Goal: Transaction & Acquisition: Purchase product/service

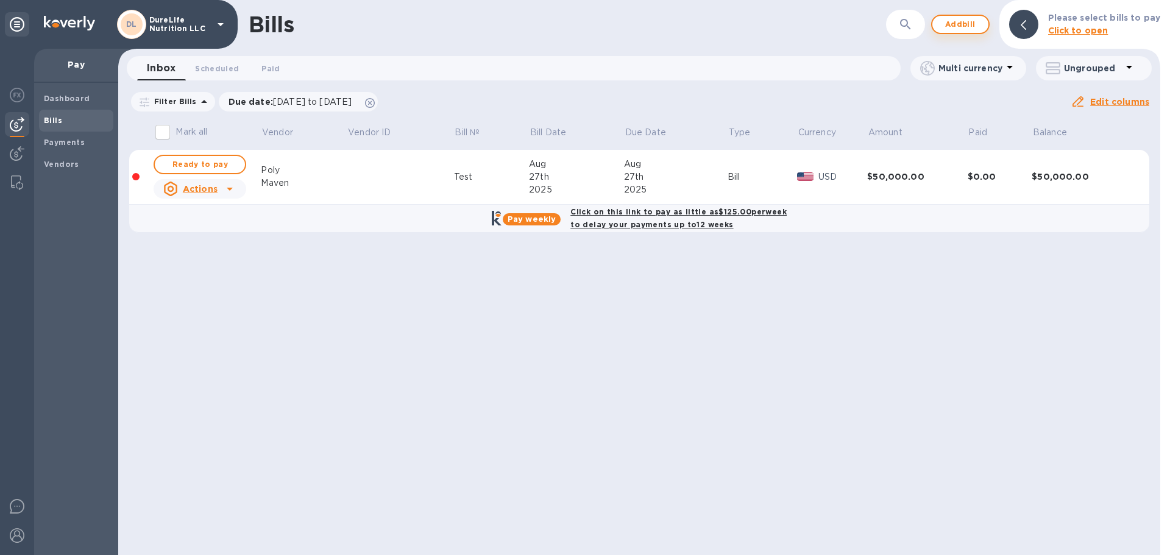
click at [953, 25] on span "Add bill" at bounding box center [960, 24] width 37 height 15
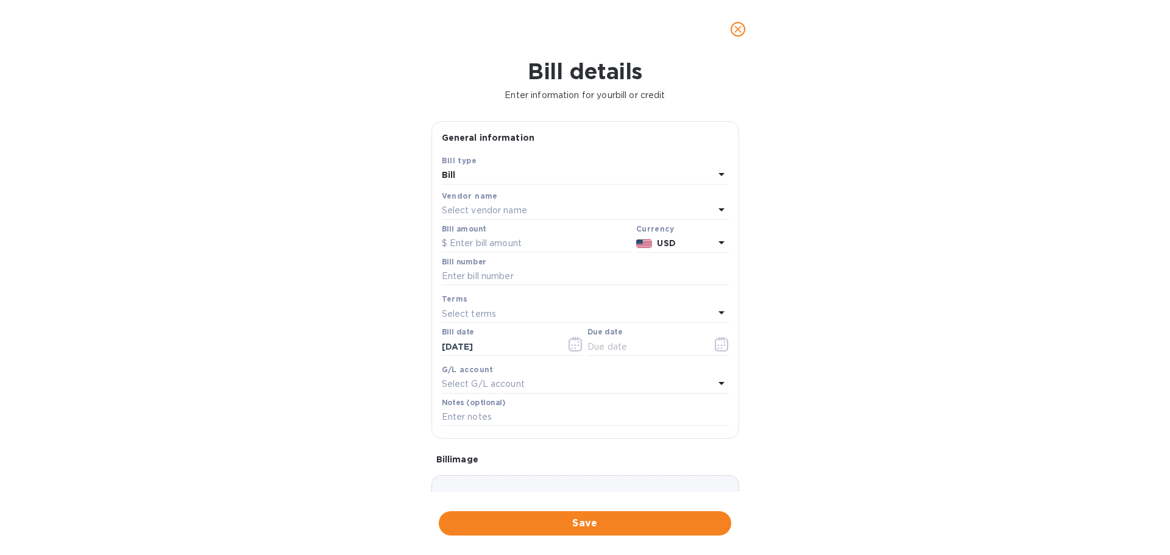
click at [741, 24] on icon "close" at bounding box center [738, 29] width 12 height 12
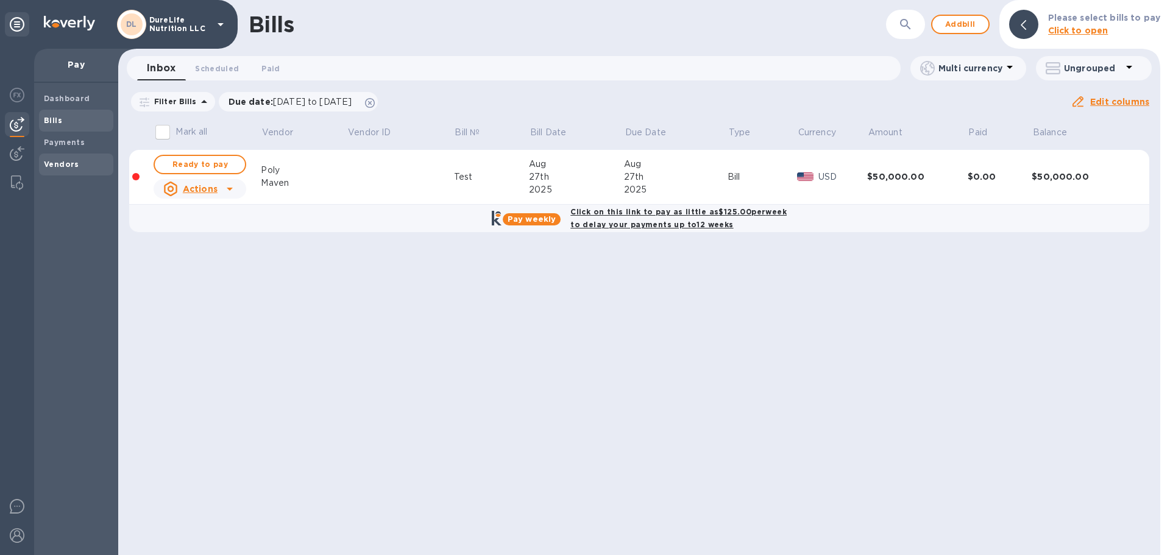
click at [62, 160] on b "Vendors" at bounding box center [61, 164] width 35 height 9
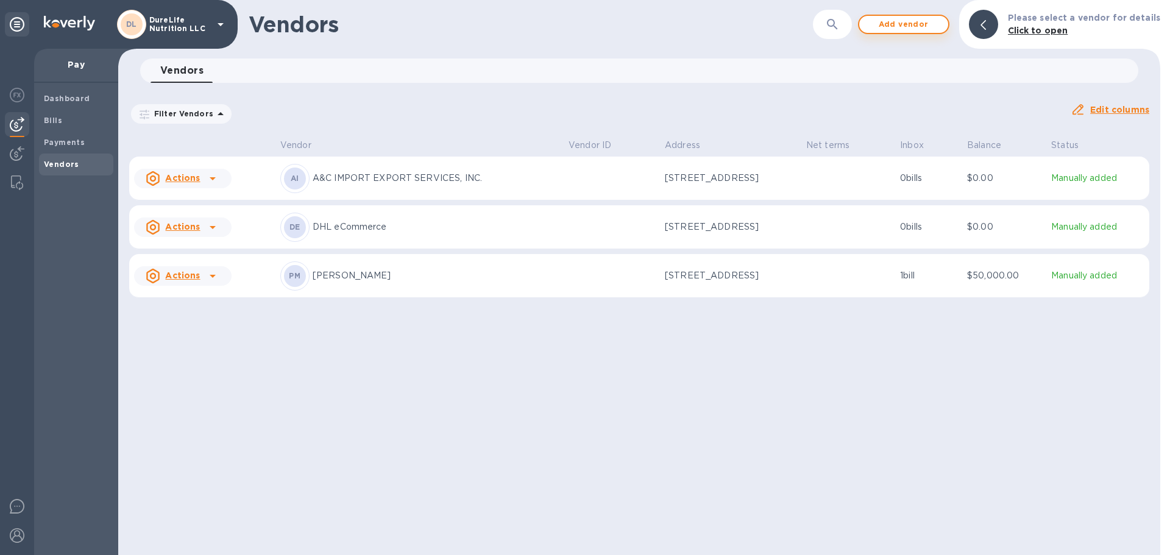
click at [938, 28] on span "Add vendor" at bounding box center [903, 24] width 69 height 15
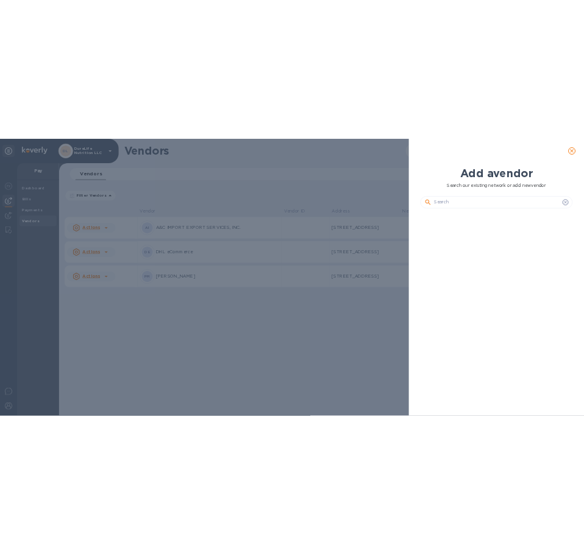
scroll to position [364, 310]
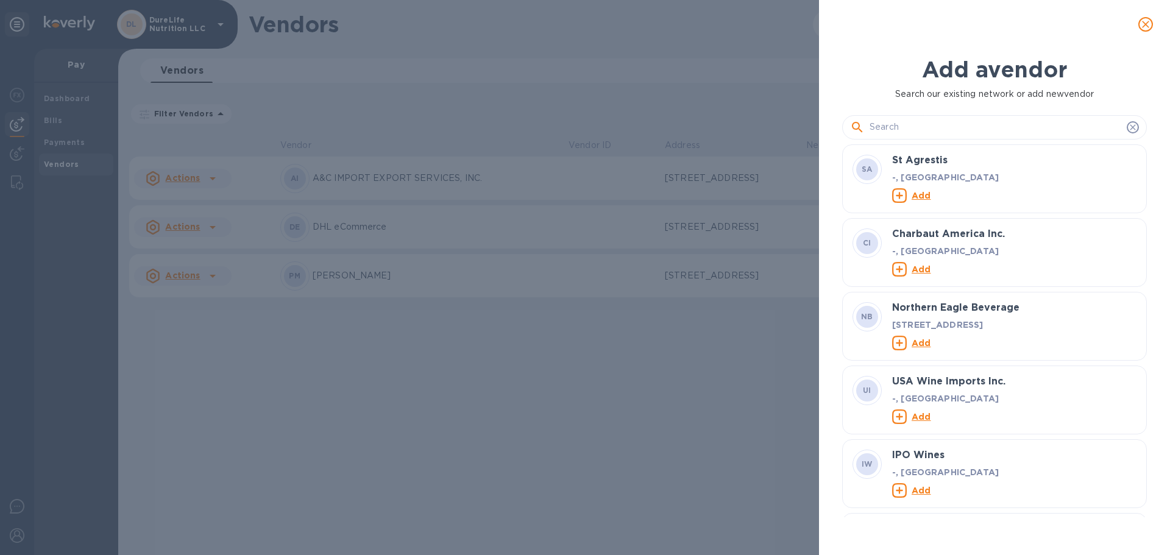
click at [965, 124] on input "text" at bounding box center [995, 127] width 252 height 18
drag, startPoint x: 988, startPoint y: 129, endPoint x: 980, endPoint y: 133, distance: 9.5
click at [980, 133] on input "text" at bounding box center [995, 127] width 252 height 18
paste input "XINGHUAGLSTEVIACO.,LTD"
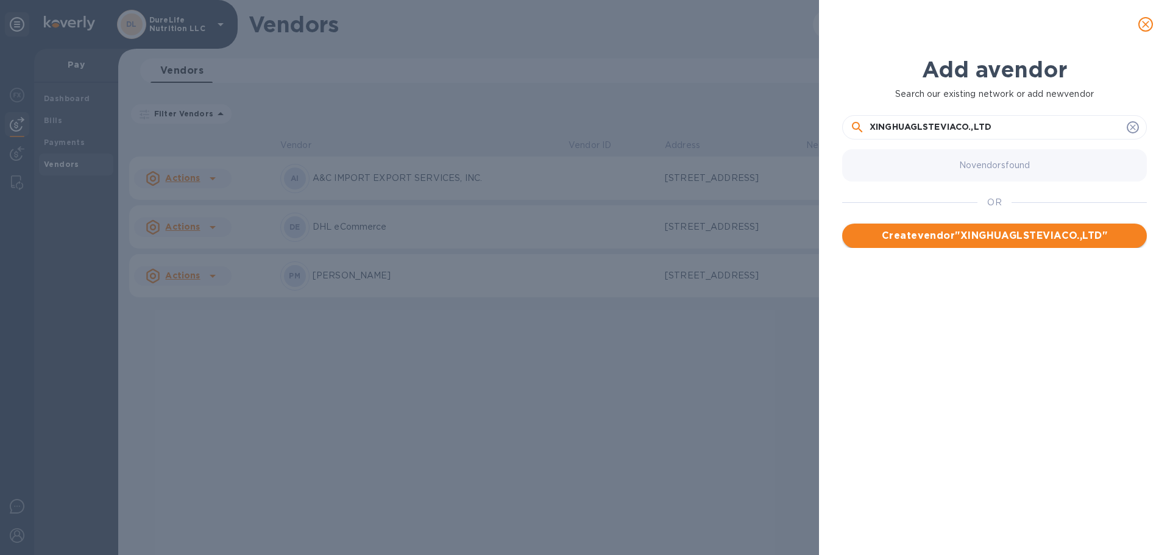
type input "XINGHUAGLSTEVIACO.,LTD"
click at [1008, 228] on span "Create vendor " XINGHUAGLSTEVIACO.,LTD "" at bounding box center [994, 235] width 285 height 15
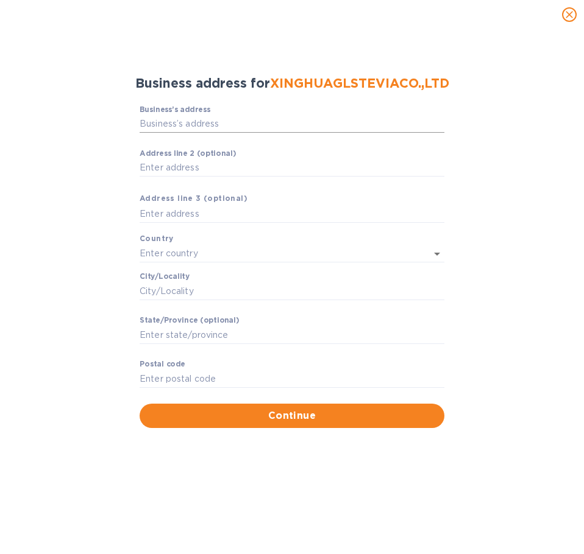
click at [216, 127] on input "Business’s аddress" at bounding box center [292, 124] width 305 height 18
paste input "NO.26KAIFUROAD,XINGHUAECONOMICDEVELOPMENTAREA, JIANGSUPROVINCE,CHINA"
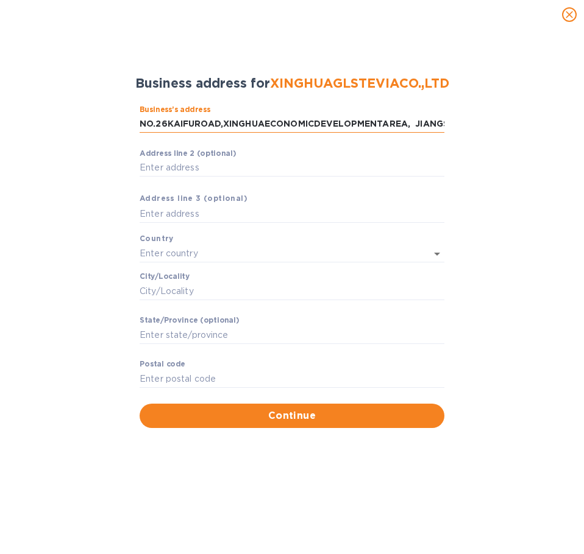
scroll to position [0, 93]
click at [495, 269] on div "Business’s аddress NO.26KAIFUROAD,XINGHUAECONOMICDEVELOPMENTAREA, JIANGSUPROVIN…" at bounding box center [292, 267] width 552 height 338
click at [357, 125] on input "NO.26KAIFUROAD,XINGHUAECONOMICDEVELOPMENTAREA, JIANGSUPROVINCE,CHINA" at bounding box center [292, 124] width 305 height 18
type input "CP03"
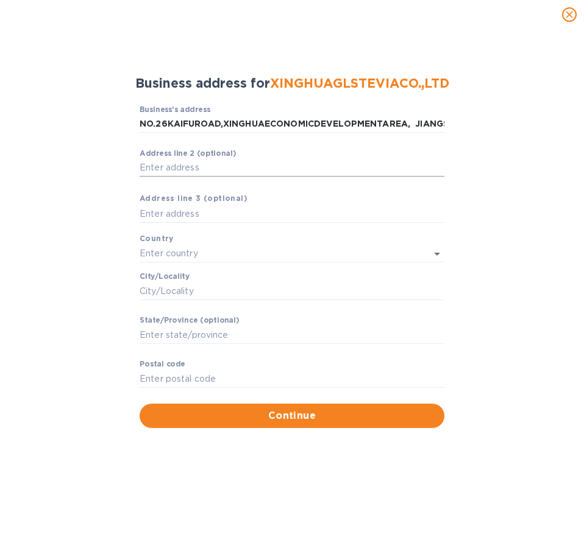
type input "China"
type input "Tai Zhou Shi"
type input "Jiang Su Sheng"
type input "225753"
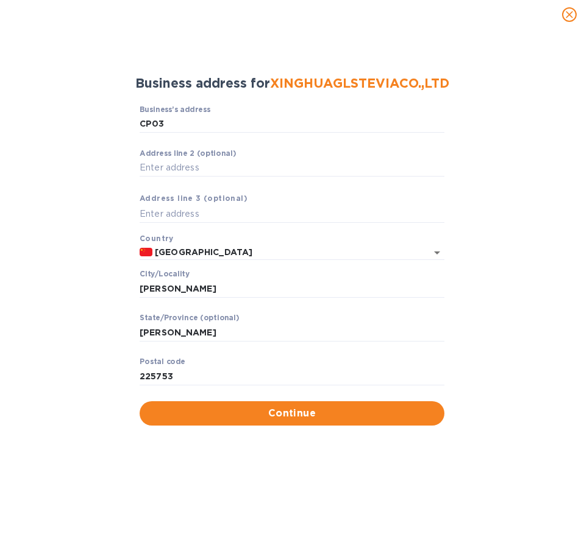
click at [191, 138] on div "Business’s аddress CP03 ​" at bounding box center [292, 127] width 305 height 44
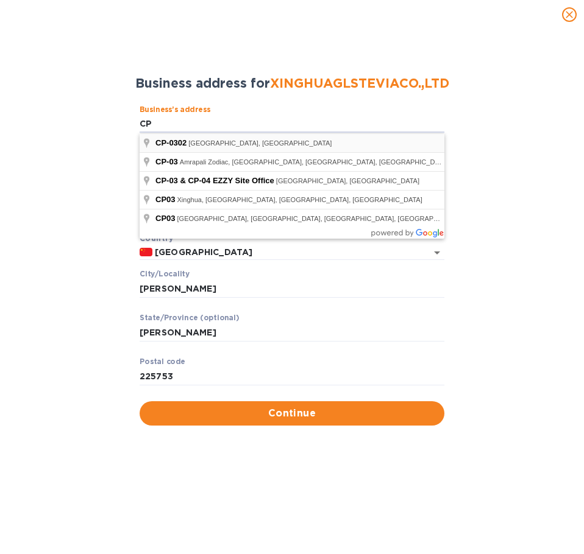
type input "C"
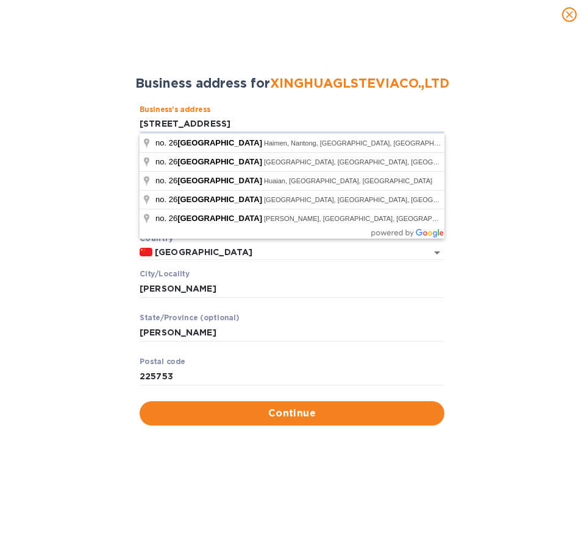
type input "No. 26 KAIFU ROAD"
click at [497, 186] on div "Business’s аddress No. 26 KAIFU ROAD ​ Аddress line 2 (optional) ​ Аddress line…" at bounding box center [292, 265] width 552 height 335
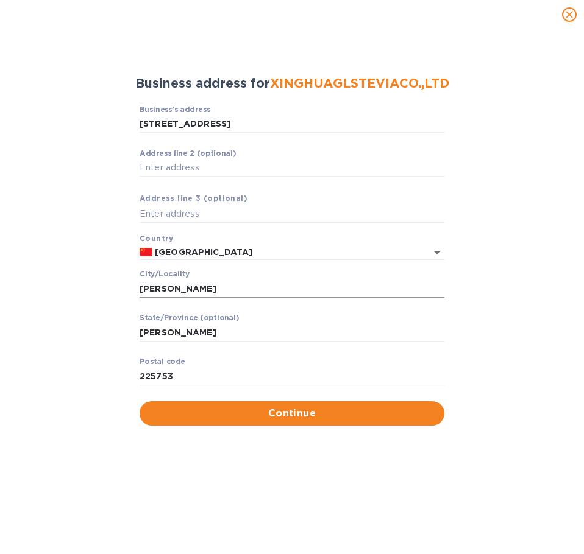
click at [209, 292] on input "Tai Zhou Shi" at bounding box center [292, 289] width 305 height 18
drag, startPoint x: 210, startPoint y: 289, endPoint x: 66, endPoint y: 284, distance: 143.9
click at [66, 284] on div "Business’s аddress No. 26 KAIFU ROAD ​ Аddress line 2 (optional) ​ Аddress line…" at bounding box center [292, 265] width 552 height 335
type input "JIANGSU"
click at [258, 324] on input "Jiang Su Sheng" at bounding box center [292, 333] width 305 height 18
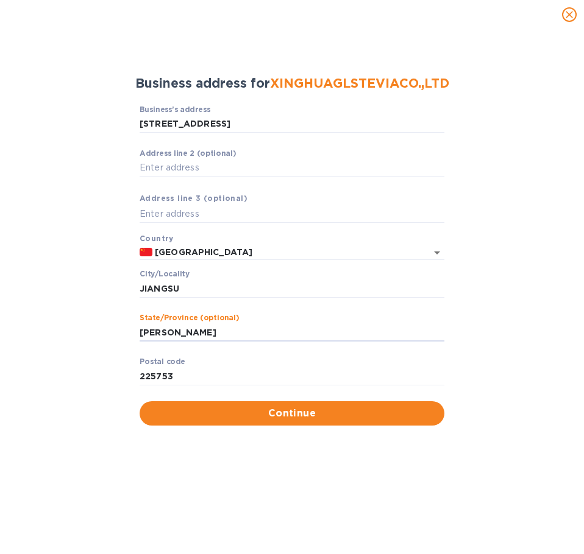
drag, startPoint x: 208, startPoint y: 336, endPoint x: 107, endPoint y: 339, distance: 101.2
click at [107, 339] on div "Business’s аddress No. 26 KAIFU ROAD ​ Аddress line 2 (optional) ​ Аddress line…" at bounding box center [292, 265] width 552 height 335
type input "JIANGSU"
click at [201, 368] on input "225753" at bounding box center [292, 376] width 305 height 18
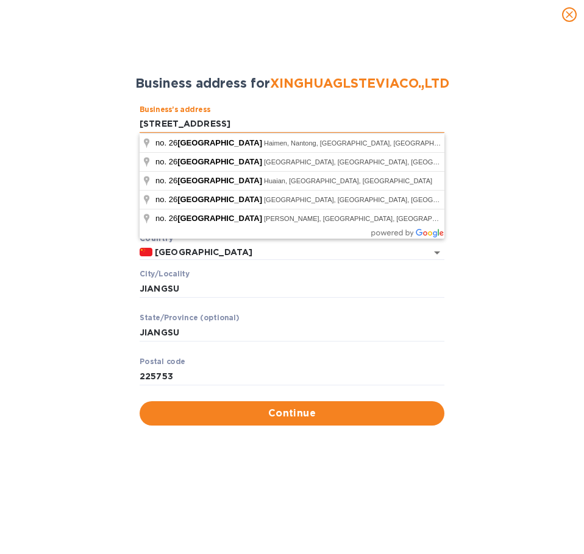
click at [247, 119] on input "No. 26 KAIFU ROAD" at bounding box center [292, 124] width 305 height 18
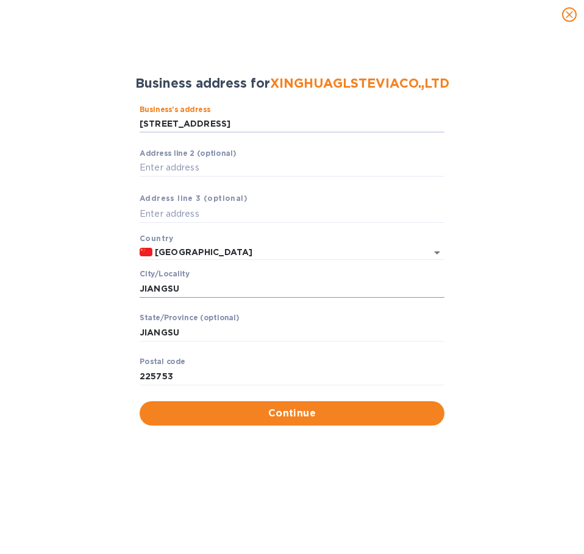
type input "No. 26 KAIFU ROAD, XINGUA"
click at [256, 284] on input "JIANGSU" at bounding box center [292, 289] width 305 height 18
type input "JIANGSU"
click at [236, 373] on input "225753" at bounding box center [292, 376] width 305 height 18
click at [214, 372] on input "225753" at bounding box center [292, 376] width 305 height 18
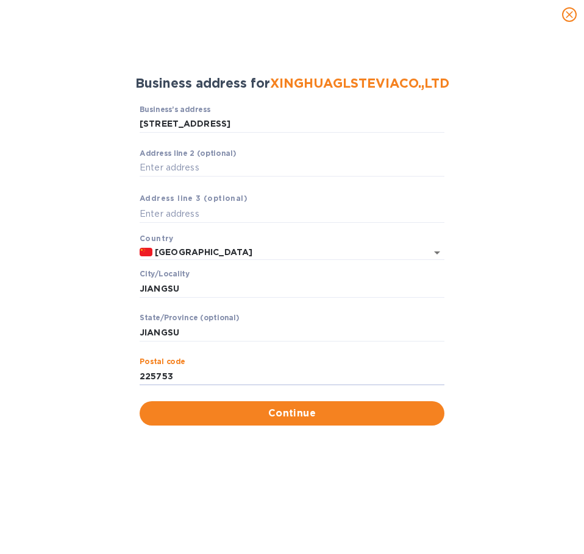
drag, startPoint x: 182, startPoint y: 380, endPoint x: 136, endPoint y: 373, distance: 46.1
click at [136, 373] on div "Business’s аddress No. 26 KAIFU ROAD, XINGUA ​ Аddress line 2 (optional) ​ Аddr…" at bounding box center [292, 265] width 552 height 335
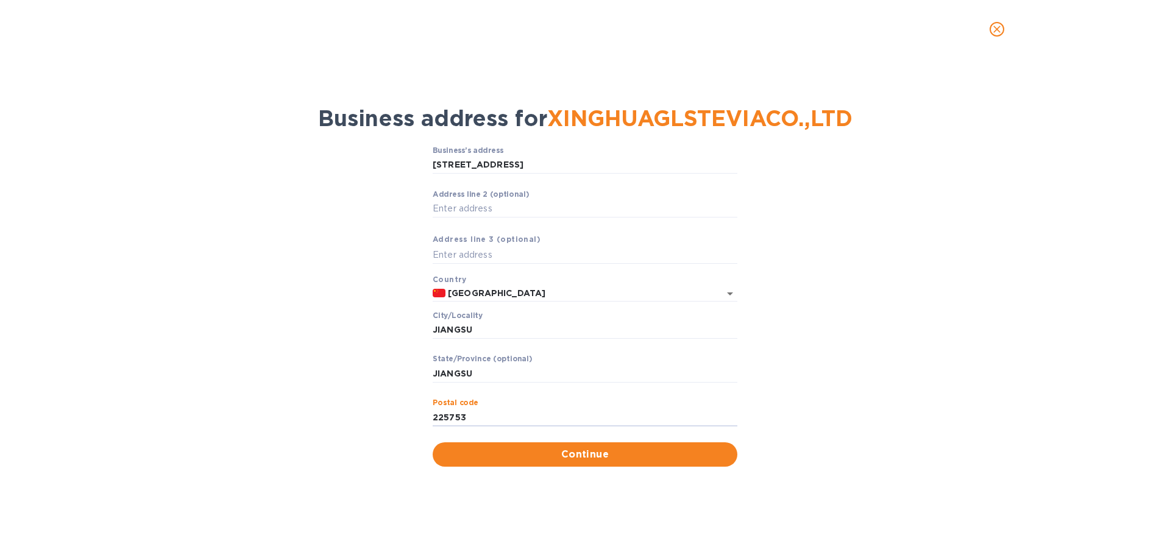
click at [550, 311] on div "Сity/Locаlity JIANGSU ​" at bounding box center [585, 333] width 305 height 44
click at [690, 327] on input "JIANGSU" at bounding box center [585, 330] width 305 height 18
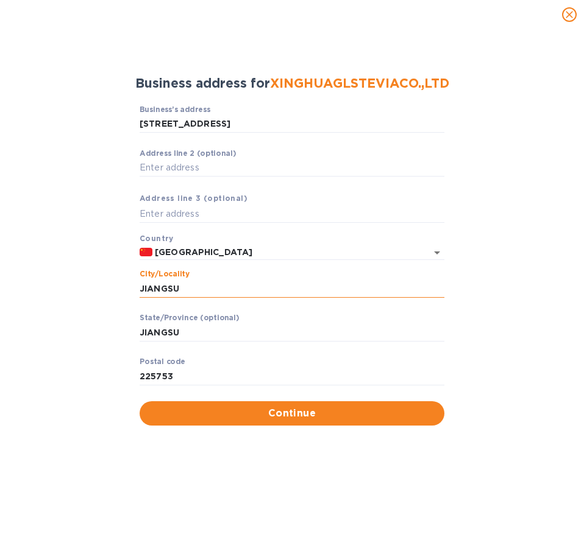
click at [215, 281] on input "JIANGSU" at bounding box center [292, 289] width 305 height 18
click at [222, 249] on input "China" at bounding box center [281, 252] width 258 height 15
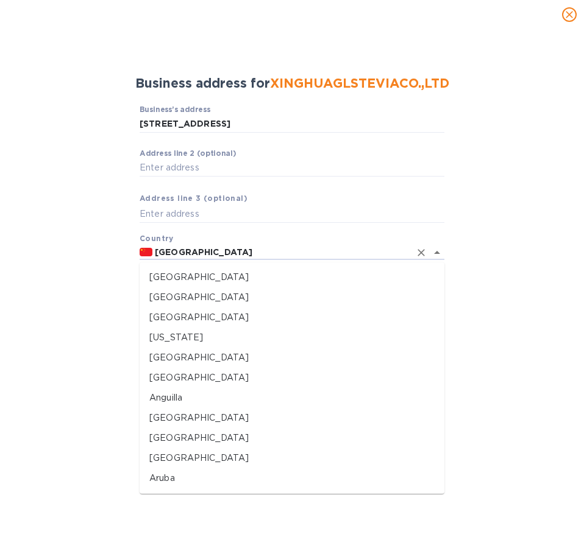
scroll to position [560, 0]
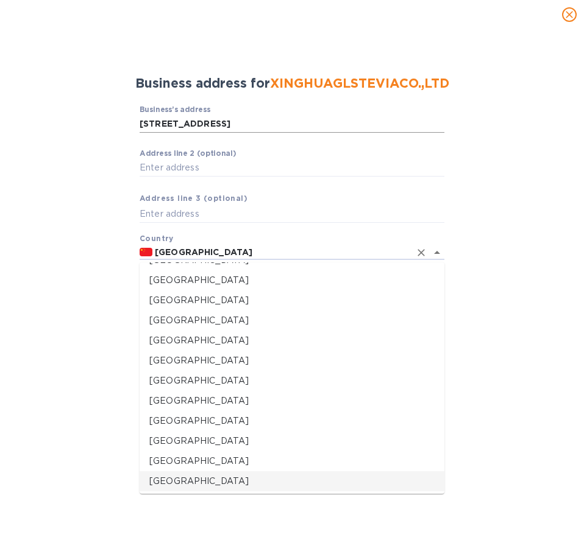
click at [311, 119] on input "No. 26 KAIFU ROAD, XINGUA" at bounding box center [292, 124] width 305 height 18
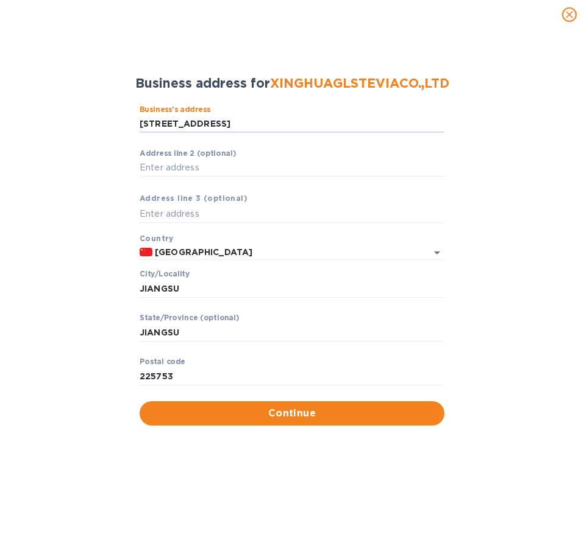
drag, startPoint x: 219, startPoint y: 117, endPoint x: 68, endPoint y: 118, distance: 151.7
click at [68, 118] on div "Business’s аddress No. 26 KAIFU ROAD, XINGUA ​ Аddress line 2 (optional) ​ Аddr…" at bounding box center [292, 265] width 552 height 335
paste input "O.26KAIFUROAD,XINGHUAECONOMICDEVELOPMENTAREA, JIANGSUPROVINCE,CHINA INTERMEDIAR…"
click at [364, 125] on input "NO.26KAIFUROAD,XINGHUAECONOMICDEVELOPMENTAREA, JIANGSUPROVINCE,CHINA INTERMEDIA…" at bounding box center [292, 124] width 305 height 18
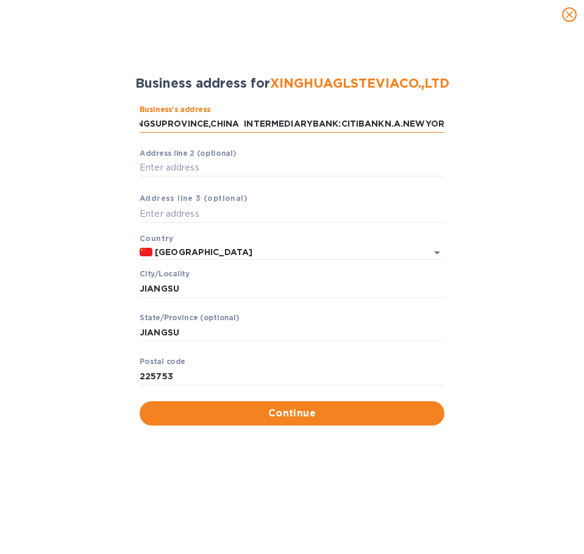
click at [420, 118] on input "NO.26KAIFUROAD,XINGHUAECONOMICDEVELOPMENTAREA, JIANGSUPROVINCE,CHINA INTERMEDIA…" at bounding box center [292, 124] width 305 height 18
type input "NO.26KAIFUROAD,XINGHUAECONOMICDEVELOPMENTAREA, JIANGSUPROVINCE,CHINA INTERMEDIA…"
click at [194, 255] on input "China" at bounding box center [281, 252] width 258 height 15
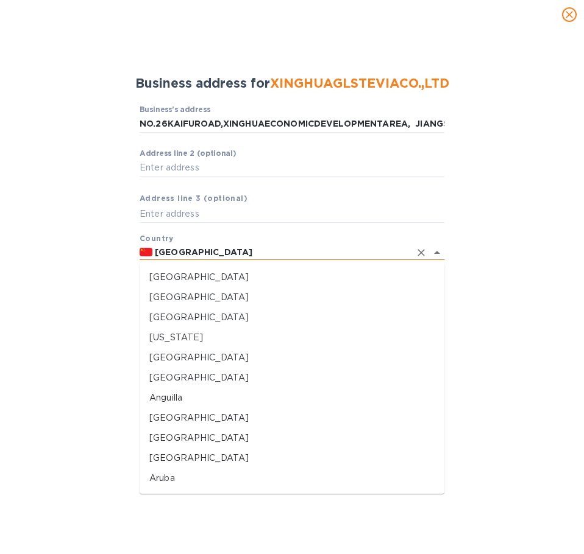
scroll to position [560, 0]
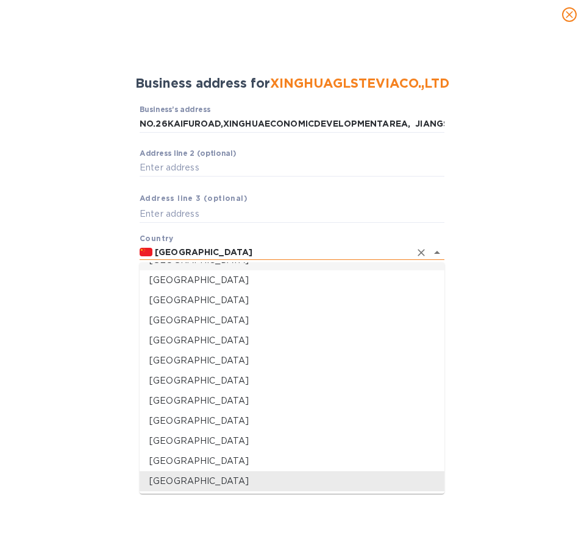
click at [419, 249] on icon "Clear" at bounding box center [421, 253] width 12 height 12
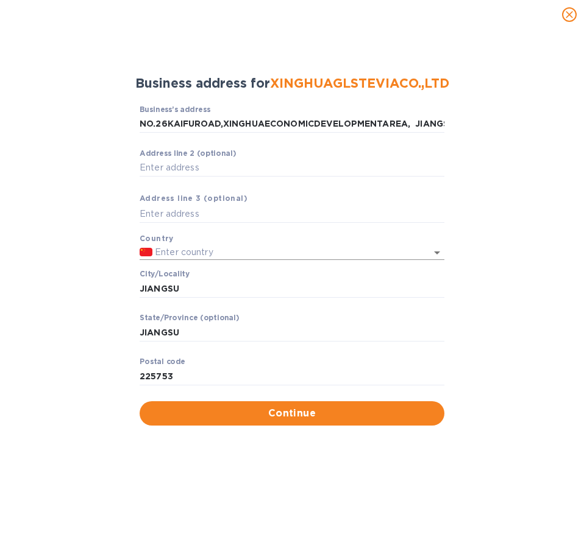
drag, startPoint x: 220, startPoint y: 243, endPoint x: 147, endPoint y: 254, distance: 73.3
click at [147, 254] on div "Business’s аddress NO.26KAIFUROAD,XINGHUAECONOMICDEVELOPMENTAREA, JIANGSUPROVIN…" at bounding box center [292, 253] width 305 height 296
click at [370, 291] on input "JIANGSU" at bounding box center [292, 289] width 305 height 18
drag, startPoint x: 222, startPoint y: 285, endPoint x: -300, endPoint y: 310, distance: 522.2
click at [0, 310] on html "DL DureLife Nutrition LLC Convert Pay Collect Sync Contact us Kharen Bartolome …" at bounding box center [292, 277] width 584 height 554
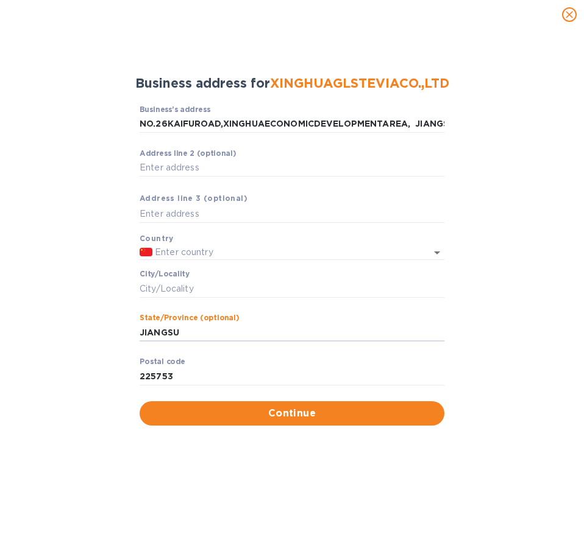
drag, startPoint x: 152, startPoint y: 327, endPoint x: 151, endPoint y: 364, distance: 37.2
click at [122, 319] on div "Business’s аddress NO.26KAIFUROAD,XINGHUAECONOMICDEVELOPMENTAREA, JIANGSUPROVIN…" at bounding box center [292, 265] width 552 height 335
drag, startPoint x: 163, startPoint y: 378, endPoint x: 107, endPoint y: 373, distance: 56.2
click at [106, 373] on div "Business’s аddress NO.26KAIFUROAD,XINGHUAECONOMICDEVELOPMENTAREA, JIANGSUPROVIN…" at bounding box center [292, 265] width 552 height 335
drag, startPoint x: 260, startPoint y: 286, endPoint x: 269, endPoint y: 278, distance: 11.2
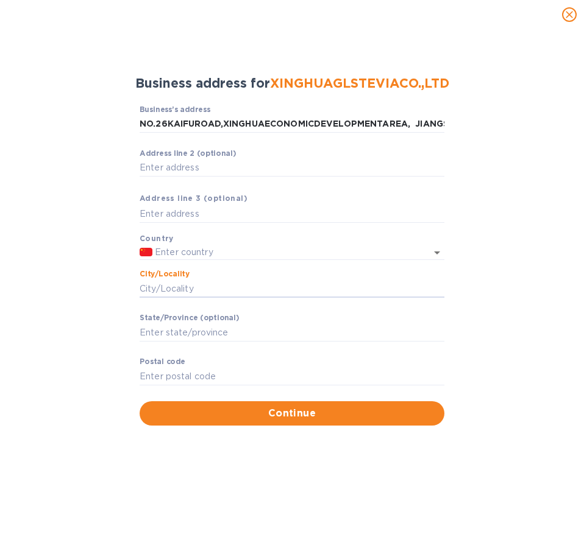
click at [261, 286] on input "Сity/Locаlity" at bounding box center [292, 289] width 305 height 18
click at [417, 126] on input "NO.26KAIFUROAD,XINGHUAECONOMICDEVELOPMENTAREA, JIANGSUPROVINCE,CHINA INTERMEDIA…" at bounding box center [292, 124] width 305 height 18
click at [413, 122] on input "NO.26KAIFUROAD,XINGHUAECONOMICDEVELOPMENTAREA, JIANGSUPROVINCE,CHINA INTERMEDIA…" at bounding box center [292, 124] width 305 height 18
type input "225753"
click at [409, 132] on input "NO.26KAIFUROAD,XINGHUAECONOMICDEVELOPMENTAREA, JIANGSUPROVINCE,CHINA INTERMEDIA…" at bounding box center [292, 124] width 305 height 18
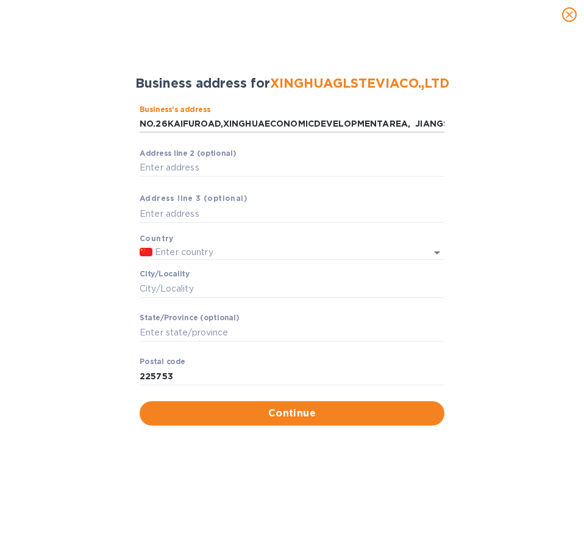
drag, startPoint x: 347, startPoint y: 123, endPoint x: 163, endPoint y: 108, distance: 185.2
click at [157, 120] on input "NO.26KAIFUROAD,XINGHUAECONOMICDEVELOPMENTAREA, JIANGSUPROVINCE,CHINA INTERMEDIA…" at bounding box center [292, 124] width 305 height 18
click at [296, 119] on input "NO., JIANGSUPROVINCE,CHINA INTERMEDIARYBANK:CITIBANKN.A.NEWY" at bounding box center [292, 124] width 305 height 18
drag, startPoint x: 431, startPoint y: 121, endPoint x: 1, endPoint y: 134, distance: 430.4
click at [1, 134] on div "Business address for XINGHUAGLSTEVIACO.,LTD Business’s аddress NO., JIANGSUPROV…" at bounding box center [292, 291] width 584 height 525
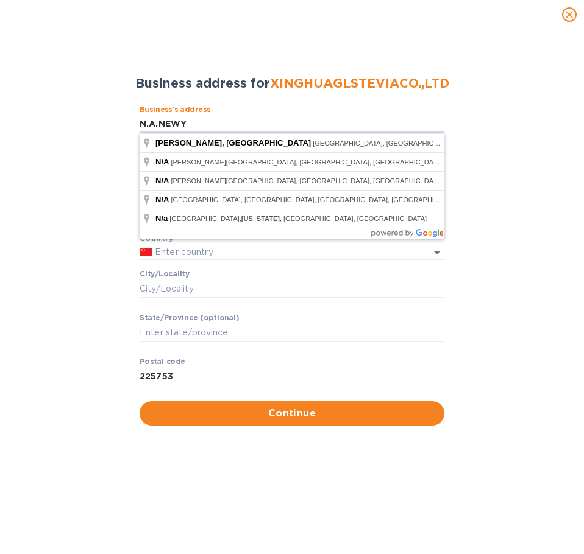
drag, startPoint x: 193, startPoint y: 124, endPoint x: 60, endPoint y: 134, distance: 133.8
click at [65, 133] on div "Business’s аddress N.A.NEWY ​ Аddress line 2 (optional) ​ Аddress line 3 (optio…" at bounding box center [292, 265] width 552 height 335
paste input "O.26KAIFUROAD,XINGHUAECONOMICDEVELOPMENTAREA, JIANGSUPROVINCE,CHINA"
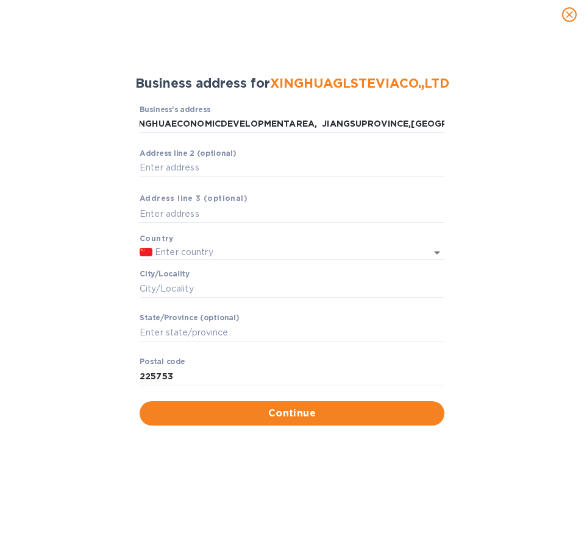
type input "Kai Fu Lu"
type input "Huai An Shi"
type input "Jiang Su Sheng"
type input "223243"
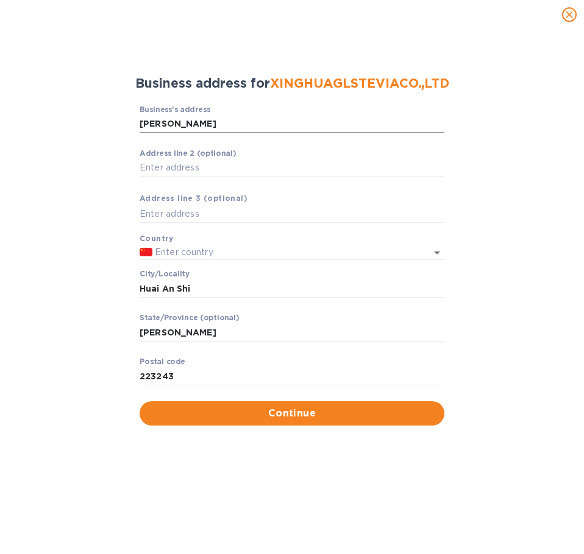
click at [291, 130] on input "Kai Fu Lu" at bounding box center [292, 124] width 305 height 18
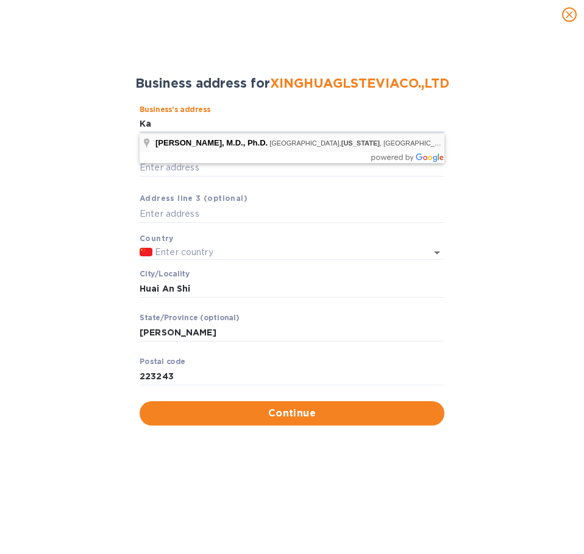
type input "K"
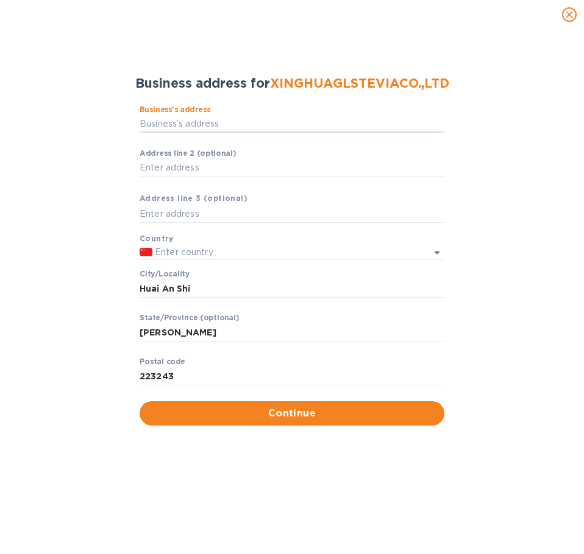
paste input "NO.26KAIFUROAD,XINGHUAECONOMICDEVELOPMENTAREA, JIANGSUPROVINCE,CHINA"
click at [279, 121] on input "Kai Fu Lu" at bounding box center [292, 124] width 305 height 18
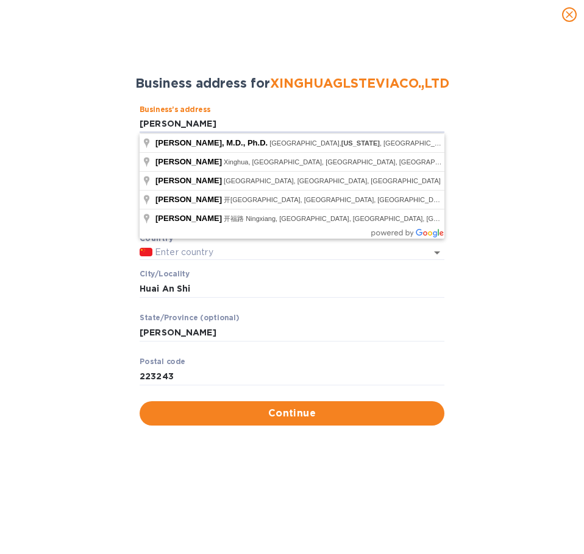
type input "开福路"
type input "Chang Sha Shi"
type input "Hu Nan Sheng"
type input "410644"
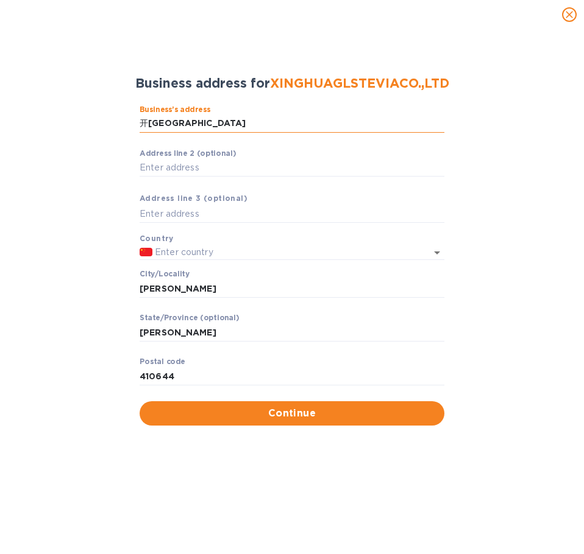
click at [310, 118] on input "开福路" at bounding box center [292, 124] width 305 height 18
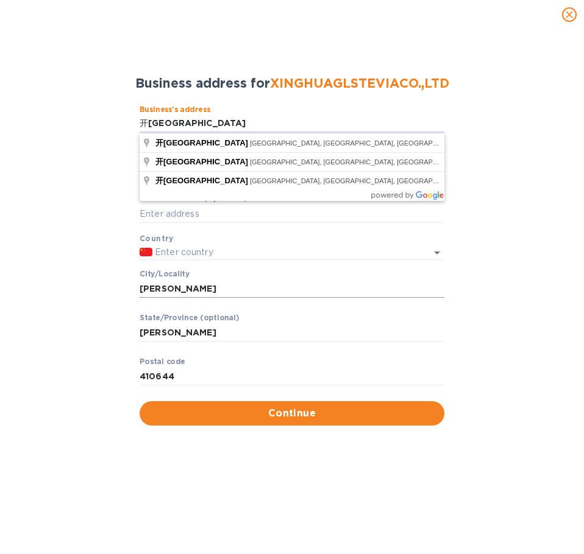
click at [411, 291] on input "Chang Sha Shi" at bounding box center [292, 289] width 305 height 18
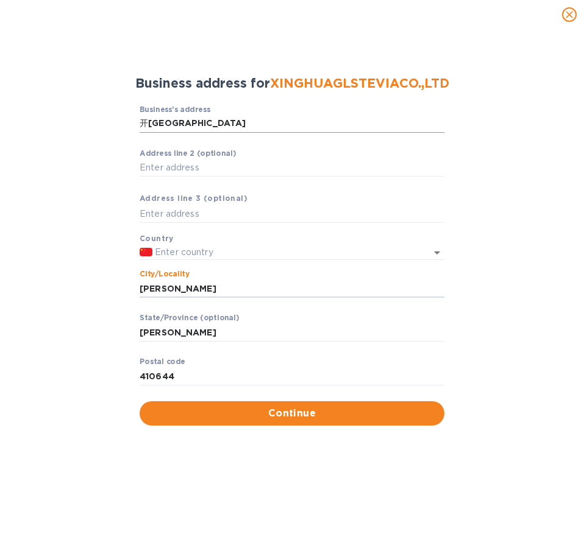
drag, startPoint x: 204, startPoint y: 116, endPoint x: 203, endPoint y: 125, distance: 8.6
click at [203, 118] on input "开福路" at bounding box center [292, 124] width 305 height 18
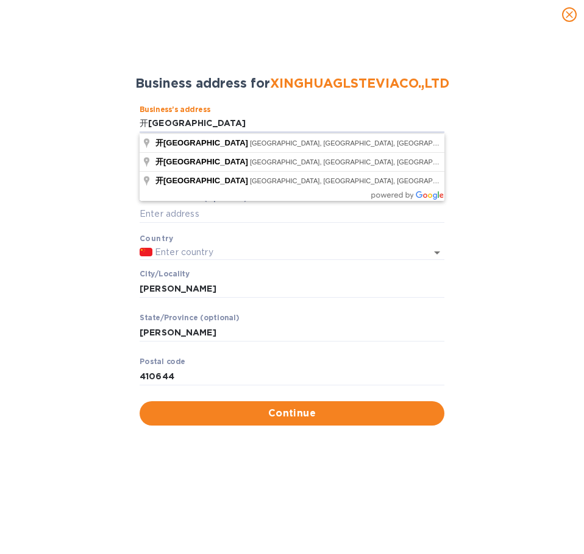
type input "Kai Fu Lu"
type input "Nan Tong Shi"
type input "Jiang Su Sheng"
type input "226151"
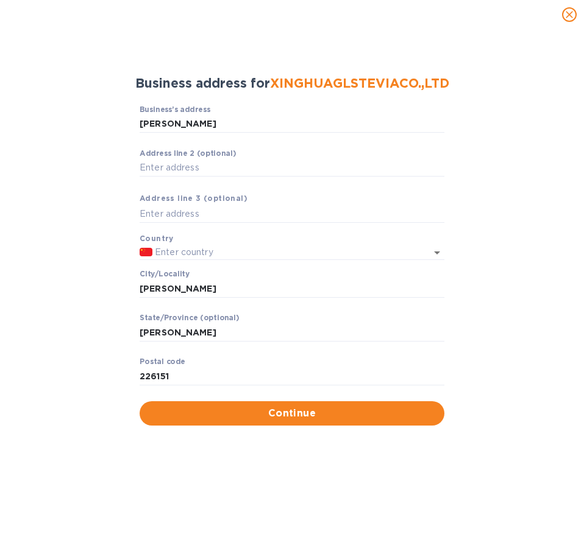
drag, startPoint x: 184, startPoint y: 134, endPoint x: 145, endPoint y: 135, distance: 39.0
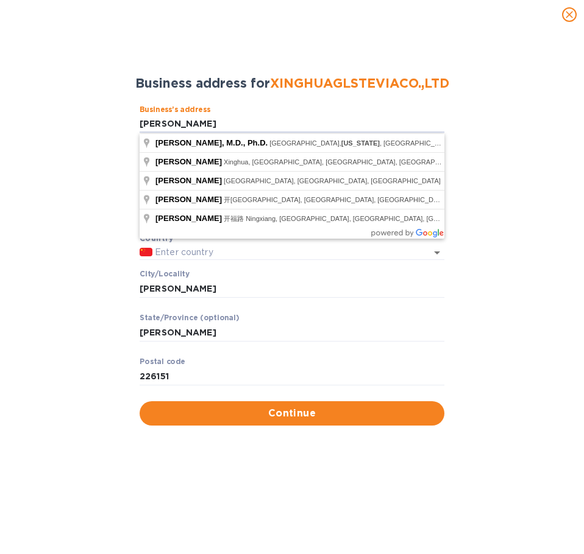
drag, startPoint x: 177, startPoint y: 122, endPoint x: 87, endPoint y: 107, distance: 91.4
click at [87, 107] on div "Business’s аddress Kai Fu Lu ​ Аddress line 2 (optional) ​ Аddress line 3 (opti…" at bounding box center [292, 265] width 552 height 335
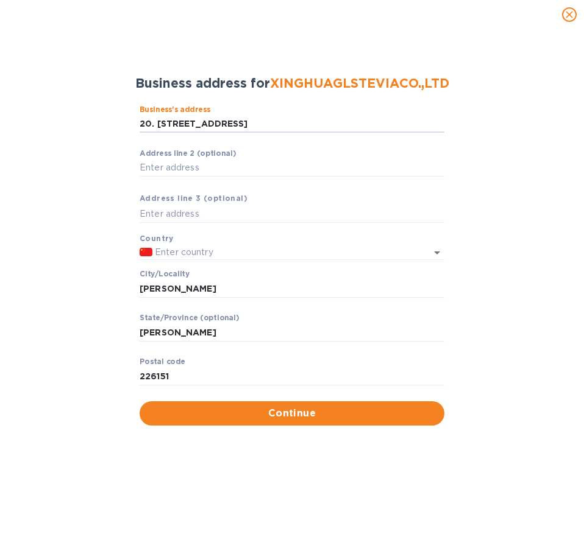
drag, startPoint x: 408, startPoint y: 123, endPoint x: 348, endPoint y: 152, distance: 66.2
click at [408, 124] on input "20. 26 FAIFU ROAD, XINHUA ECONOMIC DEVELOPMENTAL" at bounding box center [292, 124] width 305 height 18
type input "20. 26 FAIFU ROAD, XINHUA ECONOMIC DEVELOPMENTAL AREA"
click at [259, 259] on input "text" at bounding box center [281, 252] width 258 height 15
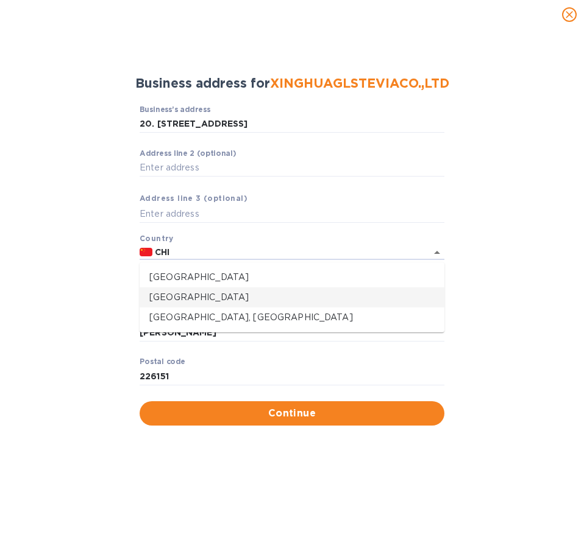
click at [170, 293] on p "China" at bounding box center [291, 297] width 285 height 13
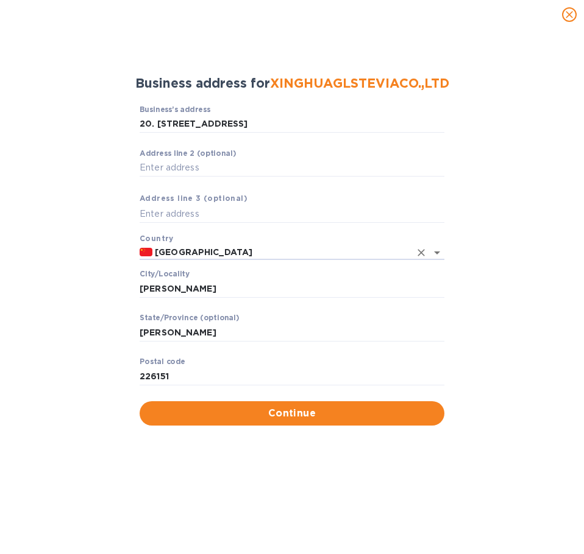
type input "China"
drag, startPoint x: 235, startPoint y: 288, endPoint x: 108, endPoint y: 294, distance: 126.9
click at [108, 294] on div "Business’s аddress 20. 26 FAIFU ROAD, XINHUA ECONOMIC DEVELOPMENTAL AREA ​ Аddr…" at bounding box center [292, 265] width 552 height 335
paste input "JIANGSUPROVINCE"
type input "JIANGSUPROVINCE"
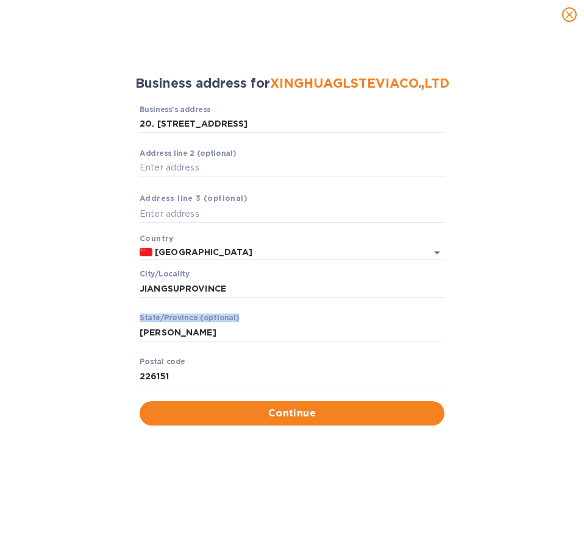
drag, startPoint x: 210, startPoint y: 341, endPoint x: 107, endPoint y: 334, distance: 103.2
click at [107, 334] on div "Business’s аddress 20. 26 FAIFU ROAD, XINHUA ECONOMIC DEVELOPMENTAL AREA ​ Аddr…" at bounding box center [292, 265] width 552 height 335
drag, startPoint x: 210, startPoint y: 342, endPoint x: 95, endPoint y: 328, distance: 115.4
click at [94, 327] on div "Business’s аddress 20. 26 FAIFU ROAD, XINHUA ECONOMIC DEVELOPMENTAL AREA ​ Аddr…" at bounding box center [292, 265] width 552 height 335
click at [213, 330] on input "Jiang Su Sheng" at bounding box center [292, 333] width 305 height 18
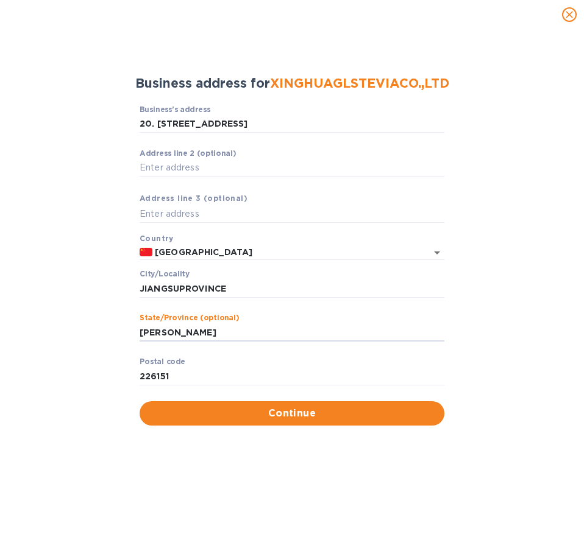
drag, startPoint x: 200, startPoint y: 328, endPoint x: 125, endPoint y: 324, distance: 75.7
click at [125, 324] on div "Business’s аddress 20. 26 FAIFU ROAD, XINHUA ECONOMIC DEVELOPMENTAL AREA ​ Аddr…" at bounding box center [292, 265] width 552 height 335
drag, startPoint x: 213, startPoint y: 324, endPoint x: 163, endPoint y: 325, distance: 50.0
click at [163, 325] on input "Jiang Su Sheng" at bounding box center [292, 333] width 305 height 18
click at [207, 331] on input "Jiang Su Sheng" at bounding box center [292, 333] width 305 height 18
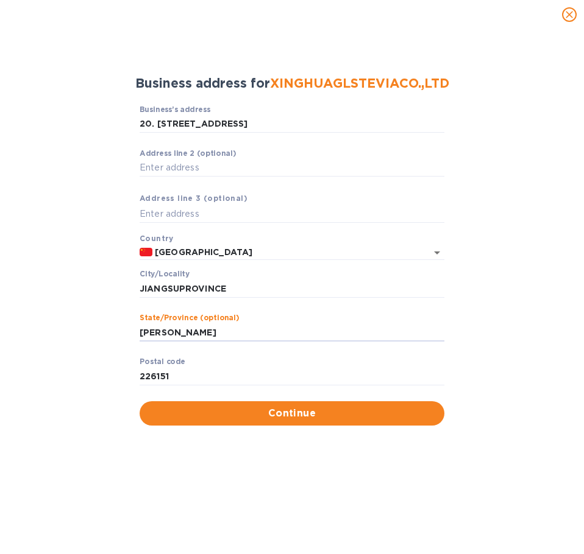
paste input "JIANGSUPROVINCE"
click at [160, 336] on input "JiangJIANGSUPROVINCE" at bounding box center [292, 333] width 305 height 18
click at [275, 337] on input "JIANGSUPROVINCE" at bounding box center [292, 333] width 305 height 18
drag, startPoint x: 225, startPoint y: 334, endPoint x: 119, endPoint y: 331, distance: 106.7
click at [119, 331] on div "Business’s аddress 20. 26 FAIFU ROAD, XINHUA ECONOMIC DEVELOPMENTAL AREA ​ Аddr…" at bounding box center [292, 265] width 552 height 335
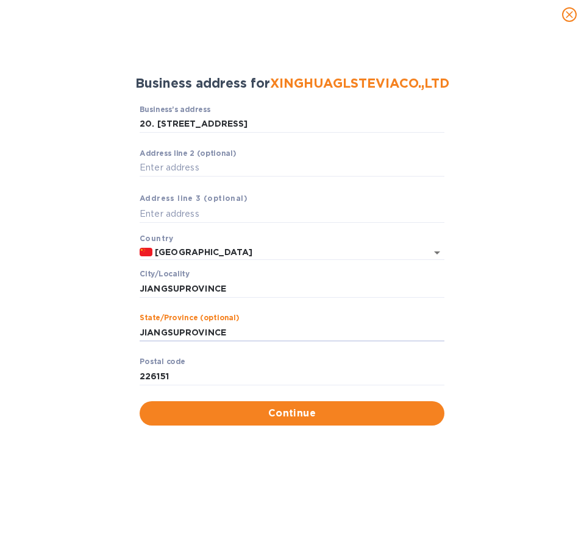
type input "JIANGSUPROVINCE"
click at [165, 379] on input "226151" at bounding box center [292, 376] width 305 height 18
drag, startPoint x: 180, startPoint y: 376, endPoint x: 94, endPoint y: 369, distance: 85.6
click at [96, 369] on div "Business’s аddress 20. 26 FAIFU ROAD, XINHUA ECONOMIC DEVELOPMENTAL AREA ​ Аddr…" at bounding box center [292, 265] width 552 height 335
click at [296, 411] on span "Continue" at bounding box center [291, 413] width 285 height 15
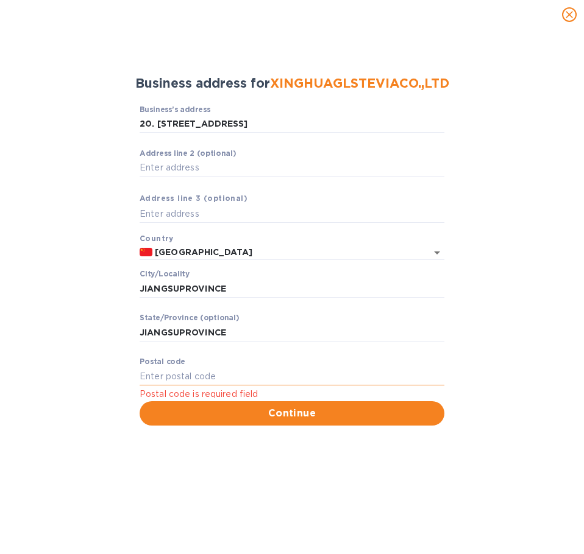
click at [283, 375] on input "Pоstal cоde" at bounding box center [292, 376] width 305 height 18
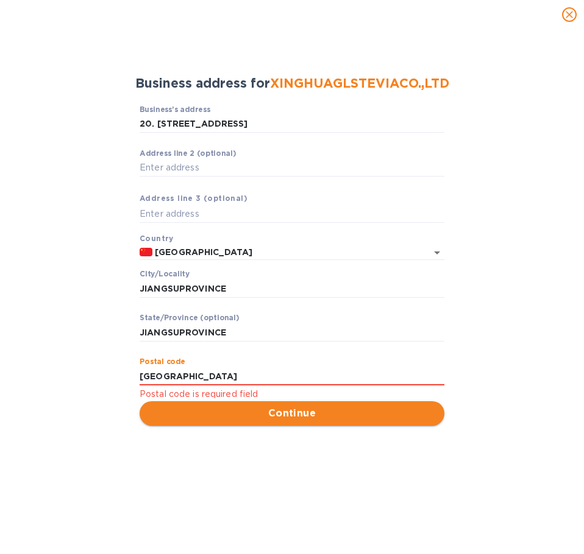
type input "CHINA"
click at [281, 419] on span "Continue" at bounding box center [291, 413] width 285 height 15
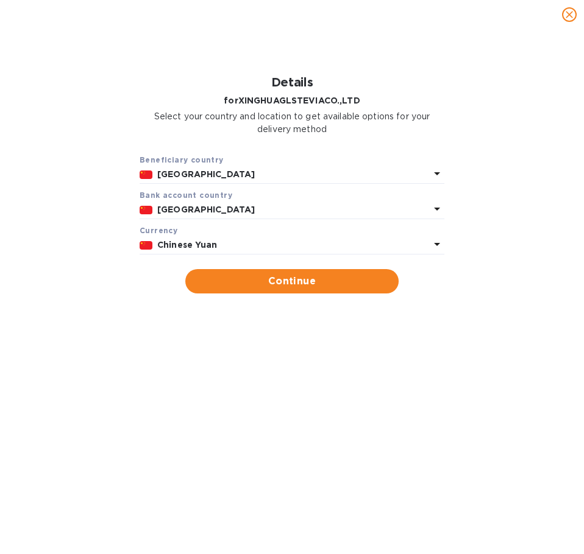
click at [432, 181] on icon at bounding box center [437, 173] width 15 height 15
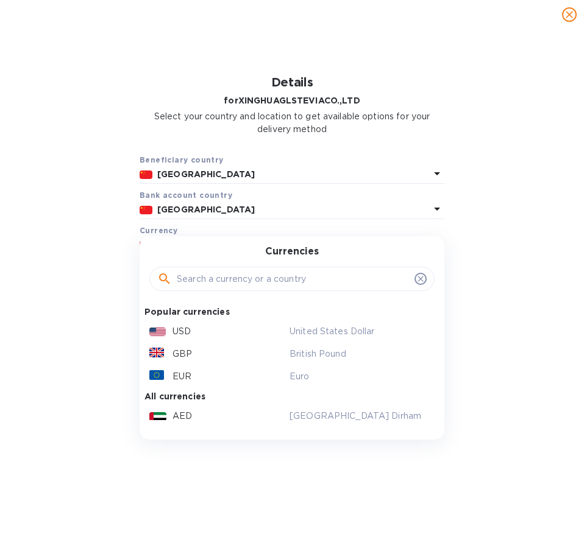
click at [219, 336] on div "USD" at bounding box center [217, 332] width 140 height 18
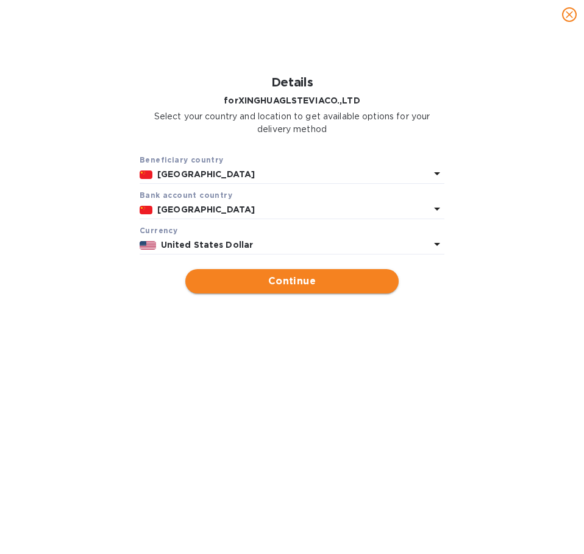
click at [269, 280] on span "Continue" at bounding box center [292, 281] width 194 height 15
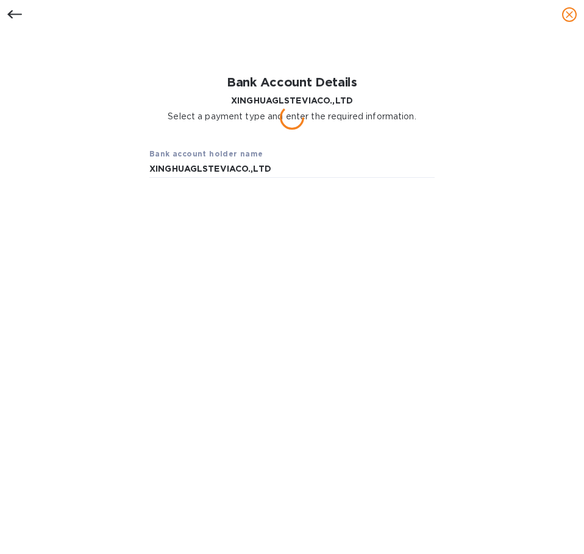
type input "XINGHUAGLSTEVIACO.,LTD"
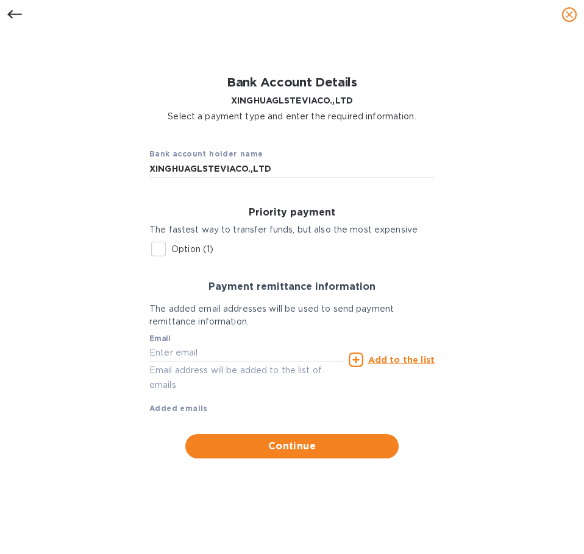
click at [12, 12] on icon at bounding box center [14, 14] width 15 height 15
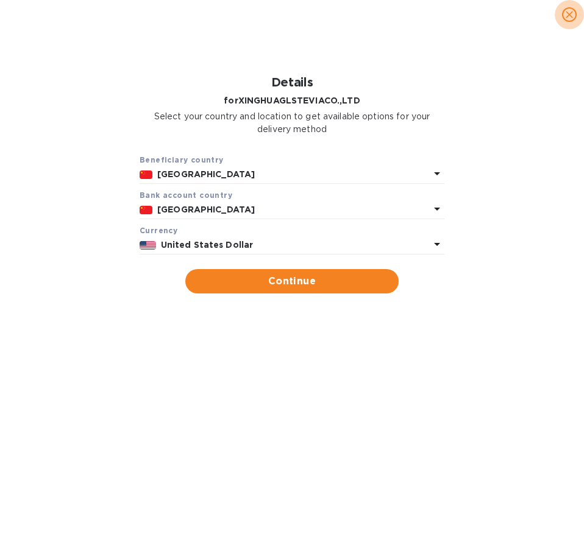
click at [572, 12] on icon "close" at bounding box center [568, 14] width 7 height 7
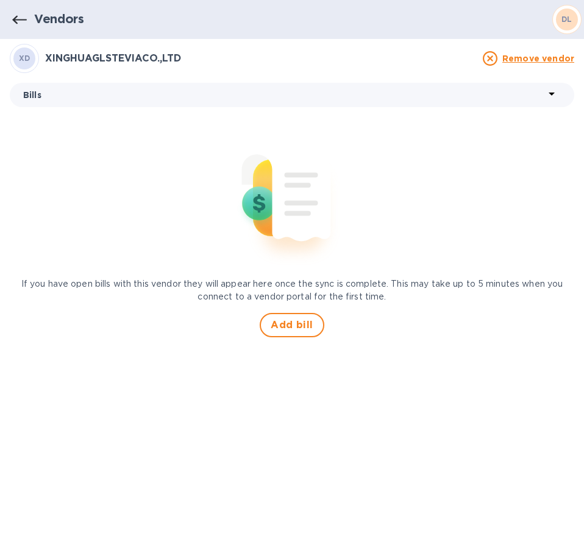
drag, startPoint x: 41, startPoint y: 55, endPoint x: 30, endPoint y: 58, distance: 10.6
click at [30, 58] on div "XD" at bounding box center [24, 59] width 22 height 22
click at [111, 57] on h3 "XINGHUAGLSTEVIACO.,LTD" at bounding box center [260, 59] width 430 height 12
click at [571, 25] on span "DL" at bounding box center [566, 19] width 11 height 12
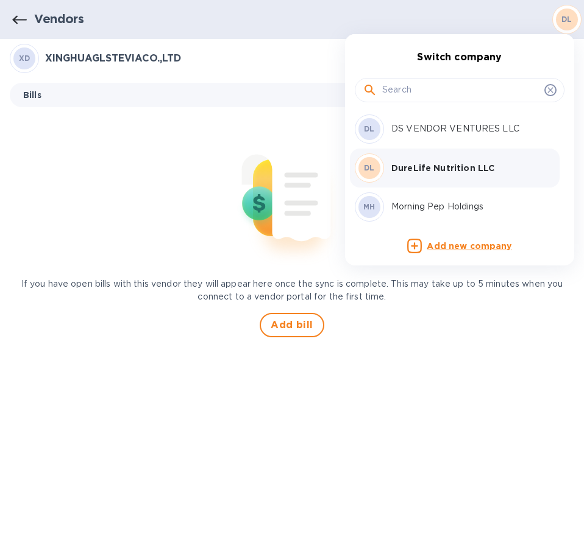
click at [414, 339] on div at bounding box center [292, 277] width 584 height 554
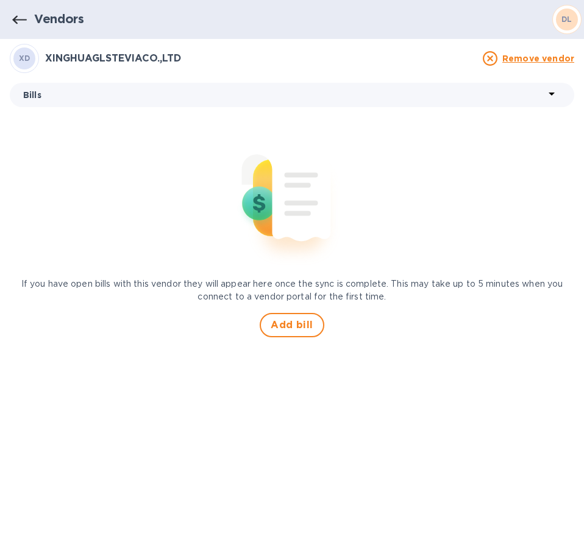
click at [555, 60] on u "Remove vendor" at bounding box center [538, 59] width 72 height 10
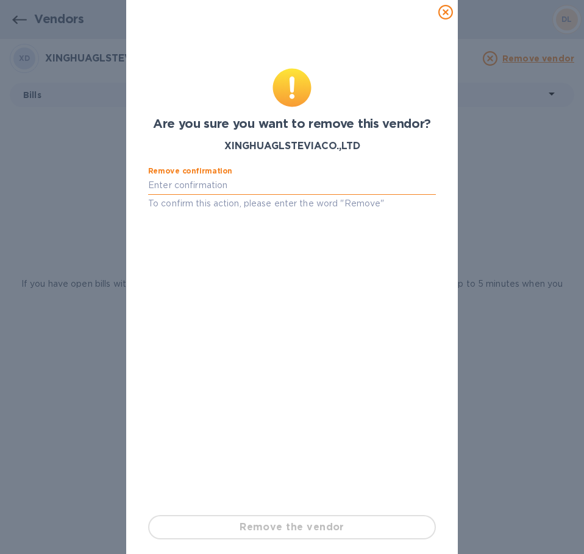
click at [188, 187] on input "text" at bounding box center [292, 186] width 288 height 18
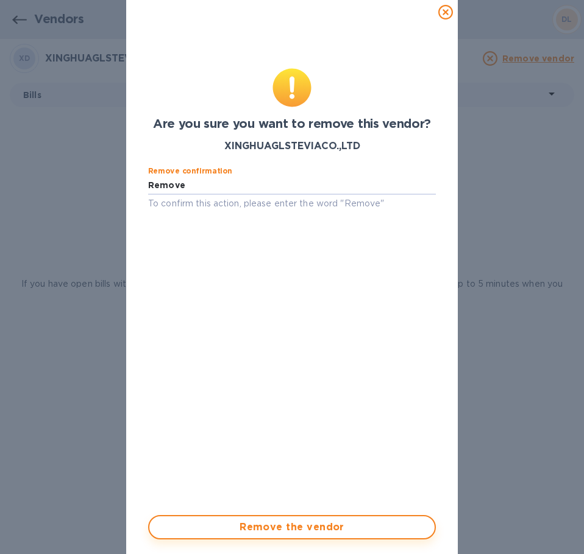
type input "Remove"
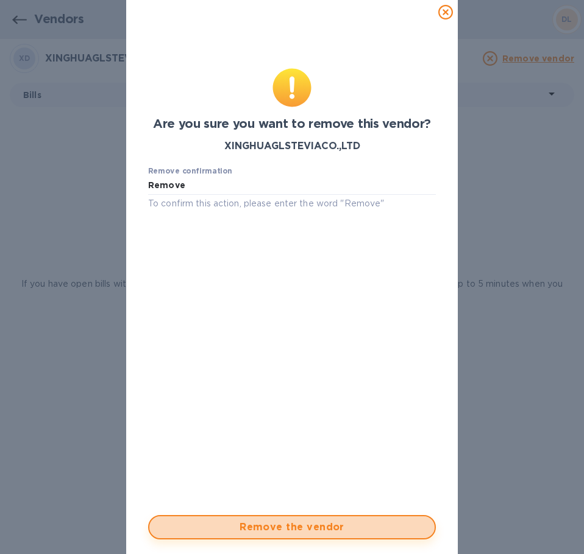
click at [372, 524] on span "Remove the vendor" at bounding box center [292, 527] width 266 height 15
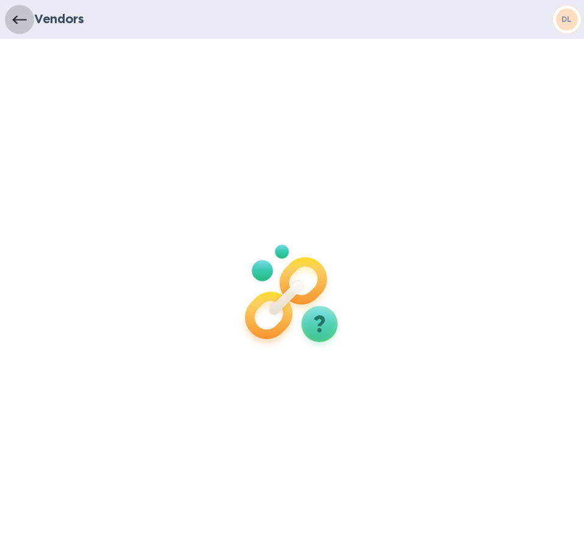
click at [23, 16] on icon "button" at bounding box center [19, 20] width 15 height 15
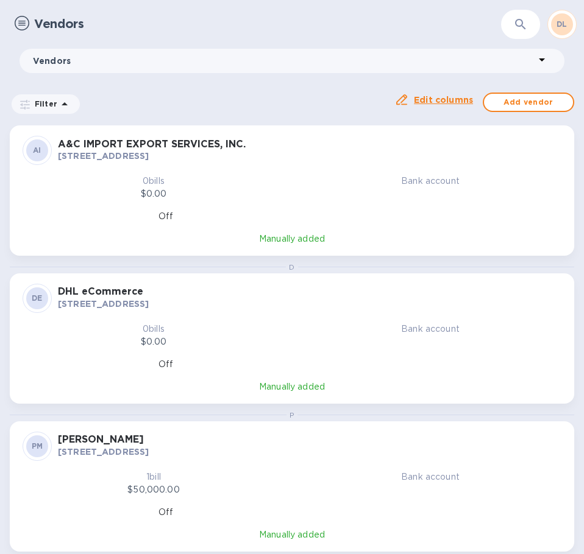
scroll to position [15, 0]
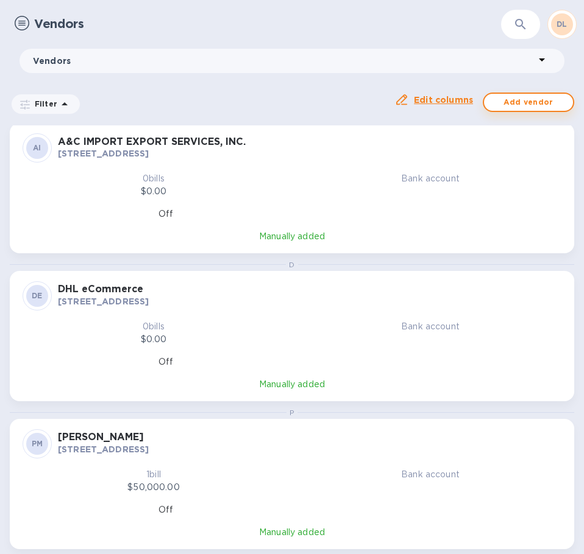
click at [539, 101] on span "Add vendor" at bounding box center [528, 102] width 69 height 15
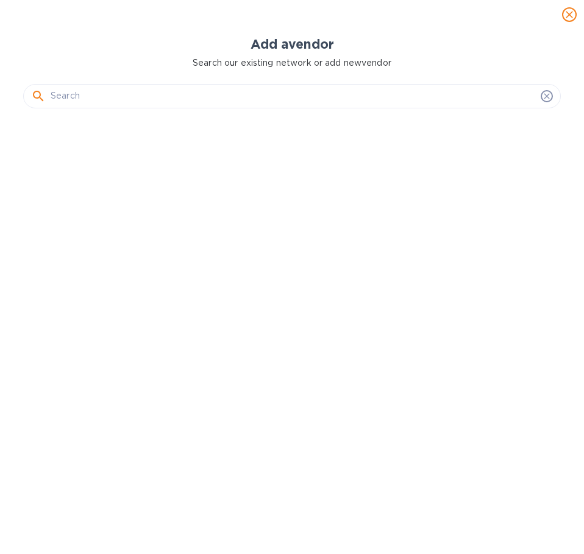
scroll to position [425, 542]
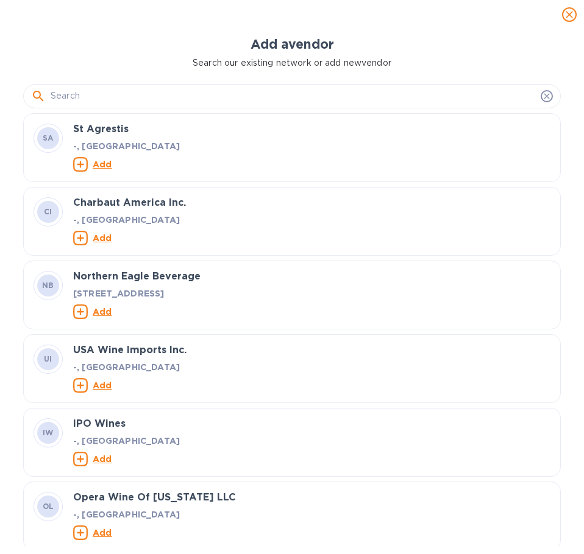
click at [180, 93] on input "text" at bounding box center [293, 96] width 485 height 18
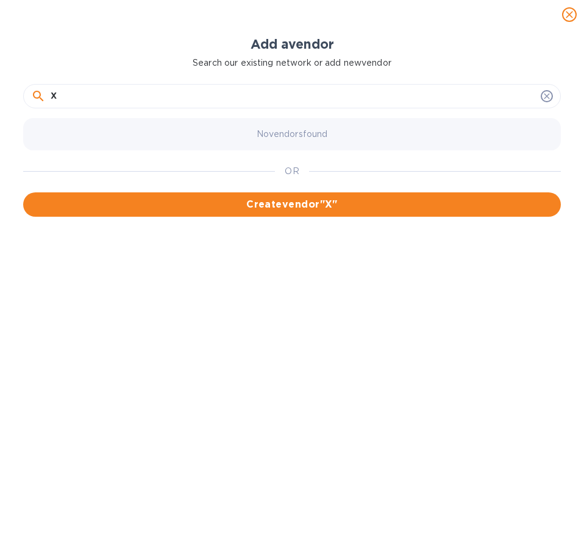
paste input "INGHUAGLSTEVIACO.,LTD"
drag, startPoint x: 95, startPoint y: 96, endPoint x: 104, endPoint y: 97, distance: 9.2
click at [95, 96] on input "XINGHUAGLSTEVIACO.,LTD" at bounding box center [293, 96] width 485 height 18
click at [115, 94] on input "XINGHUA GLSTEVIACO.,LTD" at bounding box center [293, 96] width 485 height 18
click at [146, 96] on input "XINGHUA GL STEVIACO.,LTD" at bounding box center [293, 96] width 485 height 18
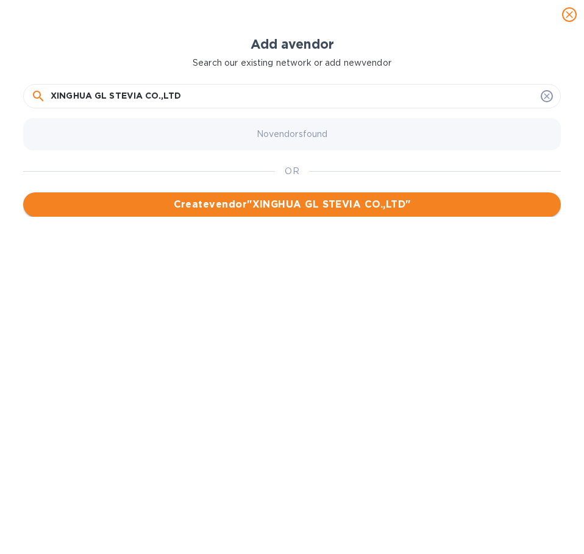
type input "XINGHUA GL STEVIA CO.,LTD"
click at [263, 213] on button "Create vendor " XINGHUA GL STEVIA CO.,LTD "" at bounding box center [291, 205] width 537 height 24
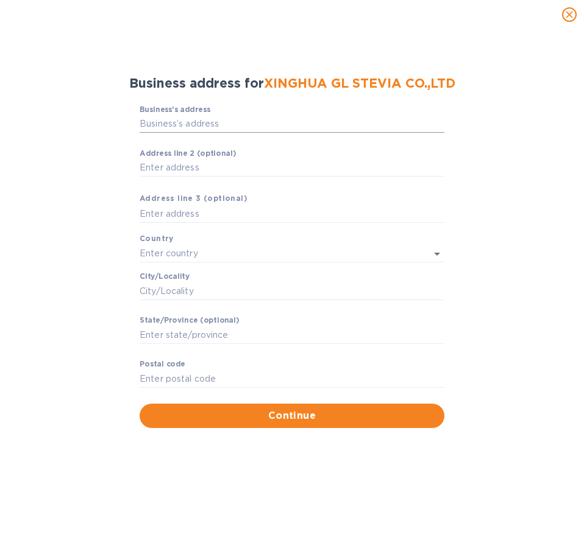
click at [192, 121] on input "Business’s аddress" at bounding box center [292, 124] width 305 height 18
paste input "NO.26KAIFUROAD,XINGHUAECONOMICDEVELOPMENTAREA, JIANGSUPROVINCE,CHINA"
type input "Kai Fu Lu"
type input "China"
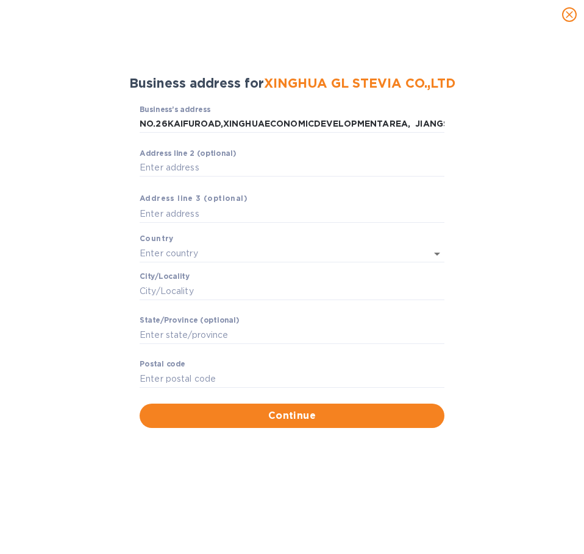
type input "Huai An Shi"
type input "Jiang Su Sheng"
type input "223243"
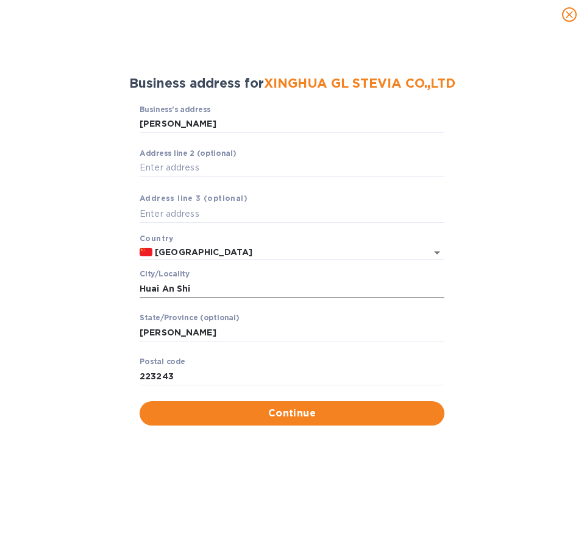
click at [266, 285] on input "Huai An Shi" at bounding box center [292, 289] width 305 height 18
drag, startPoint x: 222, startPoint y: 280, endPoint x: 3, endPoint y: 301, distance: 219.7
click at [66, 300] on div "Business’s аddress Kai Fu Lu ​ Аddress line 2 (optional) ​ Аddress line 3 (opti…" at bounding box center [292, 265] width 552 height 335
type input "JIANGSU PROVINCE"
drag, startPoint x: 242, startPoint y: 341, endPoint x: 225, endPoint y: 344, distance: 16.7
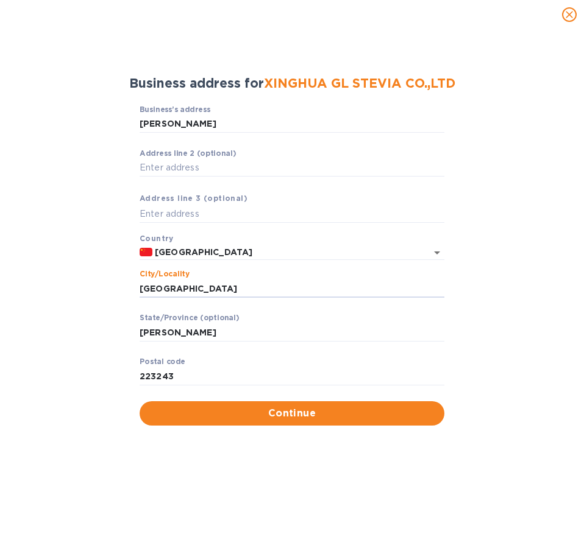
click at [239, 342] on div "Stаte/Province (optional) Jiang Su Sheng ​" at bounding box center [292, 336] width 305 height 44
drag, startPoint x: 219, startPoint y: 336, endPoint x: 90, endPoint y: 335, distance: 129.2
click at [90, 335] on div "Business’s аddress Kai Fu Lu ​ Аddress line 2 (optional) ​ Аddress line 3 (opti…" at bounding box center [292, 265] width 552 height 335
click at [182, 331] on input "JIANGSUPROVINCE" at bounding box center [292, 333] width 305 height 18
type input "JIANGSU PROVINCE"
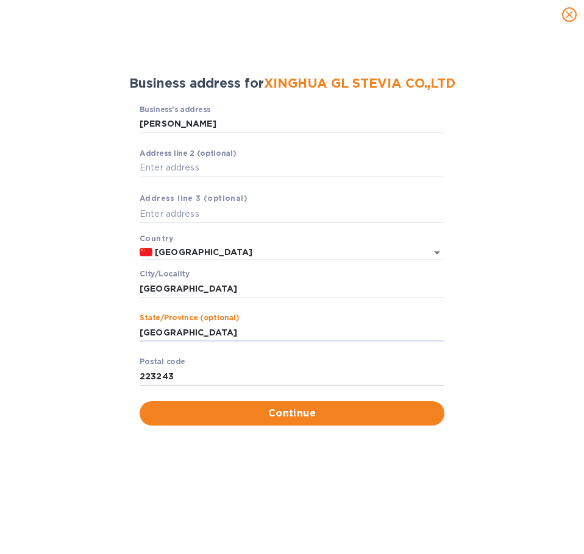
click at [199, 384] on input "223243" at bounding box center [292, 376] width 305 height 18
drag, startPoint x: 166, startPoint y: 382, endPoint x: 122, endPoint y: 384, distance: 43.9
click at [123, 383] on div "Business’s аddress Kai Fu Lu ​ Аddress line 2 (optional) ​ Аddress line 3 (opti…" at bounding box center [292, 265] width 552 height 335
type input "c"
type input "china"
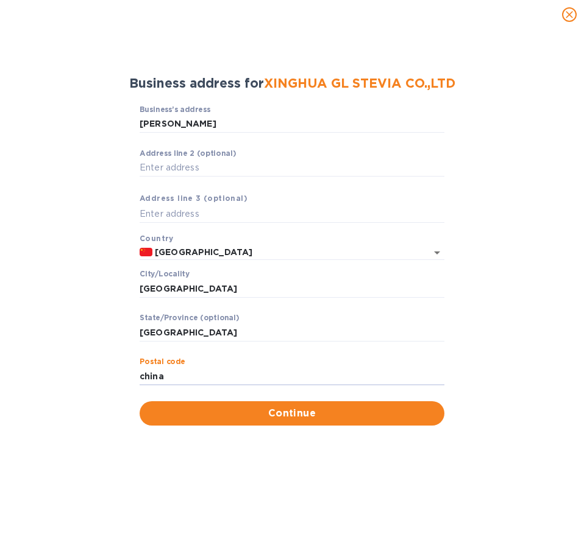
click at [243, 427] on div "Business’s аddress Kai Fu Lu ​ Аddress line 2 (optional) ​ Аddress line 3 (opti…" at bounding box center [292, 265] width 552 height 335
click at [168, 408] on span "Continue" at bounding box center [291, 413] width 285 height 15
click at [186, 124] on input "Kai Fu Lu" at bounding box center [292, 124] width 305 height 18
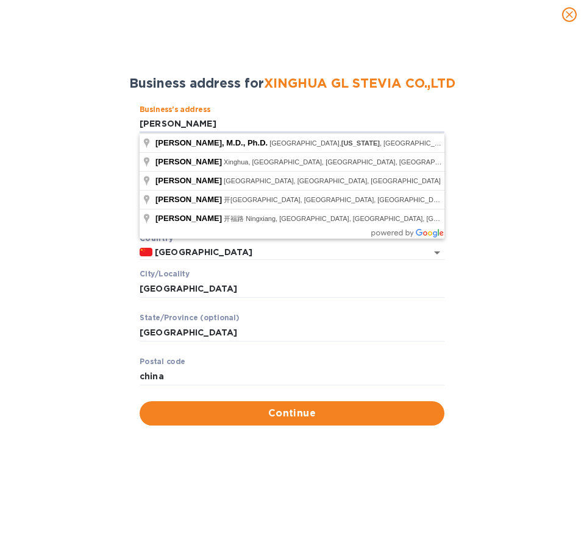
drag, startPoint x: 157, startPoint y: 122, endPoint x: 106, endPoint y: 113, distance: 51.9
click at [106, 113] on div "Business’s аddress Kai Fu Lu ​ Аddress line 2 (optional) ​ Аddress line 3 (opti…" at bounding box center [292, 265] width 552 height 335
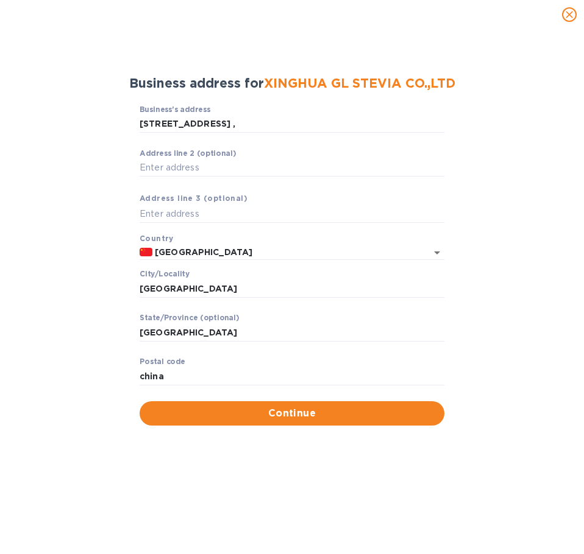
click at [240, 361] on div "Pоstal cоde china ​" at bounding box center [292, 380] width 305 height 44
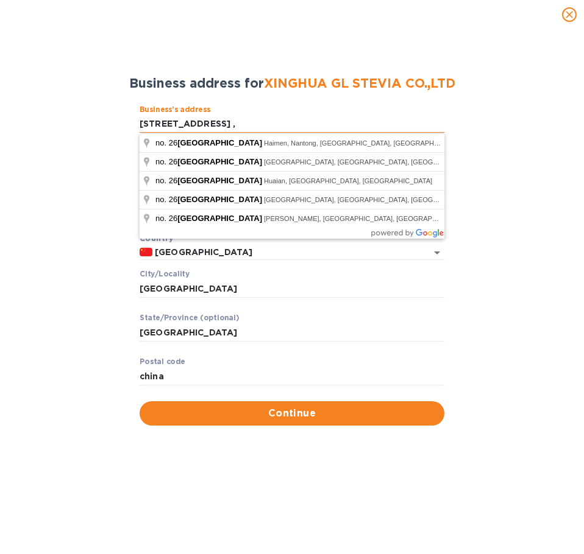
click at [258, 124] on input "No. 26 KAIFU Road ," at bounding box center [292, 124] width 305 height 18
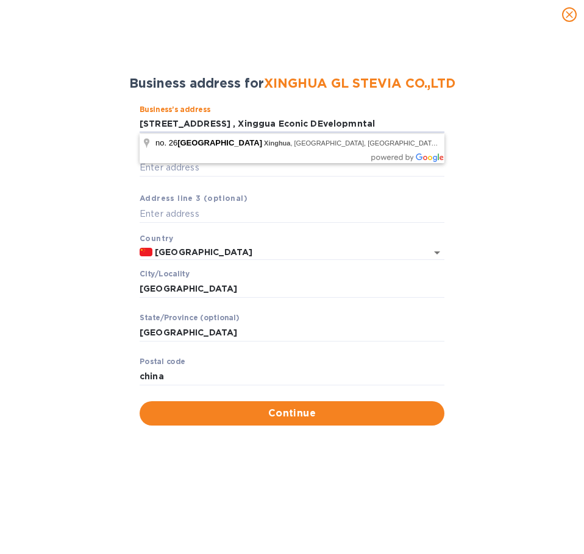
click at [377, 193] on div "Business’s аddress No. 26 KAIFU Road , Xinggua Econic DEvelopmntal ​ Аddress li…" at bounding box center [292, 253] width 305 height 296
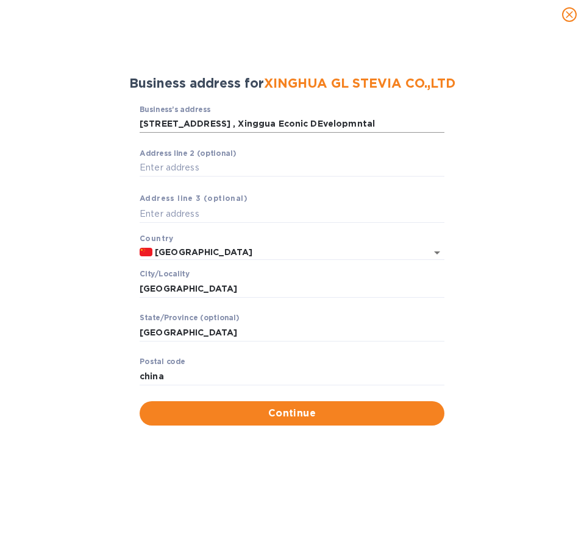
click at [313, 120] on input "No. 26 KAIFU Road , Xinggua Econic DEvelopmntal" at bounding box center [292, 124] width 305 height 18
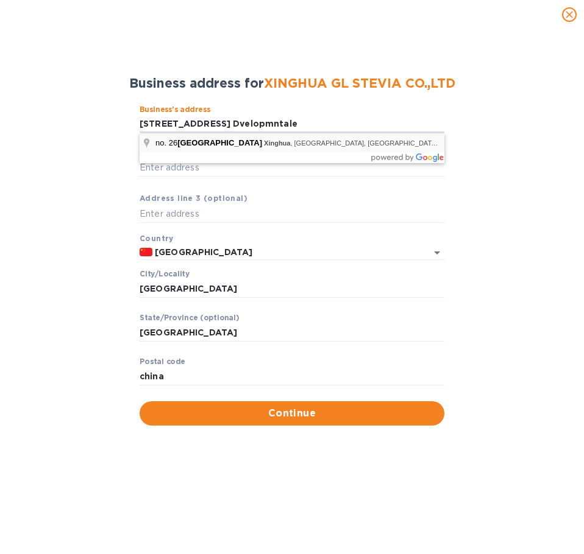
type input "CP03"
type input "Tai Zhou Shi"
type input "Jiang Su Sheng"
type input "225753"
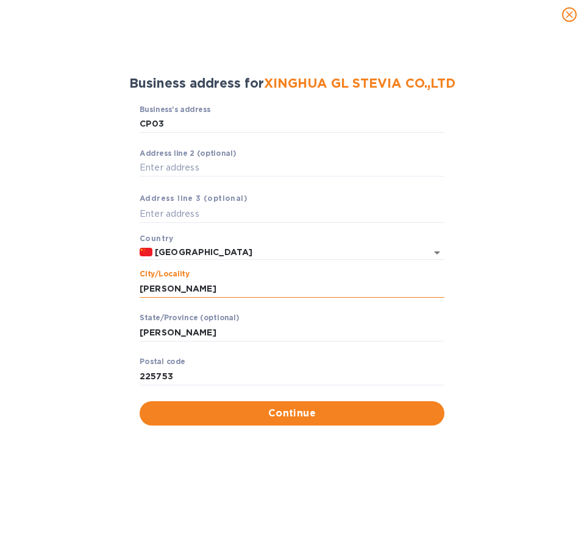
click at [245, 285] on input "Tai Zhou Shi" at bounding box center [292, 289] width 305 height 18
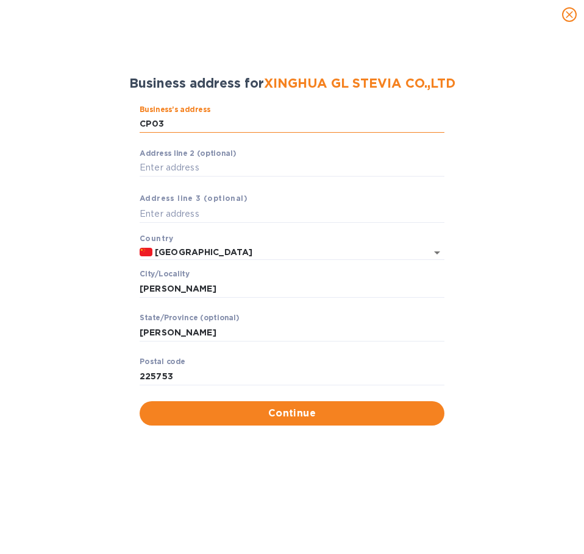
drag, startPoint x: 186, startPoint y: 127, endPoint x: 171, endPoint y: 131, distance: 15.7
click at [174, 130] on input "CP03" at bounding box center [292, 124] width 305 height 18
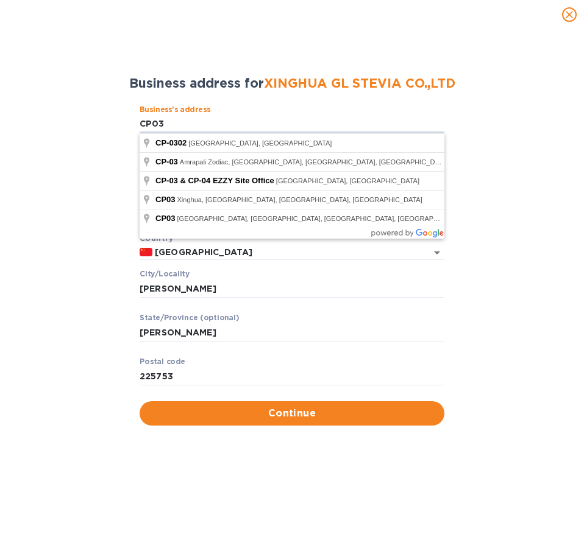
drag, startPoint x: 177, startPoint y: 119, endPoint x: 116, endPoint y: 121, distance: 61.0
click at [116, 121] on div "Business’s аddress CP03 ​ Аddress line 2 (optional) ​ Аddress line 3 (optional)…" at bounding box center [292, 265] width 552 height 335
paste input "NO.26KAIFUROAD,XINGHUAECONOMICDEVELOPMENTAREA, JIANGSUPROVINCE,CHINA"
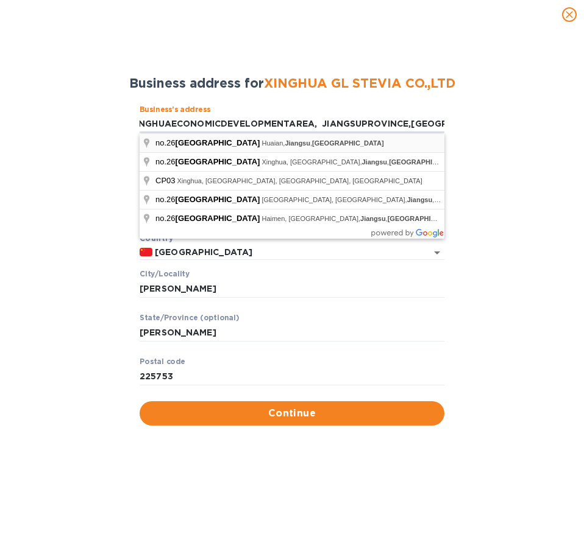
type input "Kai Fu Lu"
type input "Huai An Shi"
type input "223243"
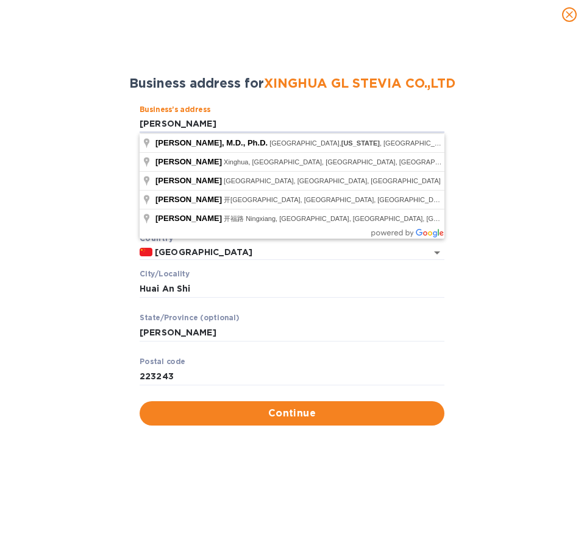
drag, startPoint x: 212, startPoint y: 126, endPoint x: 74, endPoint y: 123, distance: 138.3
click at [74, 123] on div "Business’s аddress Kai Fu Lu ​ Аddress line 2 (optional) ​ Аddress line 3 (opti…" at bounding box center [292, 265] width 552 height 335
paste input "NO.26KAIFUROAD,XINGHUAECONOMICDEVELOPMENTAREA, JIANGSUPROVINCE,CHINA"
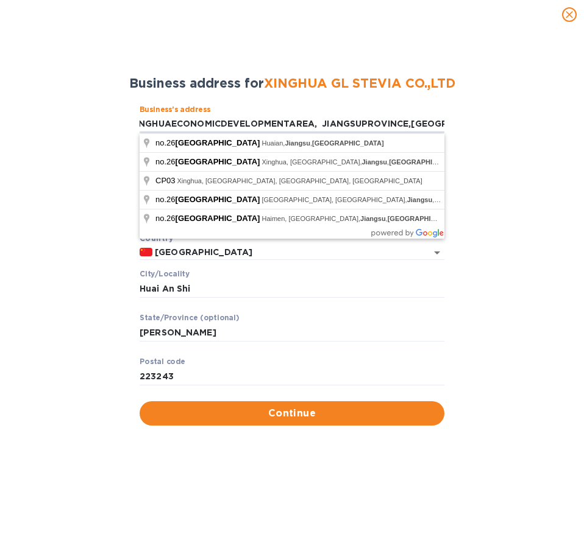
click at [562, 238] on div "Business’s аddress NO.26KAIFUROAD,XINGHUAECONOMICDEVELOPMENTAREA, JIANGSUPROVIN…" at bounding box center [292, 265] width 552 height 335
click at [320, 125] on input "NO.26KAIFUROAD,XINGHUAECONOMICDEVELOPMENTAREA, JIANGSUPROVINCE,CHINA" at bounding box center [292, 124] width 305 height 18
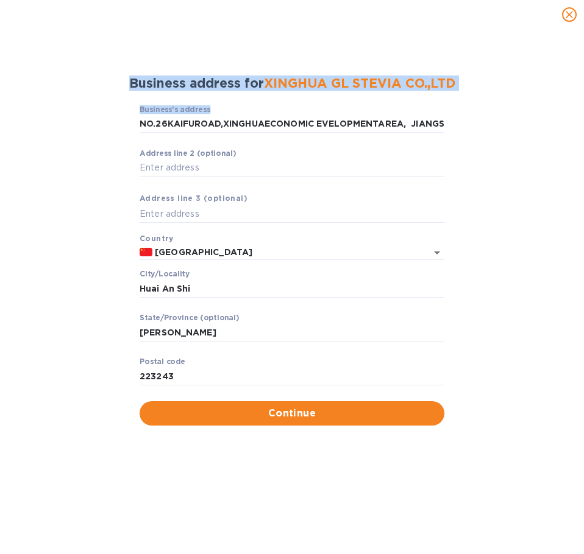
drag, startPoint x: 448, startPoint y: 124, endPoint x: -60, endPoint y: 98, distance: 509.4
click at [0, 98] on html "DL DureLife Nutrition LLC Convert Pay Collect Sync Contact us Kharen Bartolome …" at bounding box center [292, 277] width 584 height 554
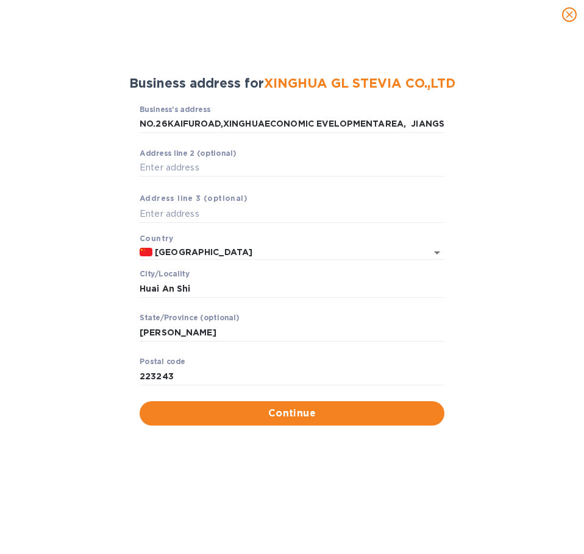
click at [466, 140] on div "Business’s аddress NO.26KAIFUROAD,XINGHUAECONOMIC EVELOPMENTAREA, JIANGSUPROVIN…" at bounding box center [292, 265] width 552 height 335
drag, startPoint x: 140, startPoint y: 122, endPoint x: 510, endPoint y: 122, distance: 369.8
click at [512, 121] on div "Business’s аddress NO.26KAIFUROAD,XINGHUAECONOMIC EVELOPMENTAREA, JIANGSUPROVIN…" at bounding box center [292, 265] width 552 height 335
drag, startPoint x: 464, startPoint y: 191, endPoint x: 430, endPoint y: 188, distance: 34.9
click at [464, 195] on div "Business’s аddress NO.26KAIFUROAD,XINGHUAECONOMIC EVELOPMENTAREA, JIANGSUPROVIN…" at bounding box center [292, 265] width 552 height 335
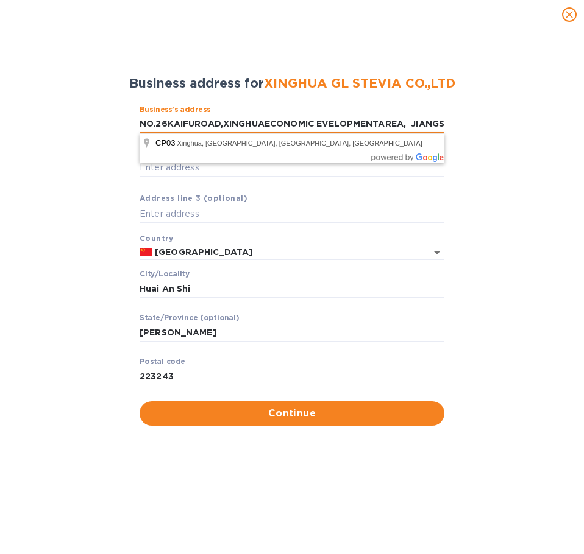
click at [402, 133] on input "NO.26KAIFUROAD,XINGHUAECONOMIC EVELOPMENTAREA, JIANGSUPROVINCE,CHINA" at bounding box center [292, 124] width 305 height 18
drag, startPoint x: 405, startPoint y: 129, endPoint x: 122, endPoint y: 147, distance: 283.9
click at [122, 147] on div "Business’s аddress NO.26KAIFUROAD,XINGHUAECONOMIC EVELOPMENTAREA, JIANGSUPROVIN…" at bounding box center [292, 265] width 552 height 335
type input ", JIANGSUPROVINCE,CHI"
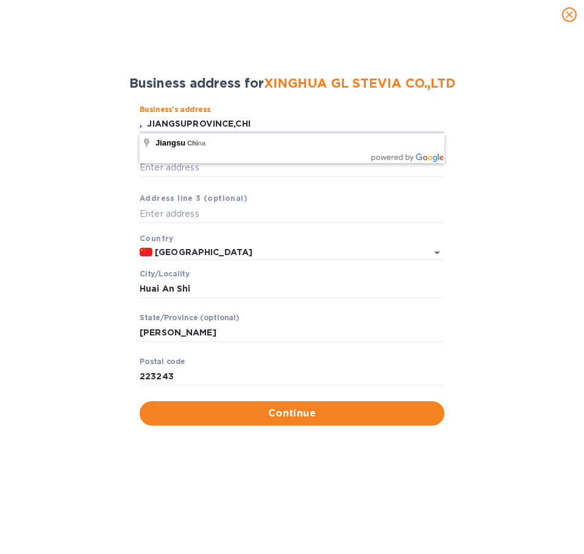
drag, startPoint x: 274, startPoint y: 128, endPoint x: 100, endPoint y: 126, distance: 173.7
click at [100, 126] on div "Business’s аddress , JIANGSUPROVINCE,CHI ​ Аddress line 2 (optional) ​ Аddress …" at bounding box center [292, 265] width 552 height 335
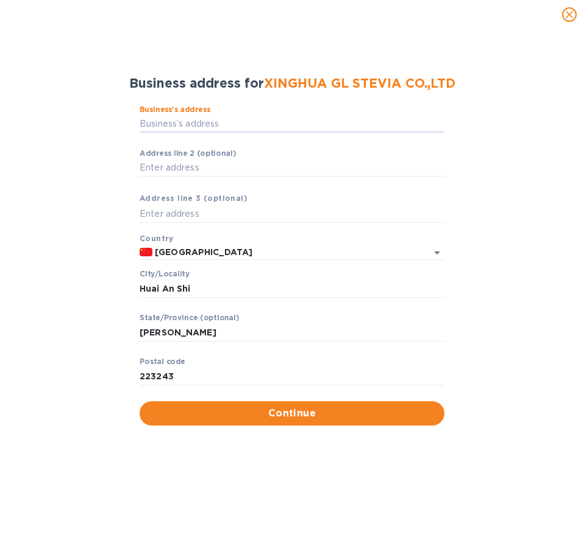
paste input "NO.26KAIFUROAD,XINGHUAECONOMICDEVELOPMENTAREA, JIANGSUPROVINCE,CHINA"
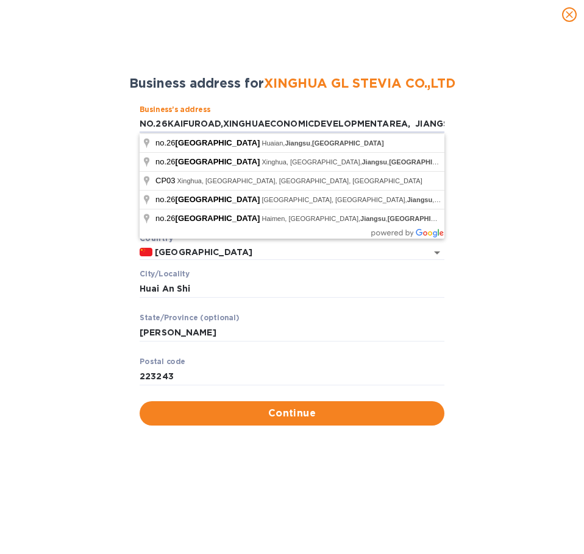
scroll to position [0, 93]
click at [317, 118] on input "NO.26KAIFUROAD,XINGHUAECONOMICDEVELOPMENTAREA, JIANGSUPROVINCE,CHINA" at bounding box center [292, 124] width 305 height 18
click at [316, 124] on input "NO.26KAIFUROAD,XINGHUAECONOMICDEVELOPMENTAREAL, JIANGSUPROVINCE,CHINA" at bounding box center [292, 124] width 305 height 18
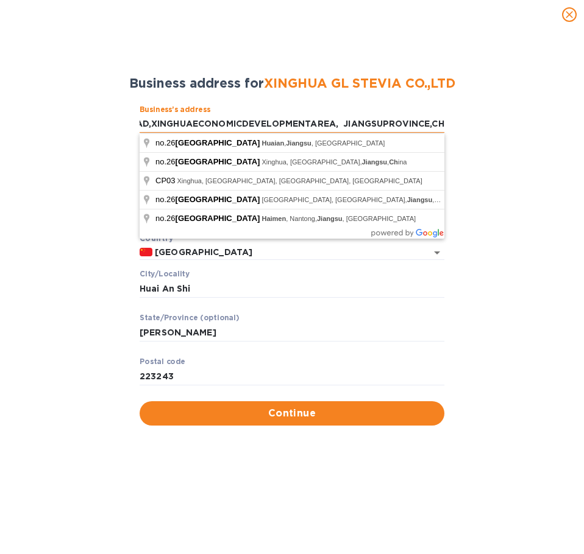
click at [240, 126] on input "NO.26KAIFUROAD,XINGHUAECONOMICDEVELOPMENTAREA, JIANGSUPROVINCE,CH" at bounding box center [292, 124] width 305 height 18
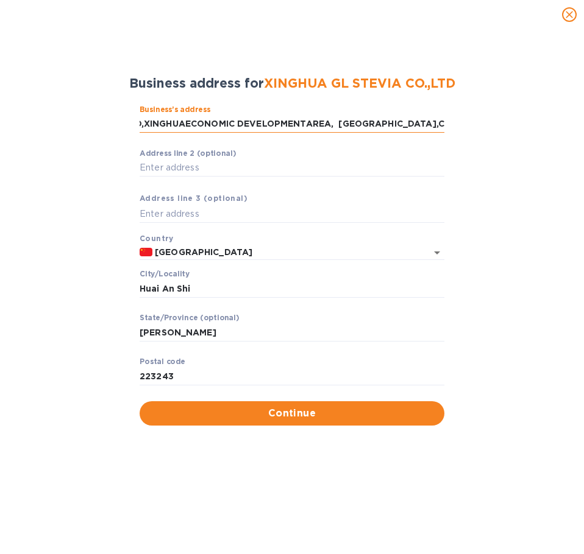
click at [304, 122] on input "NO.26KAIFUROAD,XINGHUAECONOMIC DEVELOPMENTAREA, JIANGSUPROVINCE,CH" at bounding box center [292, 124] width 305 height 18
type input "NO.26KAIFUROAD,XINGHUAECONOMIC DEVELOPMEN TAREA, JIANGSUPROVINCE,CH"
click at [410, 150] on div "Аddress line 2 (optional) ​" at bounding box center [292, 171] width 305 height 44
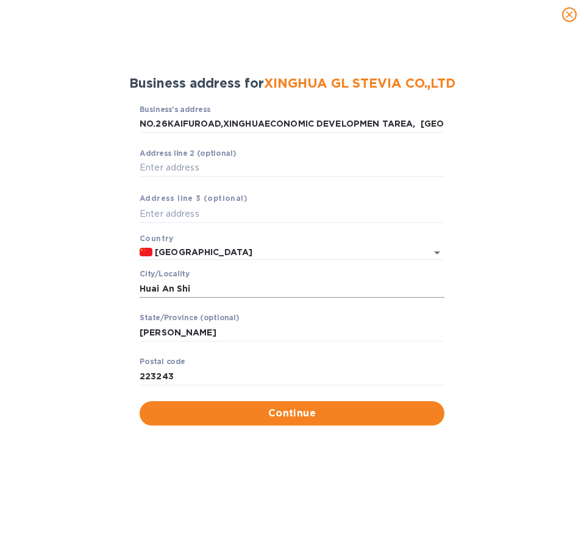
click at [251, 294] on input "Huai An Shi" at bounding box center [292, 289] width 305 height 18
drag, startPoint x: 179, startPoint y: 291, endPoint x: 125, endPoint y: 288, distance: 54.3
click at [126, 288] on div "Business’s аddress NO.26KAIFUROAD,XINGHUAECONOMIC DEVELOPMEN TAREA, JIANGSUPROV…" at bounding box center [292, 265] width 552 height 335
paste input "JIANGSUPROVINCE"
type input "JIANGSUPROVINCE"
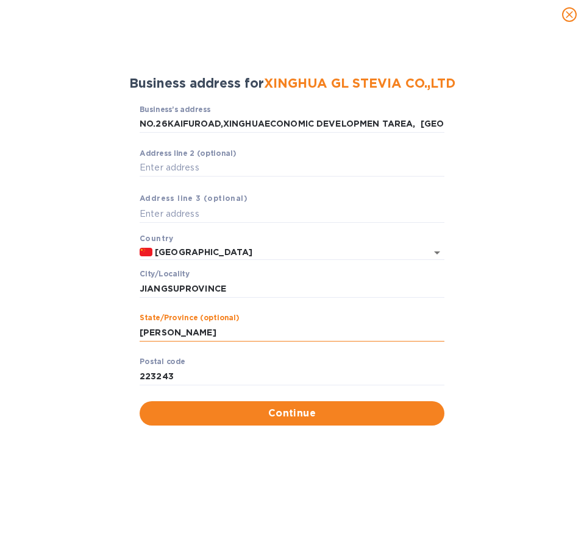
click at [228, 331] on input "Jiang Su Sheng" at bounding box center [292, 333] width 305 height 18
drag, startPoint x: 217, startPoint y: 333, endPoint x: 138, endPoint y: 328, distance: 79.4
click at [138, 328] on div "Business’s аddress NO.26KAIFUROAD,XINGHUAECONOMIC DEVELOPMEN TAREA, JIANGSUPROV…" at bounding box center [292, 265] width 552 height 335
paste input "IANGSUPROVINCE"
type input "JIANGSUPROVINCE"
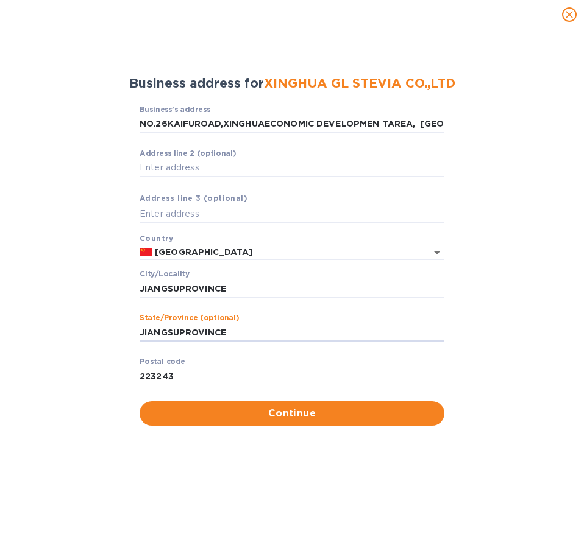
click at [395, 319] on div "Stаte/Province (optional) JIANGSUPROVINCE ​" at bounding box center [292, 336] width 305 height 44
click at [413, 418] on span "Continue" at bounding box center [291, 413] width 285 height 15
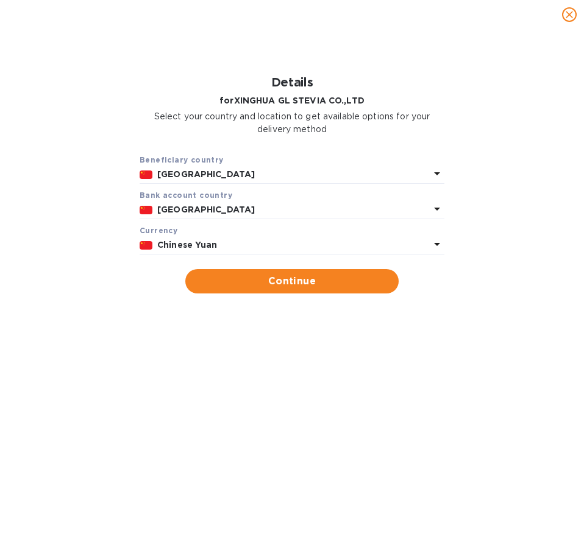
click at [425, 244] on p "Chinese Yuan" at bounding box center [293, 245] width 272 height 13
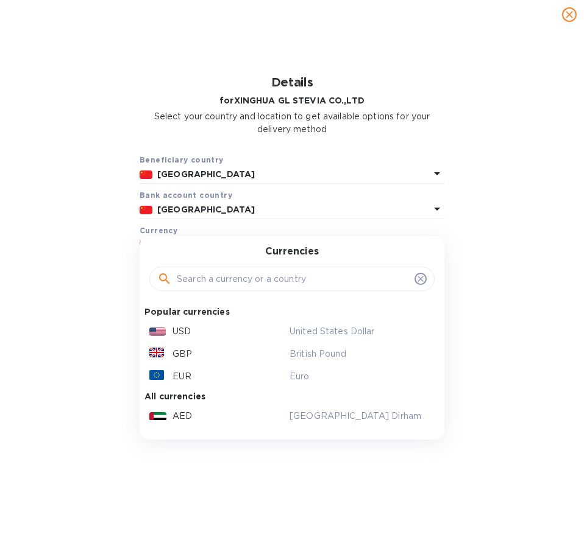
click at [183, 327] on p "USD" at bounding box center [181, 331] width 18 height 13
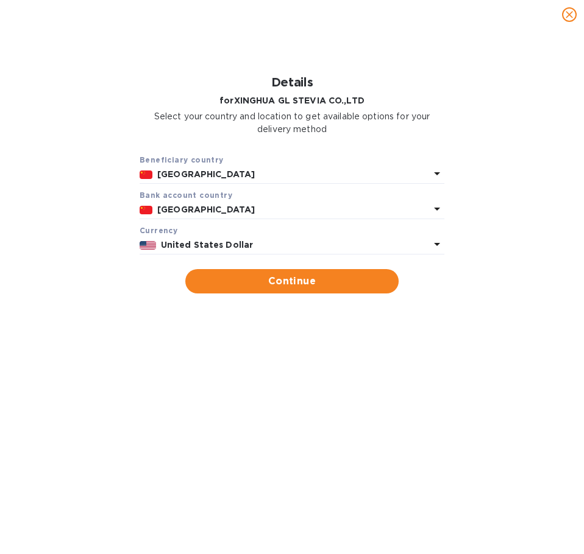
click at [347, 277] on span "Continue" at bounding box center [292, 281] width 194 height 15
type input "XINGHUA GL STEVIA CO.,LTD"
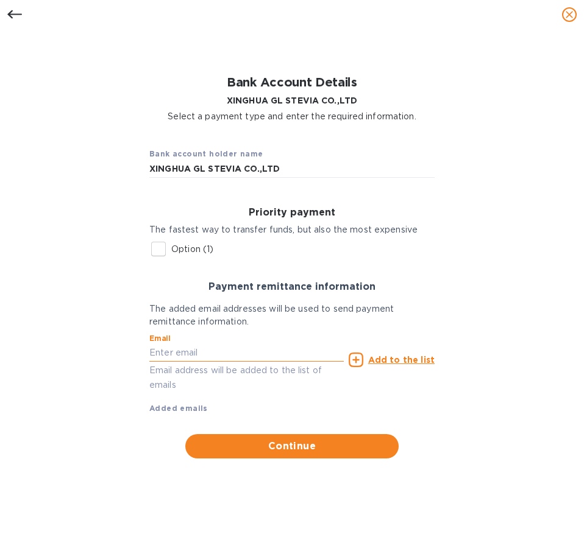
click at [239, 358] on input "text" at bounding box center [246, 353] width 194 height 18
type input "sales@greenbio.cn"
click at [361, 363] on icon at bounding box center [356, 360] width 15 height 15
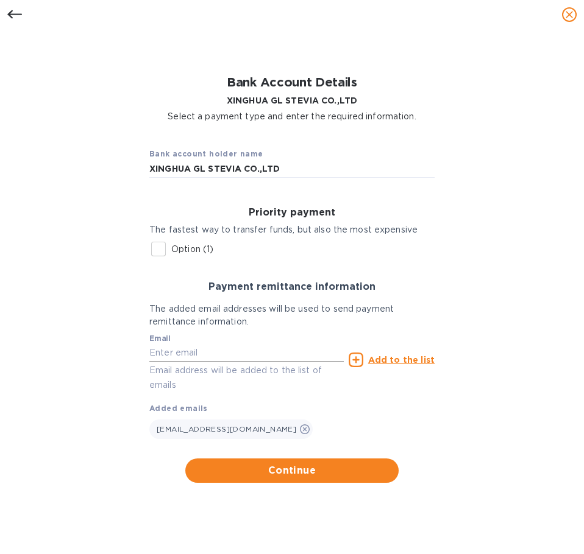
click at [256, 360] on input "text" at bounding box center [246, 353] width 194 height 18
type input "accounting@durelife.com"
type input "10980"
type input "Stony Point"
type input "15 Holt Dr"
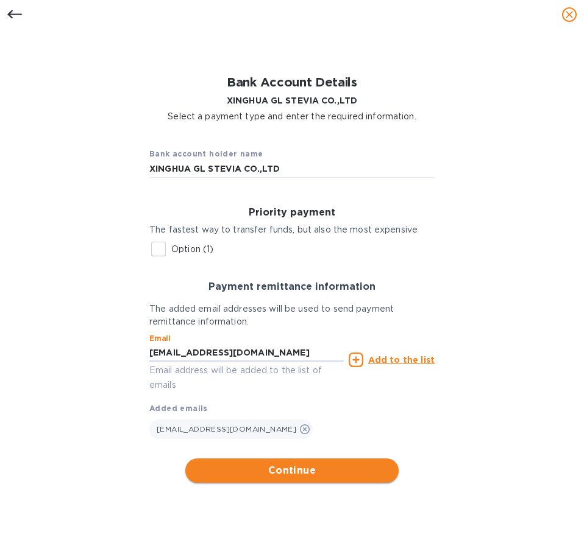
click at [349, 472] on span "Continue" at bounding box center [292, 471] width 194 height 15
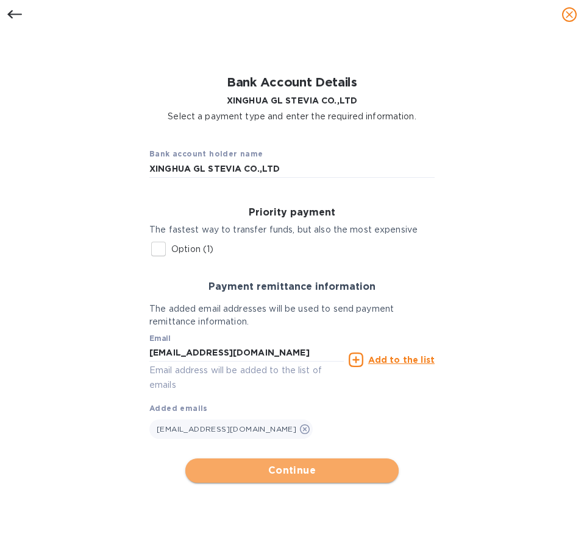
click at [283, 476] on span "Continue" at bounding box center [292, 471] width 194 height 15
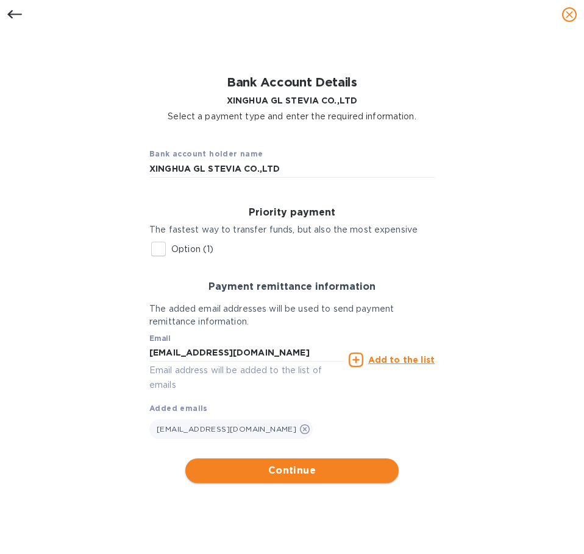
click at [275, 470] on span "Continue" at bounding box center [292, 471] width 194 height 15
click at [320, 475] on span "Continue" at bounding box center [292, 471] width 194 height 15
click at [157, 244] on input "Option (1)" at bounding box center [159, 249] width 26 height 26
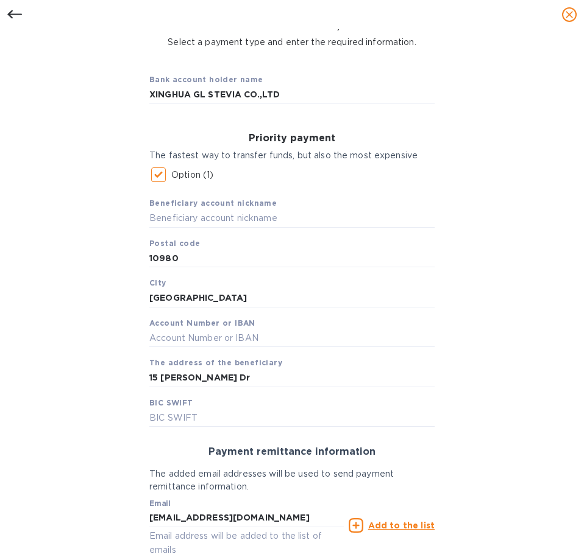
scroll to position [54, 0]
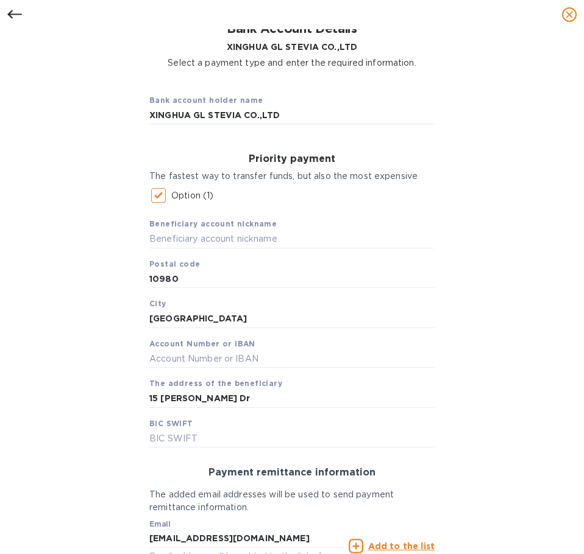
click at [158, 193] on input "Option (1)" at bounding box center [159, 196] width 26 height 26
checkbox input "false"
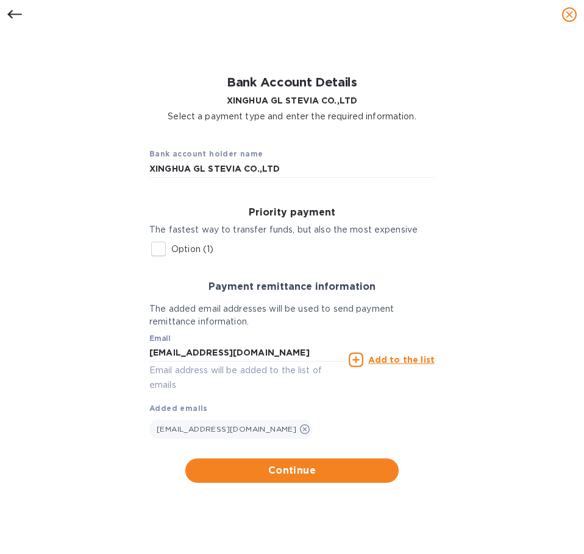
scroll to position [0, 0]
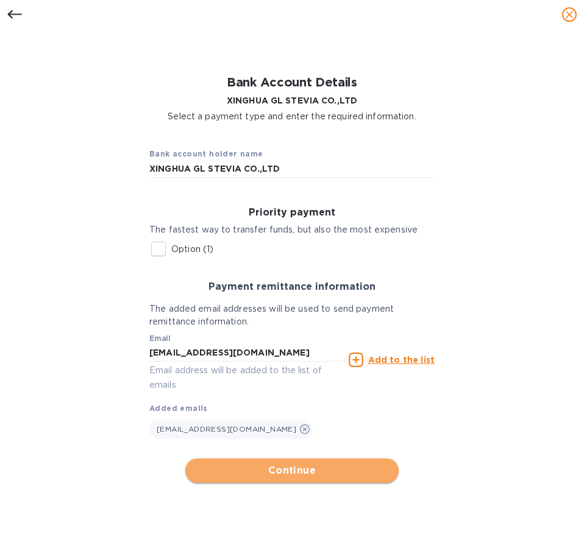
click at [341, 470] on span "Continue" at bounding box center [292, 471] width 194 height 15
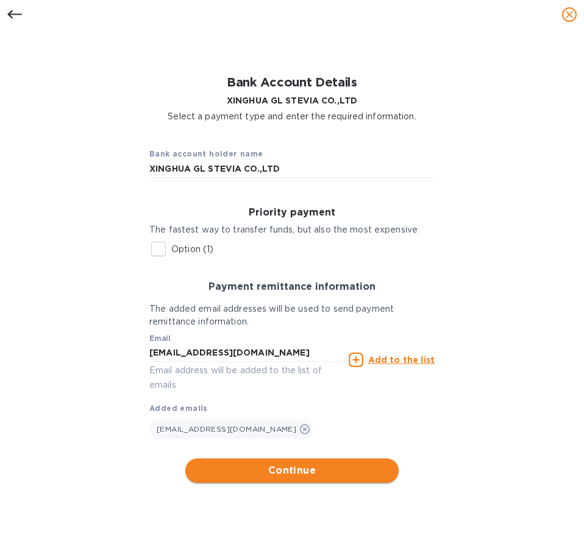
click at [343, 467] on span "Continue" at bounding box center [292, 471] width 194 height 15
click at [286, 420] on div "sales@greenbio.cn" at bounding box center [291, 427] width 285 height 24
click at [18, 9] on icon at bounding box center [14, 14] width 15 height 15
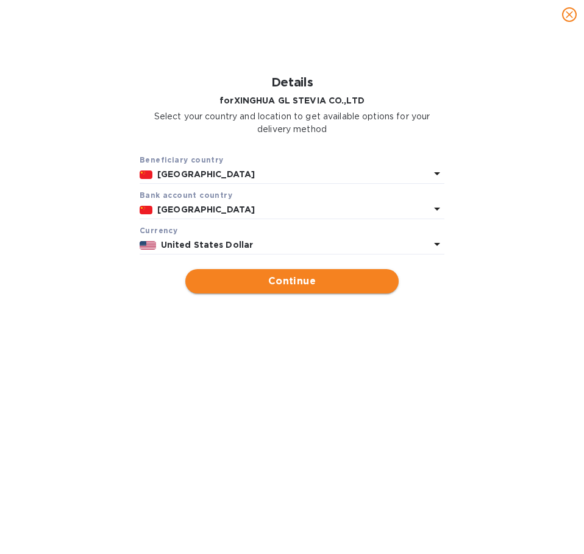
click at [339, 272] on button "Continue" at bounding box center [291, 281] width 213 height 24
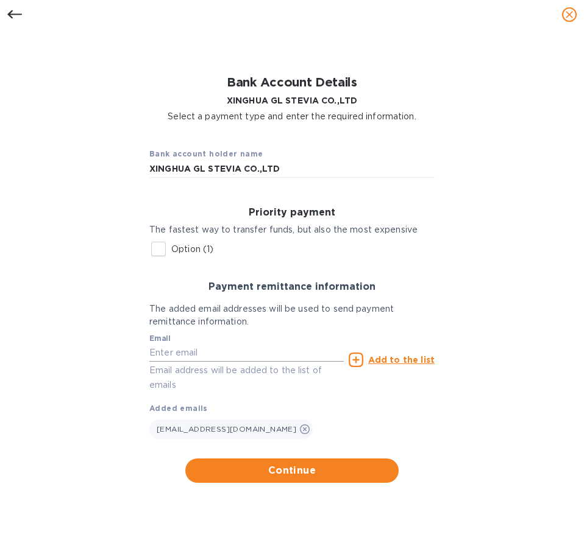
drag, startPoint x: 278, startPoint y: 349, endPoint x: 285, endPoint y: 348, distance: 6.1
click at [278, 349] on input "text" at bounding box center [246, 353] width 194 height 18
click at [240, 478] on span "Continue" at bounding box center [292, 471] width 194 height 15
click at [359, 358] on icon at bounding box center [356, 360] width 15 height 15
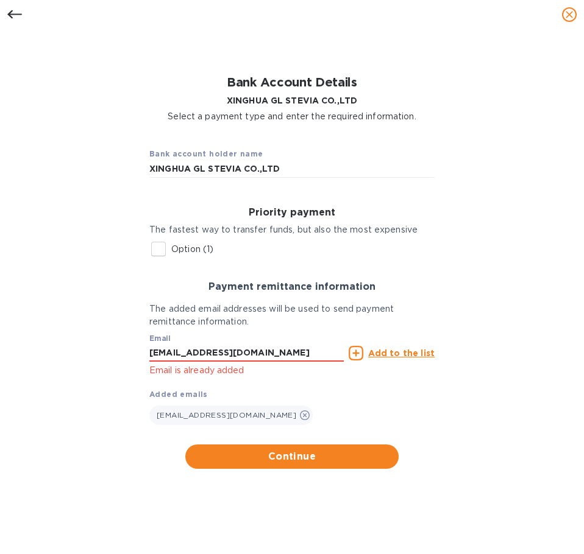
click at [396, 355] on u "Add to the list" at bounding box center [401, 354] width 66 height 10
click at [401, 351] on u "Add to the list" at bounding box center [401, 354] width 66 height 10
click at [398, 356] on u "Add to the list" at bounding box center [401, 354] width 66 height 10
drag, startPoint x: 255, startPoint y: 352, endPoint x: 108, endPoint y: 354, distance: 146.9
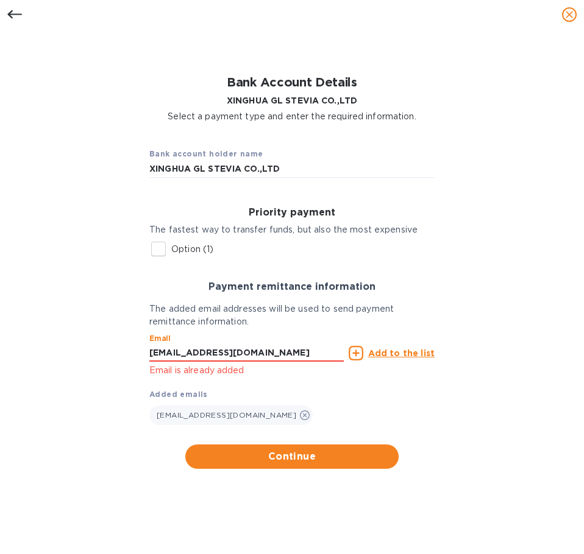
click at [108, 354] on div "Bank account holder name XINGHUA GL STEVIA CO.,LTD Priority payment The fastest…" at bounding box center [292, 303] width 552 height 346
type input "accounting@durelife.com"
type input "10980"
type input "Stony Point"
type input "15 Holt Dr"
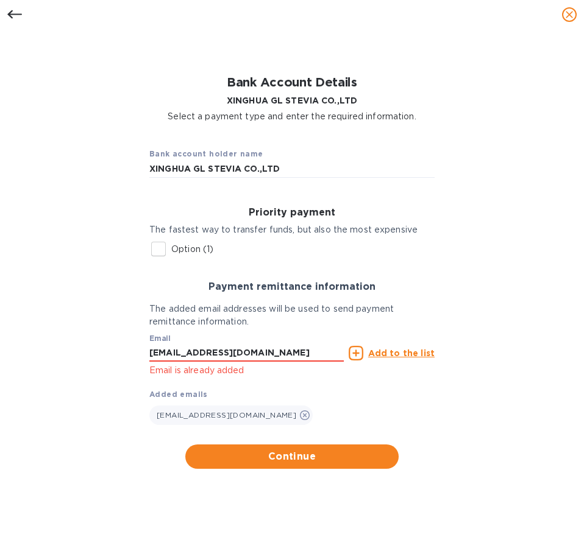
click at [416, 358] on p "Add to the list" at bounding box center [401, 353] width 66 height 12
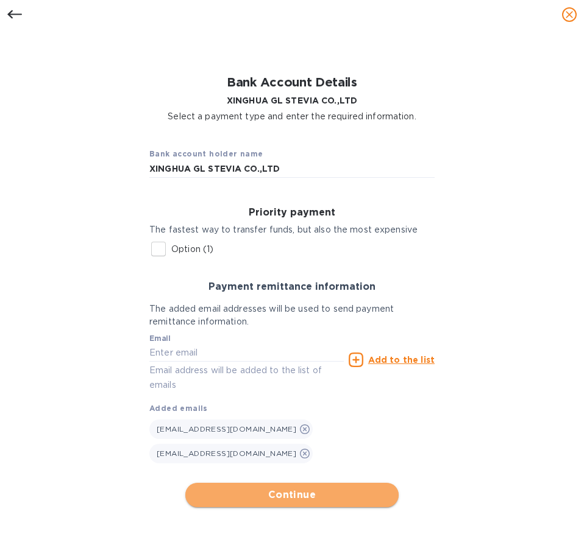
click at [349, 488] on span "Continue" at bounding box center [292, 495] width 194 height 15
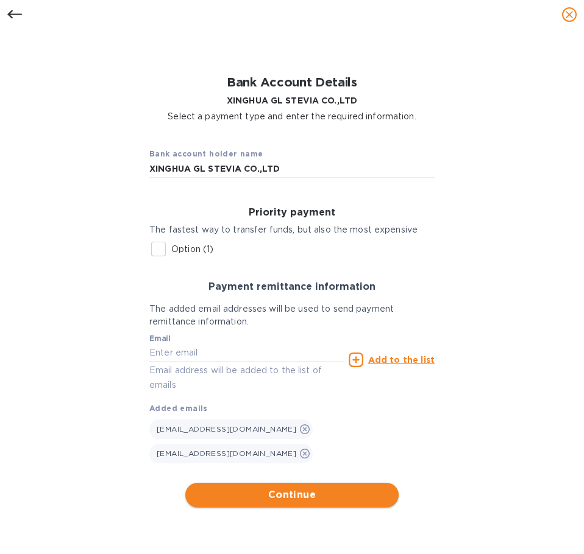
click at [349, 488] on span "Continue" at bounding box center [292, 495] width 194 height 15
click at [157, 246] on input "Option (1)" at bounding box center [159, 249] width 26 height 26
checkbox input "true"
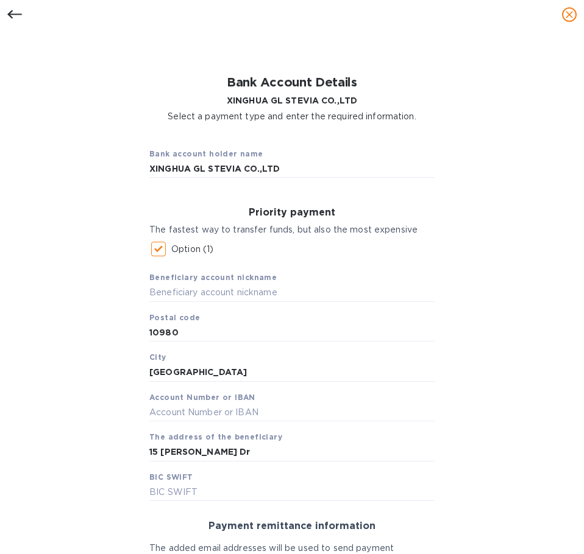
click at [213, 323] on div "Beneficiary account nickname Postal code 10980 City Stony Point Account Number …" at bounding box center [291, 381] width 285 height 239
click at [218, 289] on input "text" at bounding box center [291, 293] width 285 height 18
paste input "XINGHUAGLSTEVIACO.,LTD"
drag, startPoint x: 186, startPoint y: 292, endPoint x: 194, endPoint y: 294, distance: 8.0
click at [188, 294] on input "XINGHUAGLSTEVIACO.,LTD" at bounding box center [291, 293] width 285 height 18
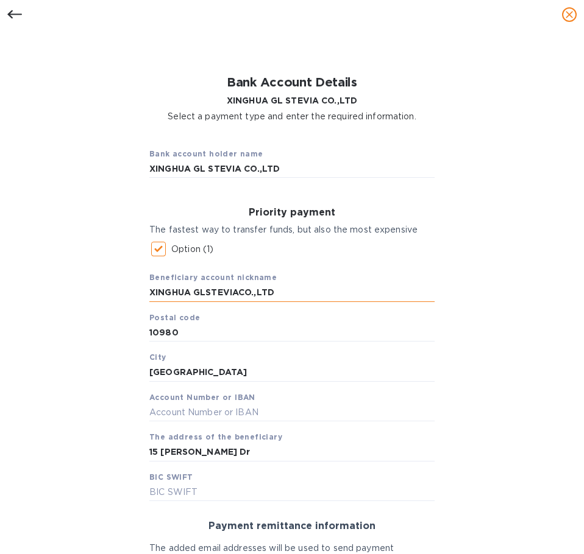
click at [239, 294] on input "XINGHUA GLSTEVIACO.,LTD" at bounding box center [291, 293] width 285 height 18
type input "XINGHUA GLSTEVIA CO.,LTD"
drag, startPoint x: 199, startPoint y: 376, endPoint x: 108, endPoint y: 372, distance: 90.9
click at [108, 372] on div "Bank account holder name XINGHUA GL STEVIA CO.,LTD Priority payment The fastest…" at bounding box center [292, 442] width 552 height 624
drag, startPoint x: 154, startPoint y: 372, endPoint x: 179, endPoint y: 378, distance: 25.9
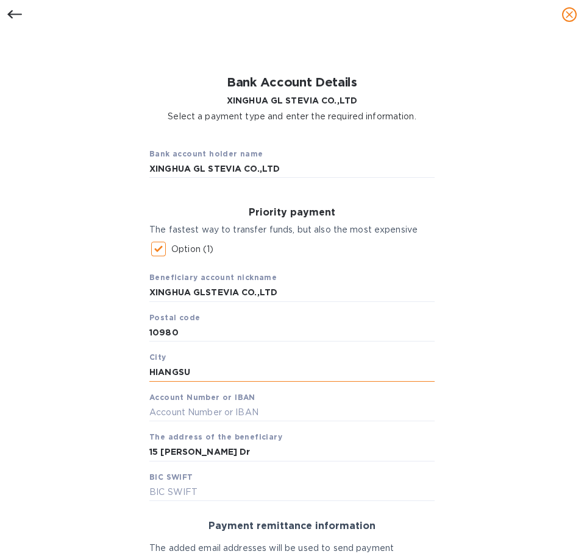
click at [154, 372] on input "HIANGSU" at bounding box center [291, 373] width 285 height 18
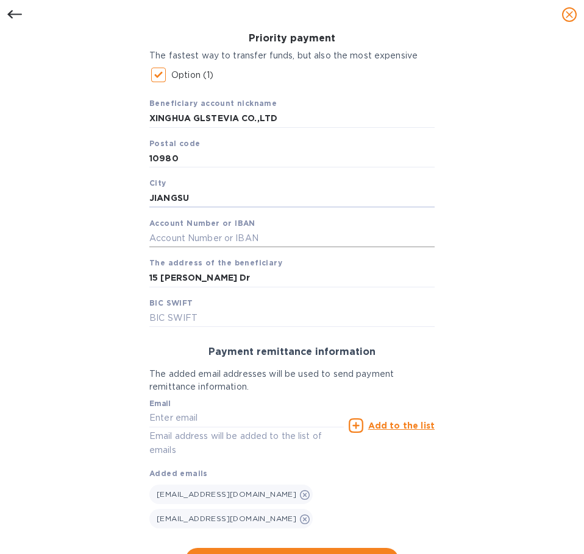
scroll to position [175, 0]
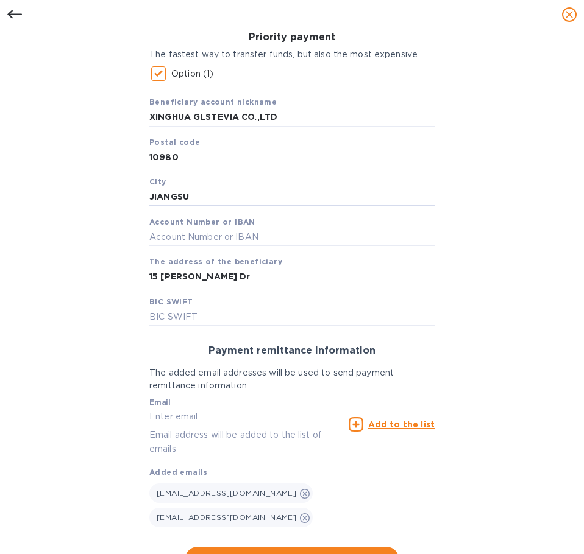
type input "JIANGSU"
click at [195, 298] on div "Beneficiary account nickname XINGHUA GLSTEVIA CO.,LTD Postal code 10980 City JI…" at bounding box center [291, 206] width 285 height 239
click at [182, 303] on b "BIC SWIFT" at bounding box center [171, 301] width 44 height 9
click at [190, 277] on input "15 Holt Dr" at bounding box center [291, 277] width 285 height 18
drag, startPoint x: 191, startPoint y: 279, endPoint x: 122, endPoint y: 275, distance: 68.3
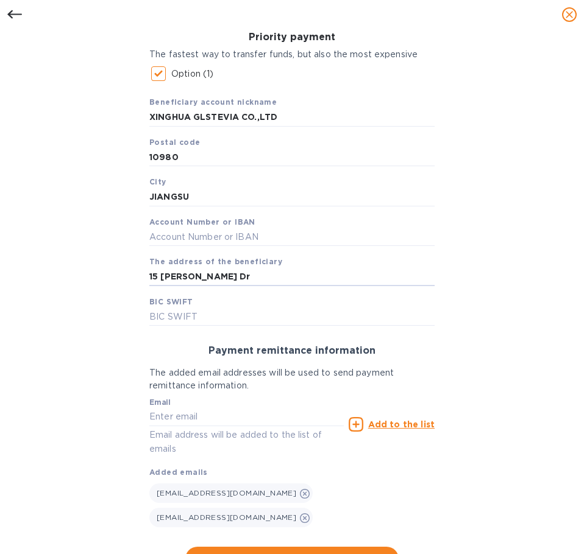
click at [124, 274] on div "Bank account holder name XINGHUA GL STEVIA CO.,LTD Priority payment The fastest…" at bounding box center [292, 267] width 552 height 624
paste input "NO.26KAIFUROAD,XINGHUAECONOMICDEVELOPMENTAREA, JIANGSUPROVINCE,CHINA"
type input "NO.26KAIFUROAD,XINGHUAECONOMICDEVELOPMENTAREA, JIANGSUPROVINCE,CHINA"
click at [191, 303] on div "Beneficiary account nickname XINGHUA GLSTEVIA CO.,LTD Postal code 10980 City JI…" at bounding box center [291, 206] width 285 height 239
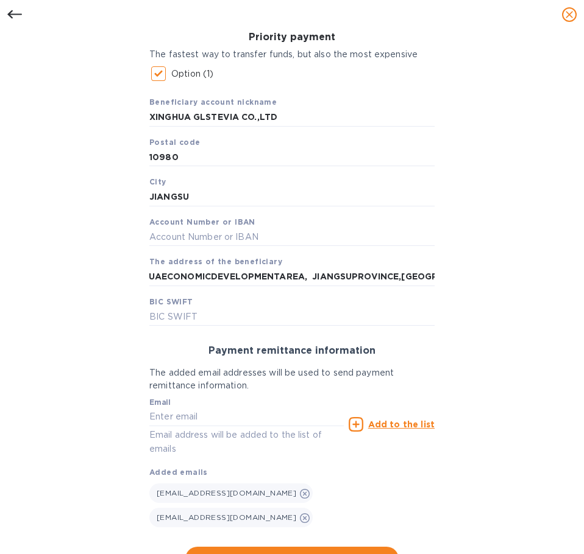
scroll to position [0, 0]
click at [183, 238] on input "text" at bounding box center [291, 237] width 285 height 18
paste input "3212810471140100000741"
type input "3212810471140100000741"
click at [217, 308] on input "text" at bounding box center [291, 317] width 285 height 18
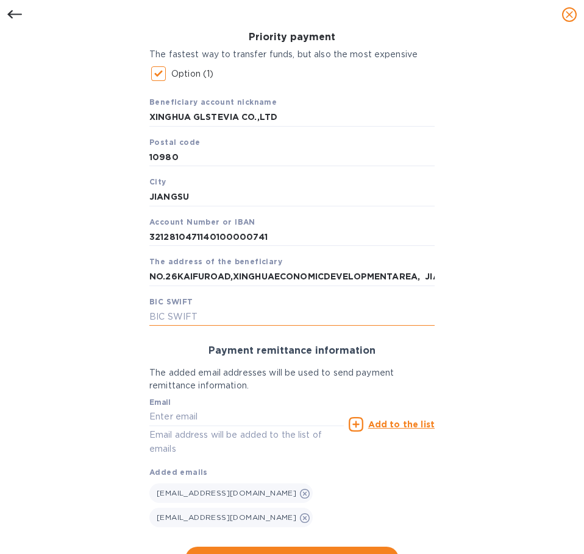
paste input "CITIUS33"
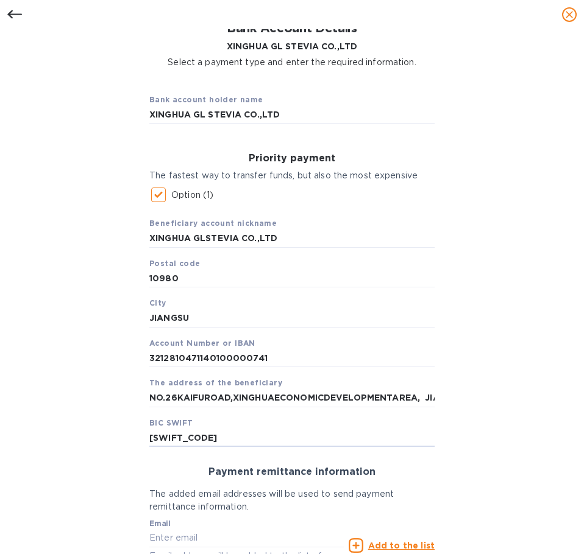
scroll to position [54, 0]
click at [189, 280] on input "10980" at bounding box center [291, 280] width 285 height 18
click at [194, 281] on input "10980" at bounding box center [291, 280] width 285 height 18
drag, startPoint x: 152, startPoint y: 275, endPoint x: 132, endPoint y: 274, distance: 20.1
click at [129, 271] on div "Bank account holder name XINGHUA GL STEVIA CO.,LTD Priority payment The fastest…" at bounding box center [292, 389] width 552 height 624
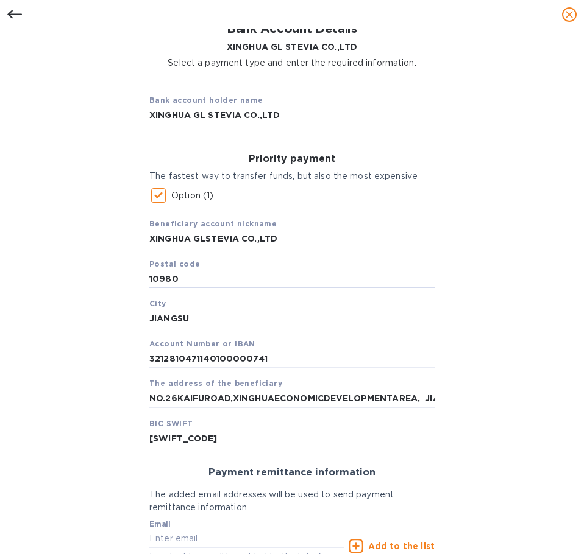
click at [112, 333] on div "Bank account holder name XINGHUA GL STEVIA CO.,LTD Priority payment The fastest…" at bounding box center [292, 389] width 552 height 624
drag, startPoint x: 210, startPoint y: 441, endPoint x: 133, endPoint y: 437, distance: 76.3
click at [133, 437] on div "Bank account holder name XINGHUA GL STEVIA CO.,LTD Priority payment The fastest…" at bounding box center [292, 389] width 552 height 624
paste input "RCBZCNSH"
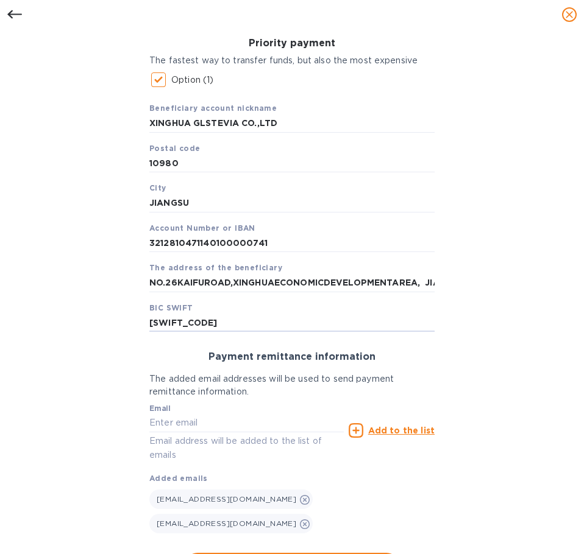
scroll to position [175, 0]
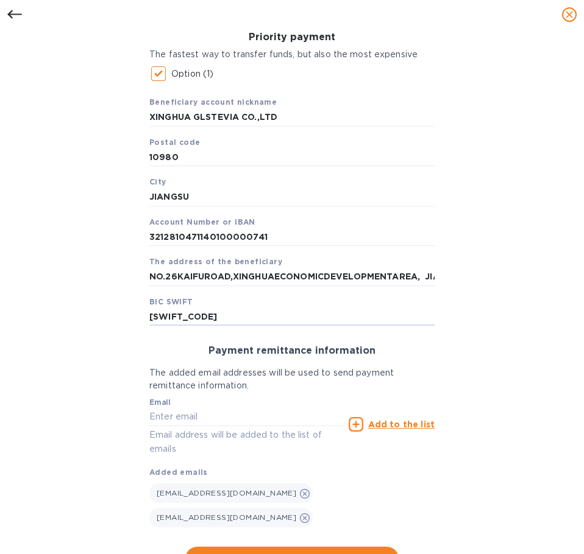
type input "RCBZCNSH"
click at [291, 552] on span "Continue" at bounding box center [292, 559] width 194 height 15
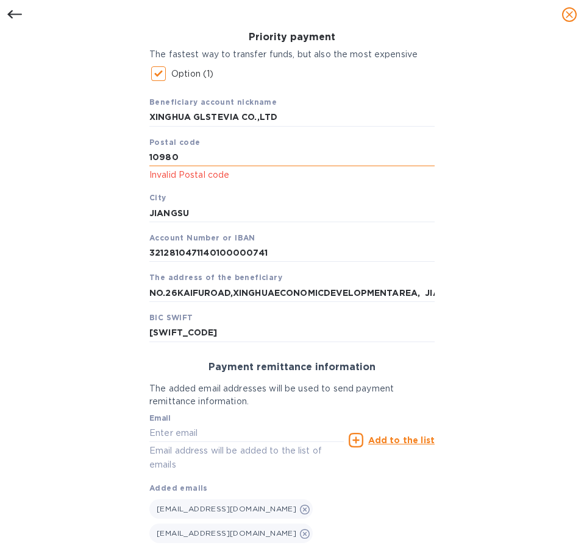
click at [228, 157] on input "10980" at bounding box center [291, 158] width 285 height 18
drag, startPoint x: 125, startPoint y: 152, endPoint x: 57, endPoint y: 151, distance: 68.2
click at [57, 151] on div "Bank account holder name XINGHUA GL STEVIA CO.,LTD Priority payment The fastest…" at bounding box center [292, 275] width 552 height 640
type input "CHINA"
click at [236, 537] on div "Priority payment The fastest way to transfer funds, but also the most expensive…" at bounding box center [292, 299] width 305 height 575
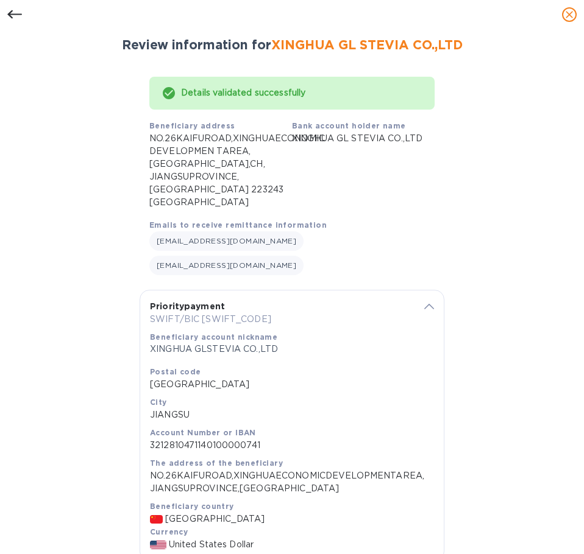
scroll to position [68, 0]
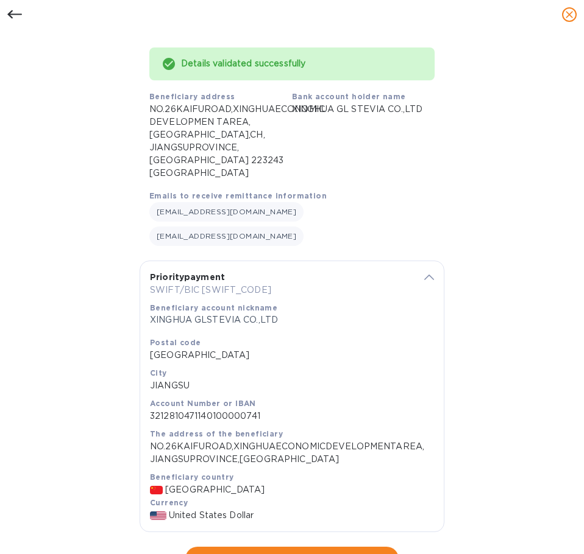
click at [342, 552] on span "Continue" at bounding box center [292, 559] width 194 height 15
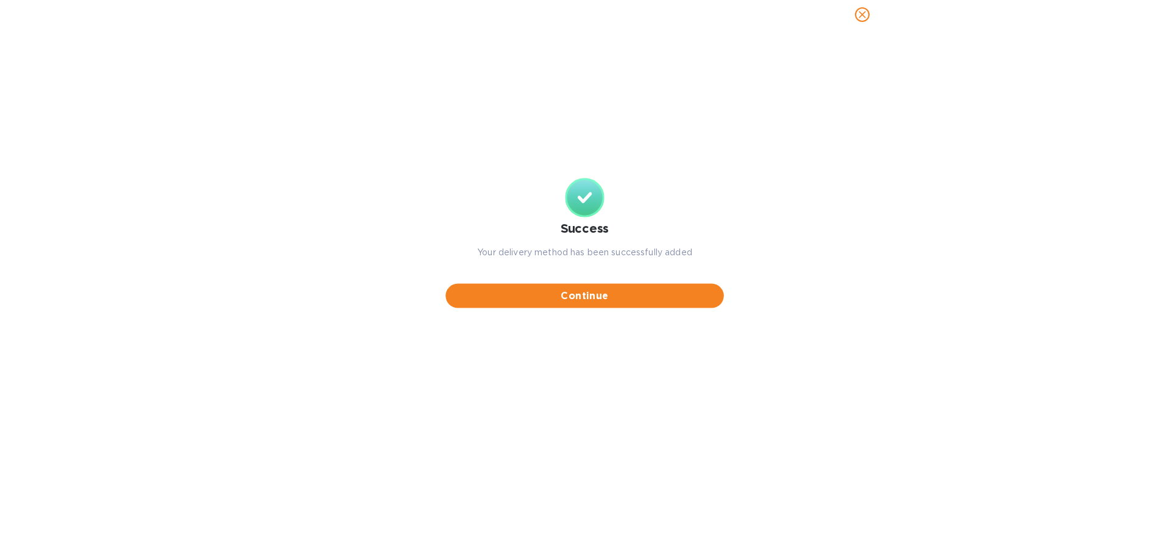
scroll to position [0, 0]
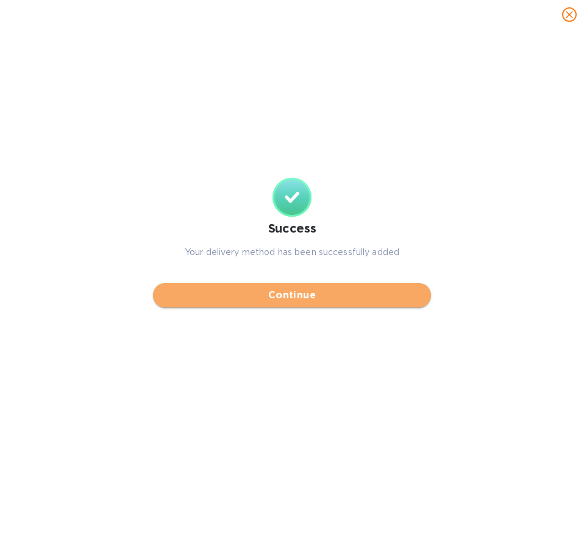
click at [351, 294] on span "Continue" at bounding box center [292, 295] width 258 height 15
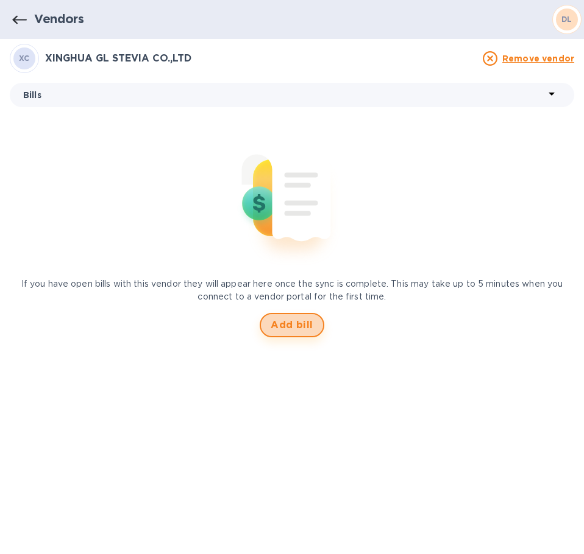
click at [300, 330] on span "Add bill" at bounding box center [292, 325] width 43 height 15
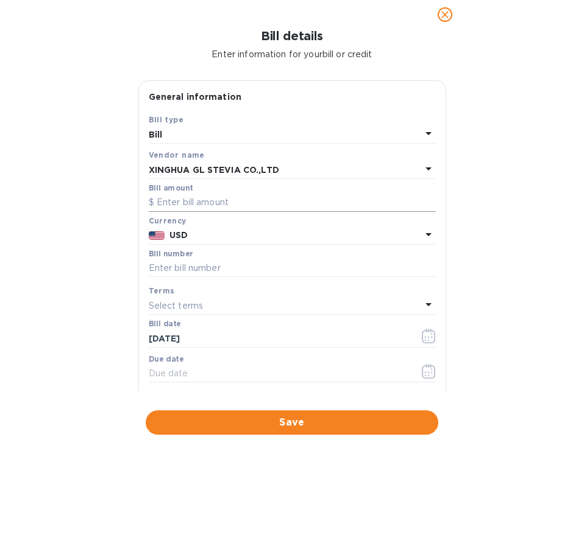
click at [255, 203] on input "text" at bounding box center [292, 203] width 287 height 18
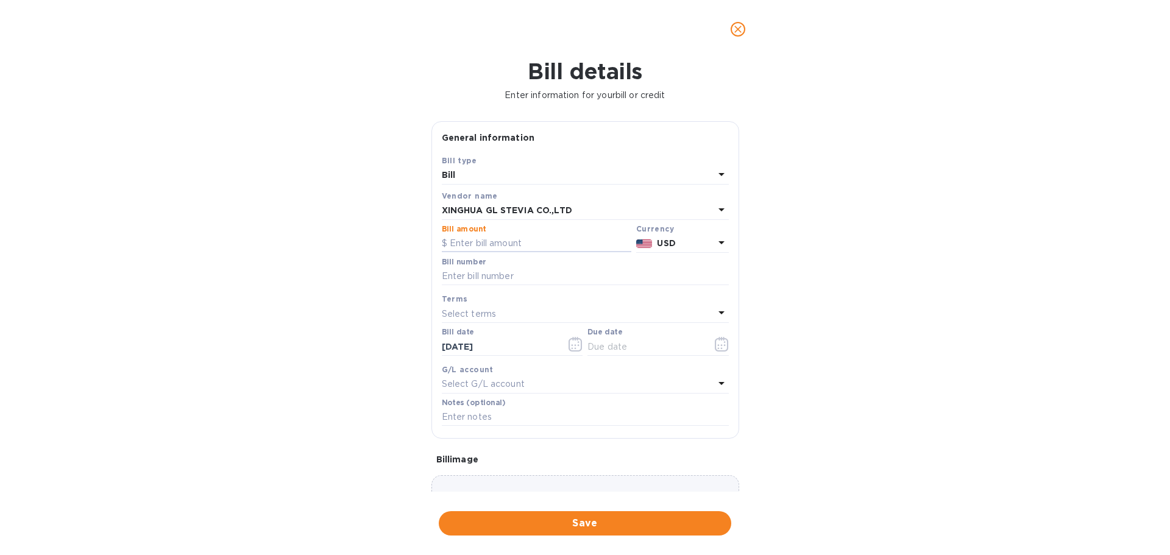
paste input "40,880.00"
type input "40,880.00"
click at [525, 280] on input "text" at bounding box center [585, 276] width 287 height 18
paste input "GL-NAA202501"
type input "GL-NAA202501"
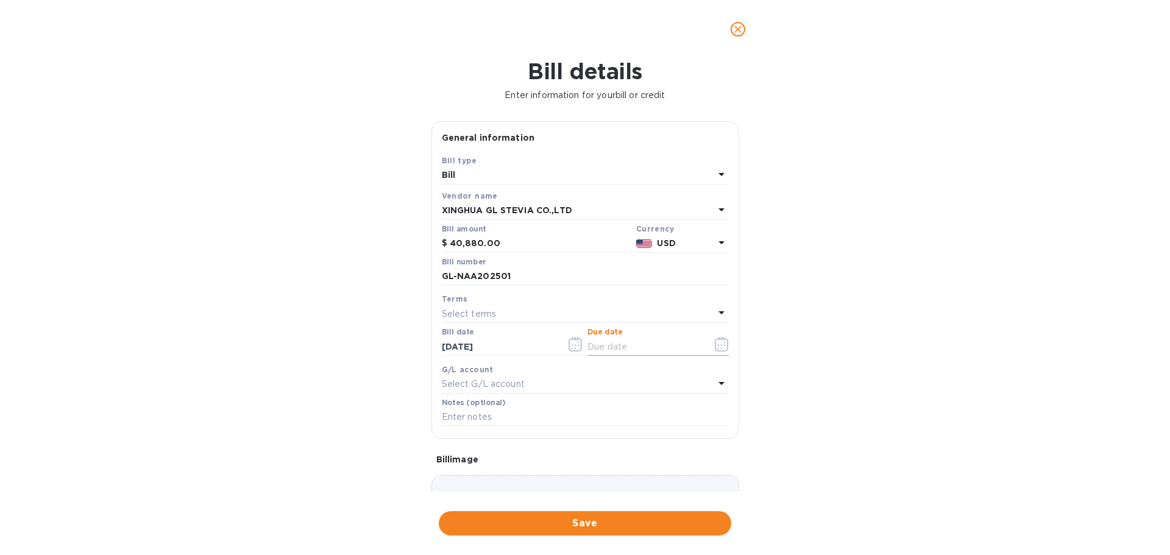
click at [603, 349] on input "text" at bounding box center [644, 347] width 115 height 18
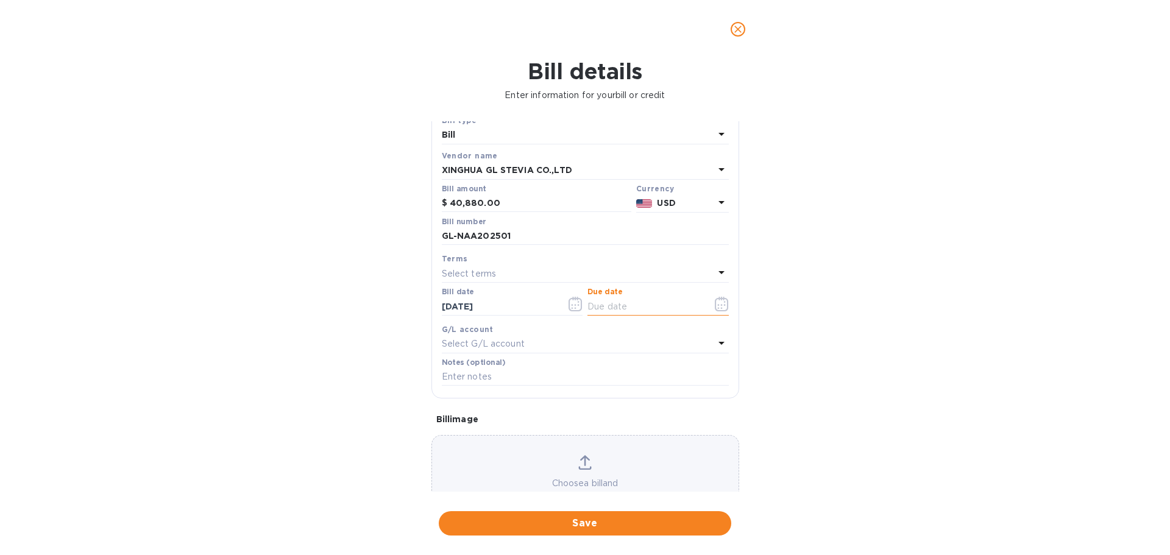
scroll to position [86, 0]
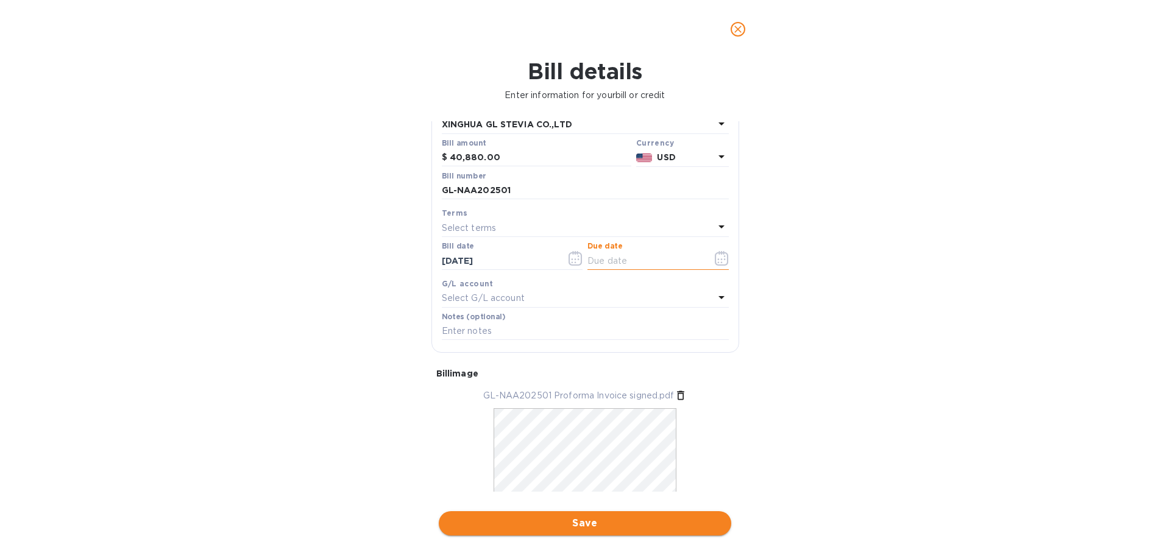
click at [547, 528] on span "Save" at bounding box center [584, 523] width 273 height 15
click at [664, 255] on input "text" at bounding box center [644, 261] width 115 height 18
click at [717, 263] on icon "button" at bounding box center [718, 262] width 2 height 2
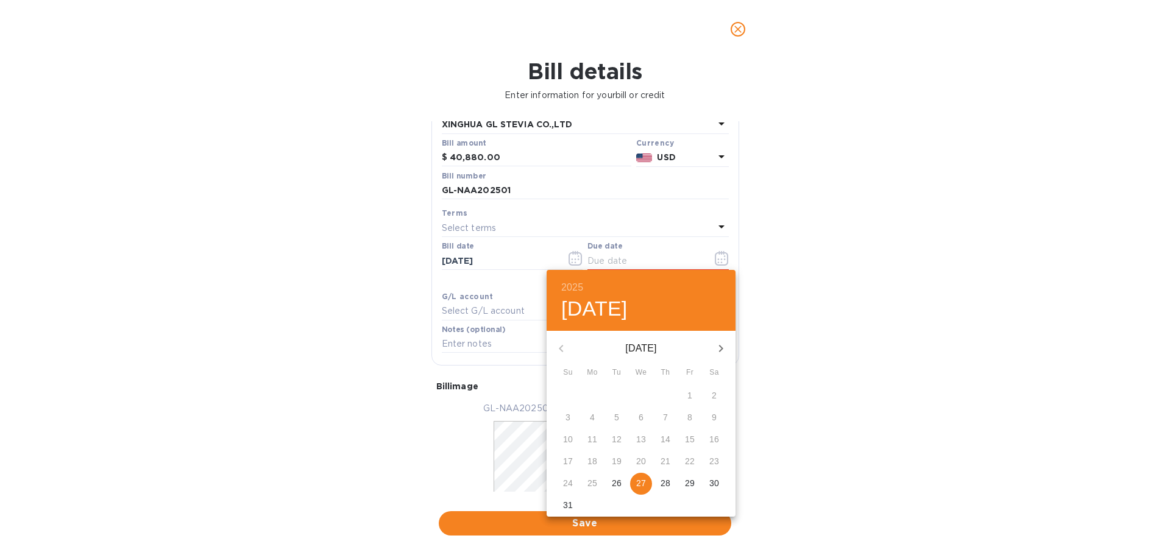
click at [640, 481] on p "27" at bounding box center [641, 483] width 10 height 12
type input "08/27/2025"
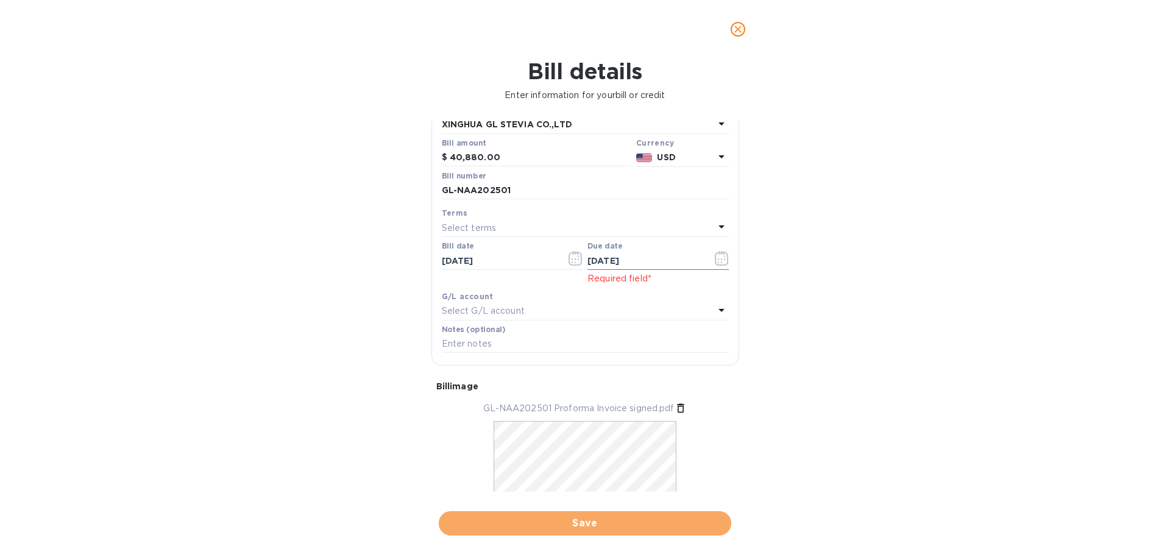
click at [611, 534] on button "Save" at bounding box center [585, 523] width 292 height 24
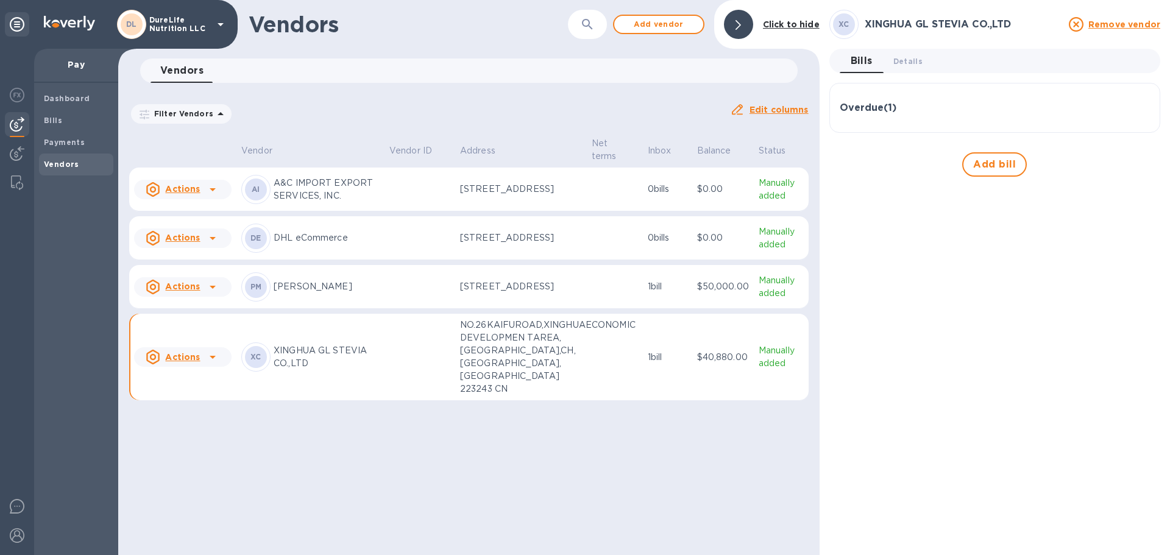
click at [371, 380] on td "XC XINGHUA GL STEVIA CO.,LTD" at bounding box center [310, 357] width 148 height 87
click at [614, 389] on td at bounding box center [615, 357] width 56 height 87
drag, startPoint x: 447, startPoint y: 362, endPoint x: 453, endPoint y: 361, distance: 6.2
click at [452, 361] on tr "Actions XC XINGHUA GL STEVIA CO.,LTD NO.26KAIFUROAD,XINGHUAECONOMIC DEVELOPMEN …" at bounding box center [468, 357] width 679 height 87
click at [745, 26] on div at bounding box center [738, 24] width 29 height 29
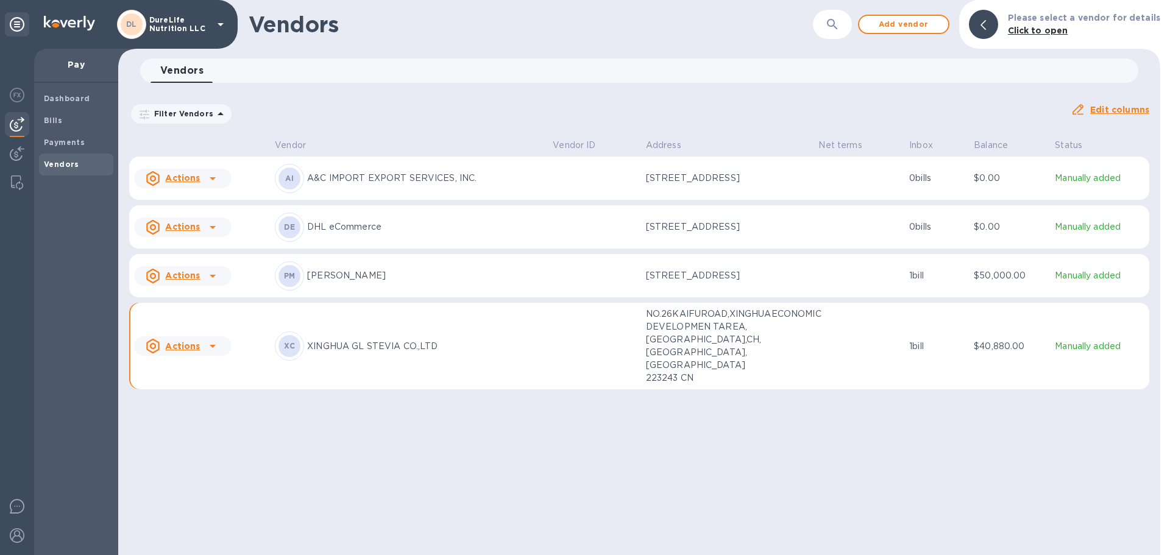
click at [759, 357] on p "NO.26KAIFUROAD,XINGHUAECONOMIC DEVELOPMEN TAREA, JIANGSUPROVINCE,CH, JIANGSUPRO…" at bounding box center [707, 346] width 122 height 77
click at [55, 141] on b "Payments" at bounding box center [64, 142] width 41 height 9
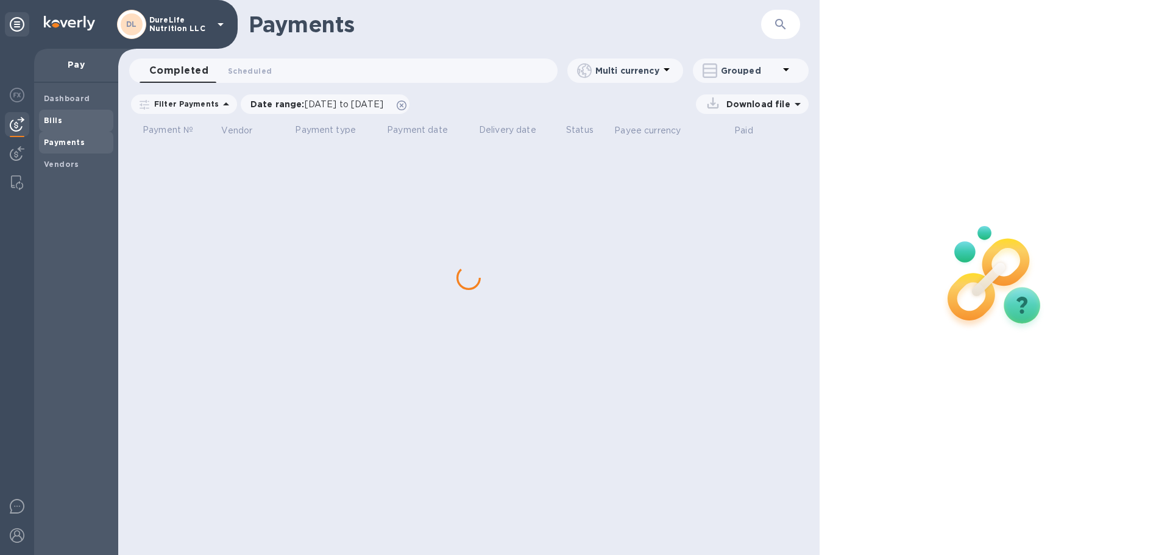
click at [66, 119] on span "Bills" at bounding box center [76, 121] width 65 height 12
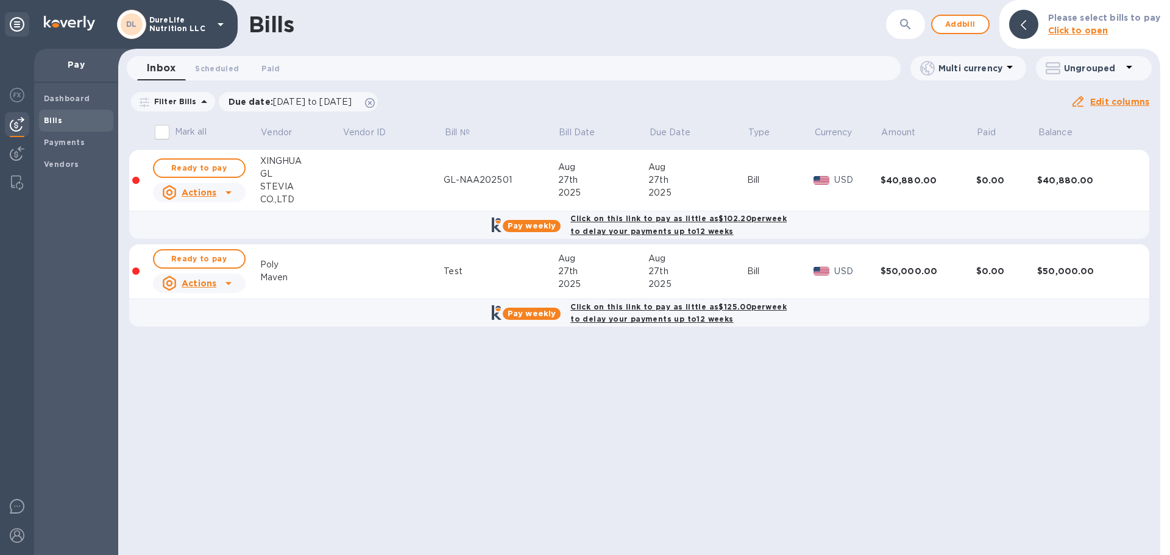
click at [370, 186] on td at bounding box center [393, 181] width 102 height 62
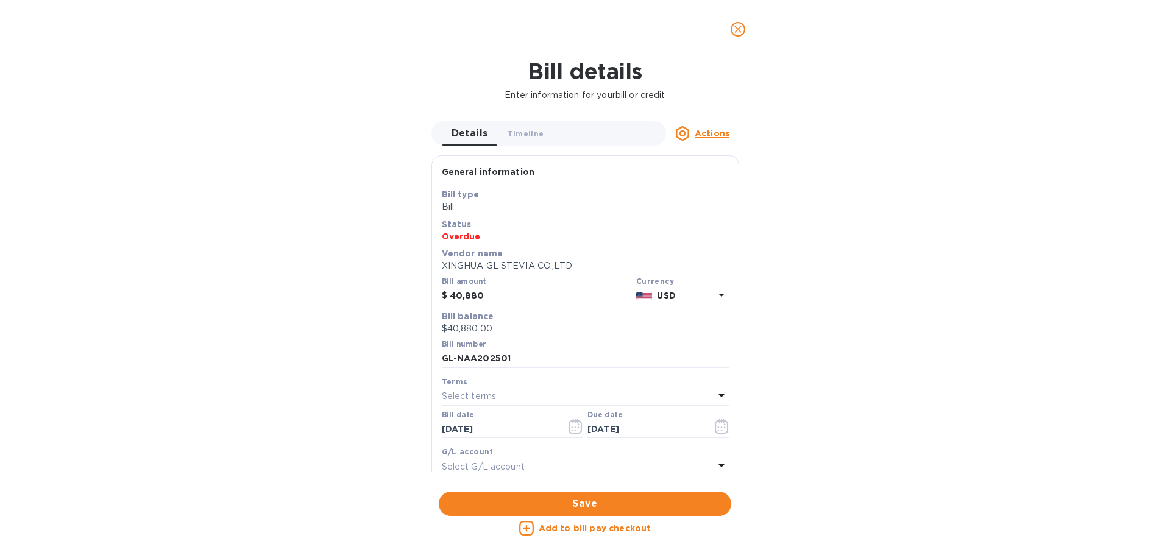
click at [634, 528] on u "Add to bill pay checkout" at bounding box center [595, 528] width 113 height 10
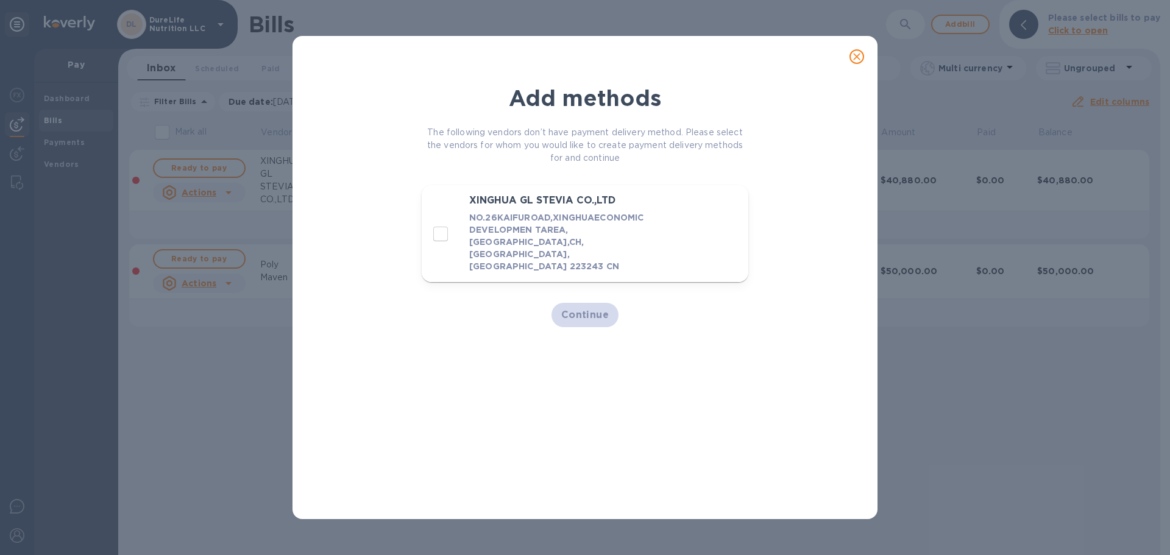
click at [437, 232] on input "decorative checkbox" at bounding box center [441, 234] width 26 height 26
checkbox input "true"
click at [574, 319] on span "Continue" at bounding box center [585, 315] width 48 height 15
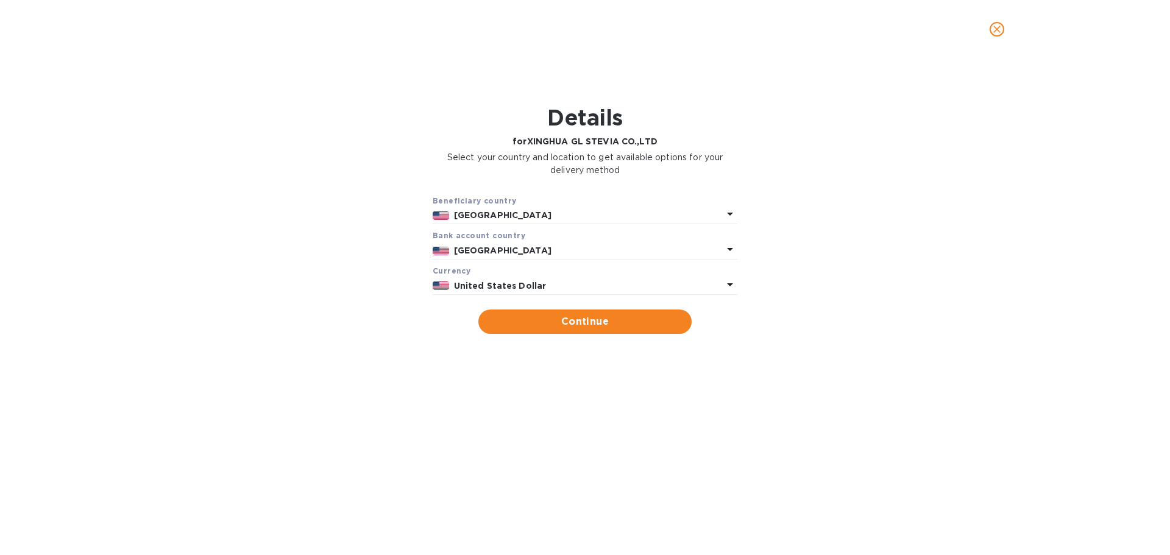
click at [721, 219] on p "United States" at bounding box center [588, 215] width 269 height 13
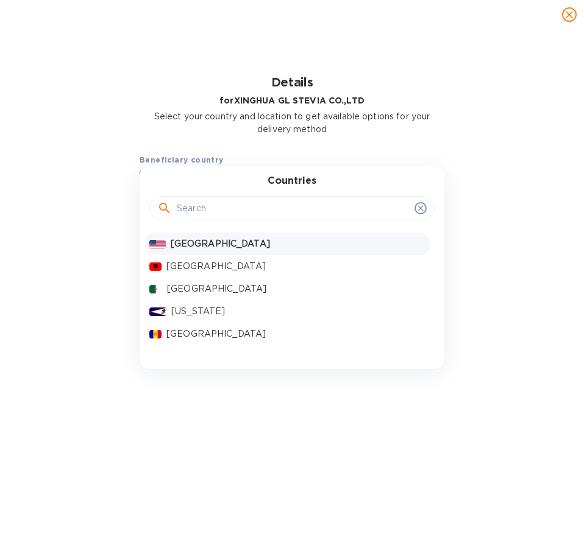
click at [209, 206] on input "text" at bounding box center [293, 208] width 233 height 18
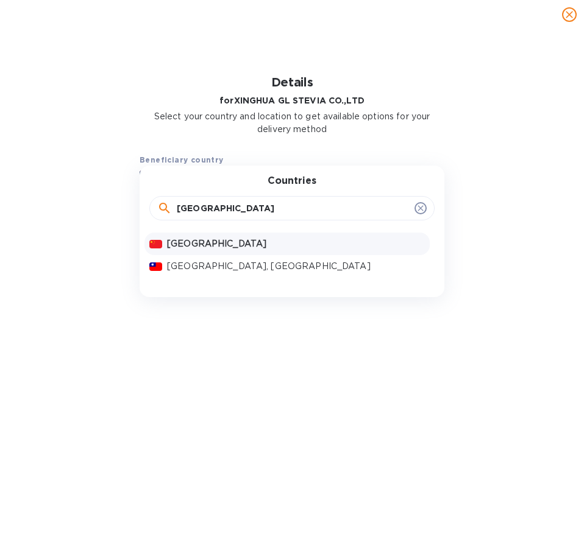
type input "CHINA"
click at [218, 242] on p "China" at bounding box center [296, 244] width 258 height 13
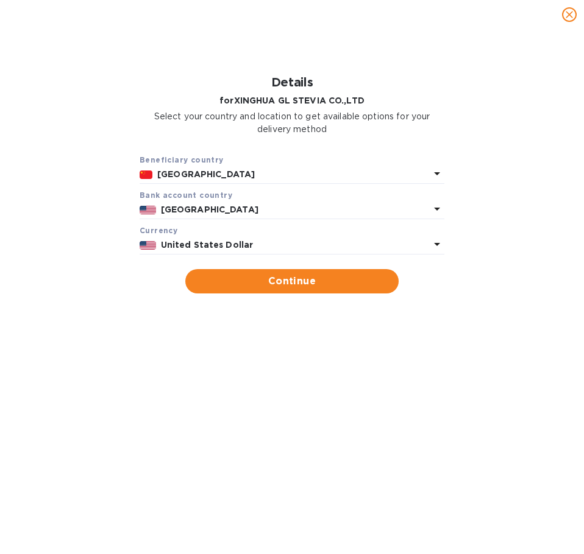
click at [434, 217] on div at bounding box center [437, 210] width 15 height 17
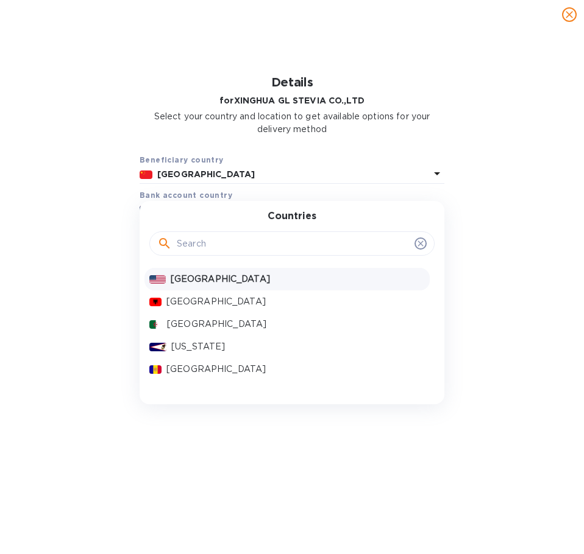
click at [339, 245] on input "text" at bounding box center [293, 244] width 233 height 18
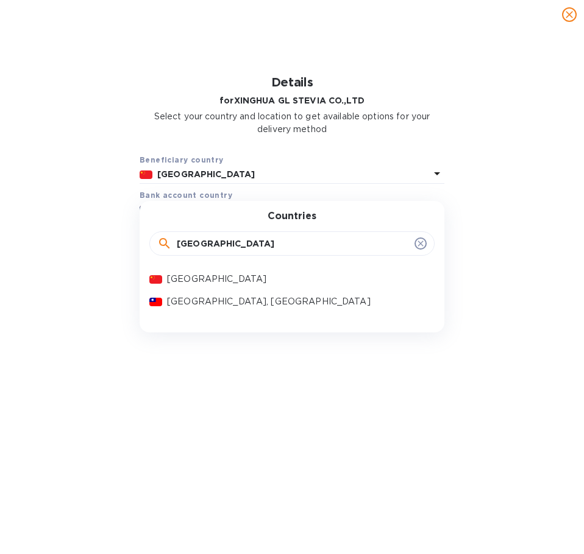
type input "CHINA"
click at [228, 279] on p "China" at bounding box center [296, 279] width 258 height 13
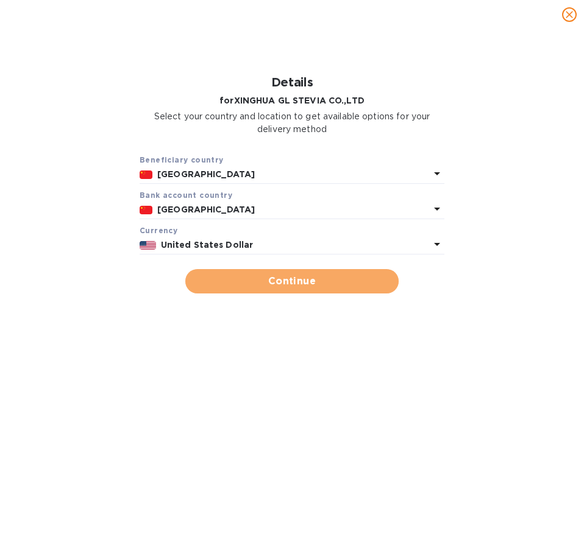
click at [292, 280] on span "Continue" at bounding box center [292, 281] width 194 height 15
type input "XINGHUA GL STEVIA CO.,LTD"
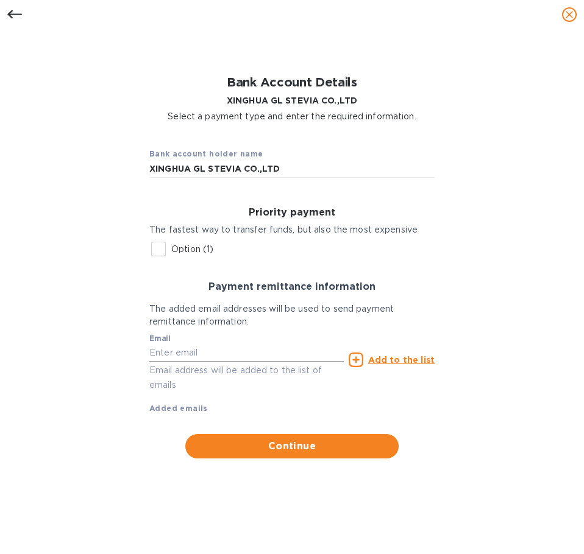
click at [183, 350] on input "text" at bounding box center [246, 353] width 194 height 18
type input "accounting@durelife.com"
type input "10980"
type input "Stony Point"
type input "15 Holt Dr"
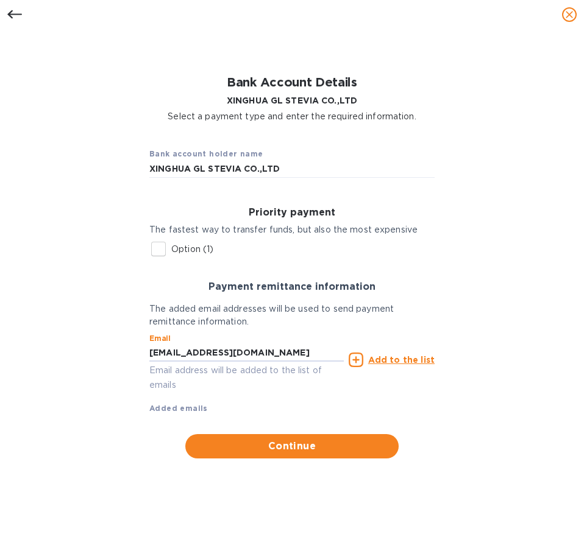
click at [405, 358] on u "Add to the list" at bounding box center [401, 360] width 66 height 10
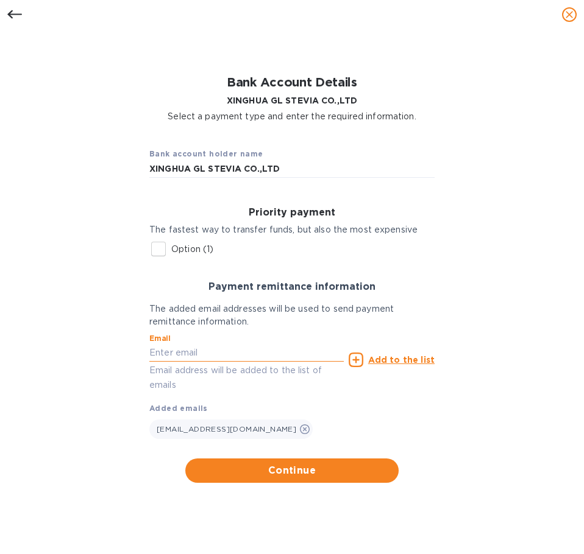
click at [186, 355] on input "text" at bounding box center [246, 353] width 194 height 18
type input "S"
click at [211, 352] on input "sales@greenbbio.cn" at bounding box center [246, 353] width 194 height 18
type input "sales@greenbio.cn"
click at [288, 470] on span "Continue" at bounding box center [292, 471] width 194 height 15
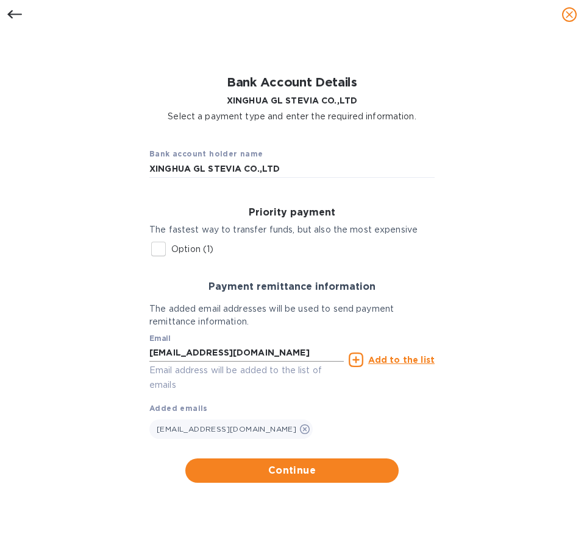
click at [314, 353] on input "sales@greenbio.cn" at bounding box center [246, 353] width 194 height 18
click at [355, 361] on icon at bounding box center [356, 360] width 15 height 15
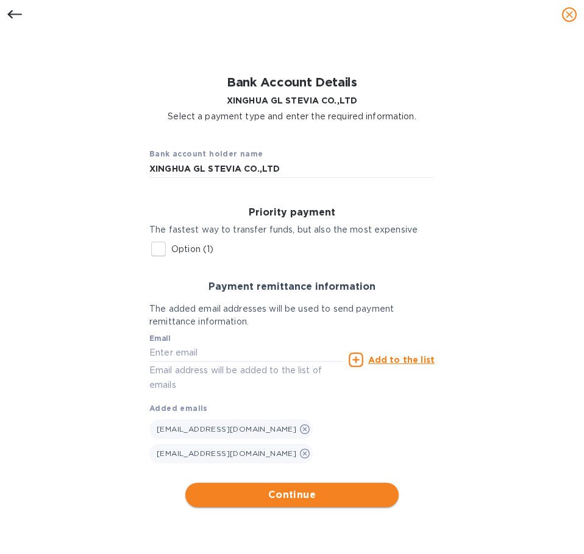
click at [293, 488] on span "Continue" at bounding box center [292, 495] width 194 height 15
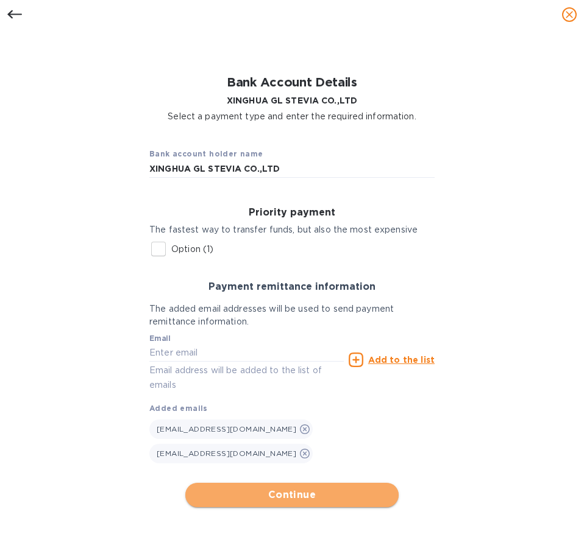
click at [294, 488] on span "Continue" at bounding box center [292, 495] width 194 height 15
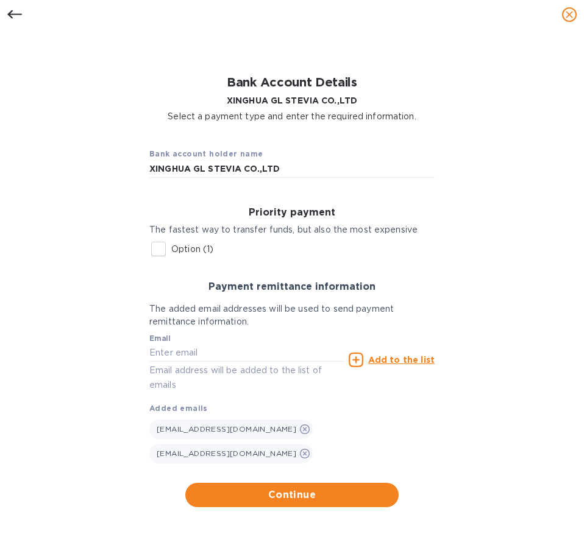
click at [575, 15] on span "close" at bounding box center [569, 14] width 15 height 15
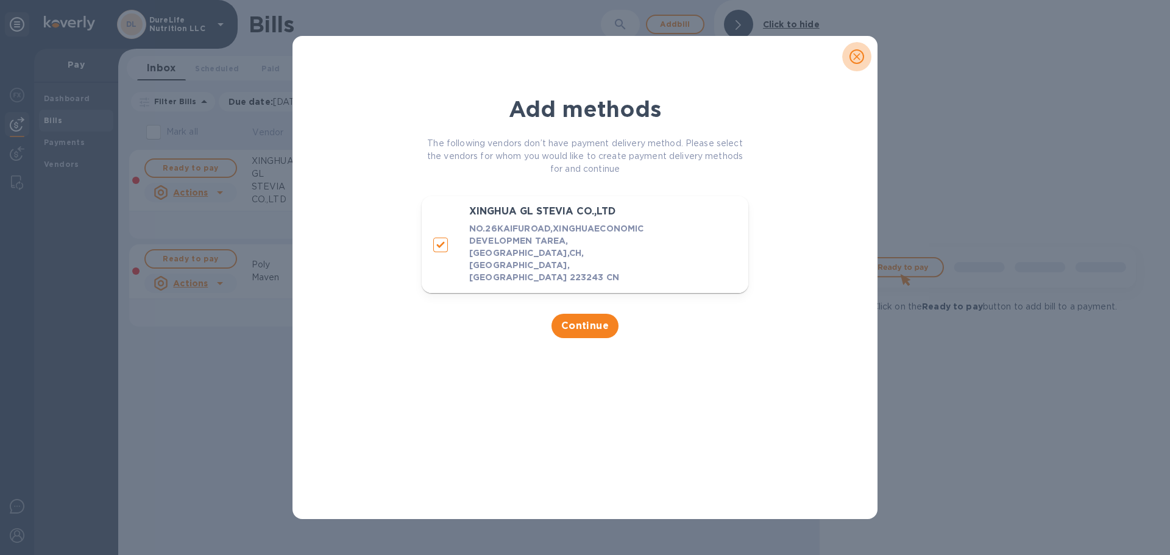
drag, startPoint x: 854, startPoint y: 55, endPoint x: 844, endPoint y: 136, distance: 82.2
click at [854, 57] on icon "close" at bounding box center [857, 57] width 12 height 12
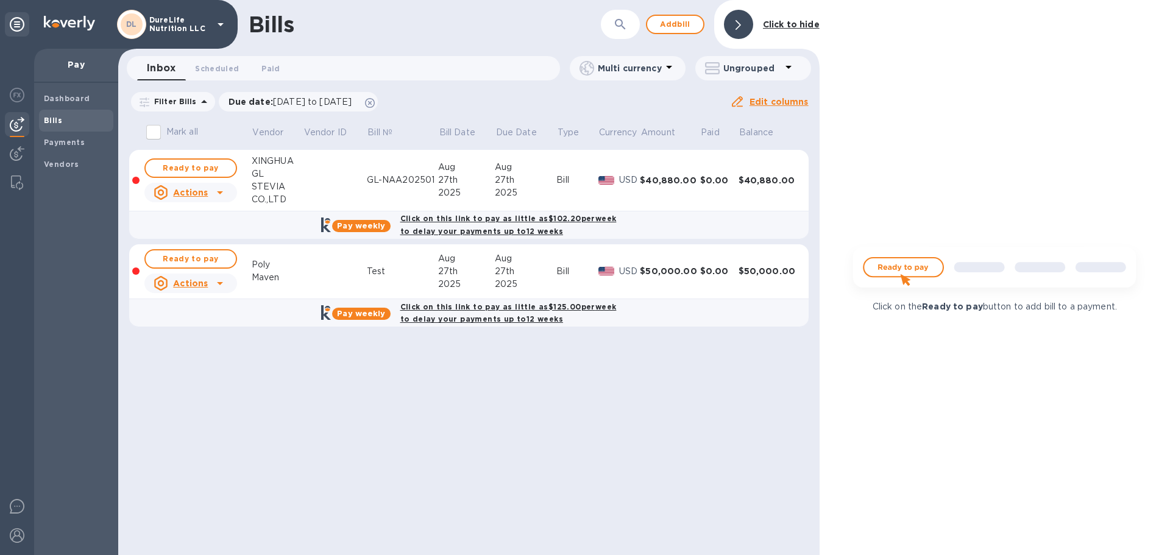
click at [317, 173] on td at bounding box center [335, 181] width 64 height 62
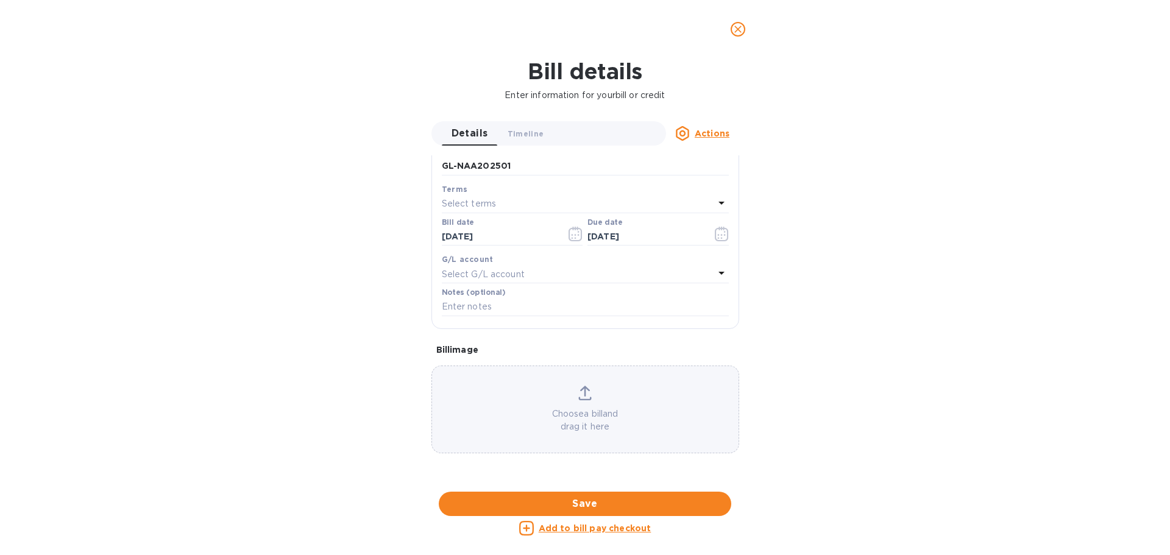
scroll to position [366, 0]
click at [660, 497] on span "Save" at bounding box center [584, 504] width 273 height 15
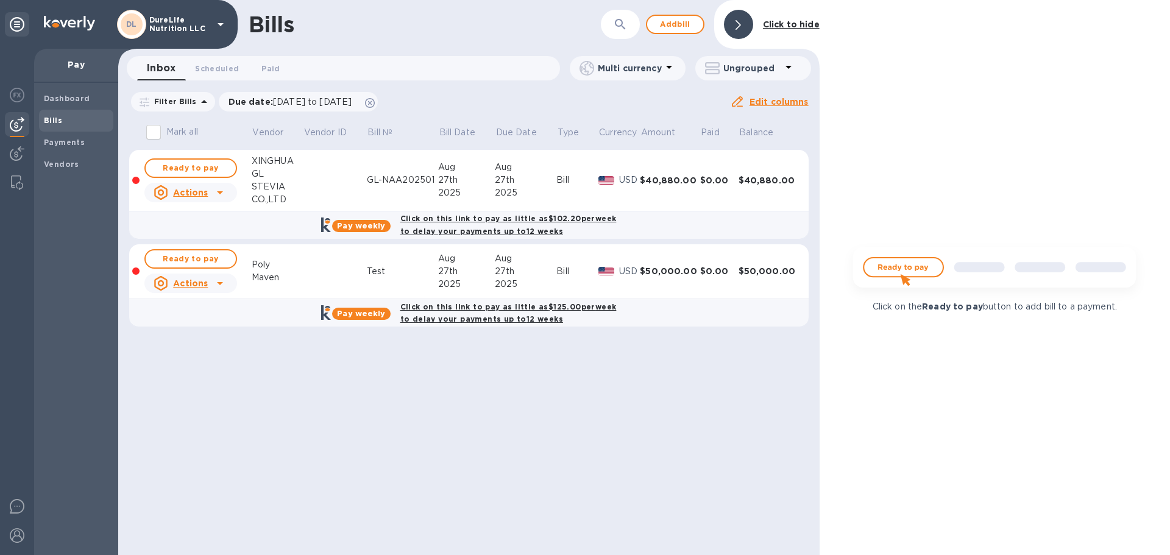
click at [912, 271] on img at bounding box center [994, 272] width 303 height 61
click at [882, 267] on img at bounding box center [994, 272] width 303 height 61
click at [520, 221] on b "Click on this link to pay as little as $102.20 per week to delay your payments …" at bounding box center [508, 225] width 216 height 22
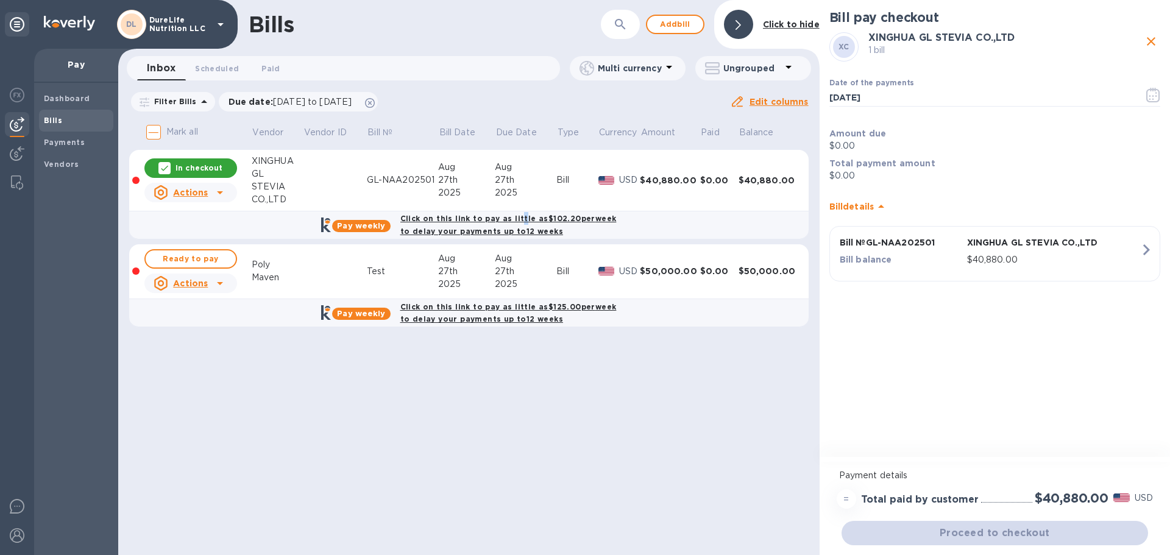
drag, startPoint x: 1151, startPoint y: 38, endPoint x: 1143, endPoint y: 48, distance: 12.1
click at [1151, 40] on icon "close" at bounding box center [1151, 41] width 15 height 15
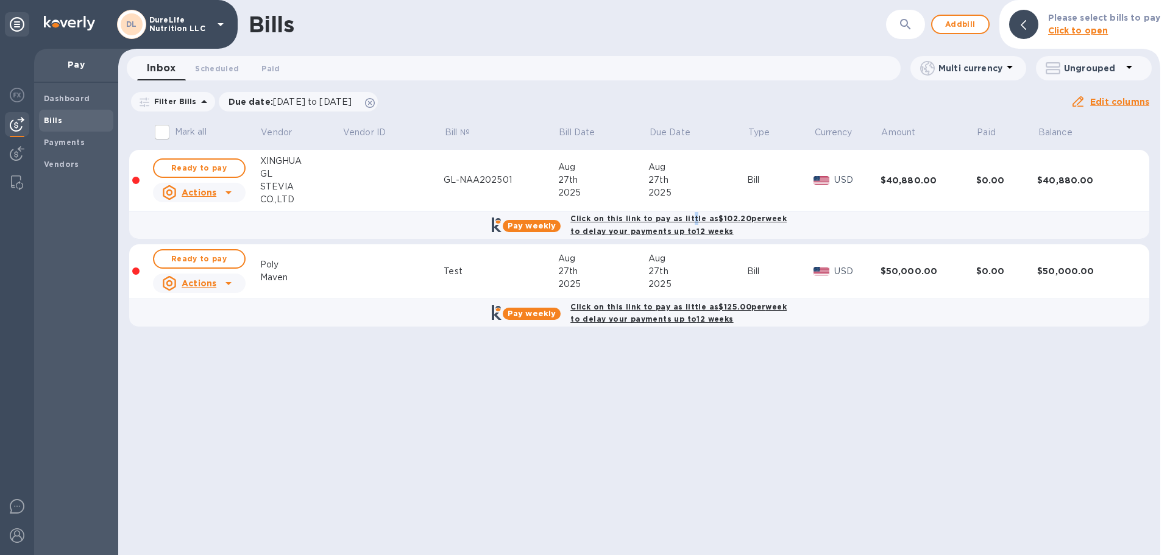
click at [231, 191] on icon at bounding box center [228, 192] width 15 height 15
click at [200, 275] on b "Delete" at bounding box center [202, 271] width 30 height 10
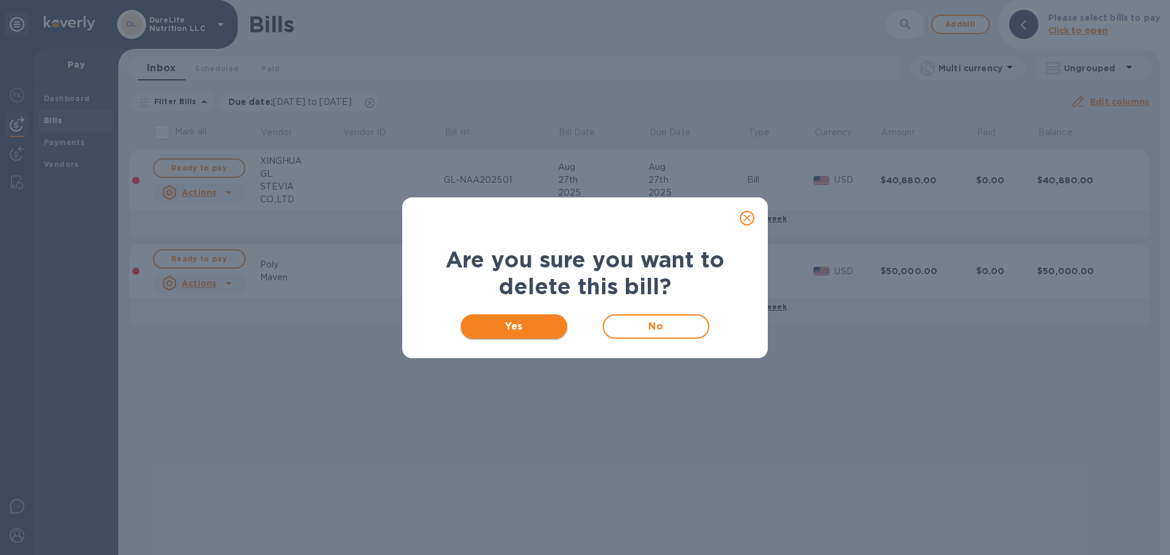
click at [539, 327] on span "Yes" at bounding box center [513, 326] width 87 height 15
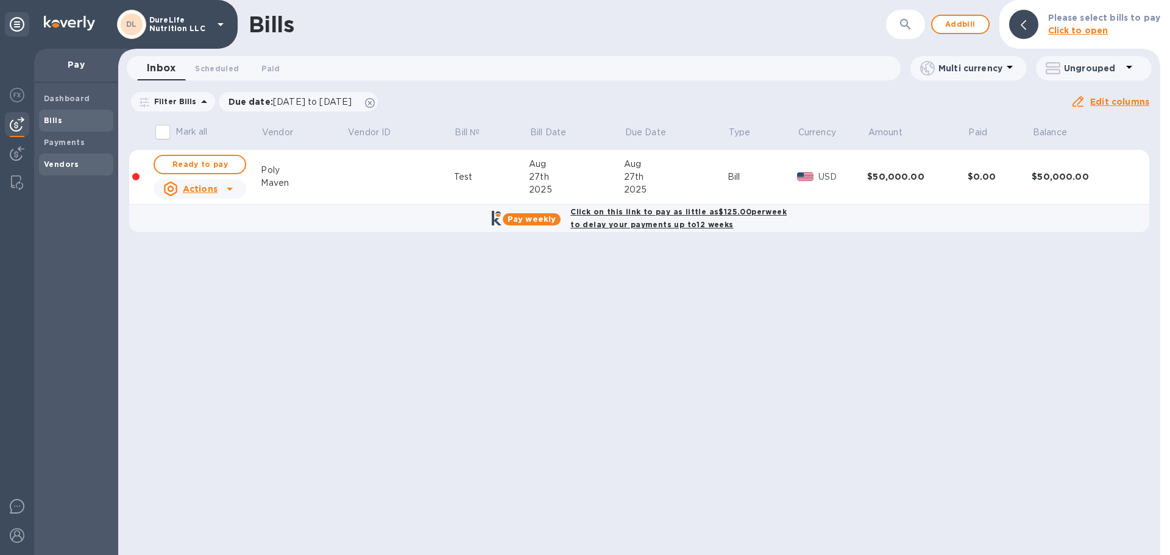
click at [70, 172] on div "Vendors" at bounding box center [76, 165] width 74 height 22
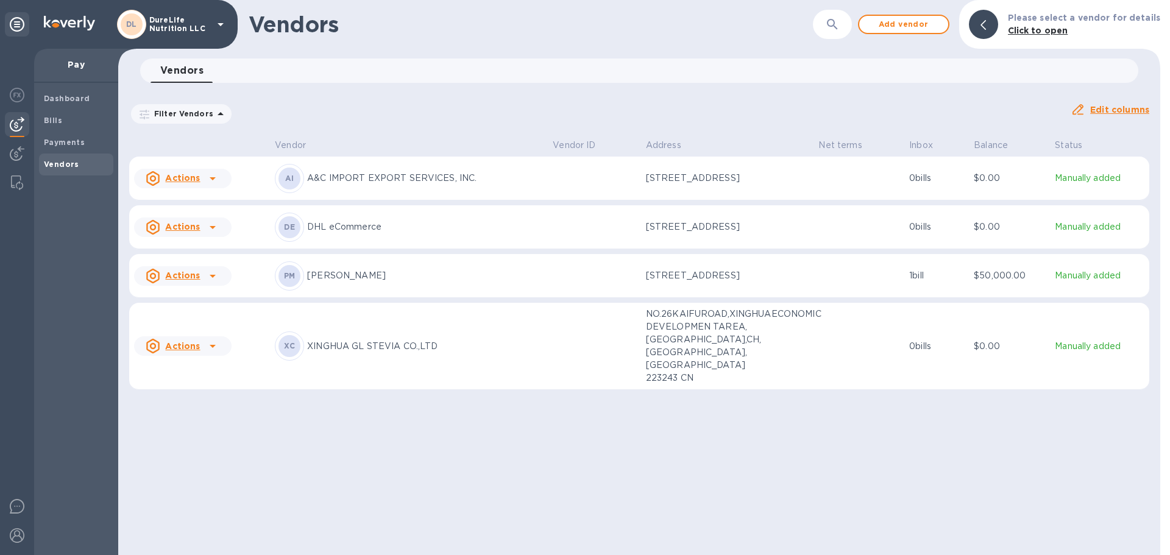
click at [382, 370] on td "XC XINGHUA GL STEVIA CO.,LTD" at bounding box center [409, 346] width 278 height 87
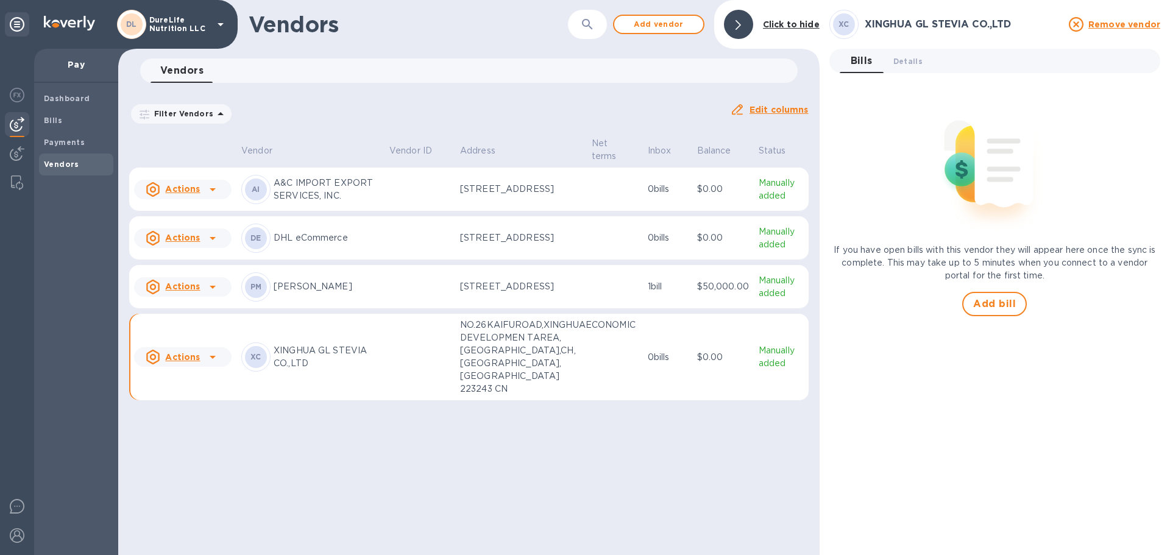
click at [394, 351] on td at bounding box center [419, 357] width 71 height 87
click at [214, 358] on icon at bounding box center [212, 357] width 15 height 15
click at [216, 439] on b "Remove vendor" at bounding box center [204, 441] width 72 height 10
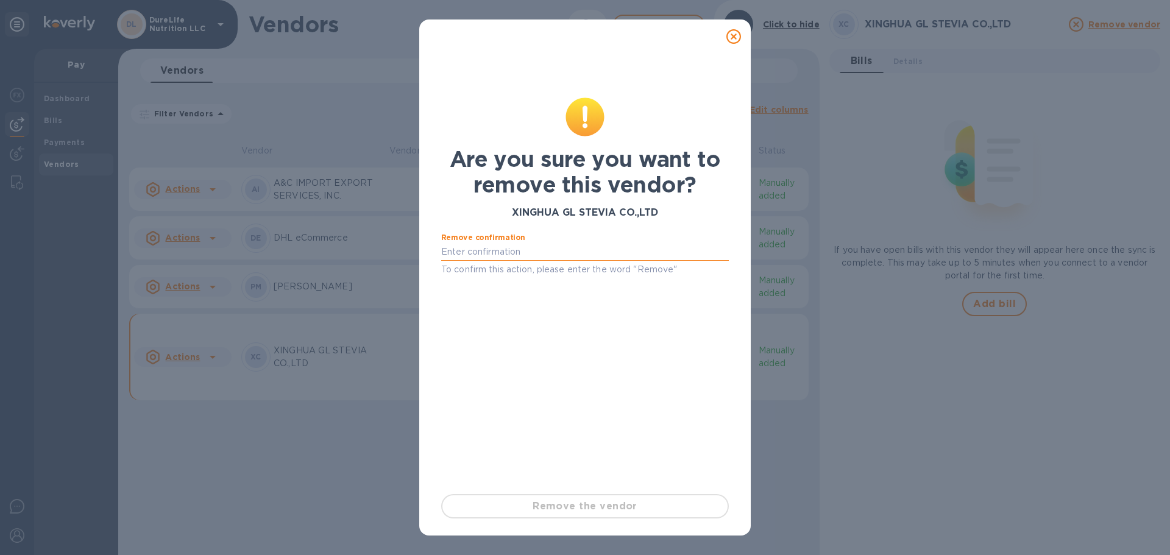
click at [559, 261] on div "Remove confirmation To confirm this action, please enter the word "Remove"" at bounding box center [585, 255] width 288 height 44
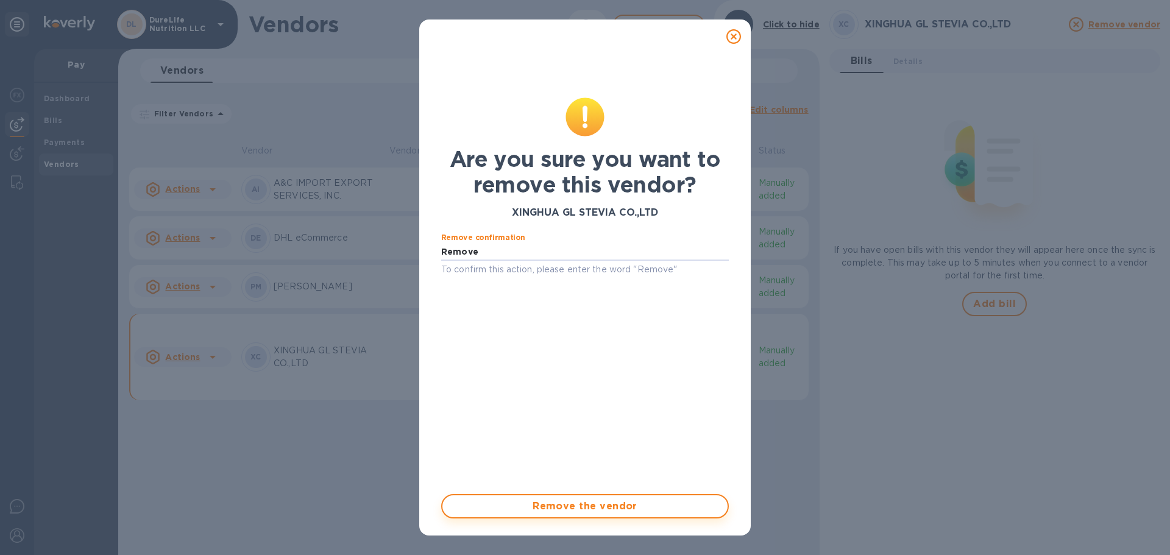
type input "Remove"
drag, startPoint x: 625, startPoint y: 503, endPoint x: 659, endPoint y: 479, distance: 42.1
click at [625, 504] on span "Remove the vendor" at bounding box center [585, 506] width 266 height 15
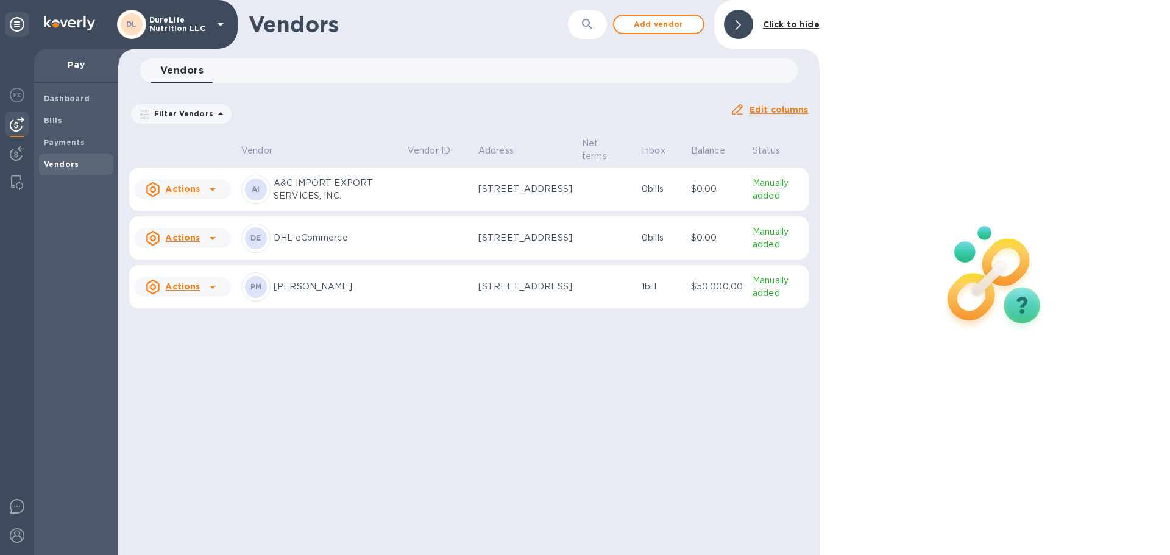
click at [735, 24] on div at bounding box center [738, 24] width 29 height 29
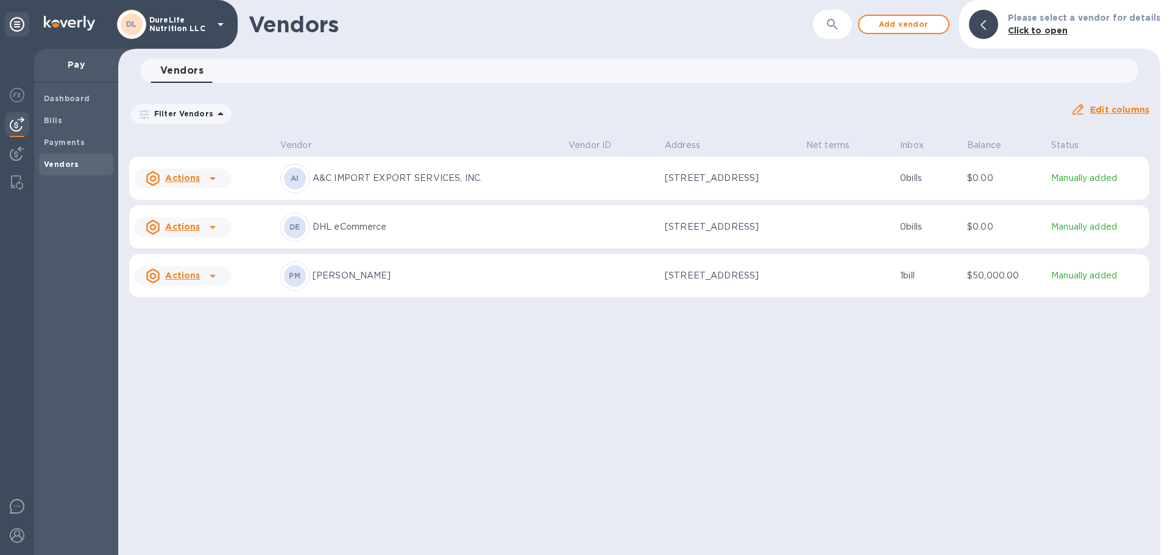
click at [681, 26] on h1 "Vendors" at bounding box center [490, 25] width 483 height 26
click at [903, 22] on span "Add vendor" at bounding box center [903, 24] width 69 height 15
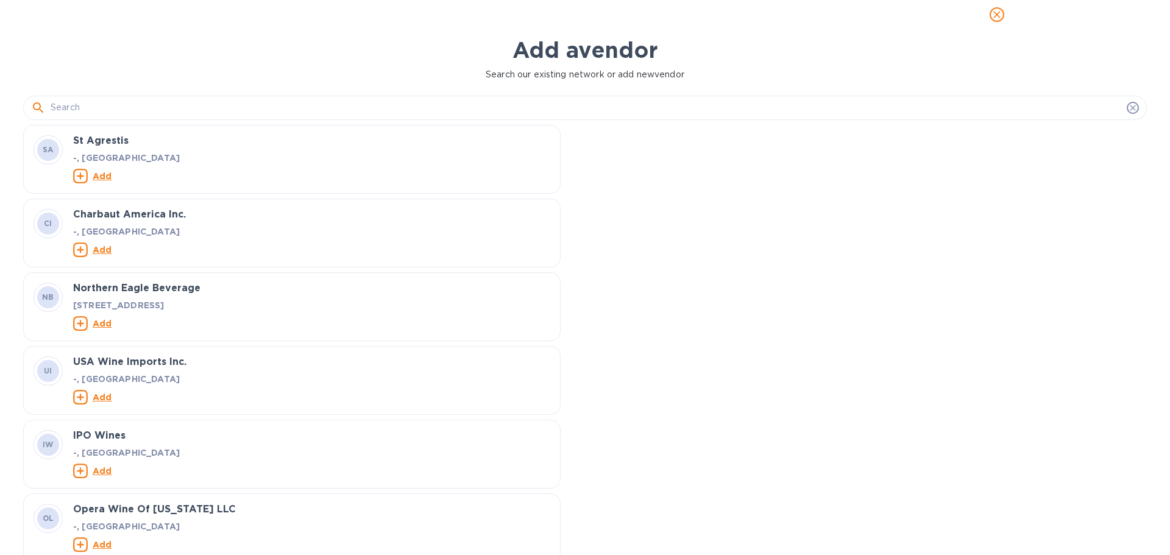
scroll to position [425, 542]
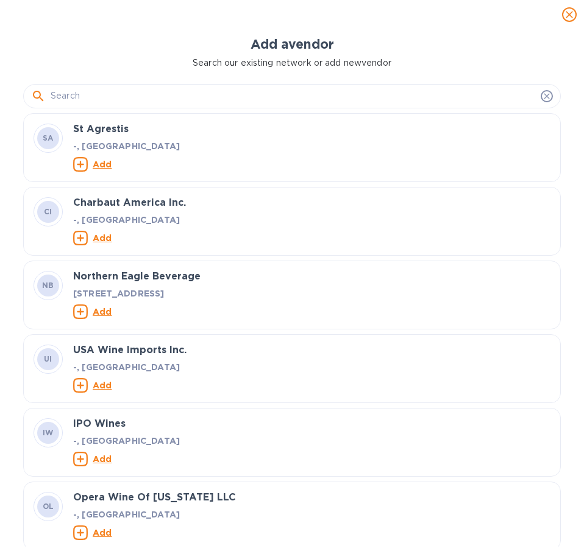
click at [157, 96] on input "text" at bounding box center [293, 96] width 485 height 18
paste input "XINGHUAGLSTEVIACO.,LTD"
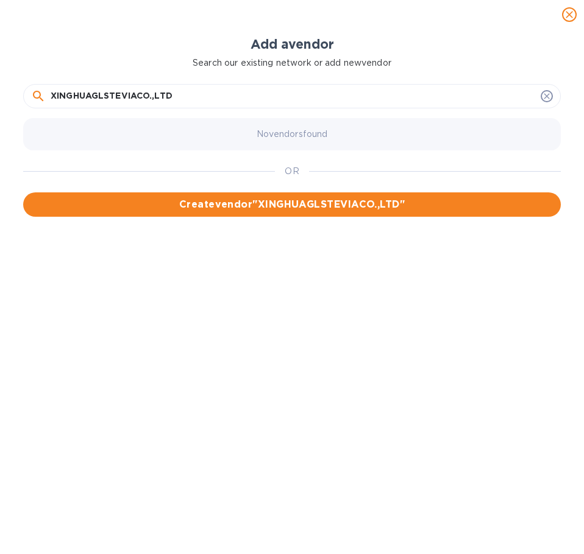
click at [104, 94] on input "XINGHUAGLSTEVIACO.,LTD" at bounding box center [293, 96] width 485 height 18
drag, startPoint x: 94, startPoint y: 94, endPoint x: 112, endPoint y: 97, distance: 17.9
click at [97, 94] on input "XINGHUAGLSTEVIACO.,LTD" at bounding box center [293, 96] width 485 height 18
click at [108, 94] on input "XINGHUA GLSTEVIACO.,LTD" at bounding box center [293, 96] width 485 height 18
click at [146, 98] on input "XINGHUA GL STEVIACO.,LTD" at bounding box center [293, 96] width 485 height 18
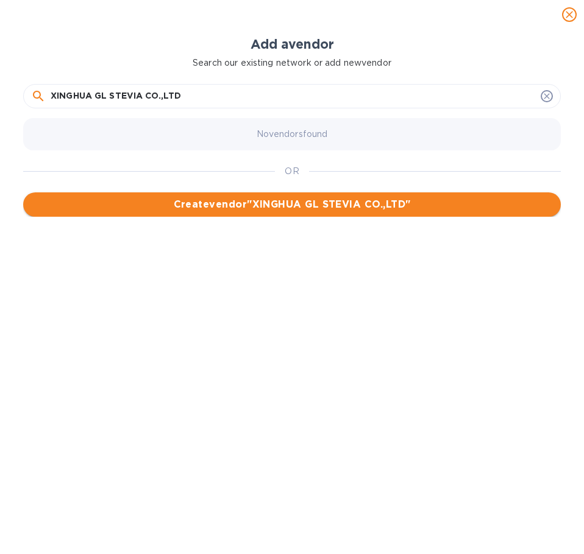
type input "XINGHUA GL STEVIA CO.,LTD"
click at [340, 206] on span "Create vendor " XINGHUA GL STEVIA CO.,LTD "" at bounding box center [292, 204] width 518 height 15
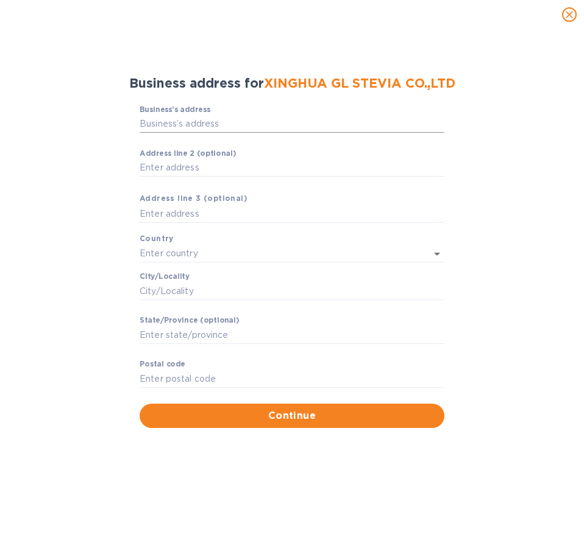
click at [180, 120] on input "Business’s аddress" at bounding box center [292, 124] width 305 height 18
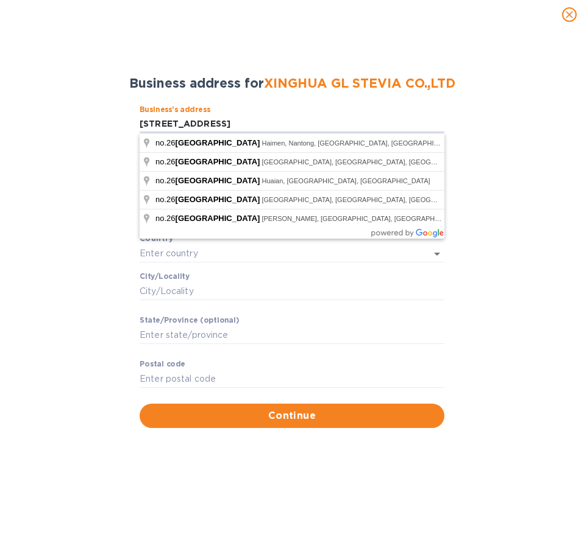
type input "NO.26 kaifu Road"
click at [493, 297] on div "Business’s аddress NO.26 kaifu Road ​ Аddress line 2 (optional) ​ Аddress line …" at bounding box center [292, 267] width 552 height 338
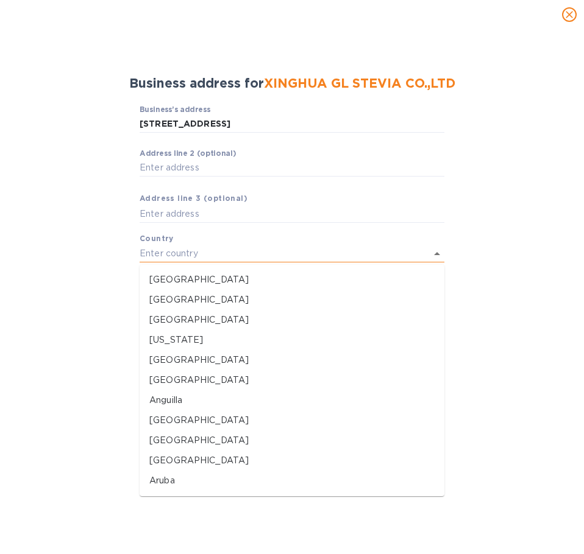
click at [197, 245] on input "text" at bounding box center [275, 254] width 271 height 18
type input "X"
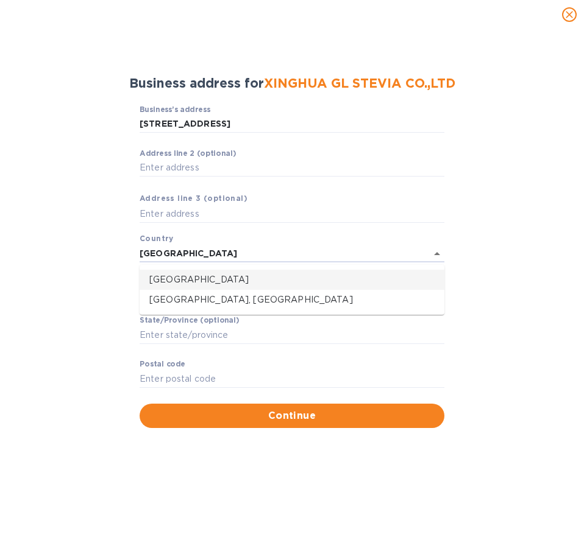
type input "China"
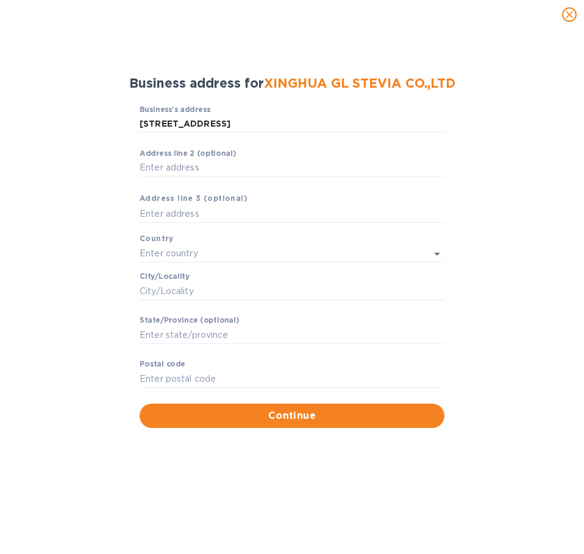
drag, startPoint x: 576, startPoint y: 248, endPoint x: 553, endPoint y: 263, distance: 26.9
click at [560, 259] on div "Business address for XINGHUA GL STEVIA CO.,LTD Business’s аddress NO.26 kaifu R…" at bounding box center [292, 291] width 584 height 525
click at [211, 291] on input "Сity/Locаlity" at bounding box center [292, 291] width 305 height 18
type input "JIANGSU PROVINCE"
click at [227, 329] on input "Stаte/Province (optional)" at bounding box center [292, 335] width 305 height 18
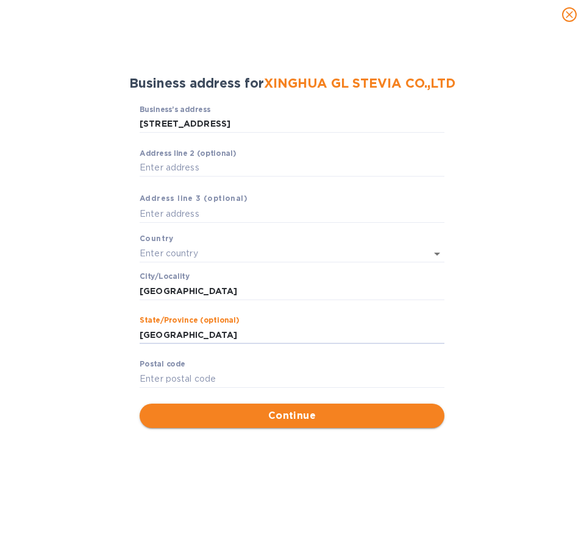
type input "China"
click at [414, 412] on span "Continue" at bounding box center [291, 416] width 285 height 15
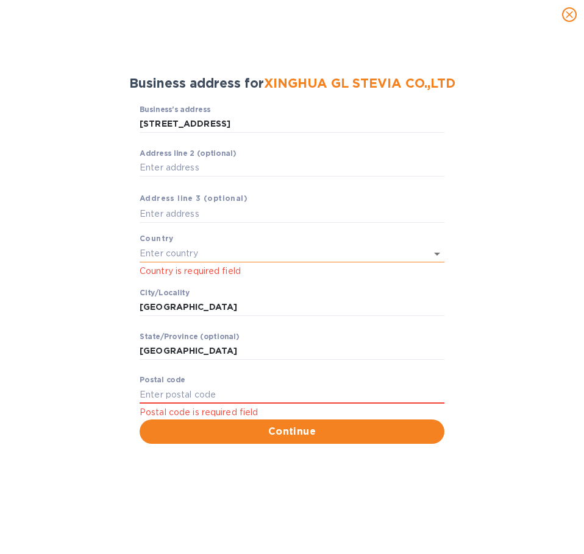
click at [288, 250] on input "text" at bounding box center [275, 254] width 271 height 18
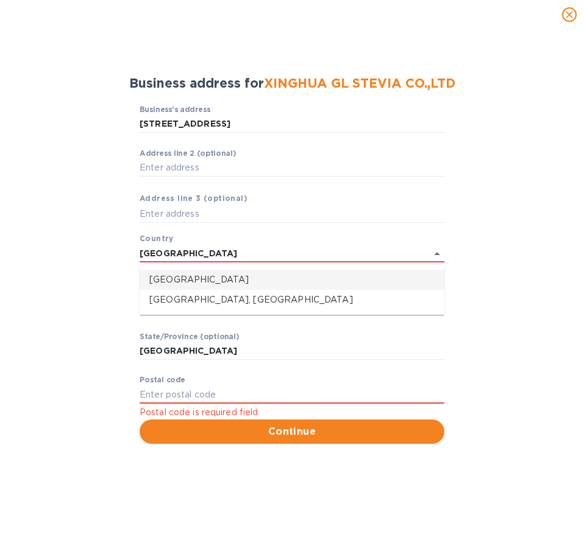
click at [220, 278] on p "China" at bounding box center [291, 280] width 285 height 13
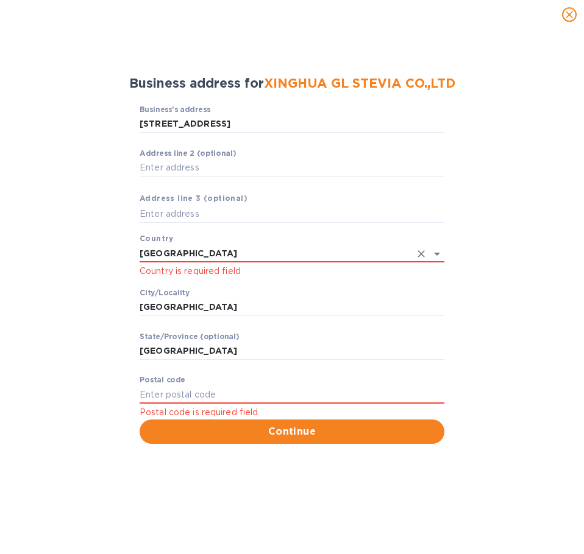
type input "China"
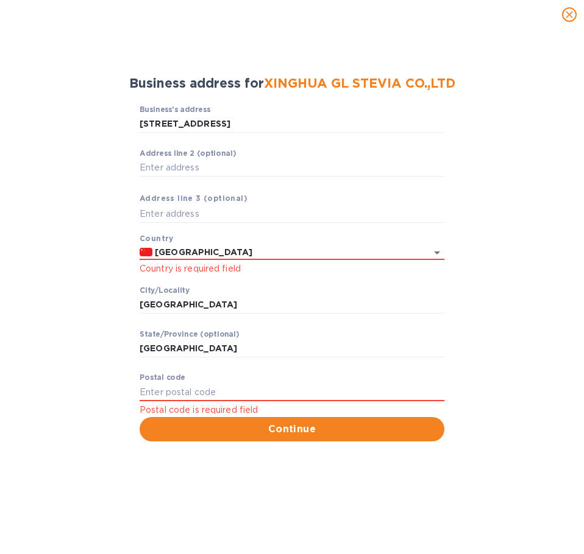
click at [536, 291] on div "Business’s аddress NO.26 kaifu Road ​ Аddress line 2 (optional) ​ Аddress line …" at bounding box center [292, 274] width 552 height 352
click at [283, 436] on span "Continue" at bounding box center [291, 429] width 285 height 15
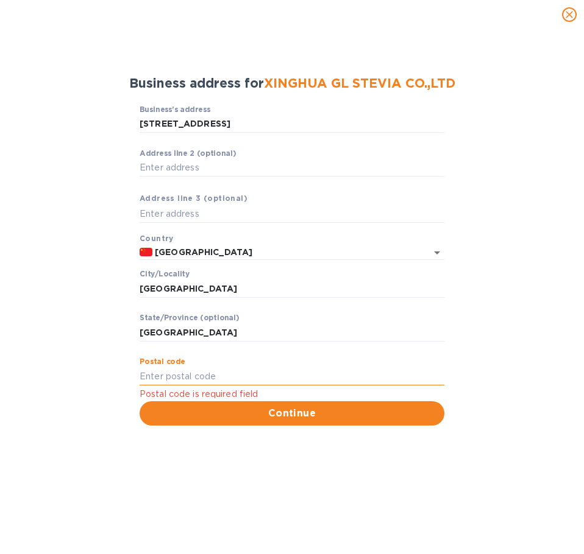
click at [255, 371] on input "Pоstal cоde" at bounding box center [292, 376] width 305 height 18
paste input "225700"
type input "225700"
click at [214, 412] on span "Continue" at bounding box center [291, 413] width 285 height 15
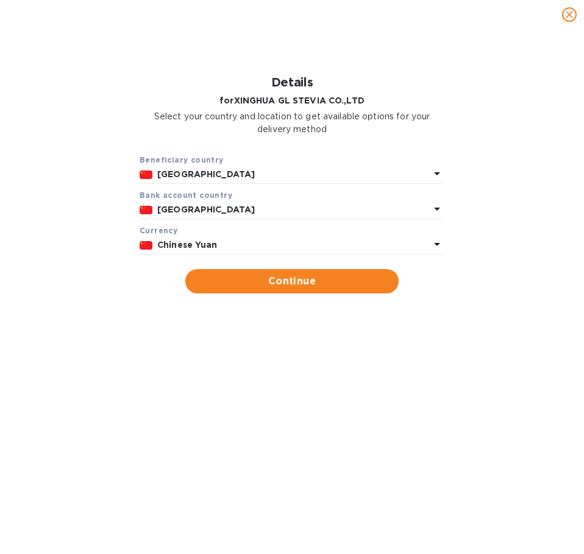
click at [438, 181] on icon at bounding box center [437, 173] width 15 height 15
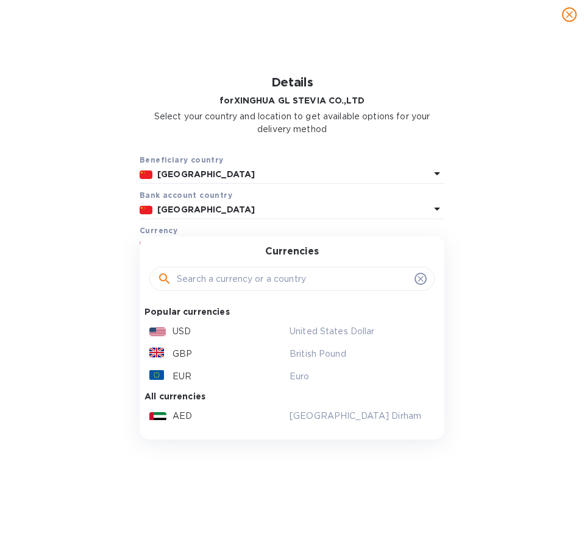
click at [199, 335] on div "USD" at bounding box center [217, 332] width 140 height 18
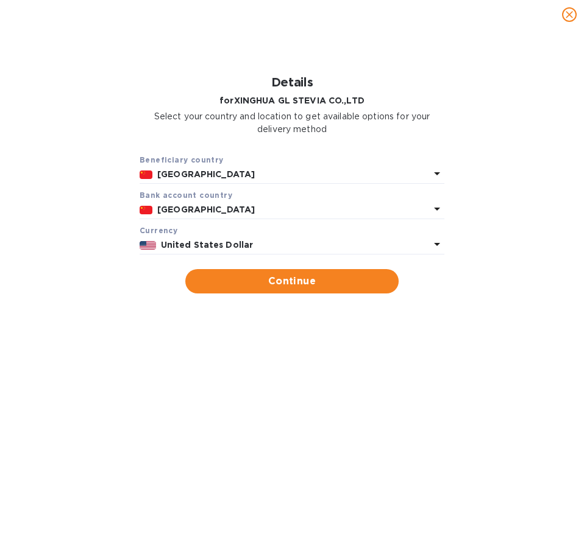
click at [328, 286] on span "Continue" at bounding box center [292, 281] width 194 height 15
type input "XINGHUA GL STEVIA CO.,LTD"
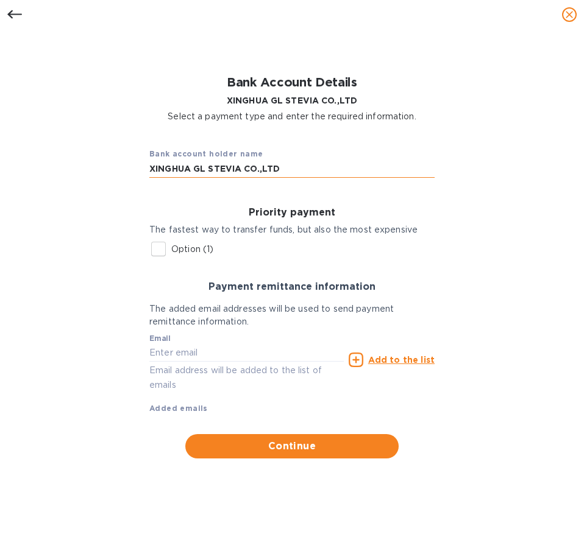
click at [312, 166] on input "XINGHUA GL STEVIA CO.,LTD" at bounding box center [291, 169] width 285 height 18
click at [347, 266] on div "Priority payment The fastest way to transfer funds, but also the most expensive…" at bounding box center [292, 234] width 305 height 74
click at [209, 354] on input "text" at bounding box center [246, 353] width 194 height 18
type input "accounting@durelife.com"
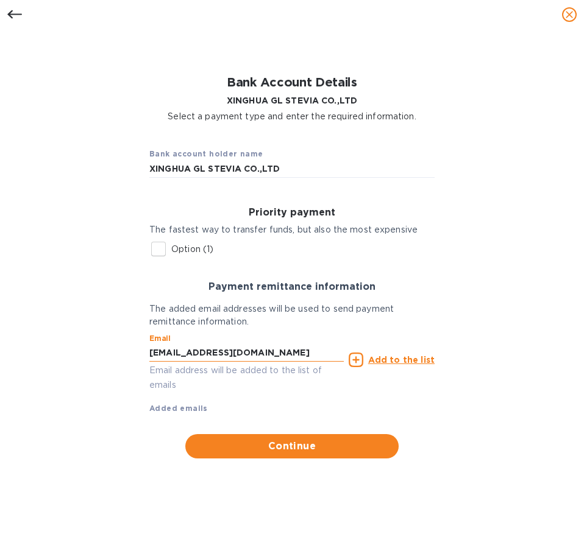
type input "10980"
type input "Stony Point"
type input "15 Holt Dr"
click at [350, 361] on div "Add to the list" at bounding box center [391, 359] width 91 height 19
click at [359, 356] on icon at bounding box center [356, 360] width 15 height 15
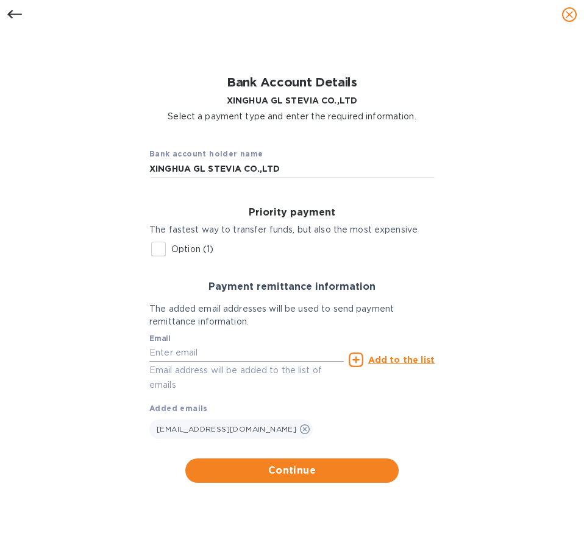
click at [223, 352] on input "text" at bounding box center [246, 353] width 194 height 18
type input "sales@greenbio.cn"
click at [359, 262] on div "Priority payment The fastest way to transfer funds, but also the most expensive…" at bounding box center [292, 234] width 305 height 74
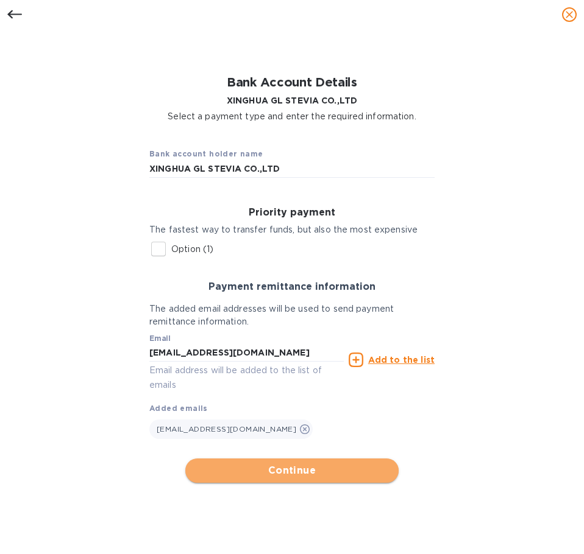
click at [315, 465] on span "Continue" at bounding box center [292, 471] width 194 height 15
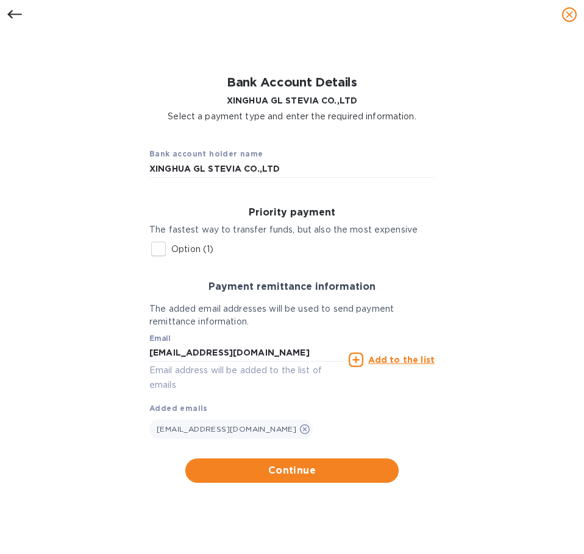
click at [361, 359] on icon at bounding box center [356, 360] width 15 height 15
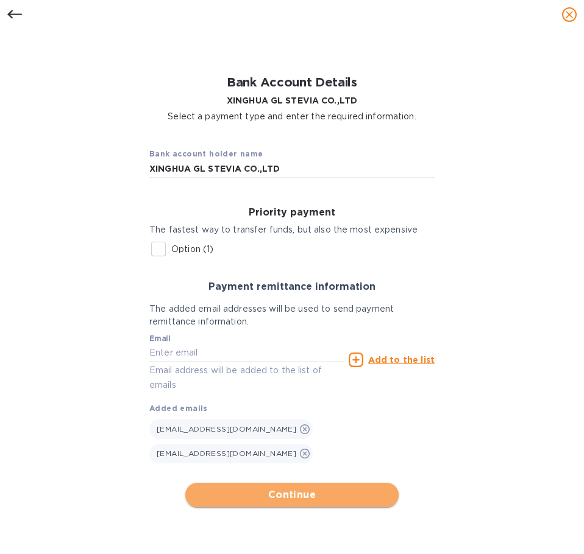
click at [360, 483] on button "Continue" at bounding box center [291, 495] width 213 height 24
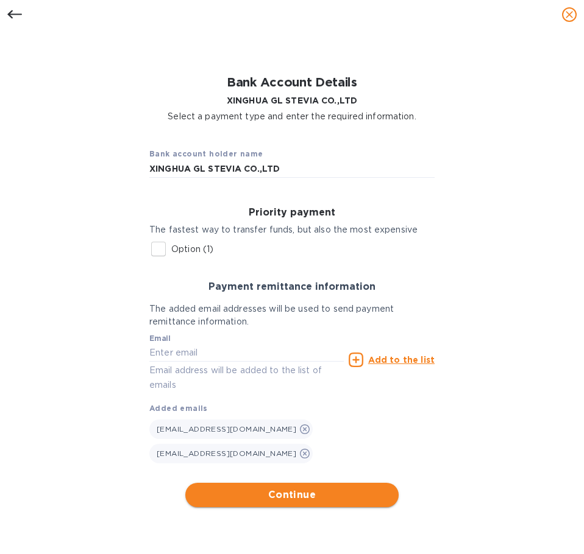
click at [250, 488] on span "Continue" at bounding box center [292, 495] width 194 height 15
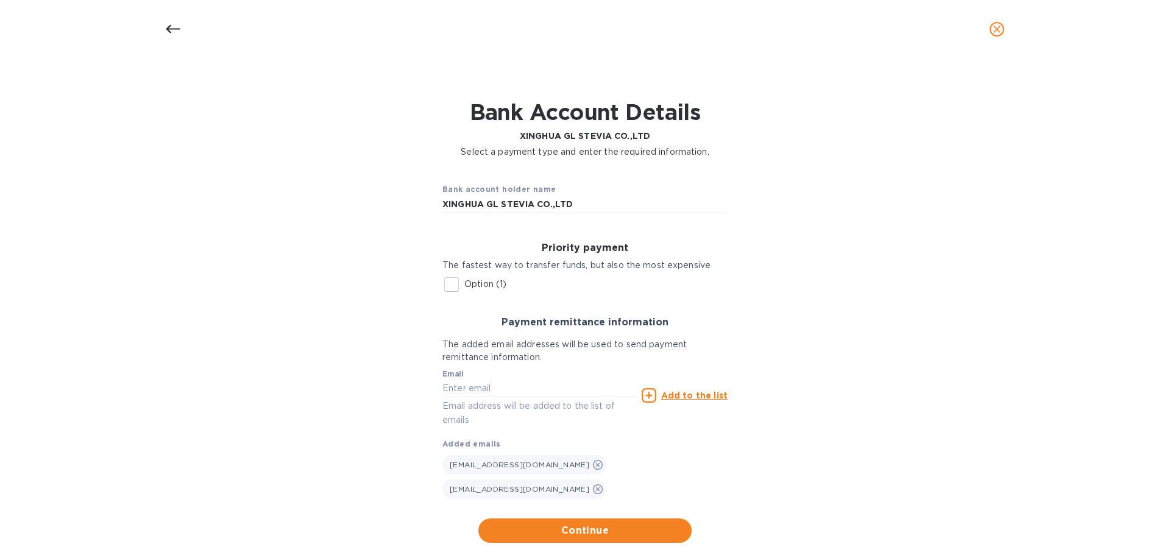
scroll to position [7, 0]
click at [445, 283] on input "Option (1)" at bounding box center [452, 284] width 26 height 26
checkbox input "true"
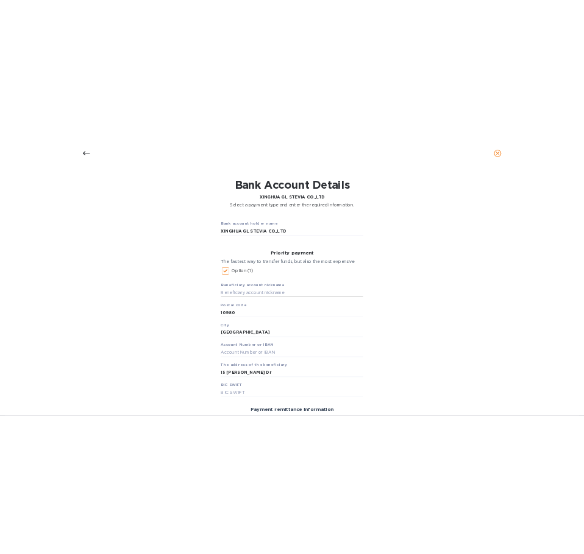
scroll to position [2, 0]
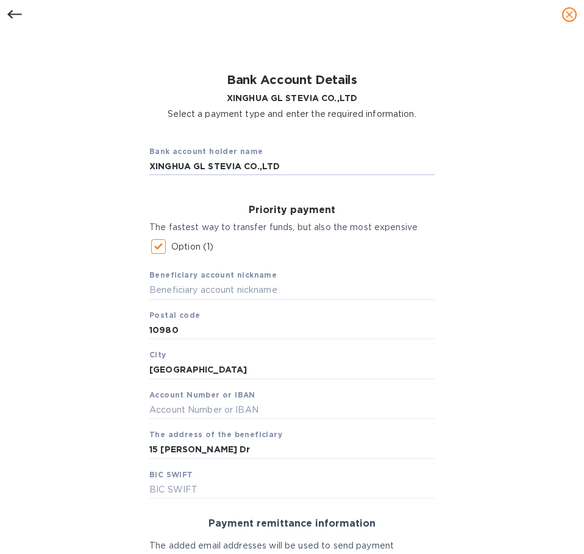
drag, startPoint x: 263, startPoint y: 162, endPoint x: 143, endPoint y: 172, distance: 120.4
click at [143, 170] on div "Bank account holder name XINGHUA GL STEVIA CO.,LTD" at bounding box center [292, 160] width 305 height 51
click at [230, 297] on input "text" at bounding box center [291, 290] width 285 height 18
paste input "XINGHUA GL STEVIA CO.,LTD"
type input "XINGHUA GL STEVIA CO.,LTD"
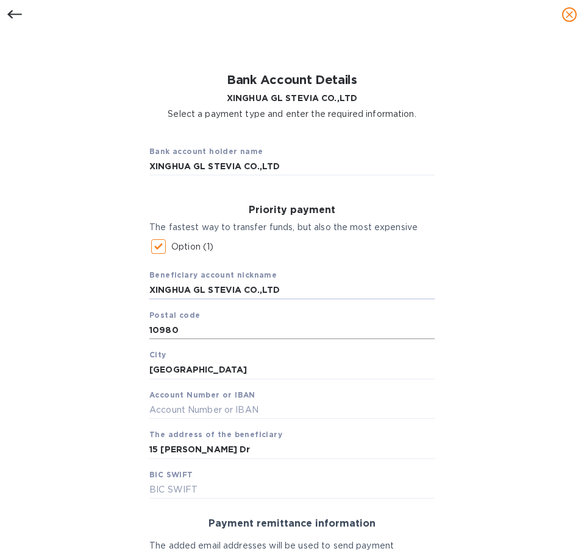
click at [208, 322] on input "10980" at bounding box center [291, 331] width 285 height 18
drag, startPoint x: 167, startPoint y: 331, endPoint x: 89, endPoint y: 319, distance: 78.8
click at [88, 319] on div "Bank account holder name XINGHUA GL STEVIA CO.,LTD Priority payment The fastest…" at bounding box center [292, 440] width 552 height 624
paste input "22570"
type input "225700"
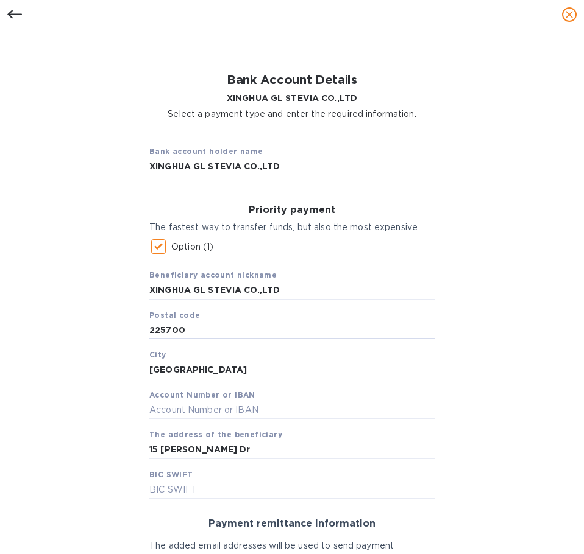
click at [340, 366] on input "Stony Point" at bounding box center [291, 370] width 285 height 18
type input "S"
type input "JIANGSU"
click at [255, 407] on input "text" at bounding box center [291, 411] width 285 height 18
click at [188, 410] on input "text" at bounding box center [291, 411] width 285 height 18
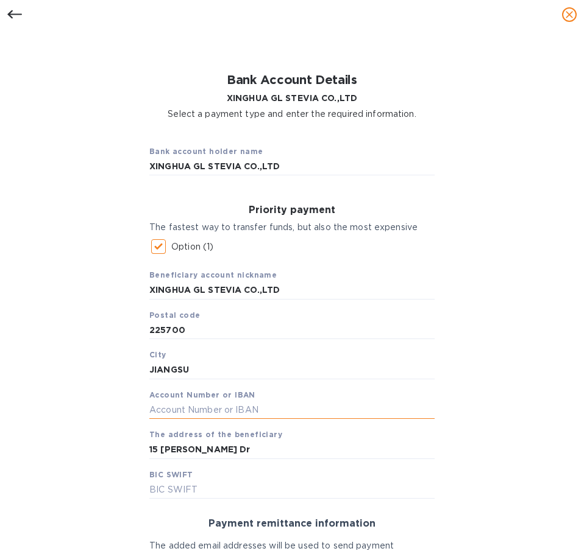
paste input "3212810471140100000741"
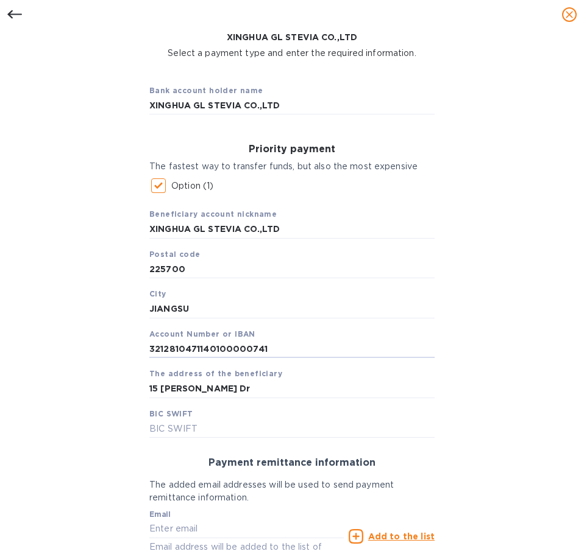
type input "3212810471140100000741"
click at [219, 385] on input "15 Holt Dr" at bounding box center [291, 389] width 285 height 18
drag, startPoint x: 149, startPoint y: 386, endPoint x: 65, endPoint y: 384, distance: 84.1
click at [64, 383] on div "Bank account holder name XINGHUA GL STEVIA CO.,LTD Priority payment The fastest…" at bounding box center [292, 379] width 552 height 624
paste input "O.26KAIFUROAD,XINGHUAECONOMICDEVELOPMENTAREA, JIANGSUPROVINCE,CHINA"
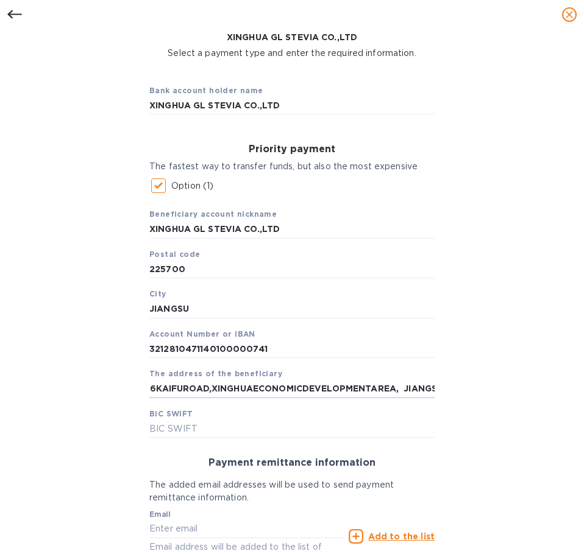
scroll to position [0, 0]
click at [175, 389] on input "NO.26KAIFUROAD,XINGHUAECONOMICDEVELOPMENTAREA, JIANGSUPROVINCE,CHINA" at bounding box center [291, 389] width 285 height 18
click at [286, 389] on input "NO.26 KAIFUROAD,XINGHUAECONOMICDEVELOPMENTAREA, JIANGSUPROVINCE,CHINA" at bounding box center [291, 389] width 285 height 18
click at [277, 390] on input "NO.26 KAIFUROAD,XINGHUAECONOMICDEVELOPMENTAREA, JIANGSUPROVINCE,CHINA" at bounding box center [291, 389] width 285 height 18
click at [330, 388] on input "NO.26 KAIFUROAD,XINGHUA ECONOMICDEVELOPMENTAREA, JIANGSUPROVINCE,CHINA" at bounding box center [291, 389] width 285 height 18
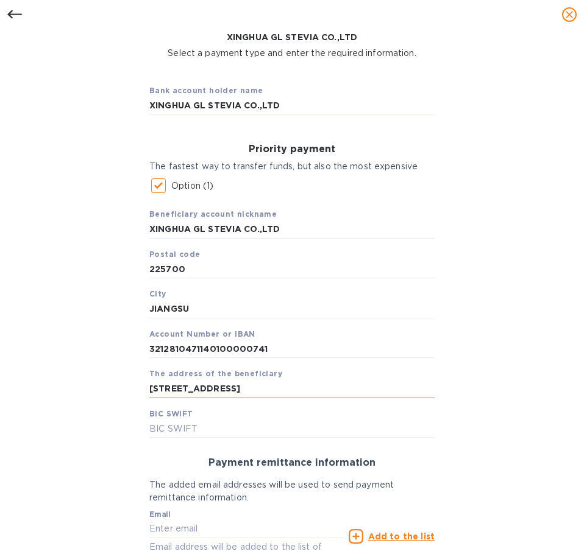
scroll to position [0, 129]
type input "NO.26 KAIFUROAD,XINGHUA ECONOMIC DEVELOPMENT AREA, JIANGSU, PROVINCE, CHINA"
click at [175, 426] on input "text" at bounding box center [291, 429] width 285 height 18
click at [197, 431] on input "text" at bounding box center [291, 429] width 285 height 18
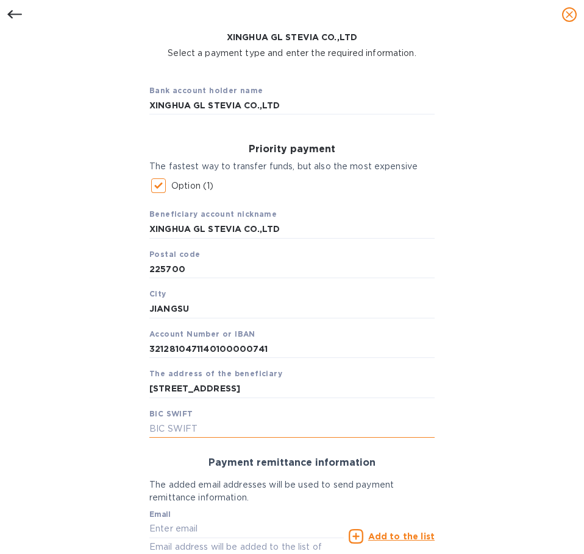
paste input "RCBZCNSH"
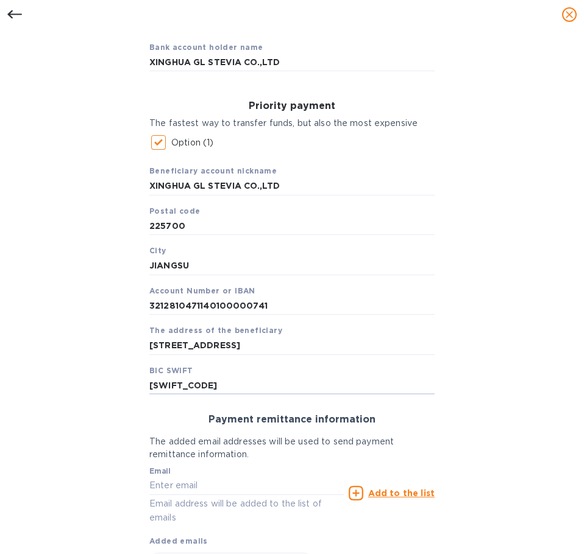
scroll to position [175, 0]
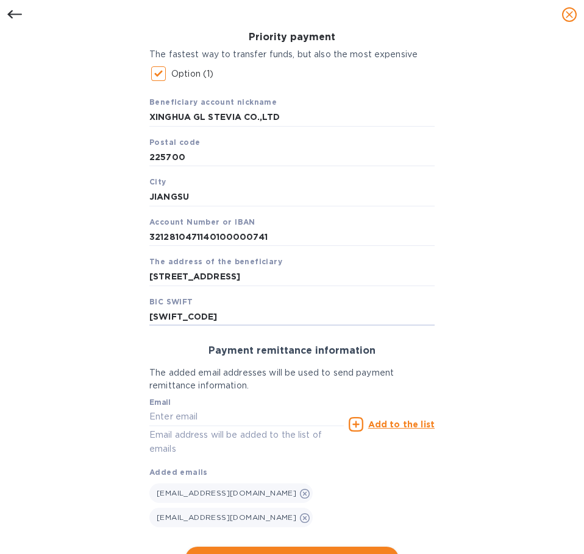
type input "RCBZCNSH"
click at [299, 552] on span "Continue" at bounding box center [292, 559] width 194 height 15
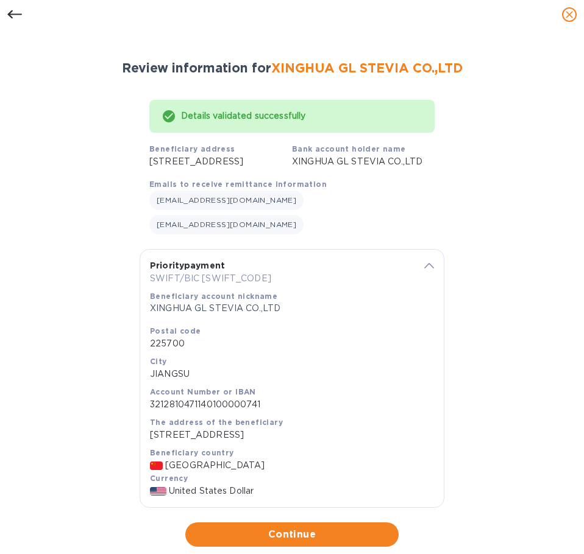
scroll to position [16, 0]
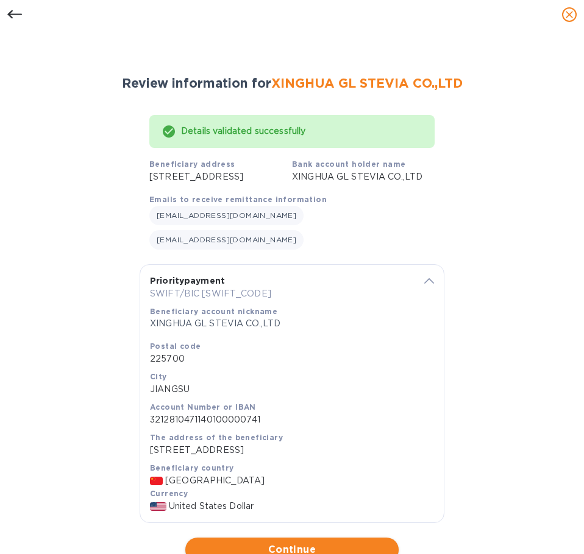
scroll to position [16, 0]
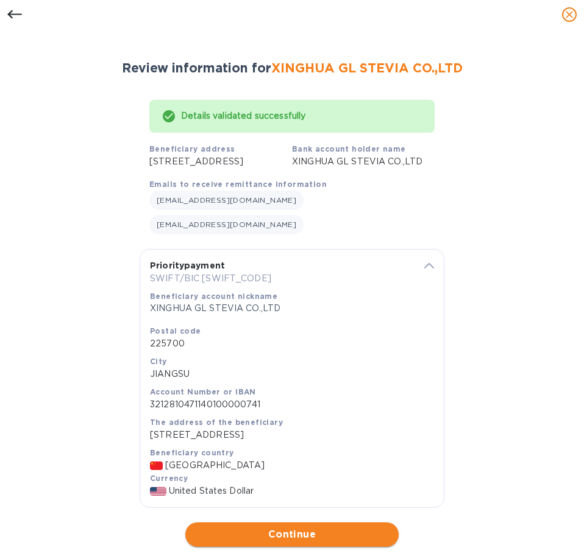
click at [327, 538] on span "Continue" at bounding box center [292, 535] width 194 height 15
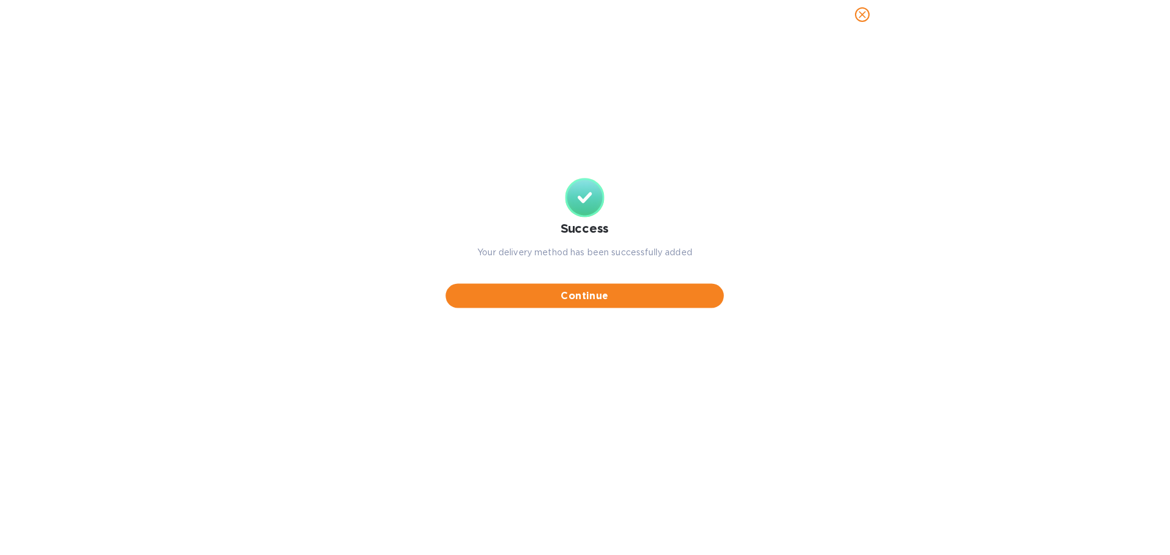
scroll to position [0, 0]
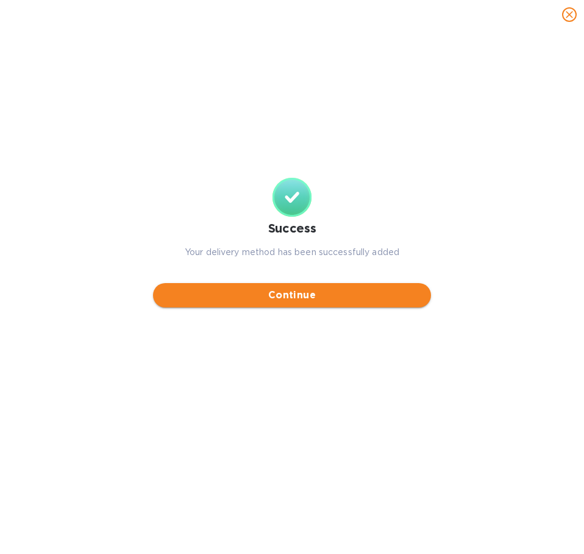
click at [374, 296] on span "Continue" at bounding box center [292, 295] width 258 height 15
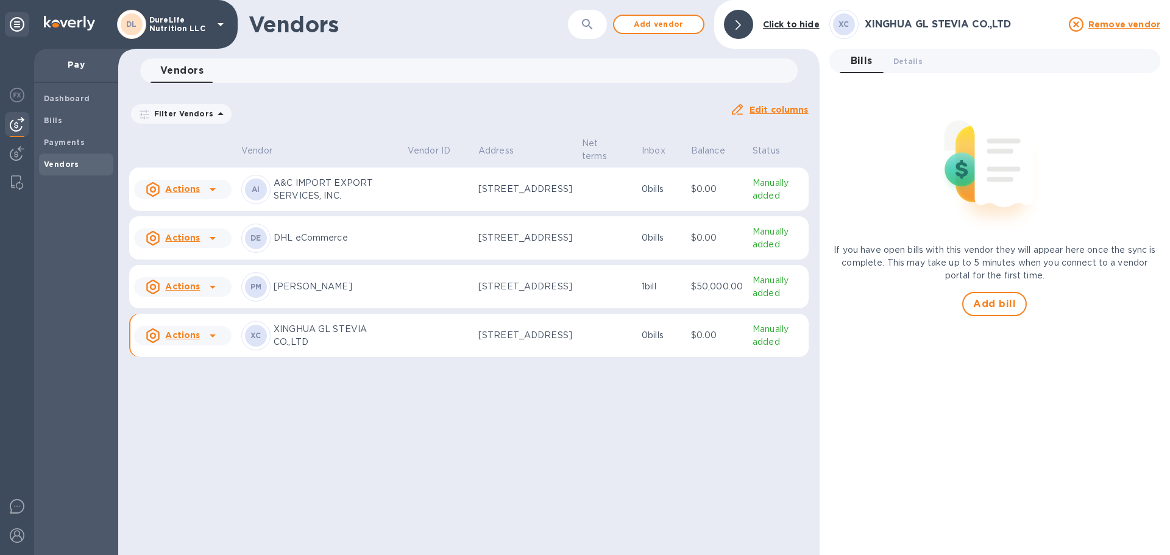
drag, startPoint x: 377, startPoint y: 358, endPoint x: 398, endPoint y: 352, distance: 22.0
click at [377, 349] on p "XINGHUA GL STEVIA CO.,LTD" at bounding box center [336, 336] width 124 height 26
drag, startPoint x: 639, startPoint y: 356, endPoint x: 57, endPoint y: 168, distance: 611.2
click at [57, 167] on b "Vendors" at bounding box center [61, 164] width 35 height 9
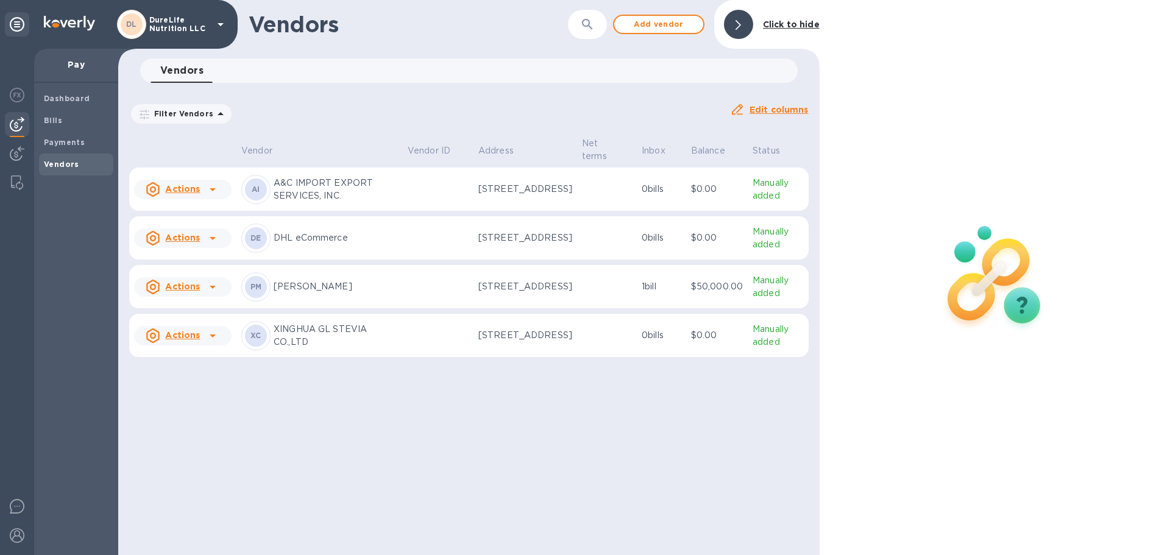
click at [446, 346] on td at bounding box center [438, 336] width 71 height 44
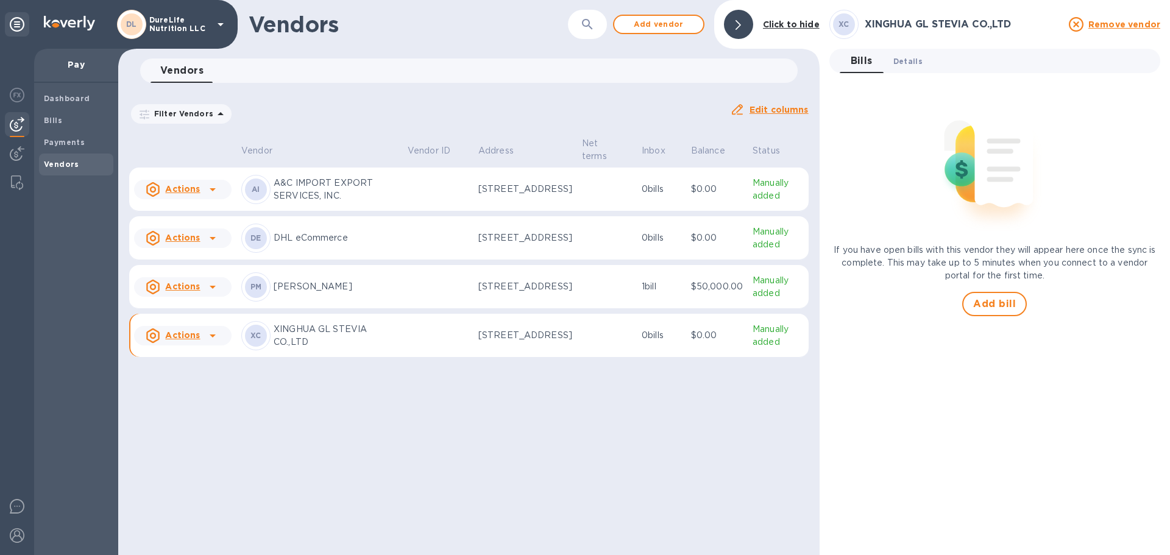
drag, startPoint x: 899, startPoint y: 58, endPoint x: 905, endPoint y: 63, distance: 7.3
click at [583, 59] on span "Details 0" at bounding box center [907, 61] width 29 height 13
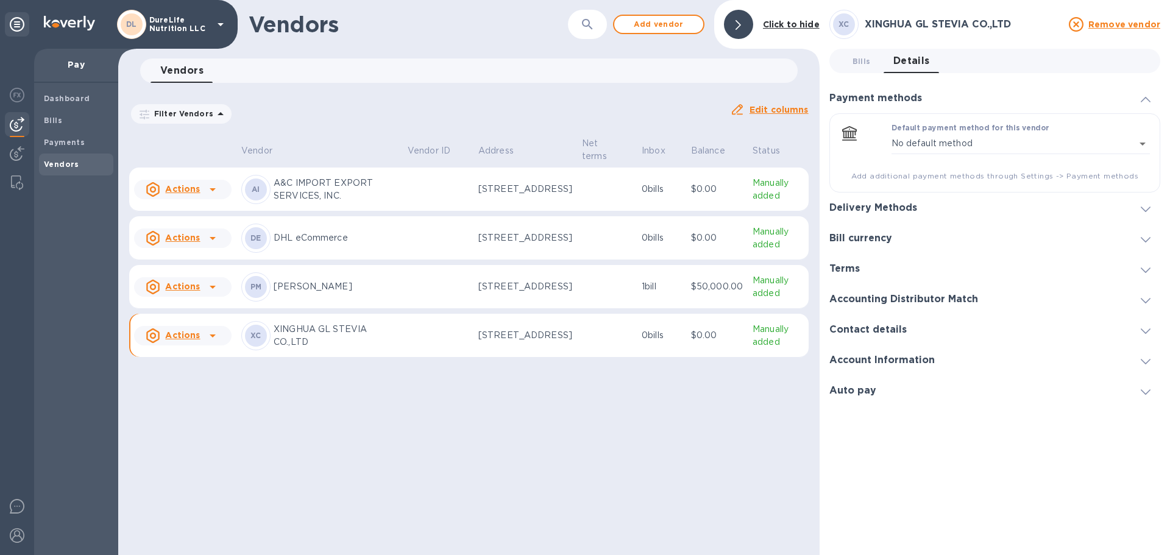
click at [583, 213] on div at bounding box center [1145, 208] width 29 height 12
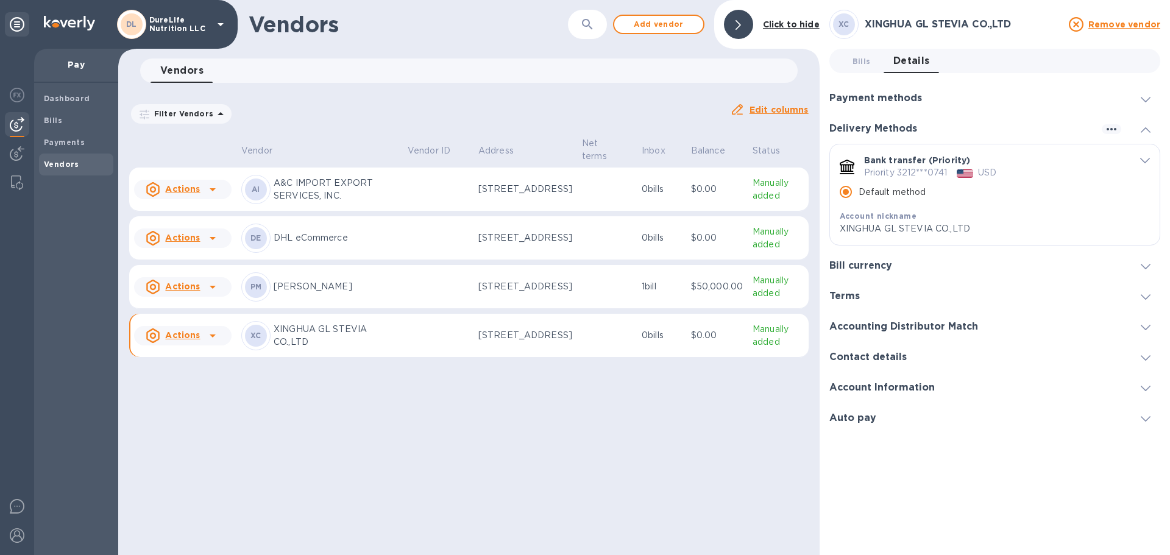
click at [583, 159] on icon "default-method" at bounding box center [1145, 160] width 10 height 5
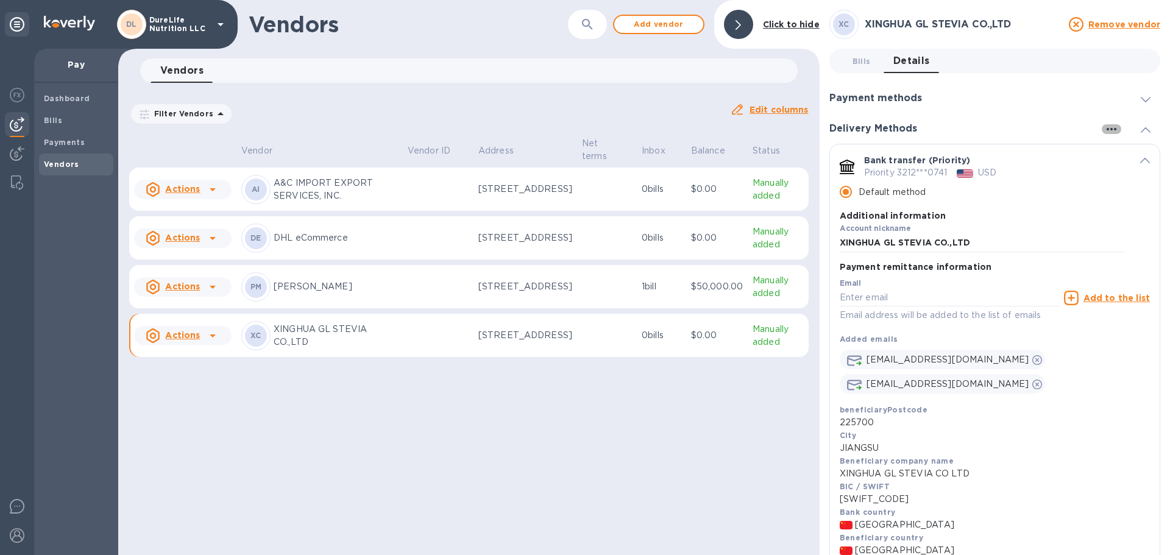
click at [583, 129] on icon "button" at bounding box center [1111, 129] width 15 height 15
click at [583, 150] on p "Add new" at bounding box center [1126, 154] width 40 height 12
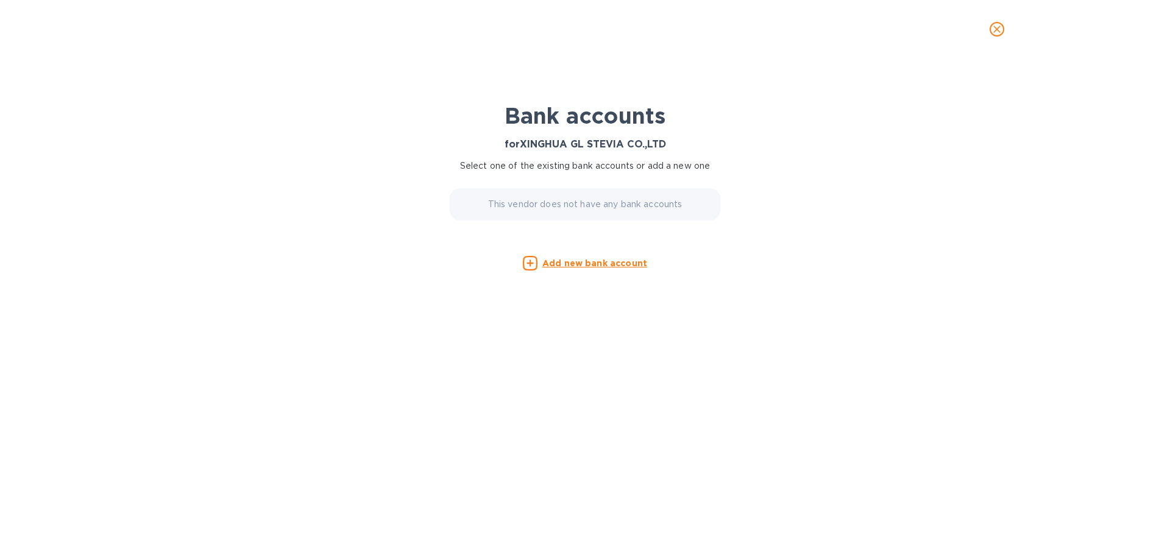
click at [563, 266] on u "Add new bank account" at bounding box center [594, 263] width 105 height 10
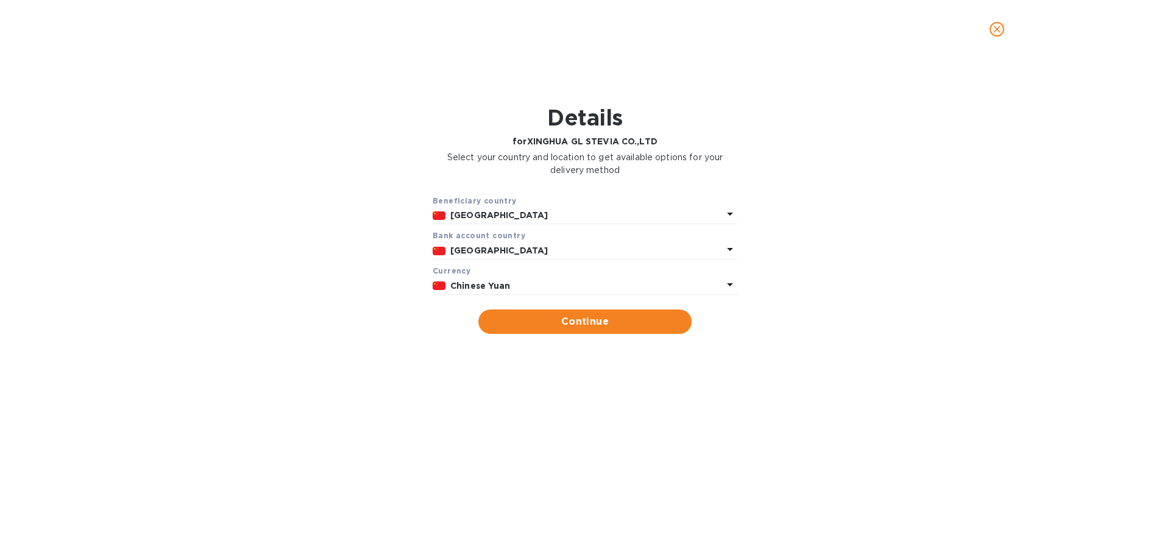
click at [583, 292] on p "Chinese Yuan" at bounding box center [586, 286] width 272 height 13
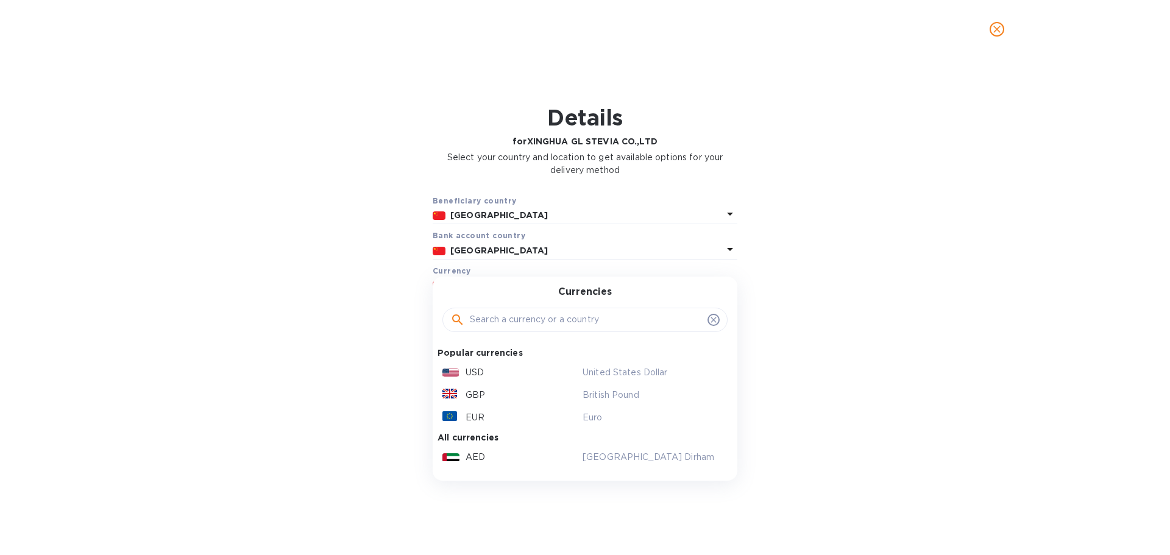
click at [514, 375] on div "USD" at bounding box center [510, 373] width 140 height 18
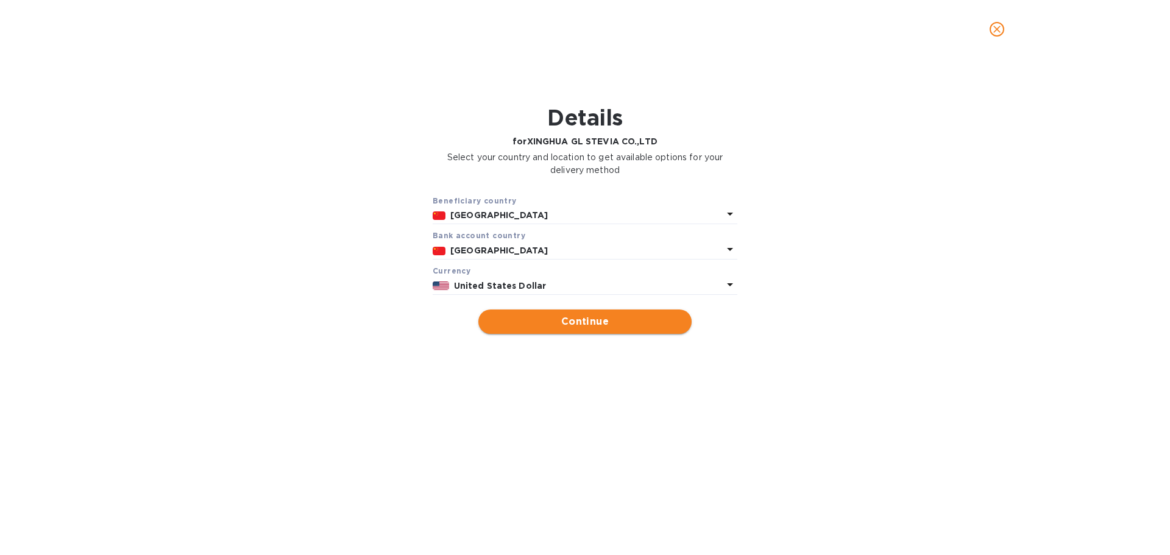
click at [583, 322] on span "Continue" at bounding box center [585, 321] width 194 height 15
type input "XINGHUA GL STEVIA CO.,LTD"
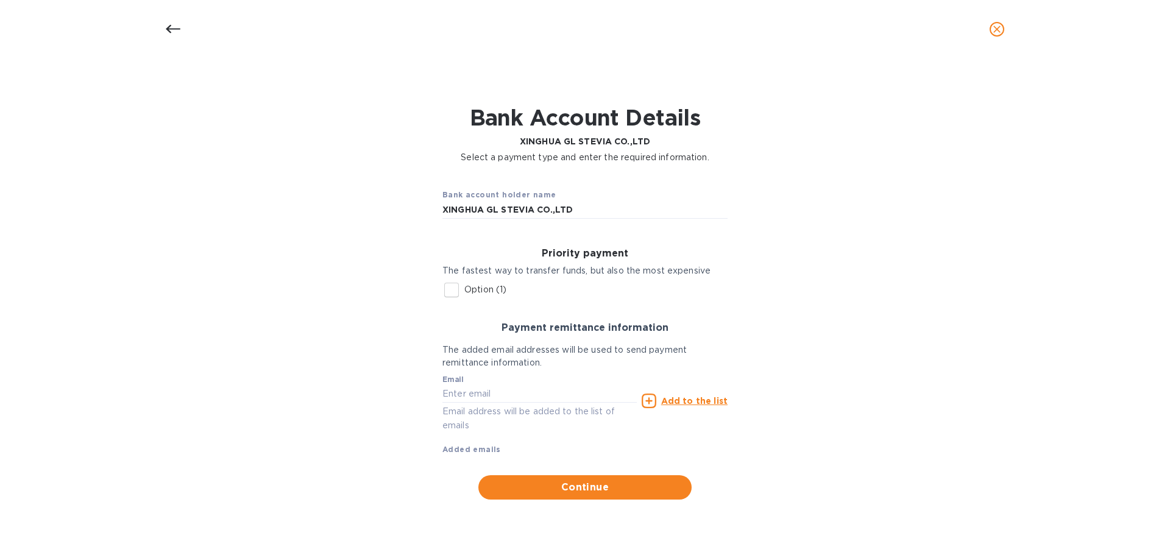
click at [583, 30] on icon "close" at bounding box center [996, 29] width 7 height 7
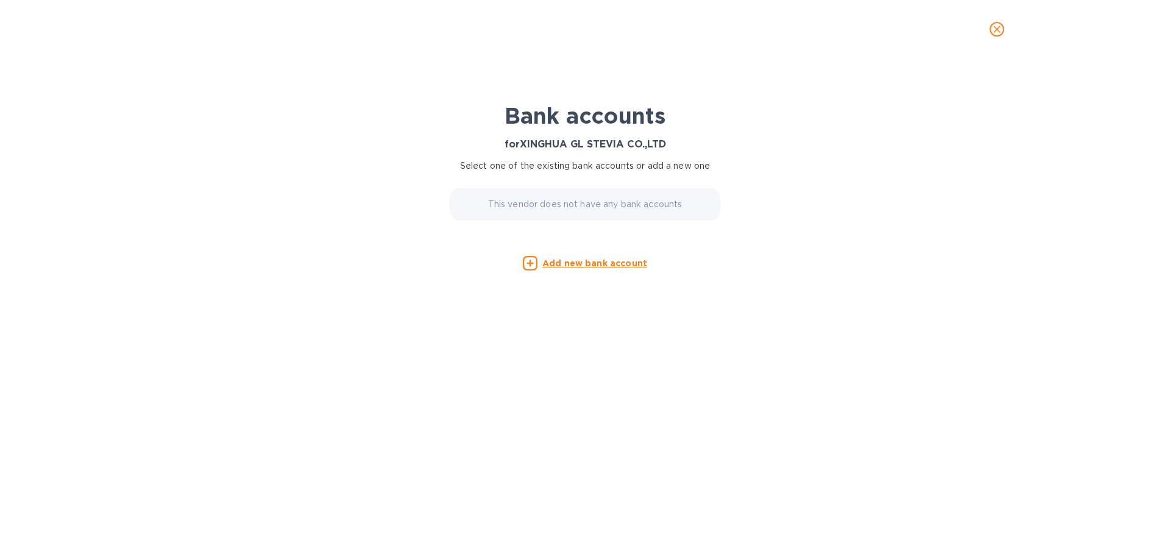
drag, startPoint x: 996, startPoint y: 30, endPoint x: 996, endPoint y: 38, distance: 7.9
click at [583, 30] on icon "close" at bounding box center [996, 29] width 7 height 7
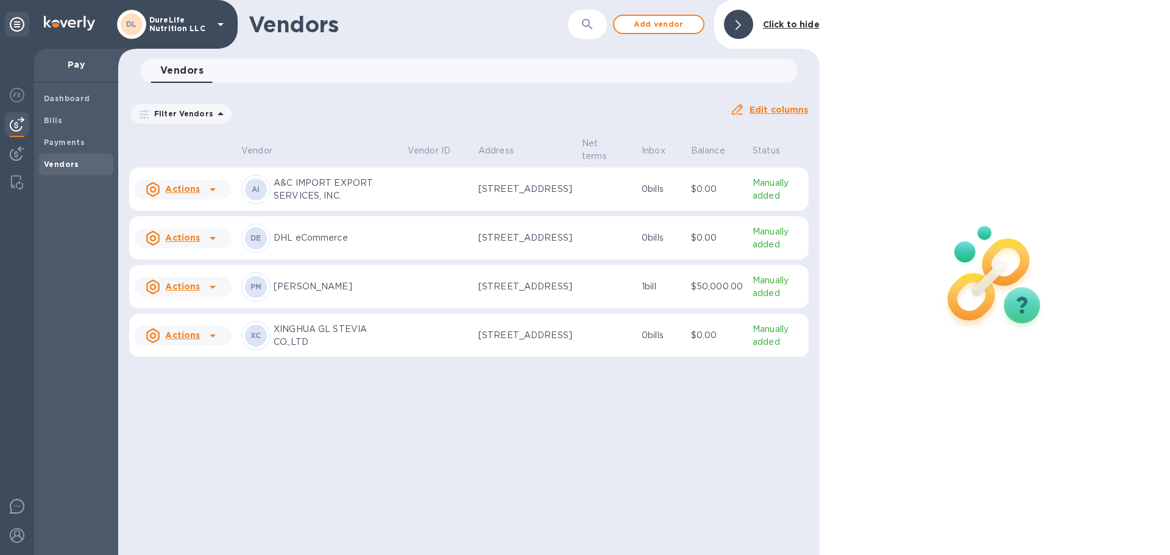
click at [405, 353] on td at bounding box center [438, 336] width 71 height 44
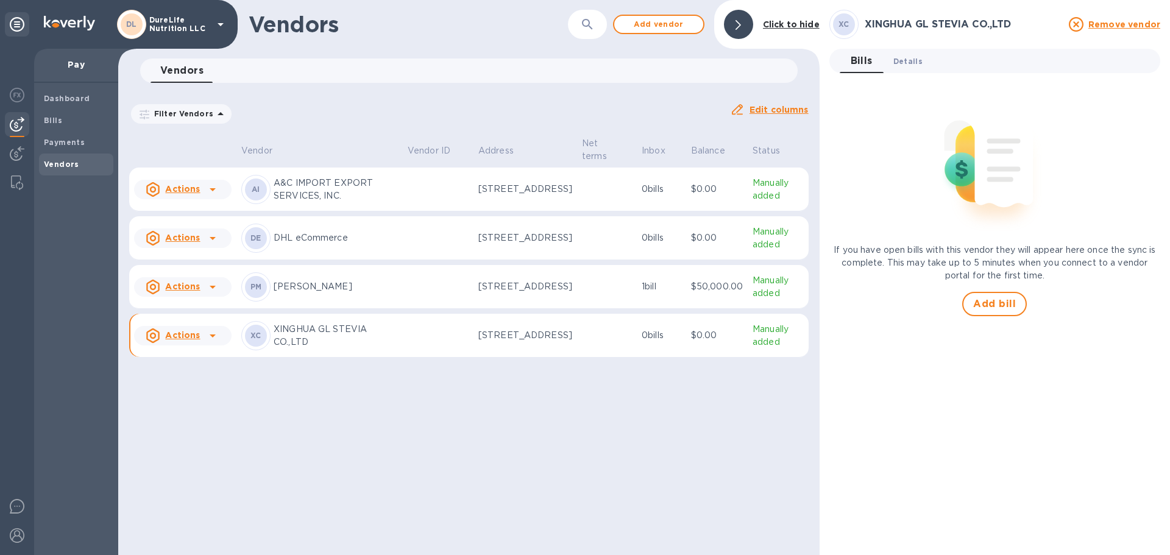
click at [583, 61] on span "Details 0" at bounding box center [907, 61] width 29 height 13
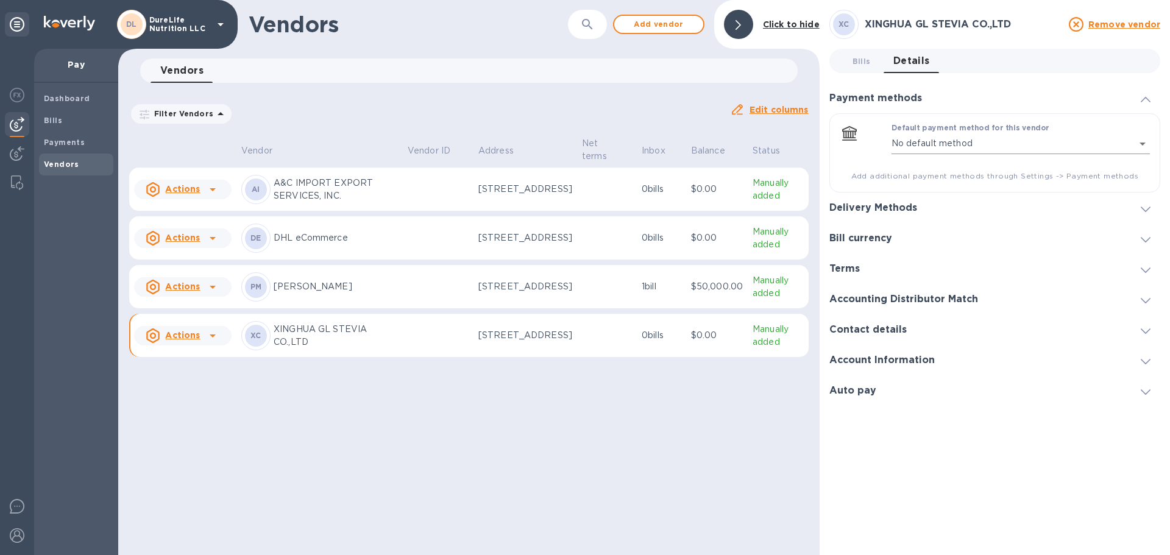
click at [583, 144] on body "DL DureLife Nutrition LLC Pay Dashboard Bills Payments Vendors Vendors ​ Add ve…" at bounding box center [585, 277] width 1170 height 555
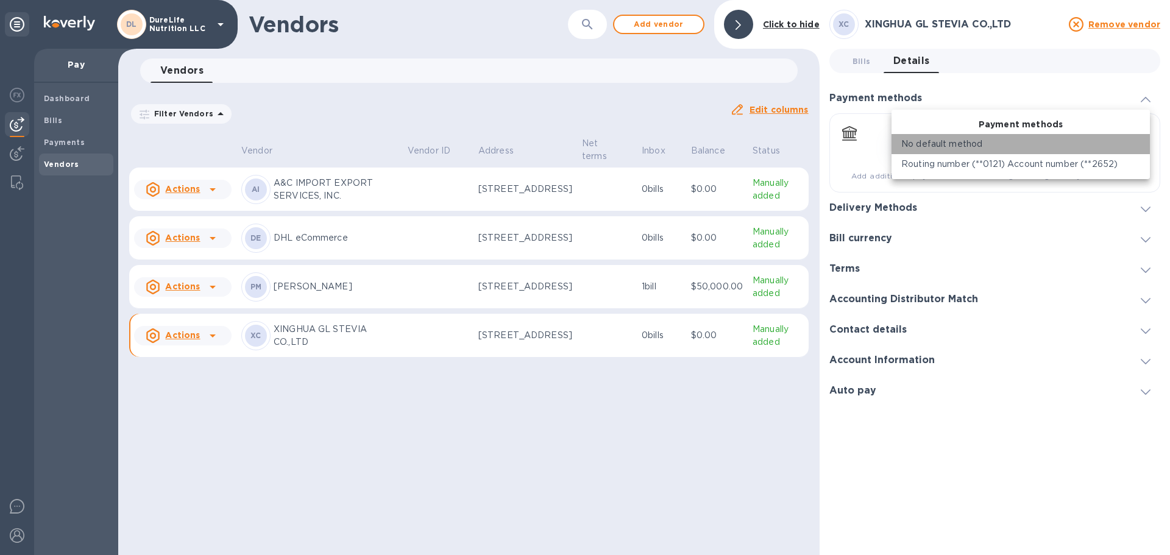
click at [583, 147] on div "No default method" at bounding box center [1020, 144] width 239 height 13
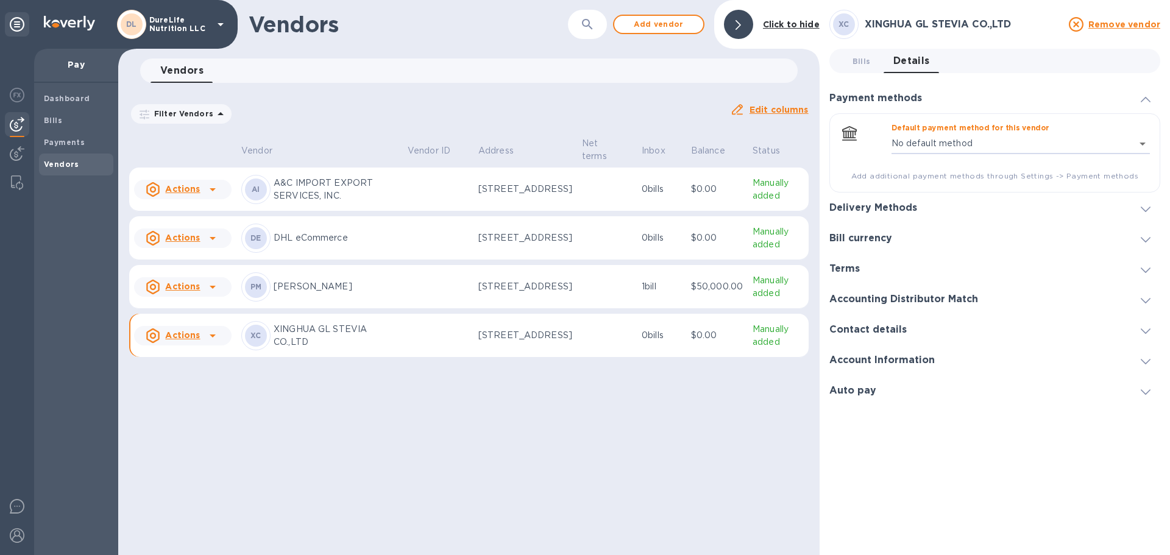
click at [583, 210] on div at bounding box center [1145, 208] width 29 height 12
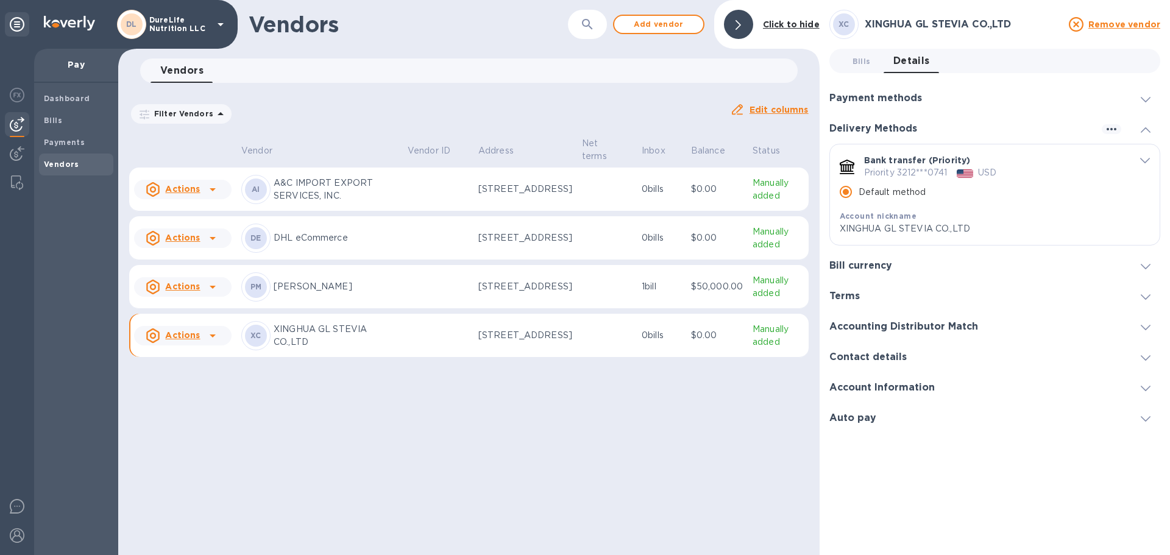
click at [583, 163] on span "default-method" at bounding box center [1145, 160] width 10 height 12
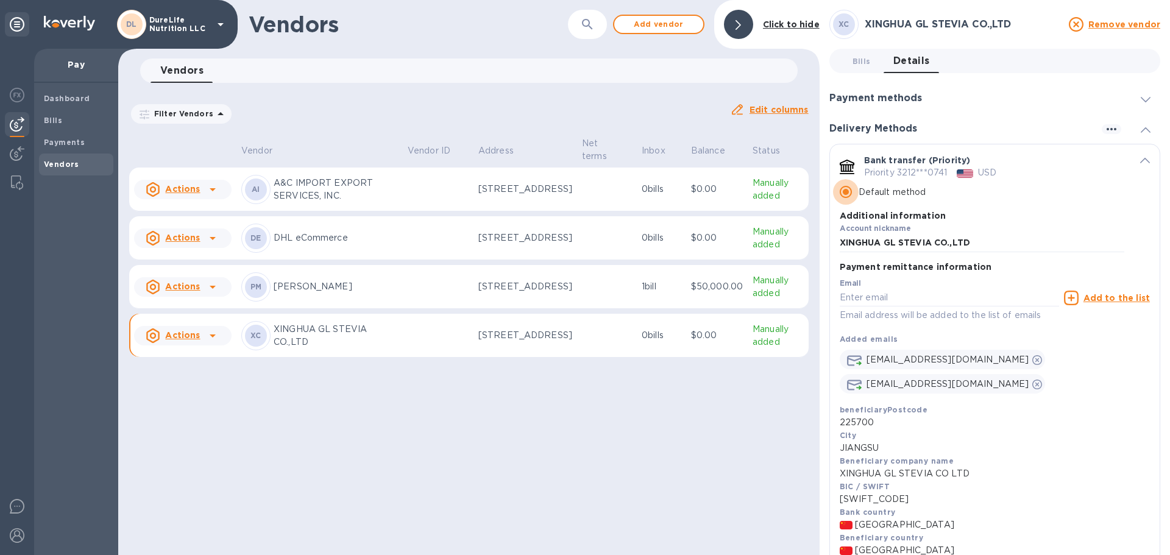
click at [583, 195] on input "Default method" at bounding box center [846, 192] width 26 height 26
click at [583, 197] on input "Default method" at bounding box center [846, 192] width 26 height 26
click at [583, 194] on input "Default method" at bounding box center [846, 192] width 26 height 26
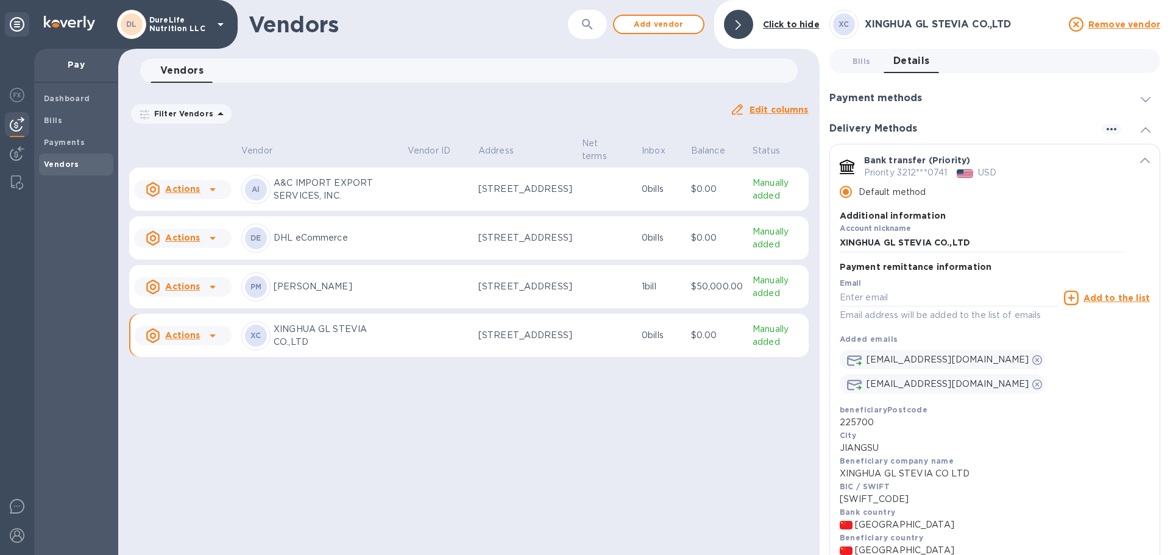
click at [583, 198] on input "Default method" at bounding box center [846, 192] width 26 height 26
click at [583, 199] on input "Default method" at bounding box center [846, 192] width 26 height 26
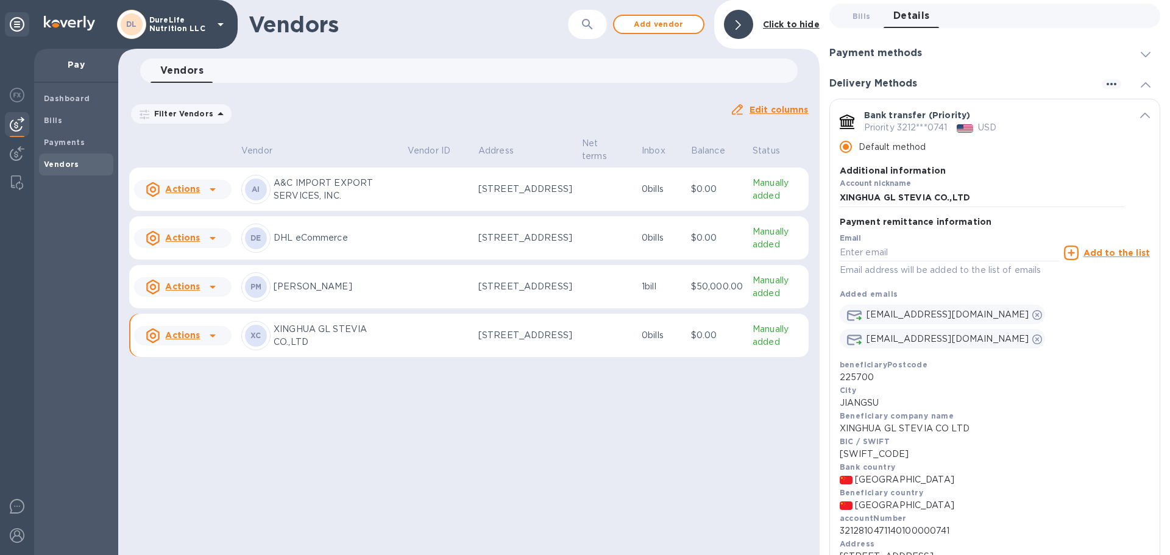
scroll to position [11, 0]
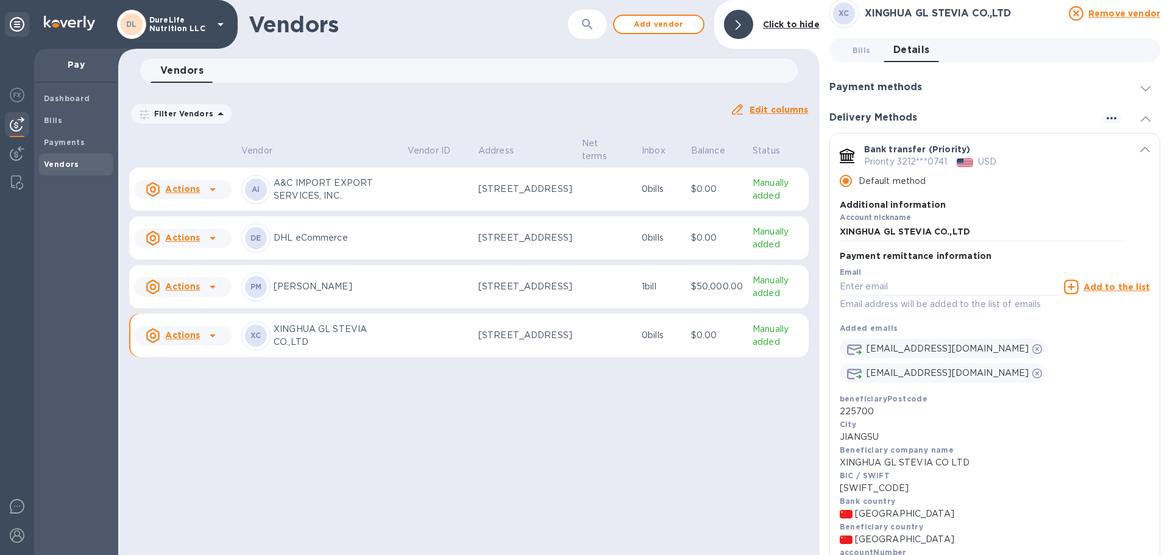
click at [583, 178] on input "Default method" at bounding box center [846, 181] width 26 height 26
click at [583, 175] on input "Default method" at bounding box center [846, 181] width 26 height 26
click at [583, 174] on input "Default method" at bounding box center [846, 181] width 26 height 26
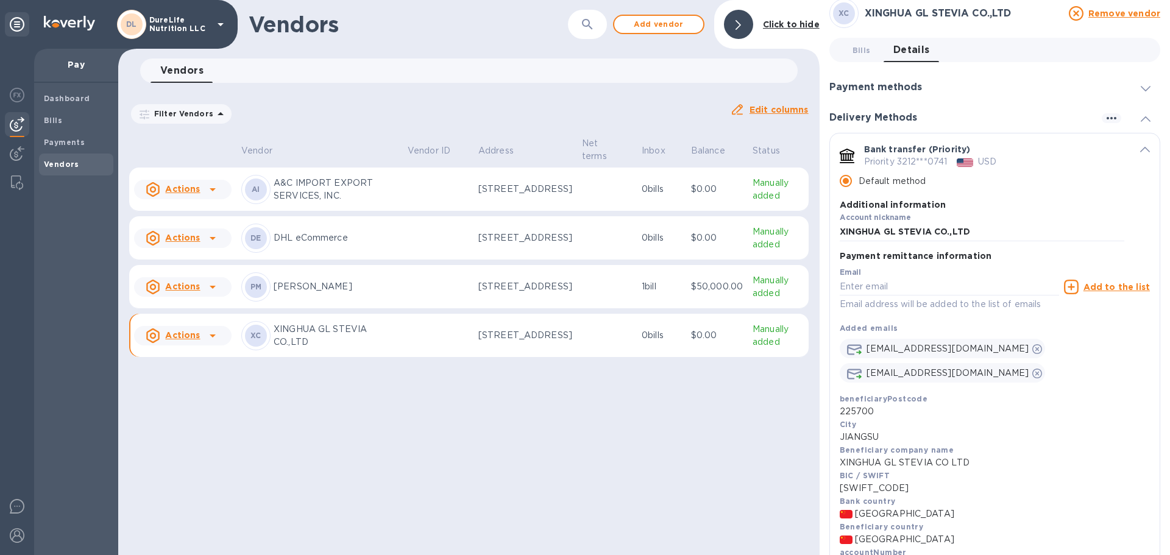
click at [583, 174] on input "Default method" at bounding box center [846, 181] width 26 height 26
click at [583, 90] on icon at bounding box center [1146, 88] width 10 height 5
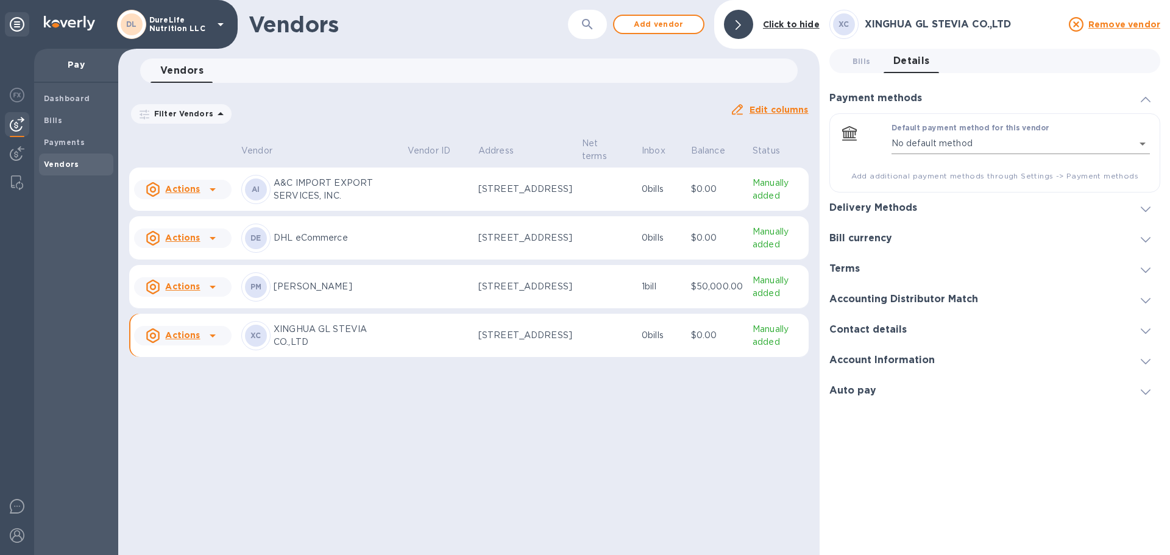
click at [583, 146] on body "DL DureLife Nutrition LLC Pay Dashboard Bills Payments Vendors Vendors ​ Add ve…" at bounding box center [585, 277] width 1170 height 555
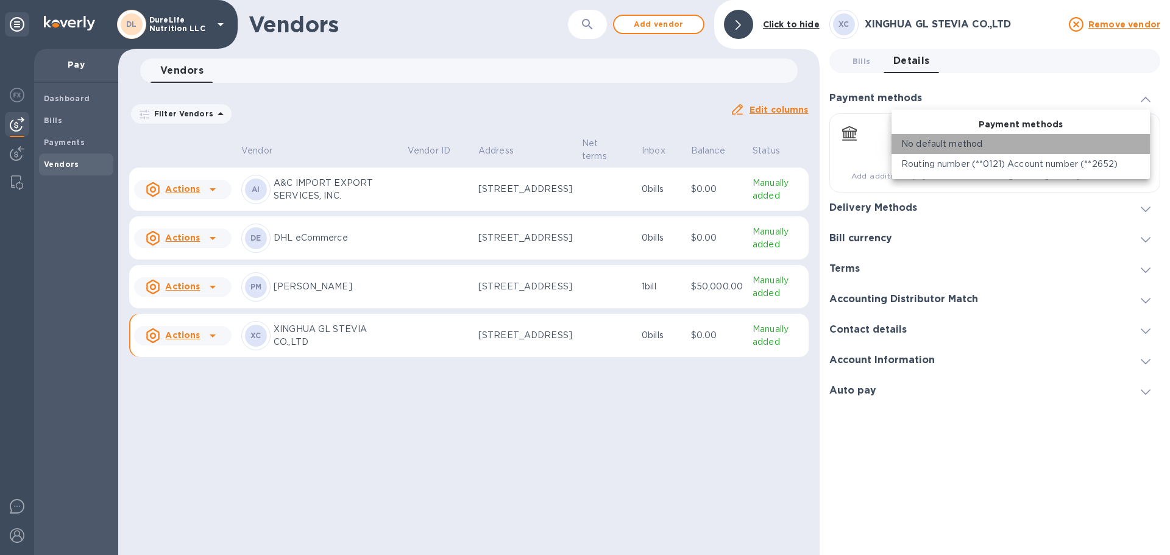
click at [583, 141] on div "No default method" at bounding box center [1020, 144] width 239 height 13
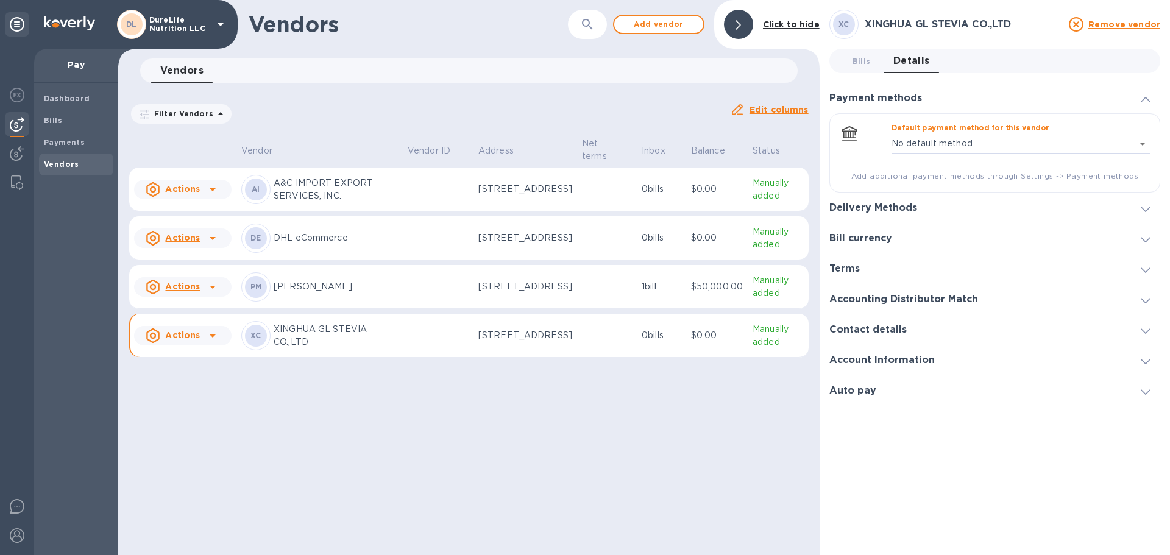
click at [583, 208] on div at bounding box center [1145, 208] width 29 height 12
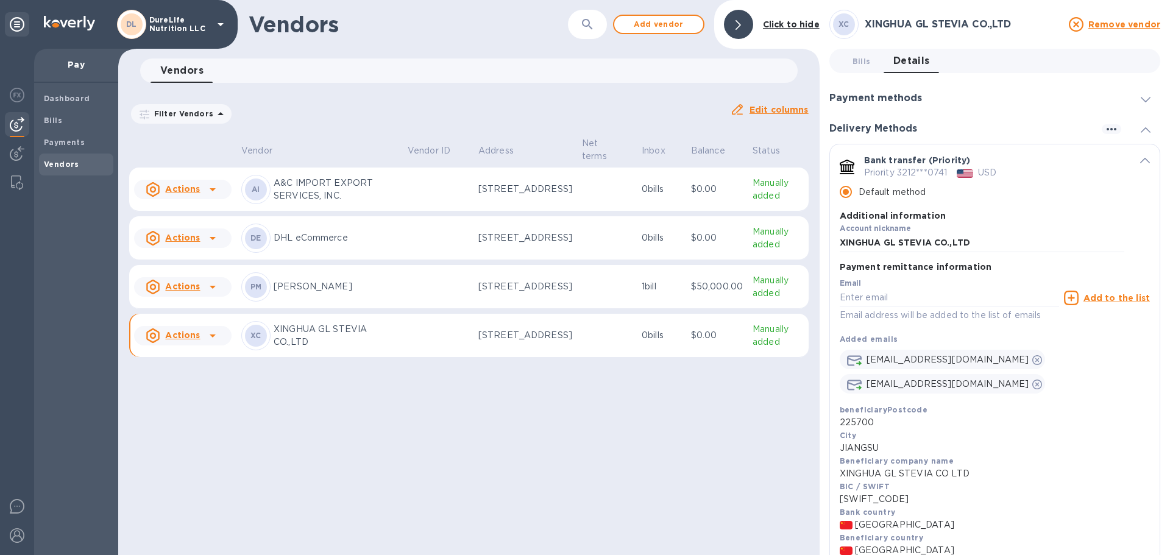
click at [583, 191] on input "Default method" at bounding box center [846, 192] width 26 height 26
click at [583, 163] on div "default-method" at bounding box center [1137, 160] width 26 height 12
click at [583, 163] on icon "default-method" at bounding box center [1145, 160] width 10 height 5
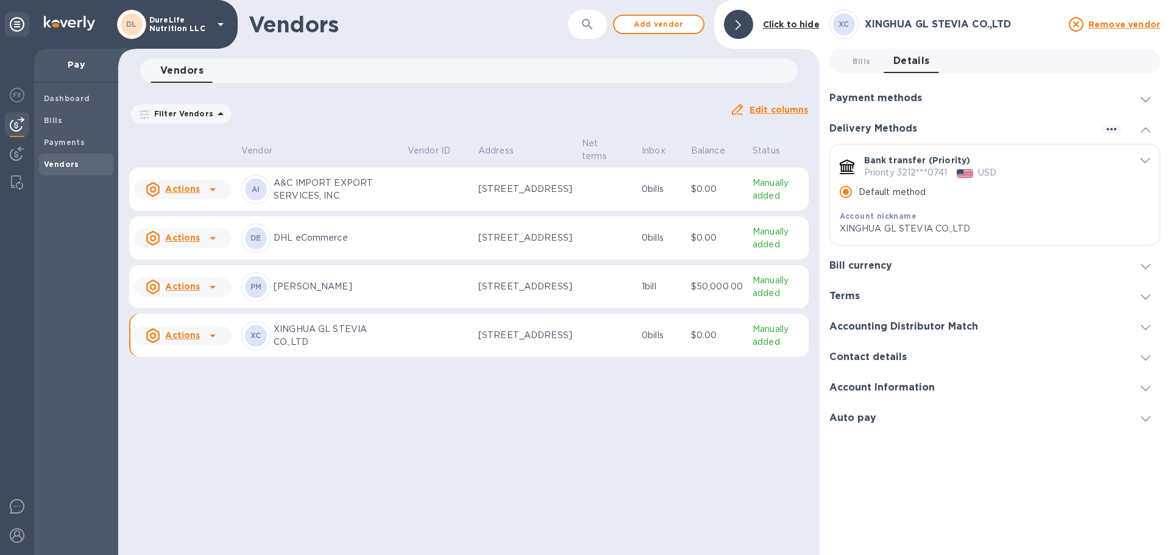
click at [583, 391] on span at bounding box center [1146, 388] width 10 height 12
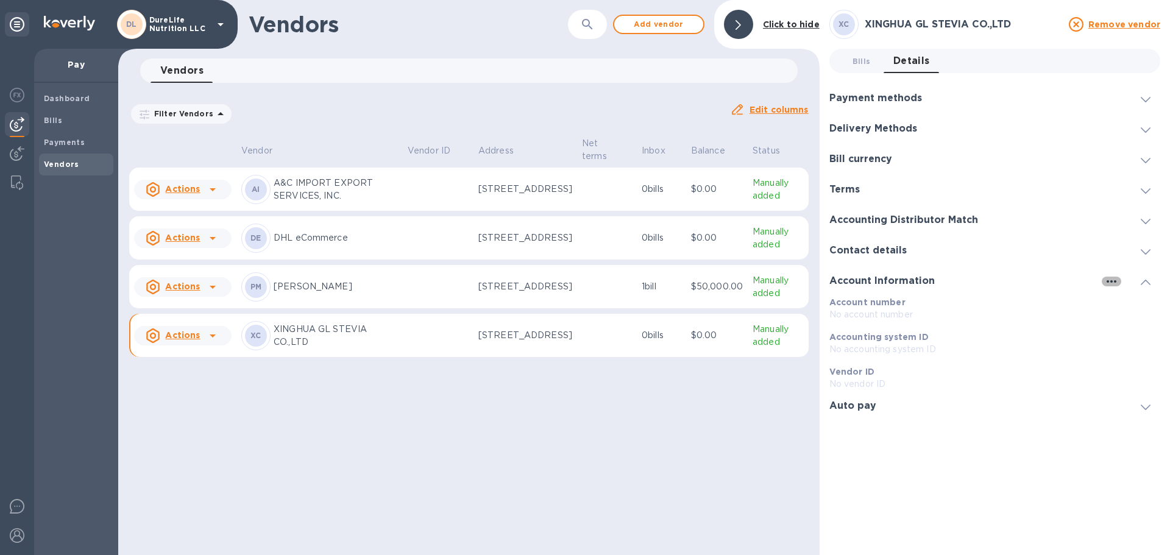
click at [583, 286] on icon "button" at bounding box center [1111, 281] width 15 height 15
click at [583, 306] on p "Edit" at bounding box center [1125, 306] width 19 height 12
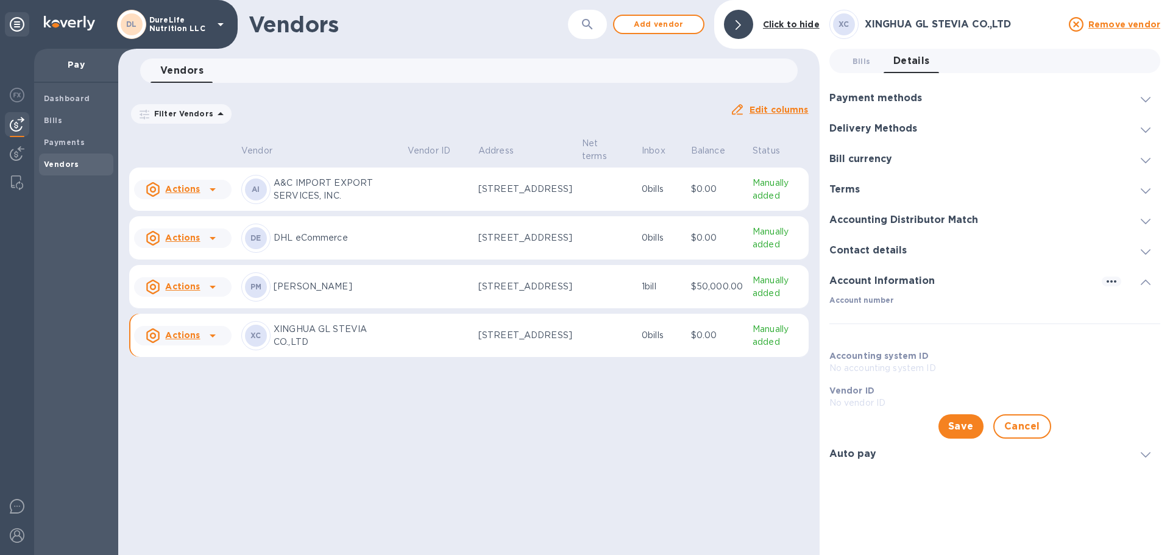
click at [583, 419] on button "Cancel" at bounding box center [1022, 426] width 58 height 24
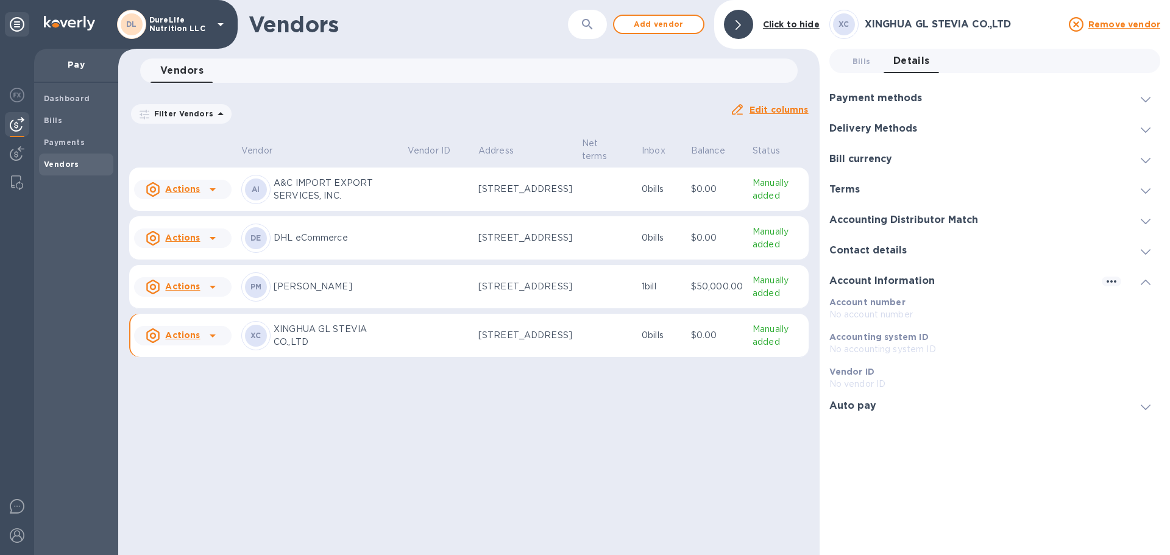
click at [583, 225] on div at bounding box center [1145, 220] width 29 height 12
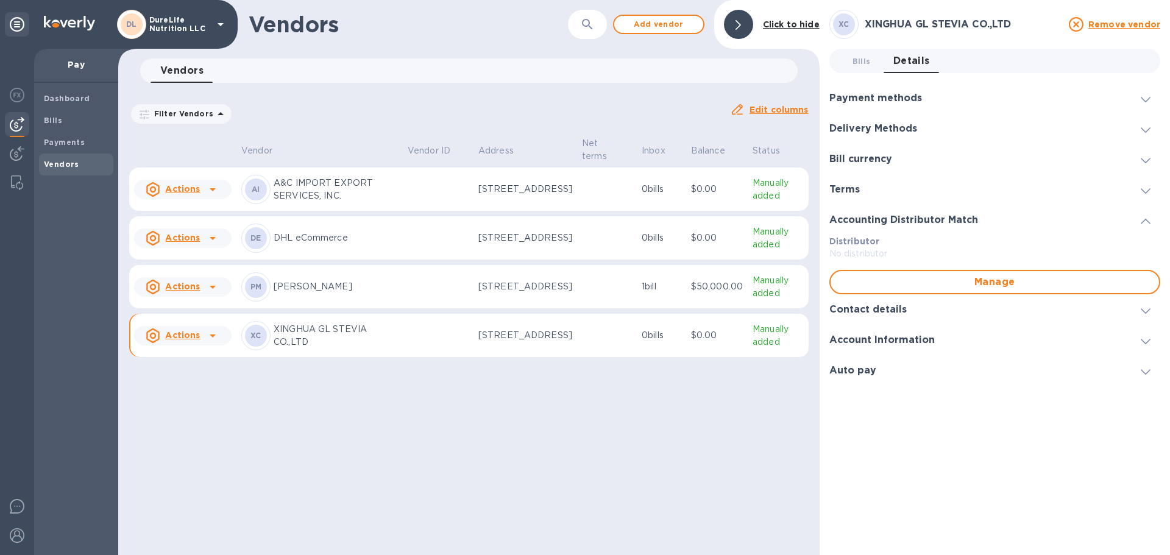
click at [583, 224] on span at bounding box center [1146, 220] width 10 height 12
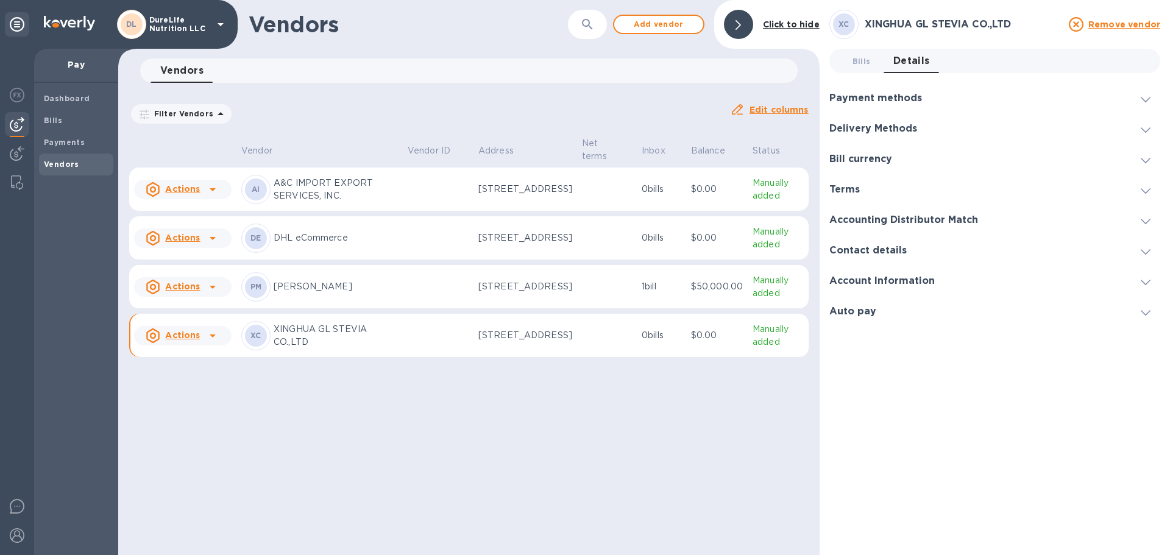
click at [583, 193] on icon at bounding box center [1146, 190] width 10 height 5
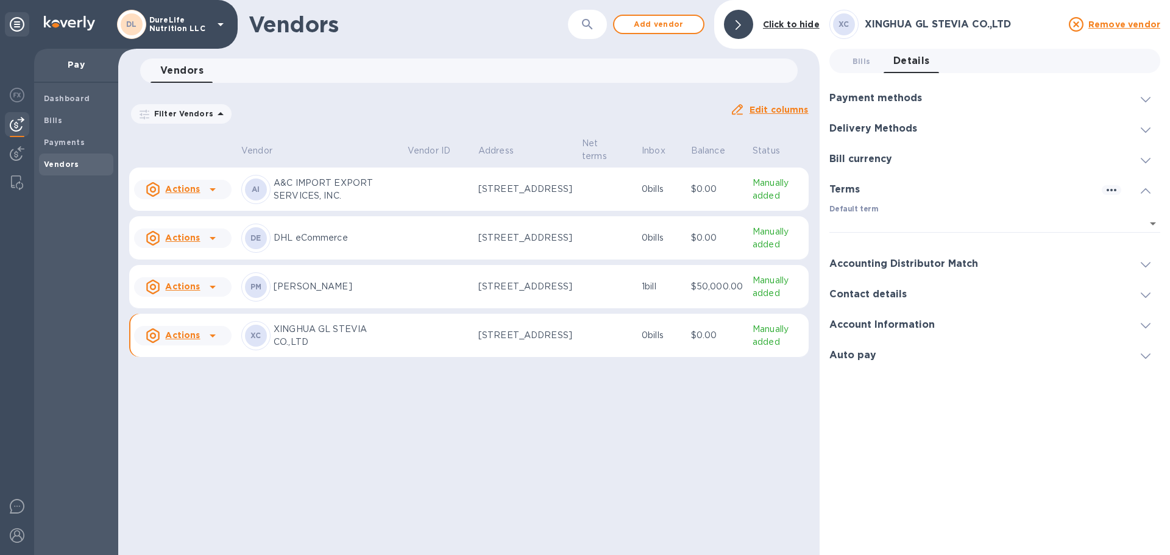
click at [583, 193] on icon at bounding box center [1146, 190] width 10 height 5
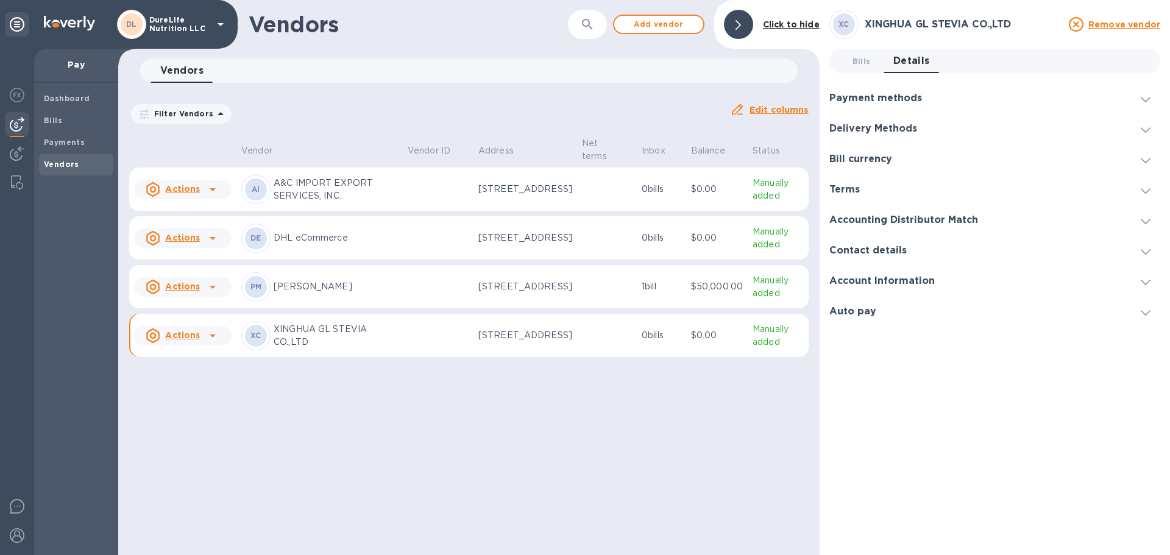
click at [583, 164] on span at bounding box center [1146, 160] width 10 height 12
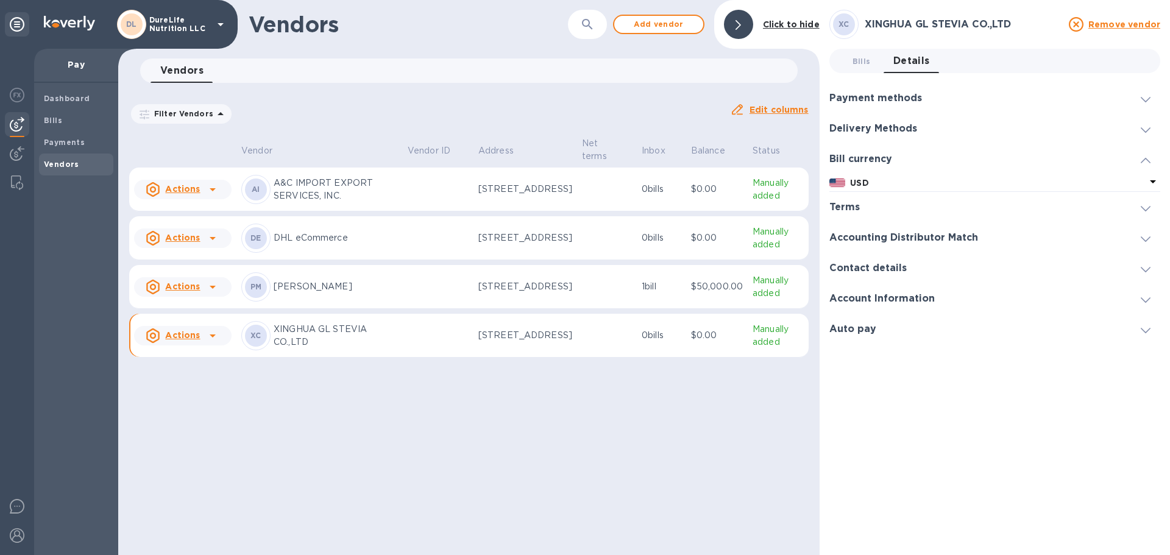
click at [583, 176] on div "Bills 0 Details 0 Payment methods Default payment method for this vendor No def…" at bounding box center [994, 197] width 331 height 296
click at [583, 187] on icon at bounding box center [1152, 181] width 15 height 15
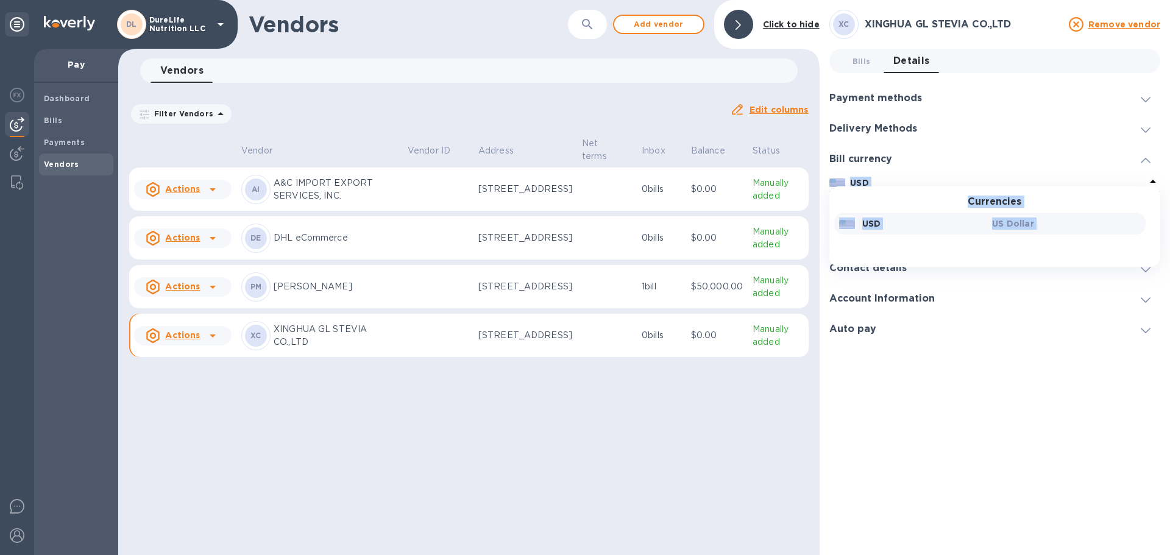
click at [583, 186] on div "USD Currencies USD US Dollar" at bounding box center [994, 183] width 331 height 18
click at [583, 132] on span at bounding box center [1146, 129] width 10 height 12
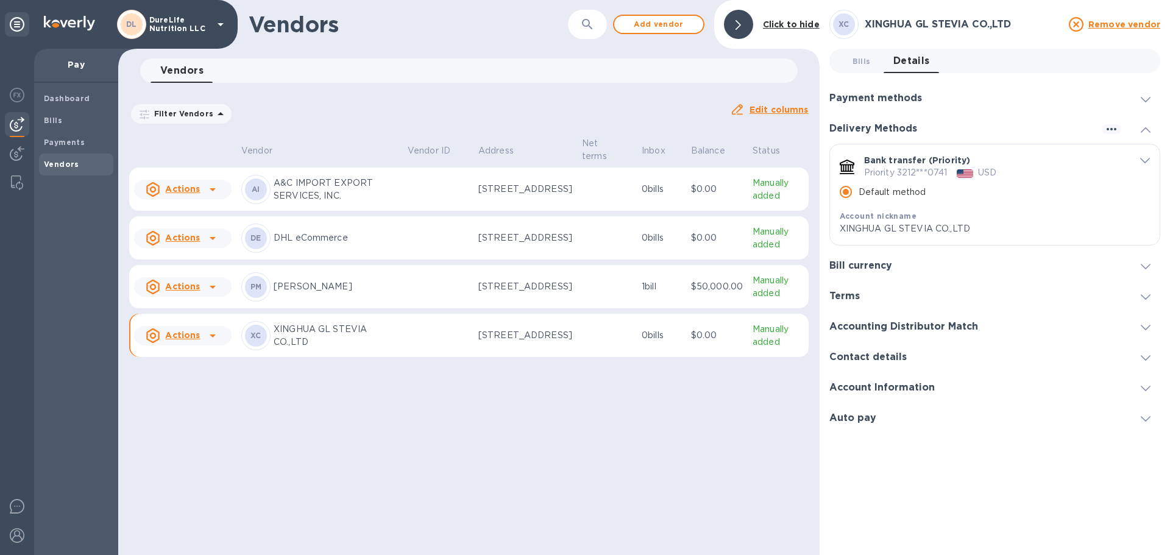
click at [583, 188] on input "Default method" at bounding box center [846, 192] width 26 height 26
click at [583, 190] on input "Default method" at bounding box center [846, 192] width 26 height 26
click at [583, 155] on span "default-method" at bounding box center [1145, 160] width 10 height 12
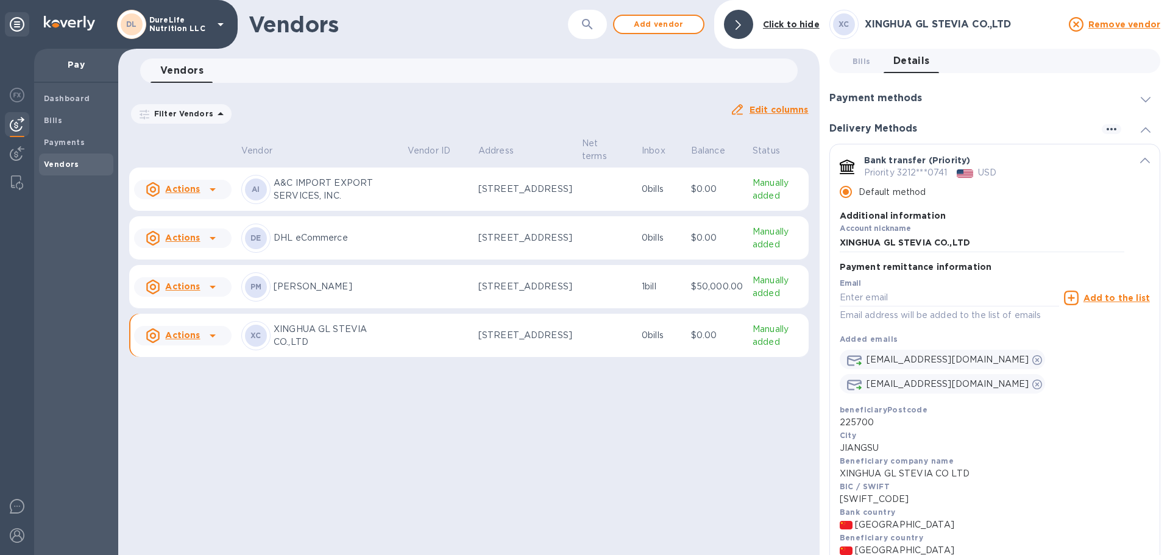
click at [583, 29] on div at bounding box center [738, 24] width 29 height 29
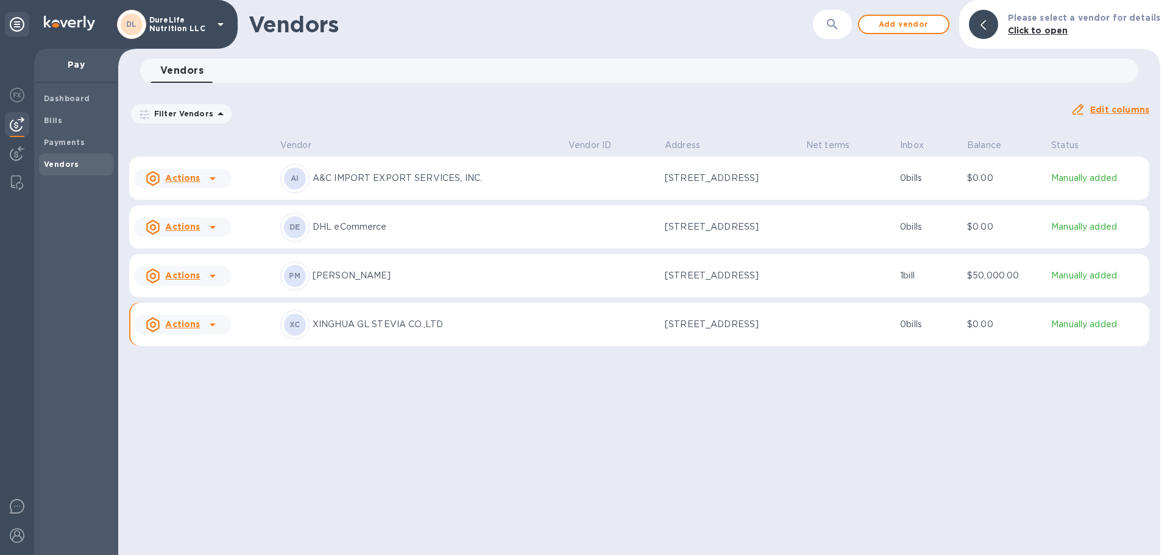
drag, startPoint x: 468, startPoint y: 350, endPoint x: 209, endPoint y: 331, distance: 259.6
click at [209, 331] on icon at bounding box center [212, 324] width 15 height 15
click at [583, 15] on div at bounding box center [585, 277] width 1170 height 555
click at [583, 23] on span "Add vendor" at bounding box center [903, 24] width 69 height 15
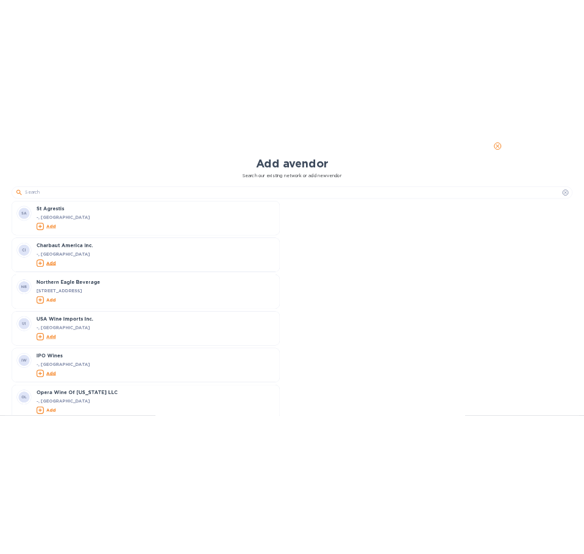
scroll to position [425, 542]
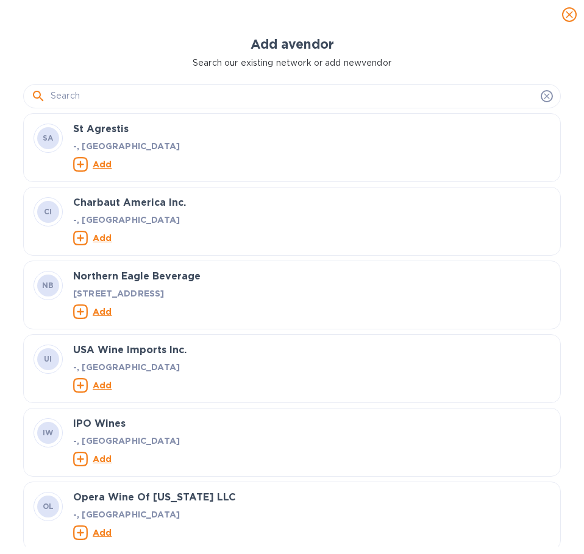
click at [236, 97] on input "text" at bounding box center [293, 96] width 485 height 18
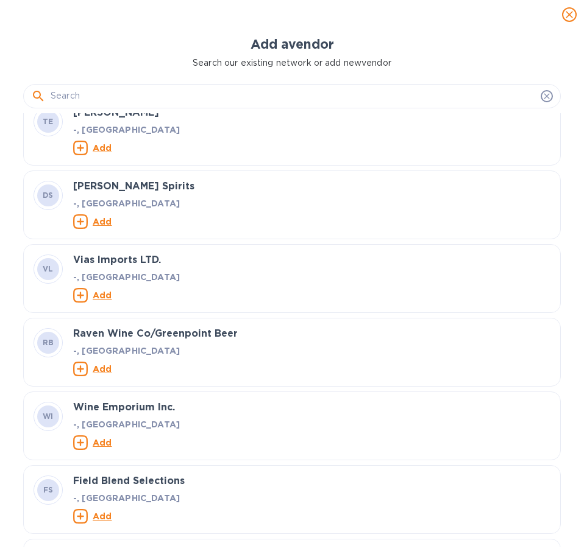
scroll to position [731, 0]
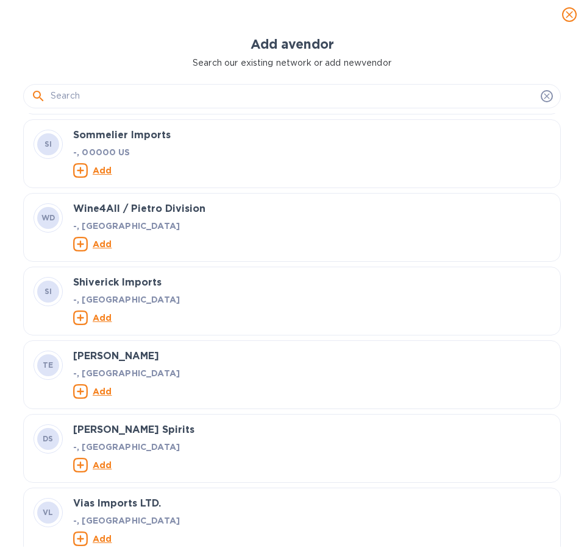
click at [119, 88] on input "text" at bounding box center [293, 96] width 485 height 18
paste input "XINGHUAGLSTEVIACO.,LTD"
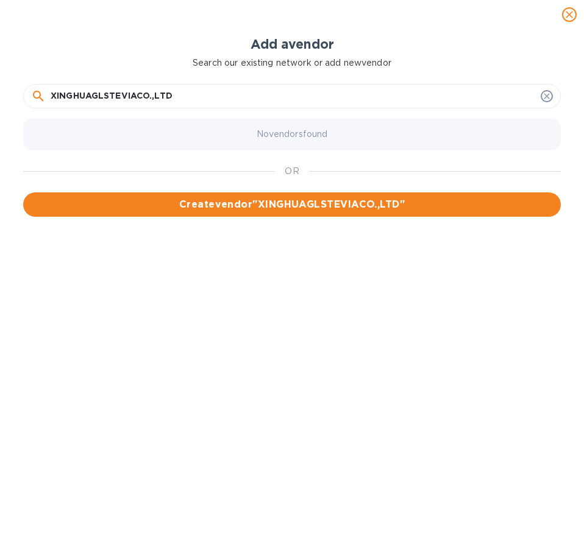
click at [94, 96] on input "XINGHUAGLSTEVIACO.,LTD" at bounding box center [293, 96] width 485 height 18
click at [109, 95] on input "XINGHUA GLSTEVIACO.,LTD" at bounding box center [293, 96] width 485 height 18
click at [147, 93] on input "XINGHUA GL STEVIACO.,LTD" at bounding box center [293, 96] width 485 height 18
click at [144, 97] on input "XINGHUA GL STEVIACO.,LTD" at bounding box center [293, 96] width 485 height 18
type input "XINGHUA GL STEVIA CO.,LTD"
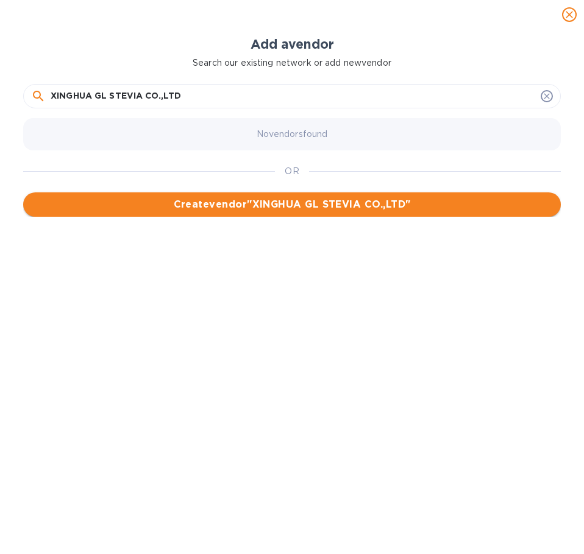
click at [271, 200] on span "Create vendor " XINGHUA GL STEVIA CO.,LTD "" at bounding box center [292, 204] width 518 height 15
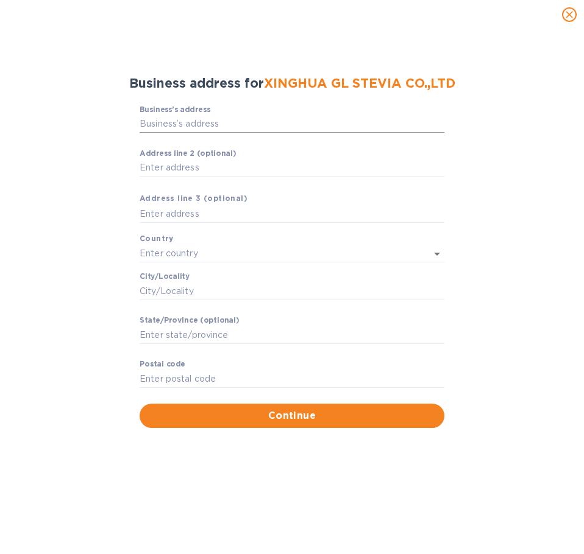
click at [287, 124] on input "Business’s аddress" at bounding box center [292, 124] width 305 height 18
paste input "NO.26KAIFUROAD,XINGHUAECONOMICDEVELOPMENTAREA, JIANGSUPROVINCE,CHINA"
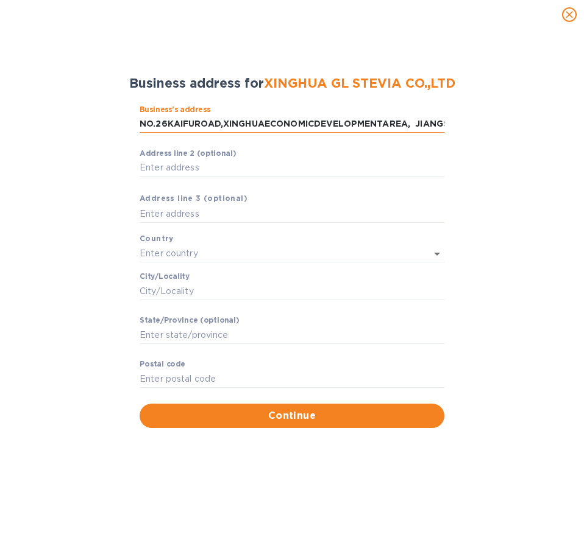
scroll to position [0, 93]
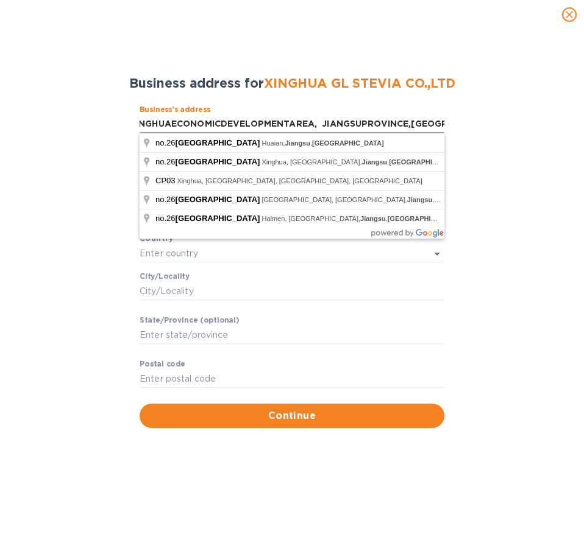
drag, startPoint x: 163, startPoint y: 121, endPoint x: 171, endPoint y: 125, distance: 9.5
click at [162, 121] on input "NO.26KAIFUROAD,XINGHUAECONOMICDEVELOPMENTAREA, JIANGSUPROVINCE,CHINA" at bounding box center [292, 124] width 305 height 18
drag, startPoint x: 167, startPoint y: 124, endPoint x: 176, endPoint y: 125, distance: 9.2
click at [168, 126] on input "NO.26KAIFUROAD,XINGHUAECONOMICDEVELOPMENTAREA, JIANGSUPROVINCE,CHINA" at bounding box center [292, 124] width 305 height 18
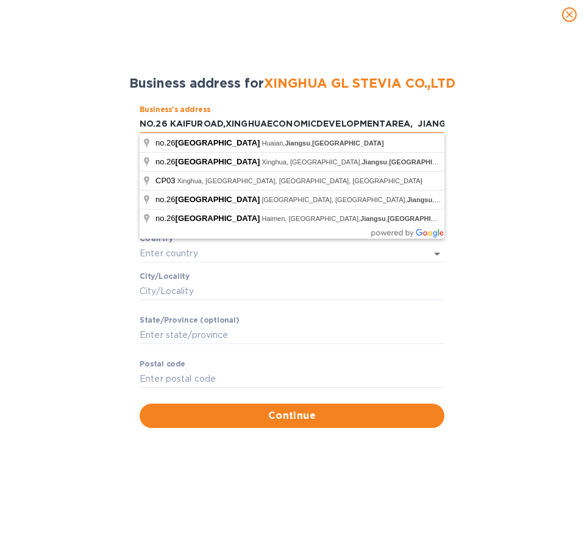
scroll to position [0, 96]
click at [172, 123] on input "NO.26 KAIFUROAD,XINGHUAECONOMICDEVELOPMENTAREA, JIANGSUPROVINCE,CHINA" at bounding box center [292, 124] width 305 height 18
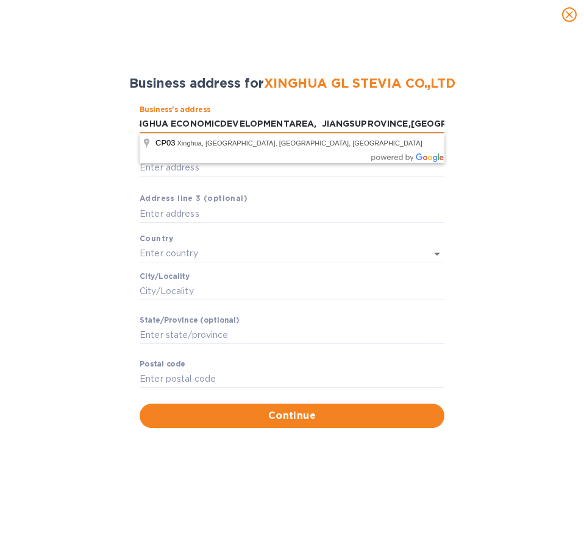
drag, startPoint x: 225, startPoint y: 122, endPoint x: 240, endPoint y: 118, distance: 15.7
click at [225, 122] on input "NO.26 KAIFUROAD,XINGHUA ECONOMICDEVELOPMENTAREA, JIANGSUPROVINCE,CHINA" at bounding box center [292, 124] width 305 height 18
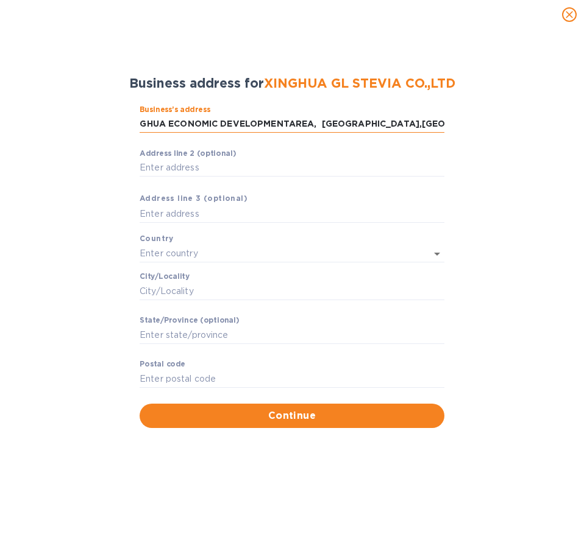
drag, startPoint x: 292, startPoint y: 122, endPoint x: 302, endPoint y: 124, distance: 10.4
click at [292, 124] on input "NO.26 KAIFUROAD,XINGHUA ECONOMIC DEVELOPMENTAREA, JIANGSUPROVINCE,CHINA" at bounding box center [292, 124] width 305 height 18
click at [364, 121] on input "NO.26 KAIFUROAD,XINGHUA ECONOMIC DEVELOPMENT AREA, JIANGSUPROVINCE,CHINA" at bounding box center [292, 124] width 305 height 18
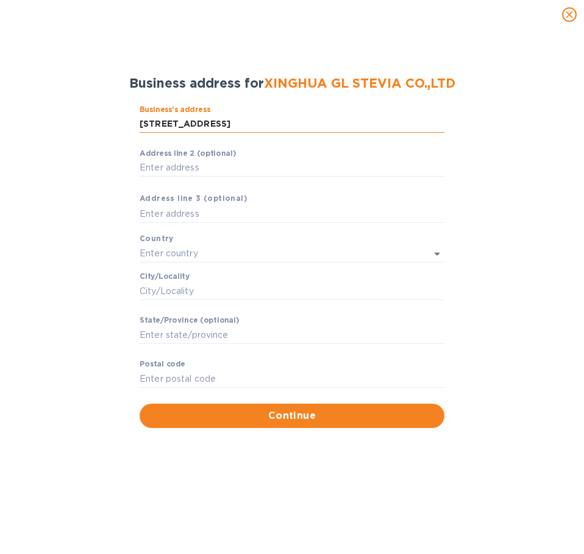
click at [417, 125] on input "NO.26 KAIFUROAD,XINGHUA ECONOMIC DEVELOPMENT AREA, JIANGSU PROVINCE,CHINA" at bounding box center [292, 124] width 305 height 18
click at [228, 126] on input "NO.26 KAIFUROAD,XINGHUA ECONOMIC DEVELOPMENT AREA, JIANGSU PROVINCE, CHINA" at bounding box center [292, 124] width 305 height 18
type input "NO.26 KAIFUROAD, XINGHUA ECONOMIC DEVELOPMENT AREA, JIANGSU PROVINCE, CHINA"
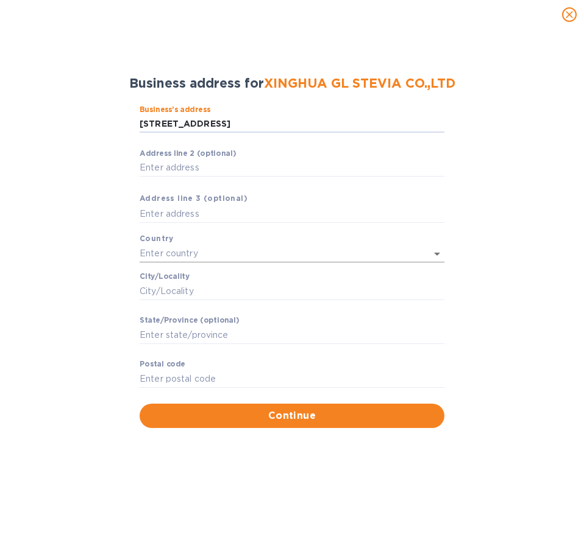
click at [235, 255] on input "text" at bounding box center [275, 254] width 271 height 18
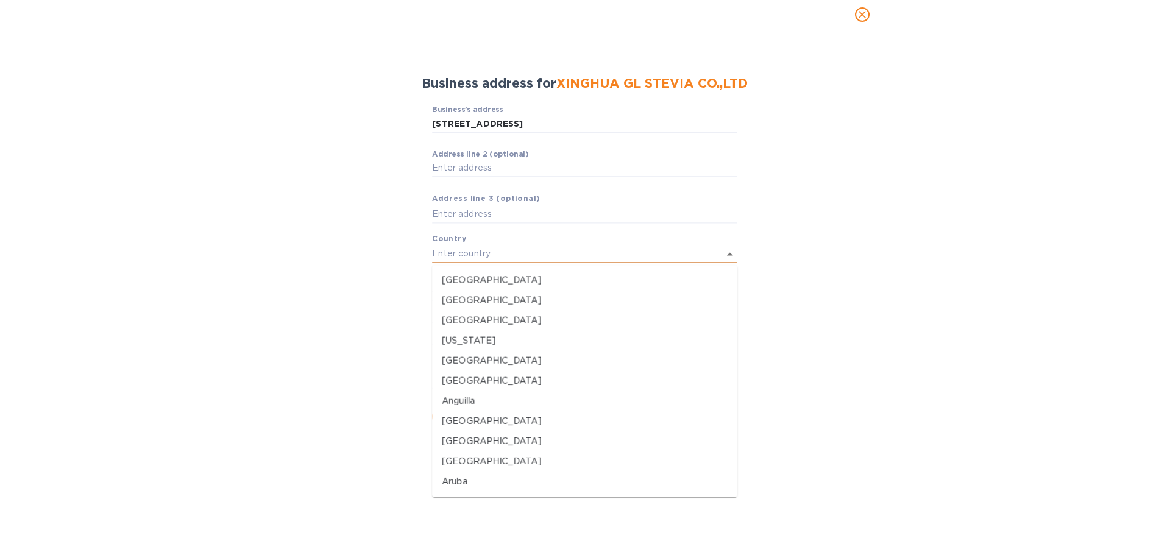
scroll to position [0, 0]
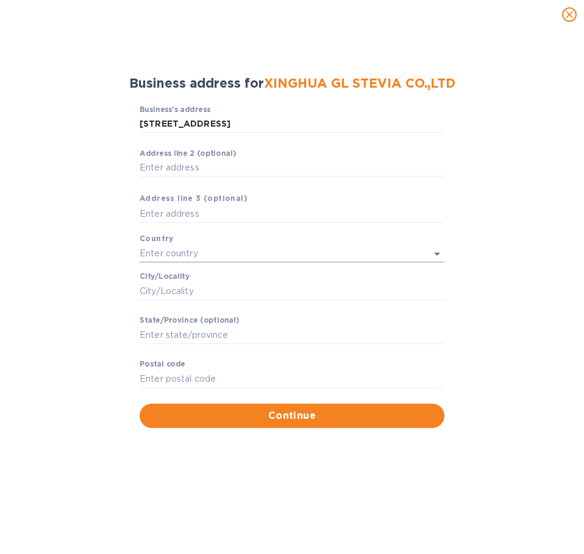
click at [206, 249] on input "text" at bounding box center [275, 254] width 271 height 18
click at [208, 214] on input "text" at bounding box center [292, 214] width 305 height 18
click at [338, 261] on input "text" at bounding box center [275, 254] width 271 height 18
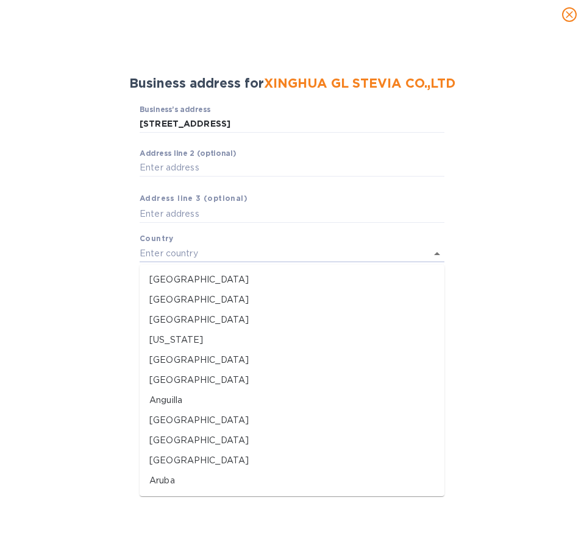
click at [204, 185] on p "​" at bounding box center [292, 186] width 305 height 14
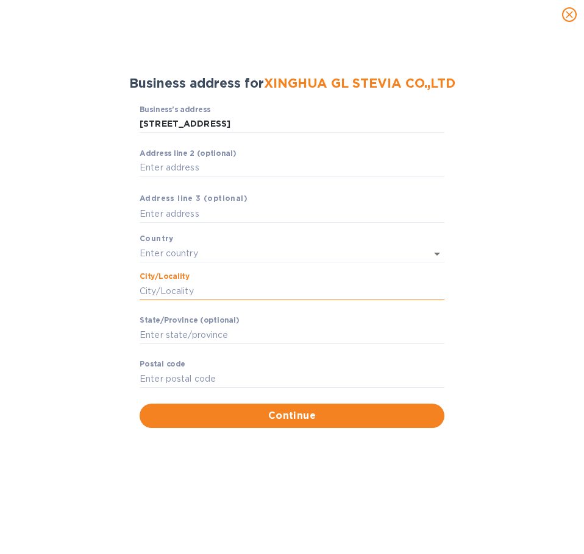
click at [199, 293] on input "Сity/Locаlity" at bounding box center [292, 291] width 305 height 18
paste input "JIANGSUPROVINCE"
type input "JIANGSUPROVINCE"
drag, startPoint x: 178, startPoint y: 239, endPoint x: 171, endPoint y: 252, distance: 15.0
click at [174, 246] on div "Business’s аddress NO.26 KAIFUROAD, XINGHUA ECONOMIC DEVELOPMENT AREA, JIANGSU …" at bounding box center [292, 254] width 305 height 299
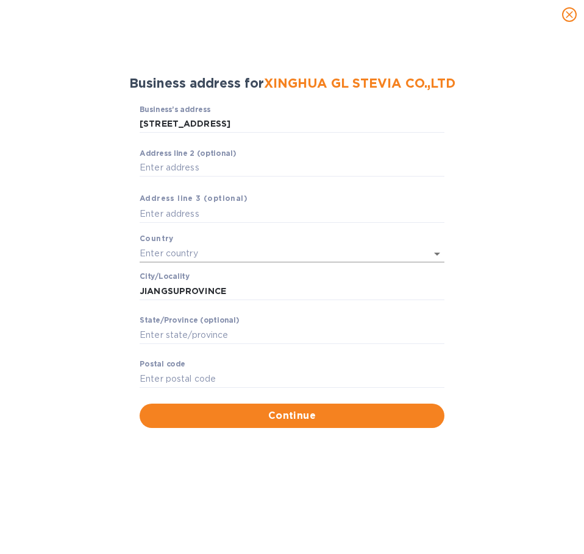
click at [175, 249] on input "text" at bounding box center [275, 254] width 271 height 18
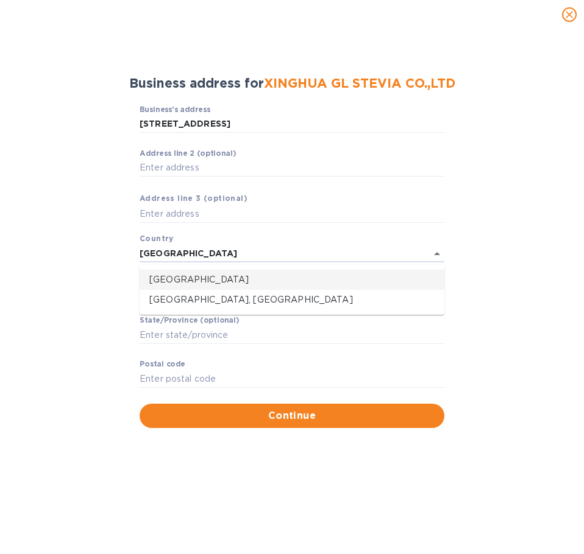
click at [171, 280] on p "China" at bounding box center [291, 280] width 285 height 13
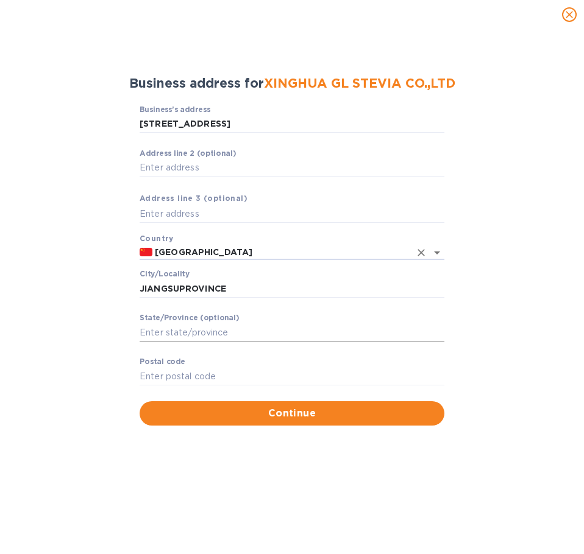
type input "China"
click at [250, 335] on input "Stаte/Province (optional)" at bounding box center [292, 333] width 305 height 18
paste input "JIANGSUPROVINCE"
click at [180, 332] on input "JIANGSUPROVINCE" at bounding box center [292, 333] width 305 height 18
type input "JIANGSU PROVINCE"
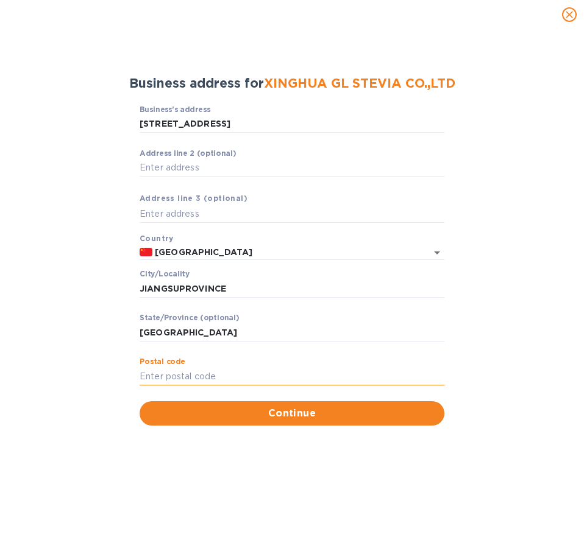
click at [169, 378] on input "Pоstal cоde" at bounding box center [292, 376] width 305 height 18
paste input "225700"
type input "225700"
click at [224, 424] on button "Continue" at bounding box center [292, 414] width 305 height 24
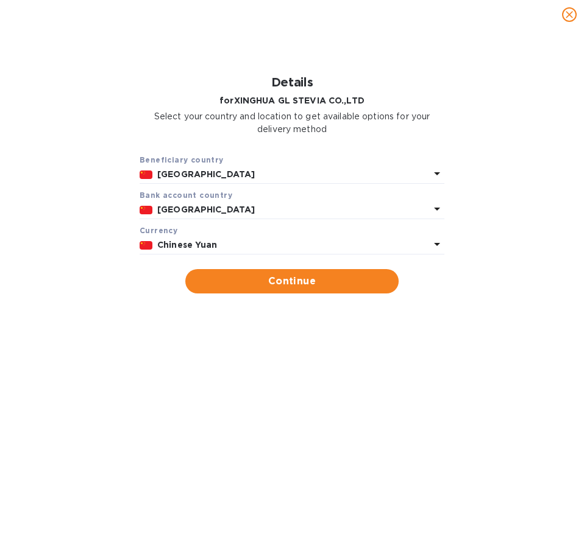
click at [232, 172] on p "China" at bounding box center [293, 174] width 272 height 13
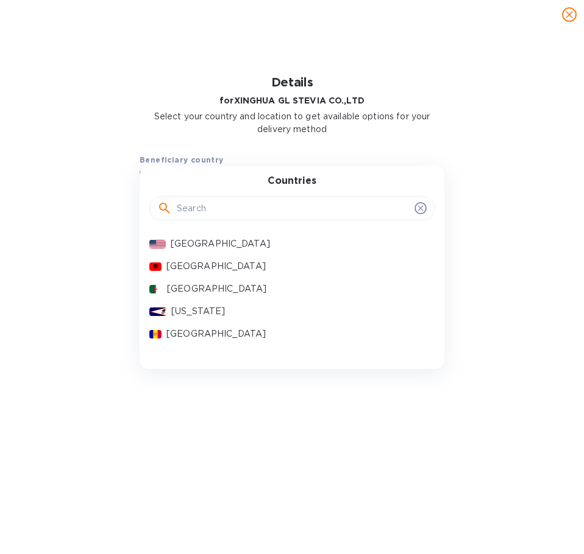
click at [209, 207] on input "text" at bounding box center [293, 208] width 233 height 18
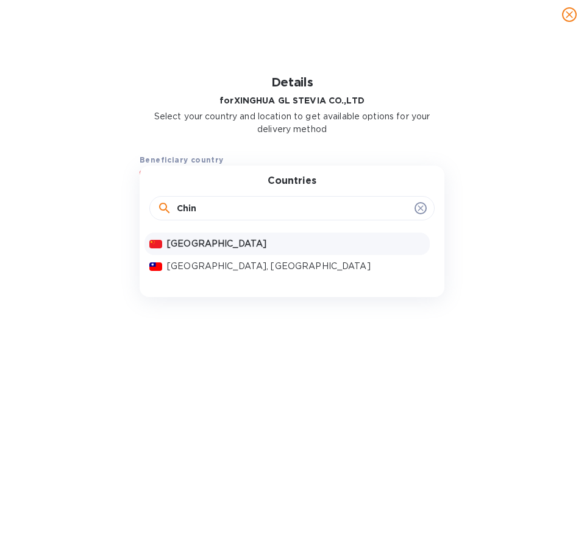
type input "Chin"
click at [255, 244] on p "China" at bounding box center [296, 244] width 258 height 13
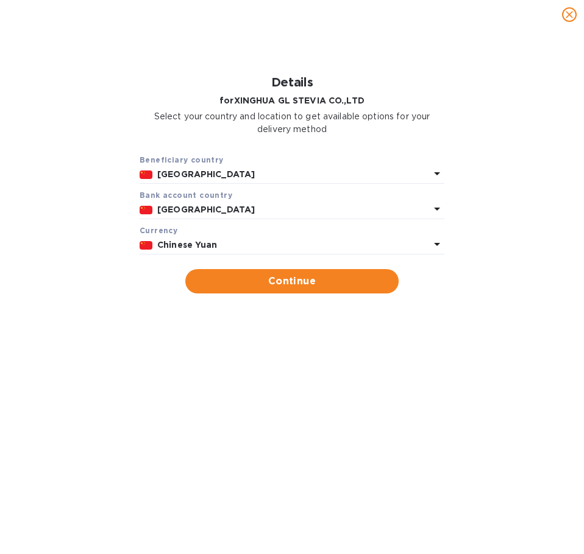
click at [439, 181] on icon at bounding box center [437, 173] width 15 height 15
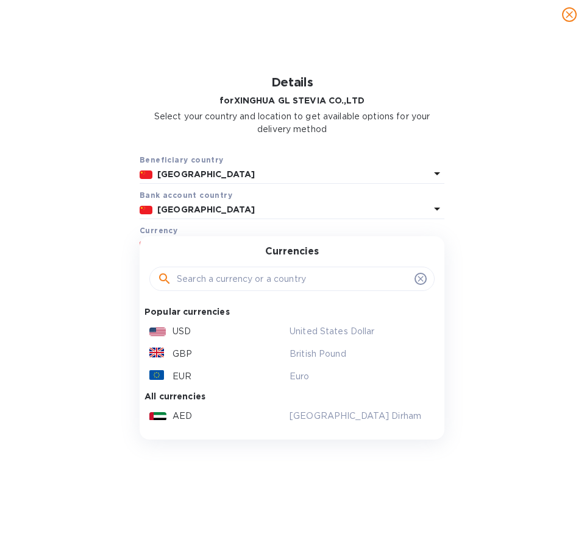
click at [205, 328] on div "USD" at bounding box center [217, 332] width 140 height 18
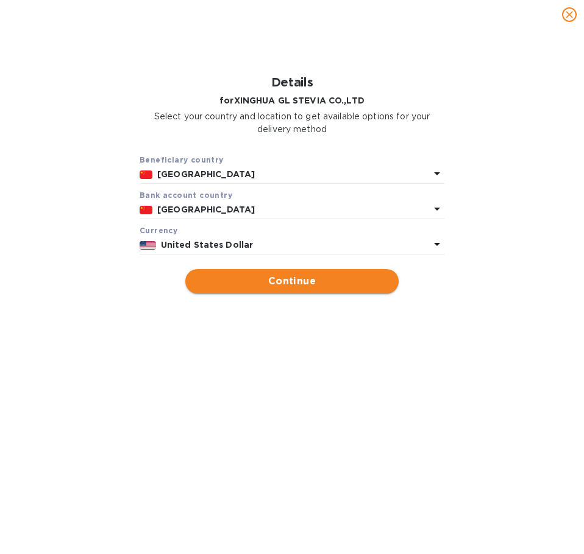
click at [254, 278] on span "Continue" at bounding box center [292, 281] width 194 height 15
type input "XINGHUA GL STEVIA CO.,LTD"
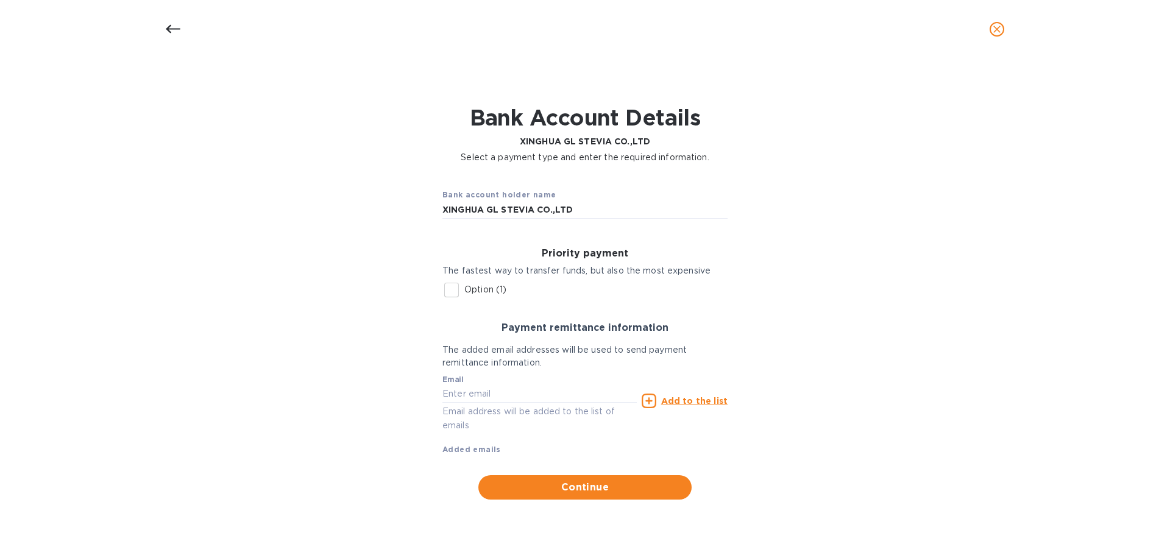
click at [172, 28] on icon at bounding box center [173, 29] width 15 height 15
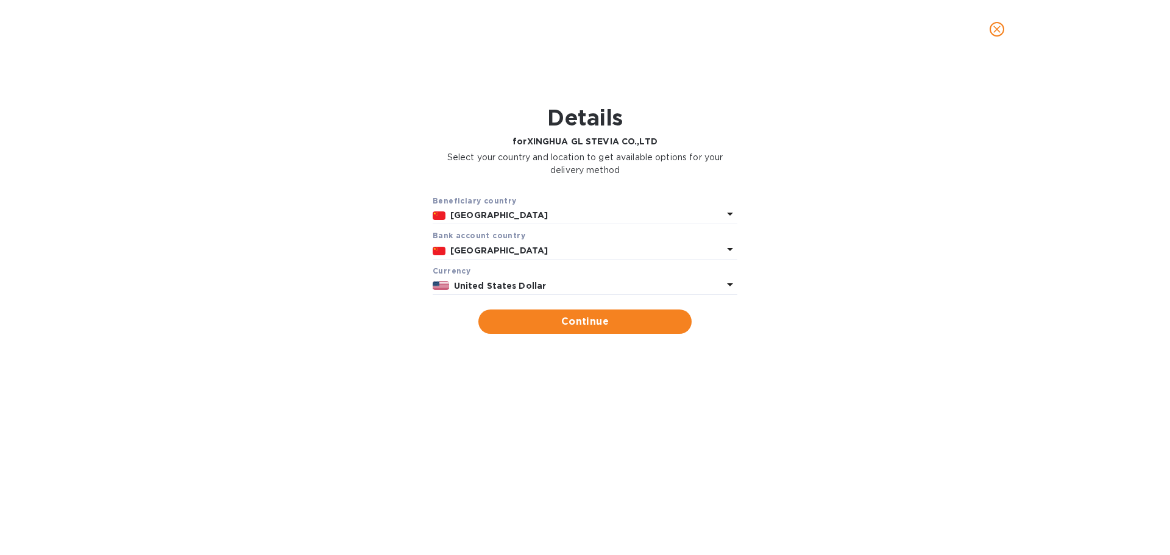
click at [583, 34] on icon "close" at bounding box center [997, 29] width 12 height 12
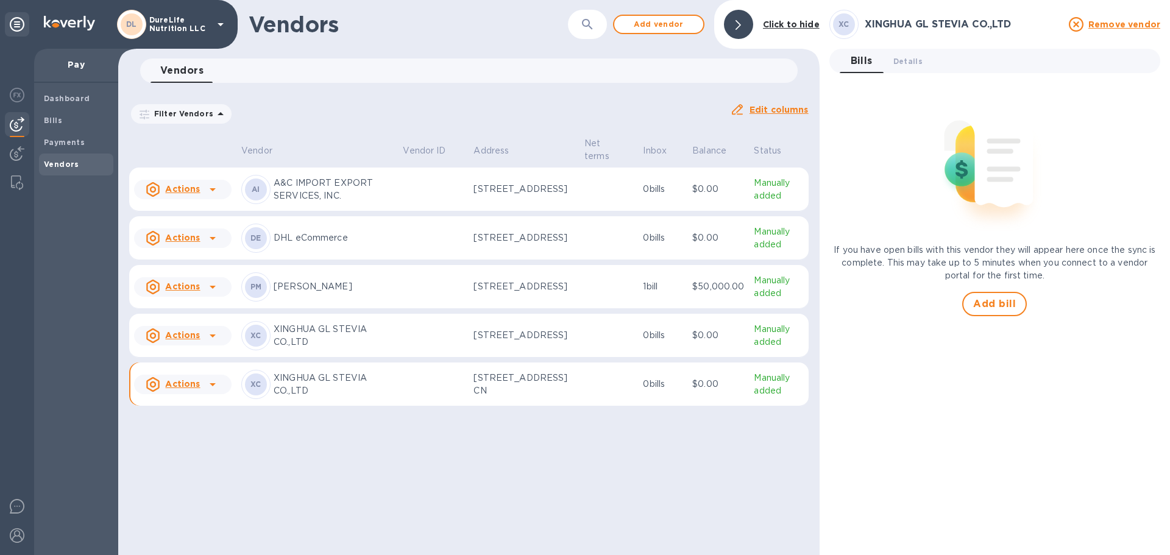
click at [371, 406] on td "XC XINGHUA GL STEVIA CO.,LTD" at bounding box center [316, 385] width 161 height 44
click at [211, 394] on div at bounding box center [212, 384] width 19 height 19
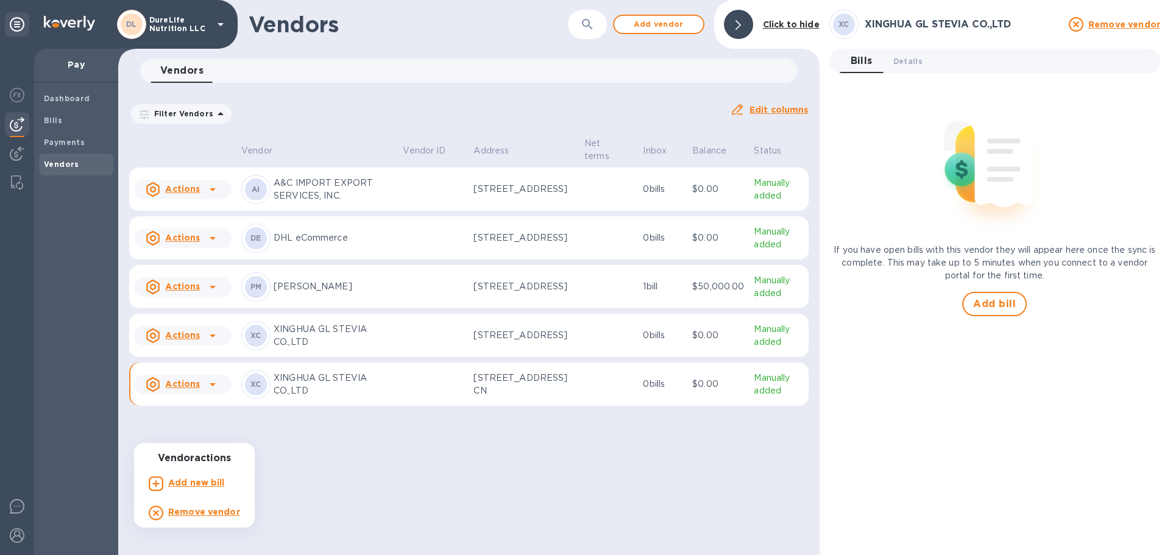
click at [208, 434] on div at bounding box center [585, 277] width 1170 height 555
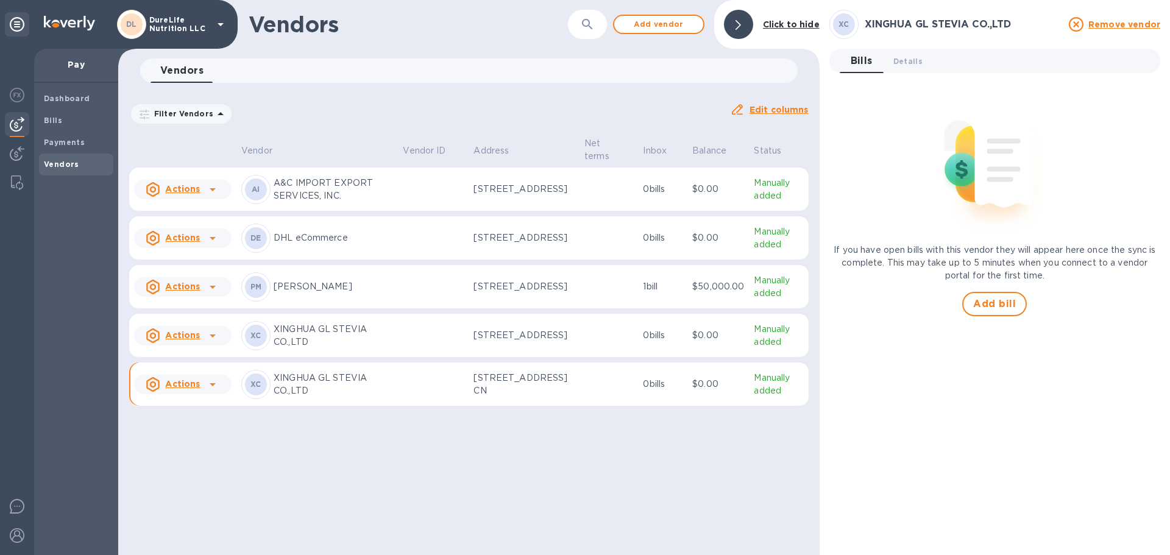
click at [211, 392] on icon at bounding box center [212, 384] width 15 height 15
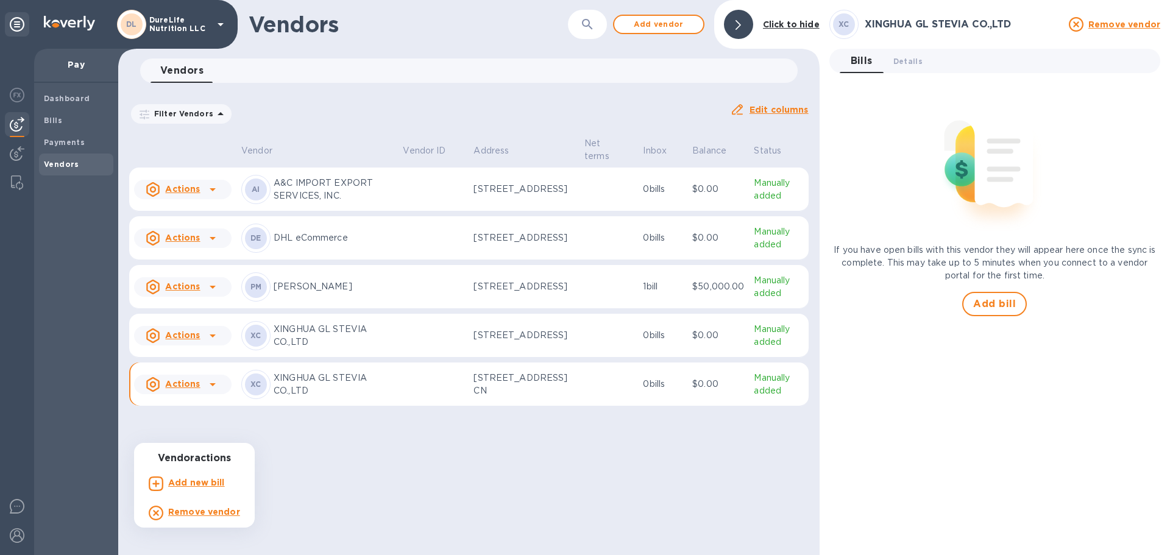
click at [197, 514] on b "Remove vendor" at bounding box center [204, 512] width 72 height 10
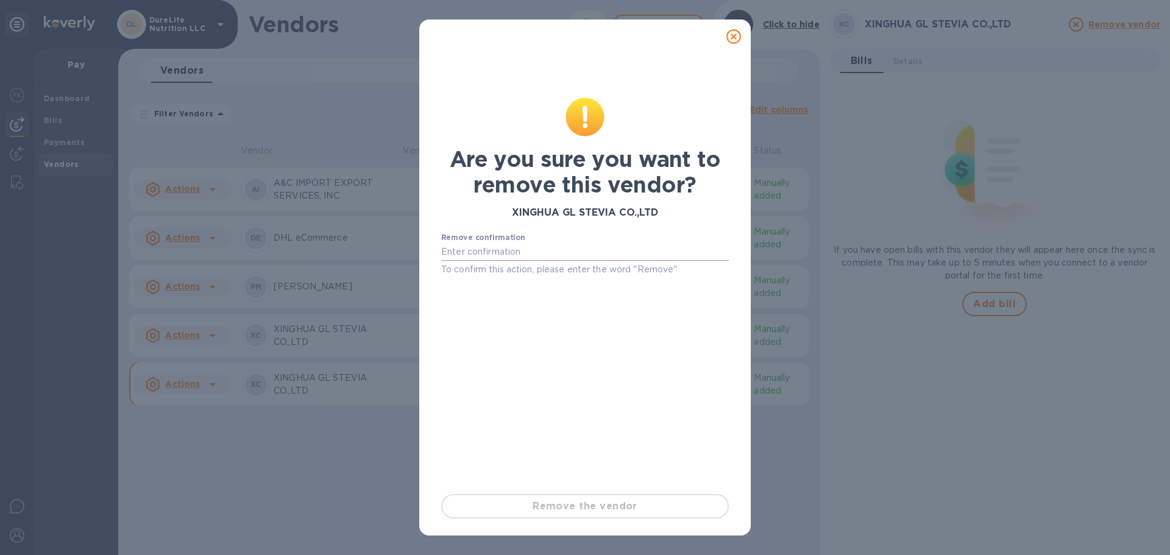
click at [564, 255] on input "text" at bounding box center [585, 252] width 288 height 18
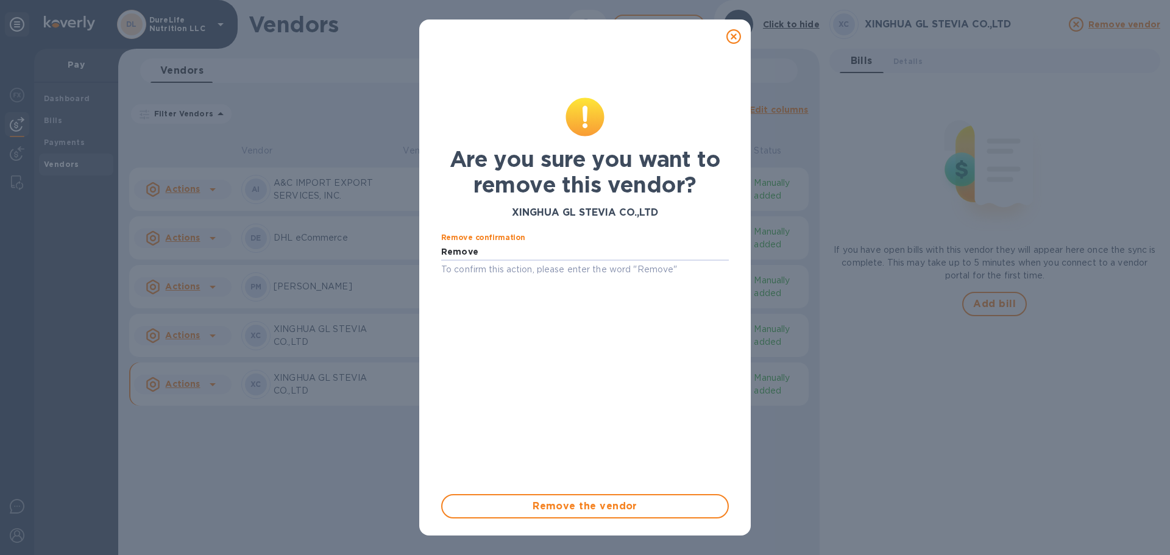
type input "Remove"
click at [583, 506] on span "Remove the vendor" at bounding box center [585, 506] width 266 height 15
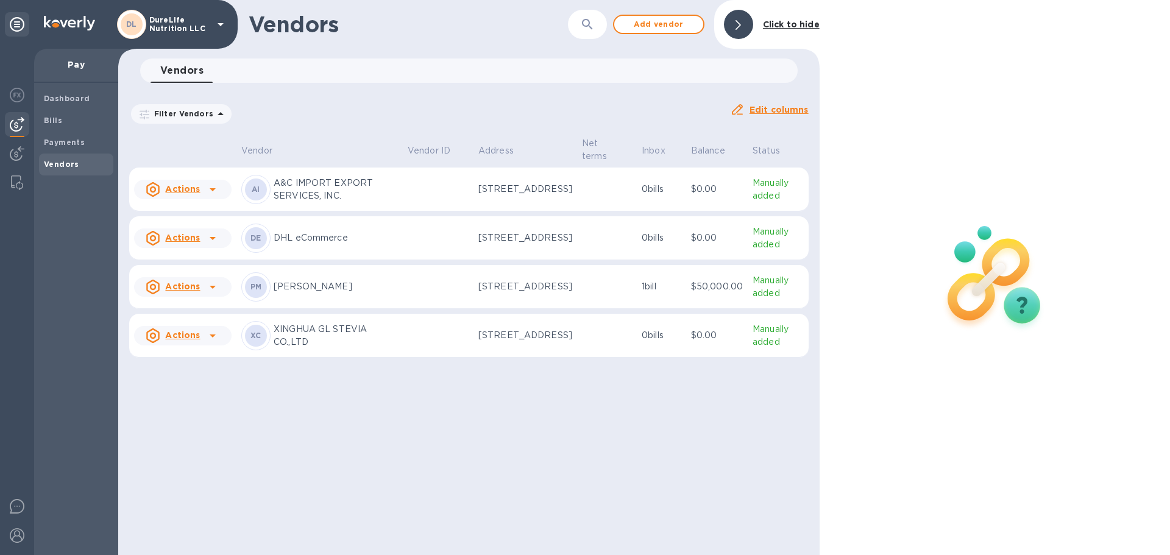
click at [375, 349] on p "XINGHUA GL STEVIA CO.,LTD" at bounding box center [336, 336] width 124 height 26
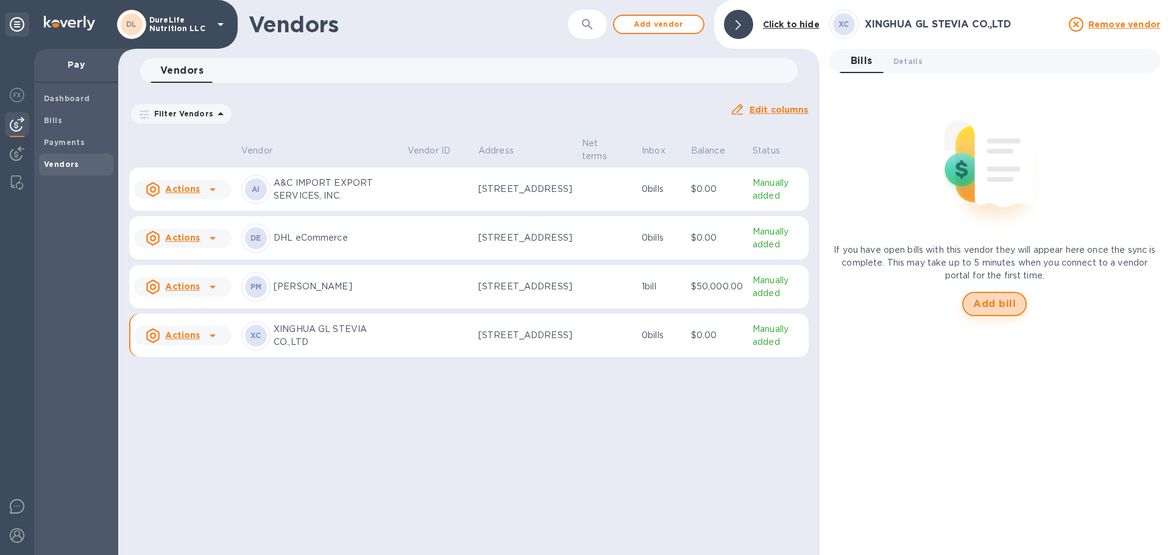
click at [583, 300] on span "Add bill" at bounding box center [994, 304] width 43 height 15
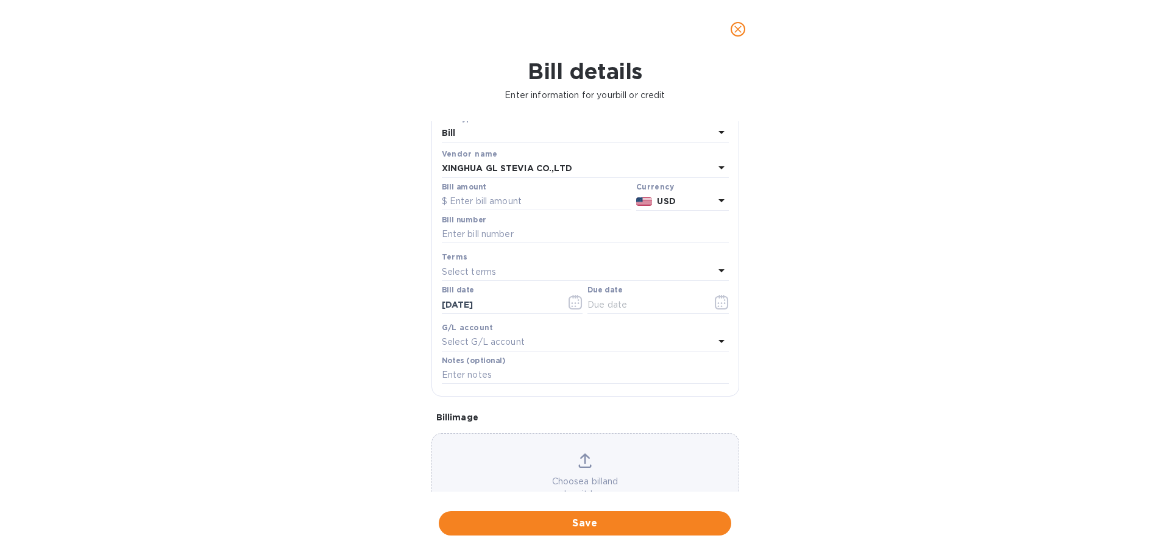
scroll to position [86, 0]
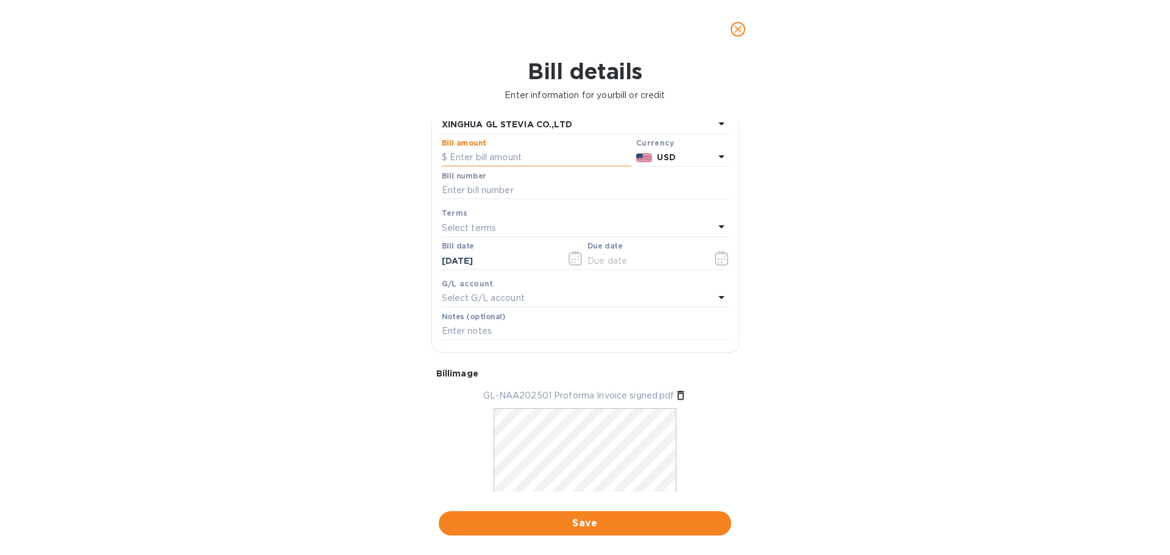
click at [522, 158] on input "text" at bounding box center [536, 158] width 189 height 18
paste input "40,880.00"
type input "40,880.00"
click at [553, 221] on div "Select terms" at bounding box center [578, 227] width 272 height 17
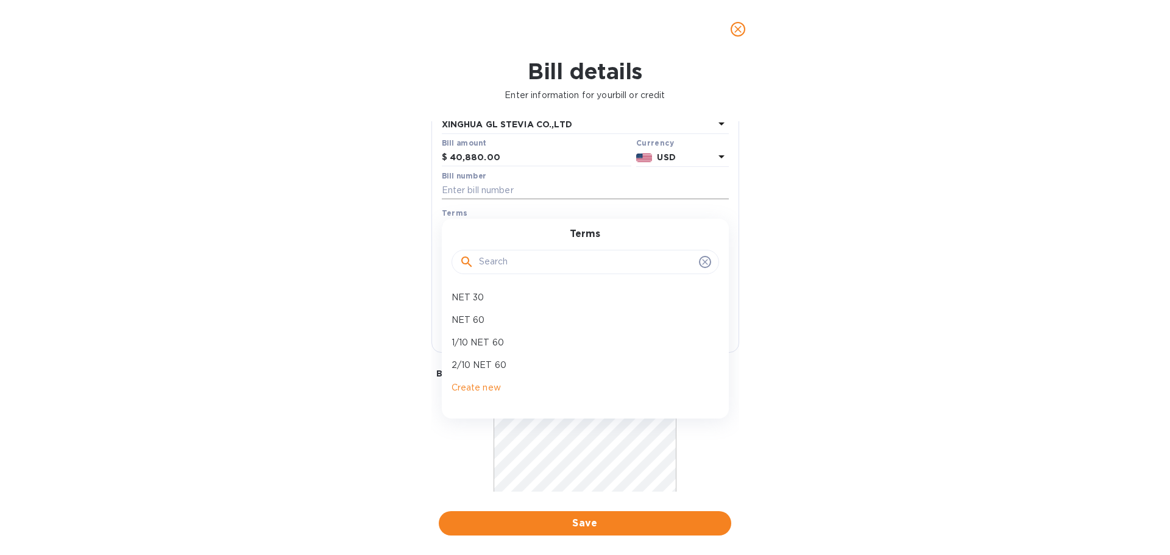
click at [557, 185] on input "text" at bounding box center [585, 191] width 287 height 18
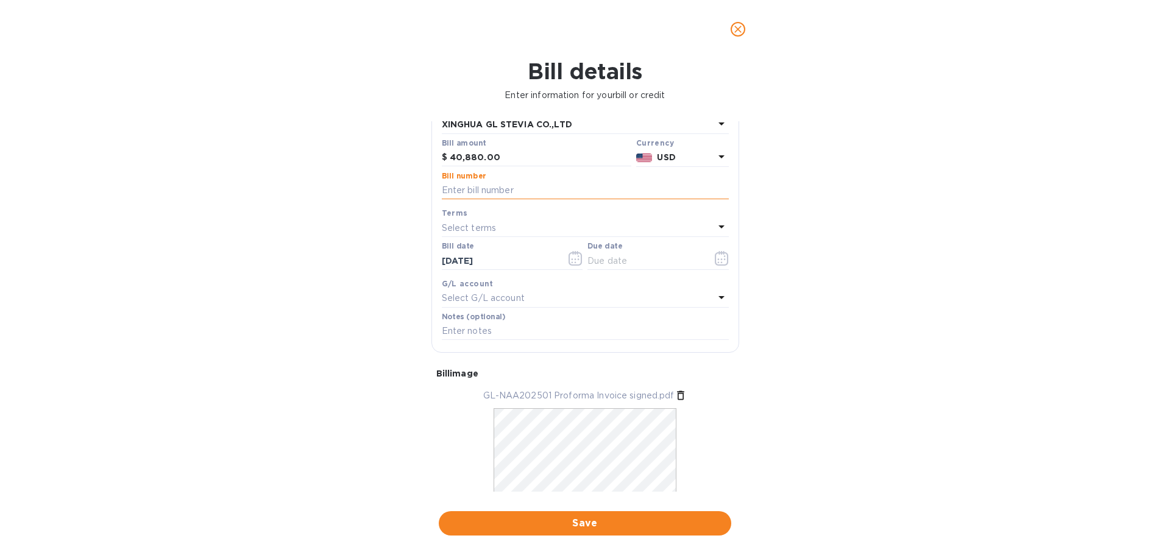
paste input "GL-NAA202501"
type input "GL-NAA202501"
click at [583, 271] on div "Bill details Enter information for your bill or credit General information Save…" at bounding box center [585, 306] width 1170 height 497
click at [583, 262] on icon "button" at bounding box center [718, 262] width 2 height 2
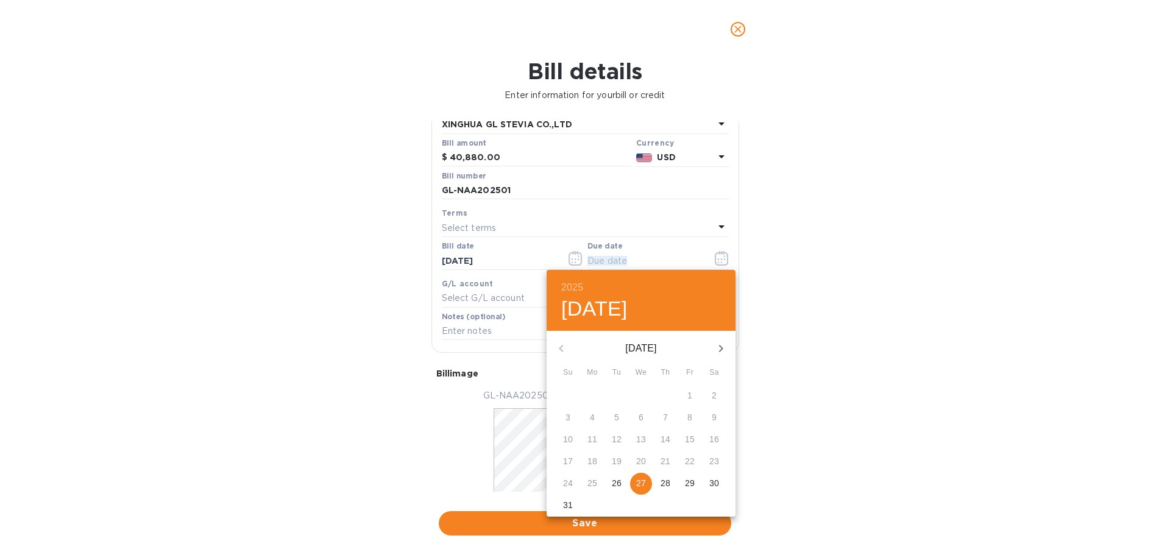
click at [583, 485] on p "27" at bounding box center [641, 483] width 10 height 12
type input "08/27/2025"
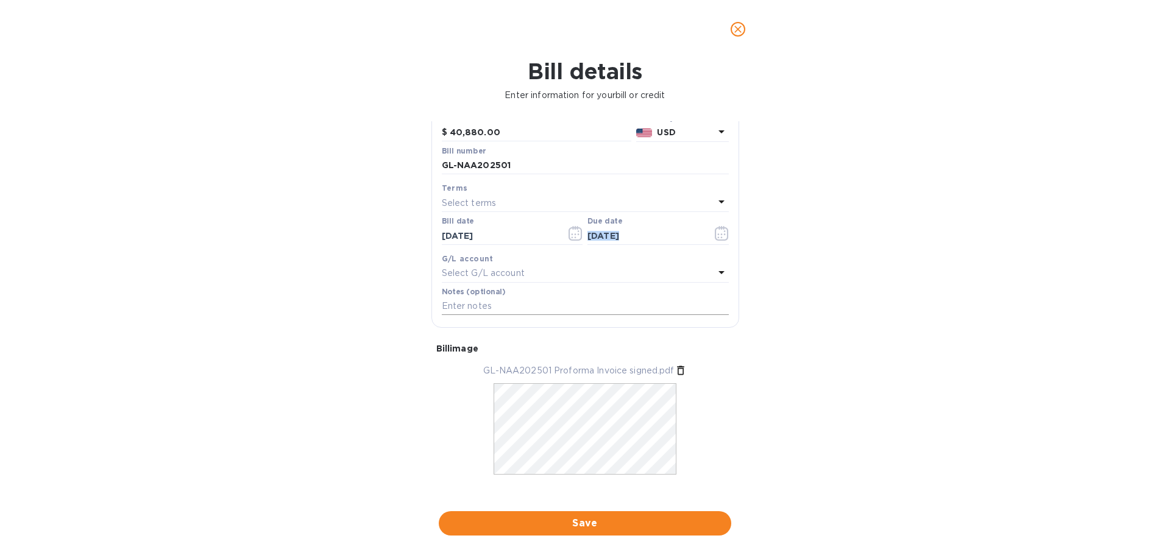
scroll to position [123, 0]
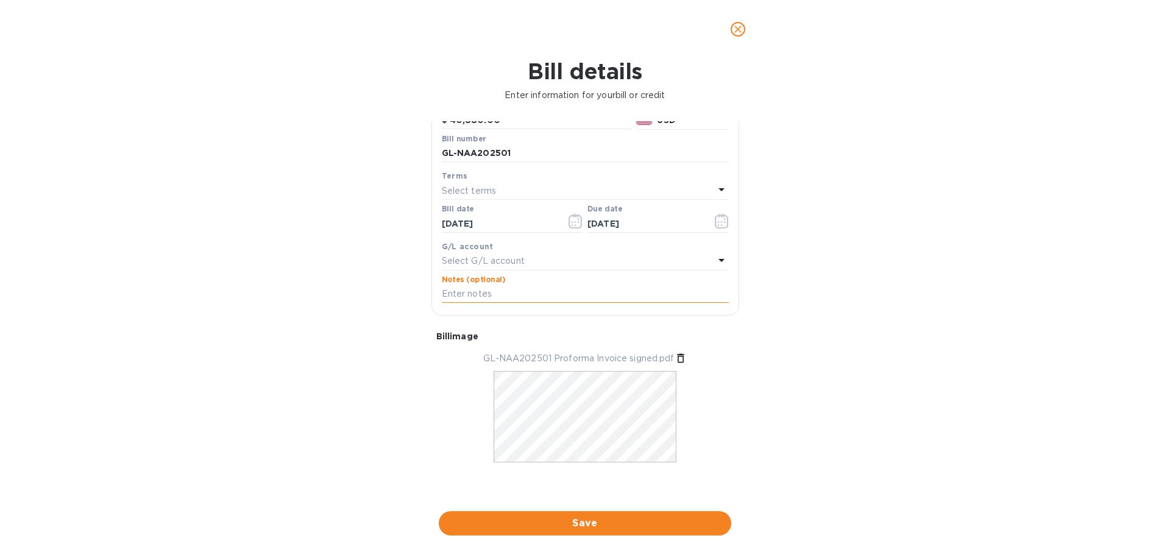
click at [583, 292] on input "text" at bounding box center [585, 294] width 287 height 18
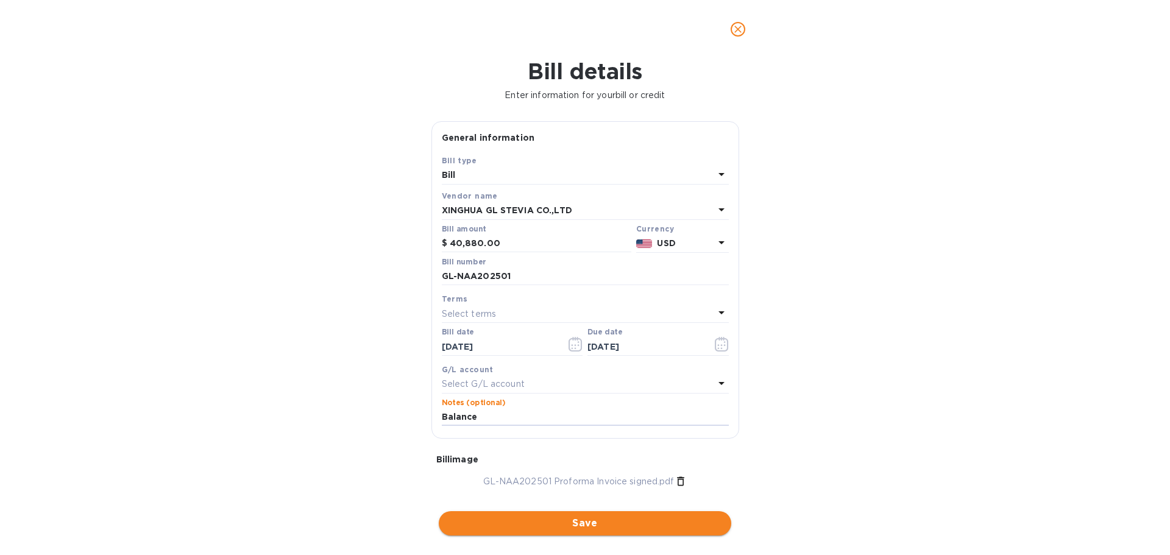
type input "Balance"
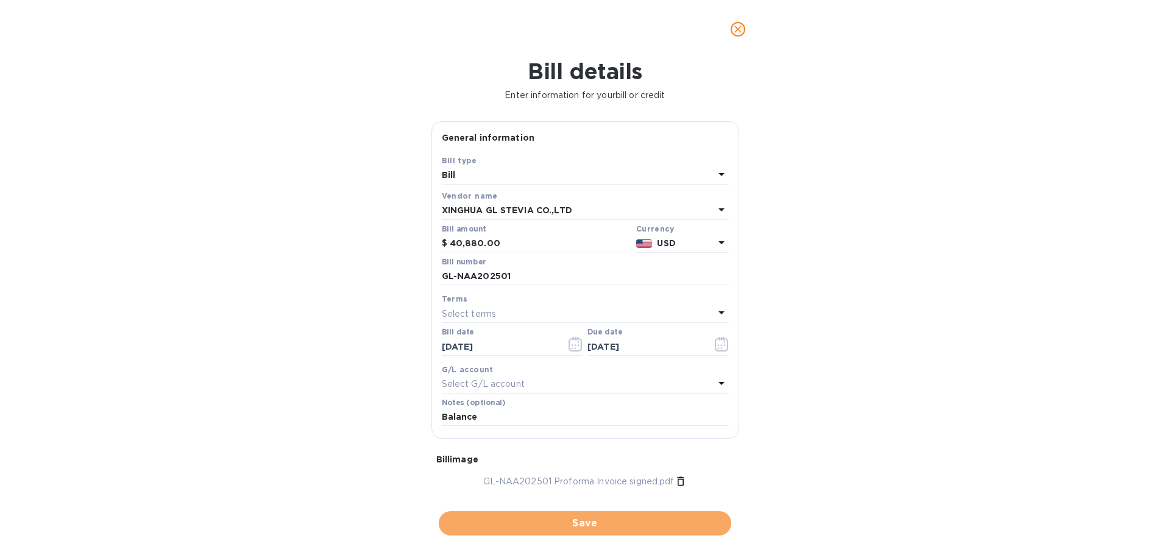
click at [583, 532] on button "Save" at bounding box center [585, 523] width 292 height 24
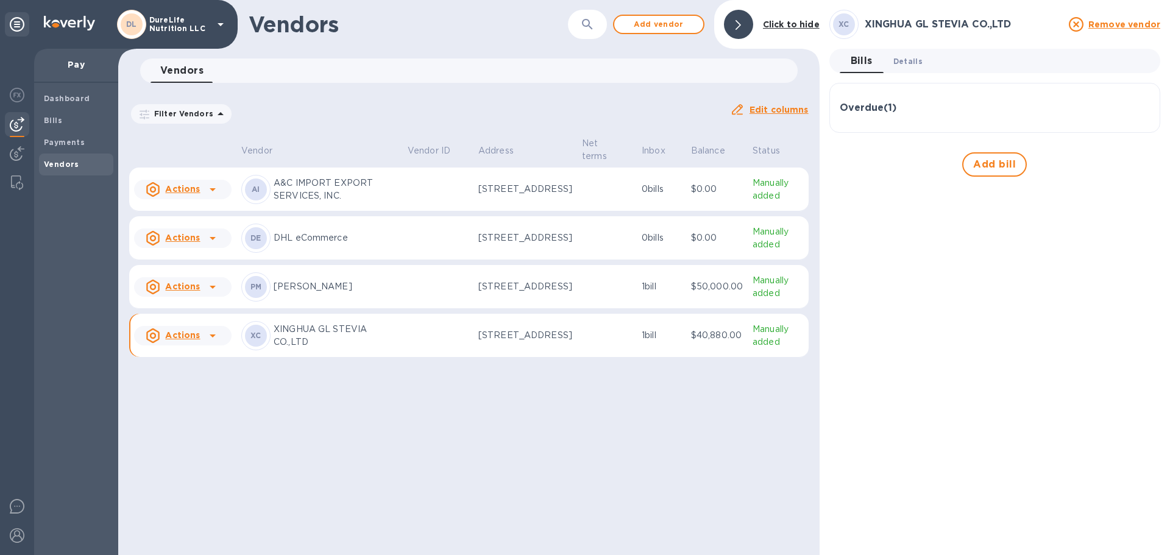
click at [583, 62] on span "Details 0" at bounding box center [907, 61] width 29 height 13
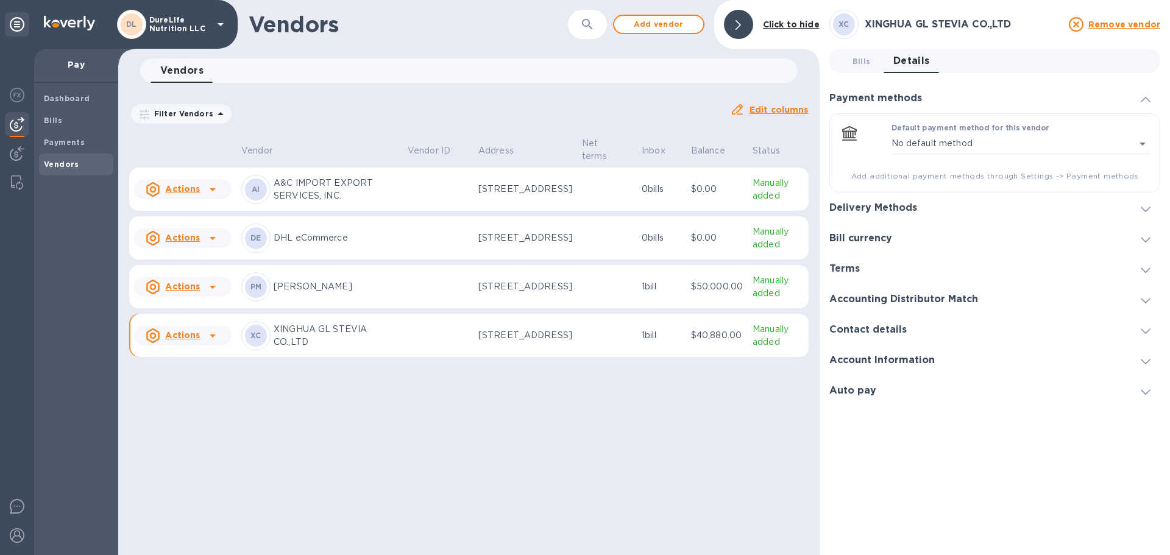
click at [583, 213] on div at bounding box center [1145, 208] width 29 height 12
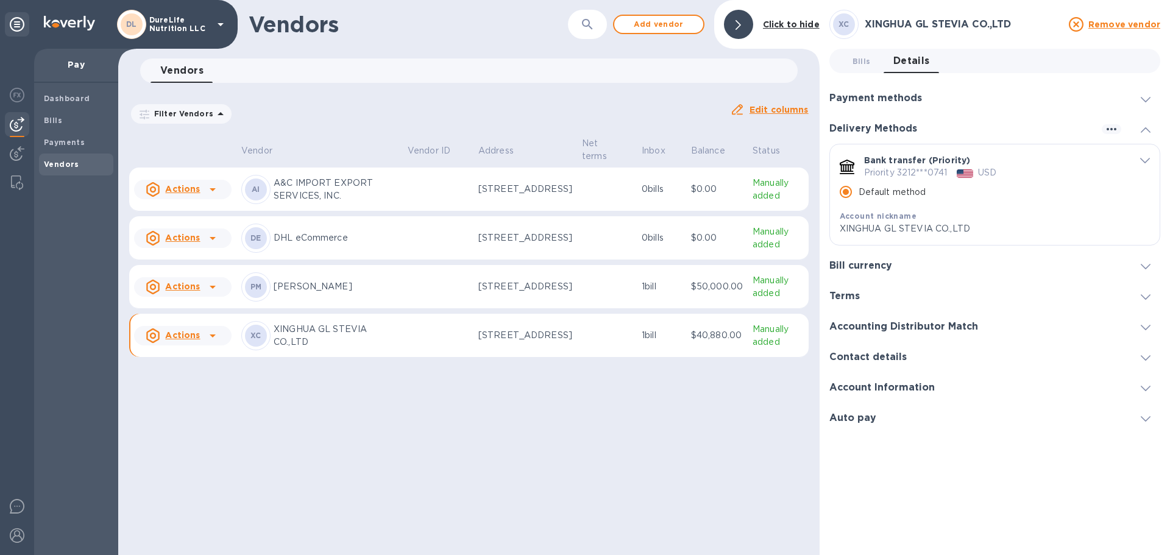
click at [583, 227] on div "Bank transfer (Priority) Priority 3212***0741 USD Default method Account nickna…" at bounding box center [995, 194] width 330 height 101
drag, startPoint x: 350, startPoint y: 362, endPoint x: 355, endPoint y: 365, distance: 6.3
click at [350, 358] on td "XC XINGHUA GL STEVIA CO.,LTD" at bounding box center [319, 336] width 166 height 44
click at [65, 121] on span "Bills" at bounding box center [76, 121] width 65 height 12
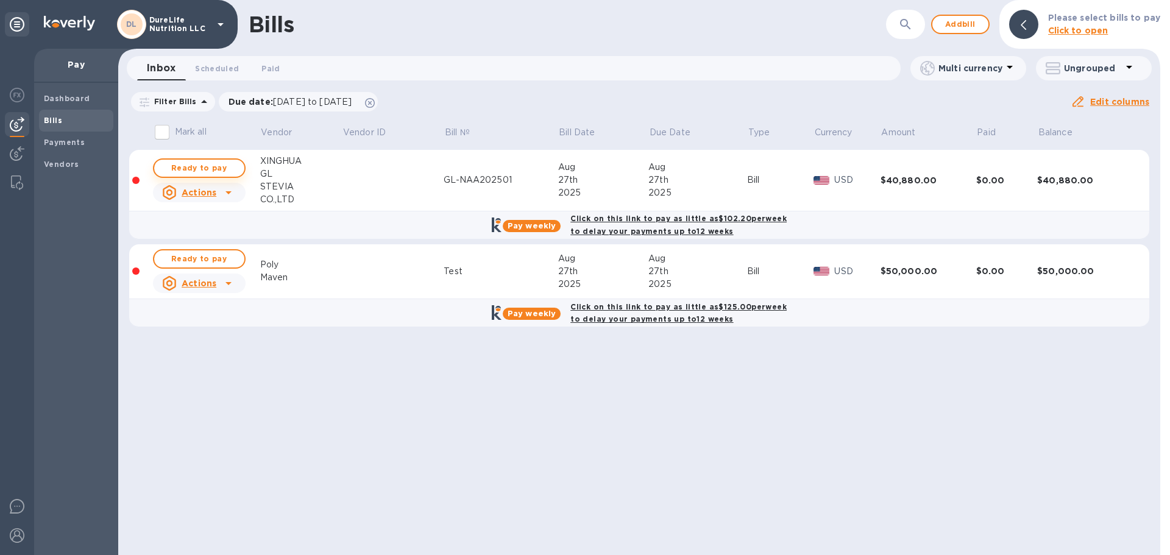
click at [229, 167] on span "Ready to pay" at bounding box center [199, 168] width 71 height 15
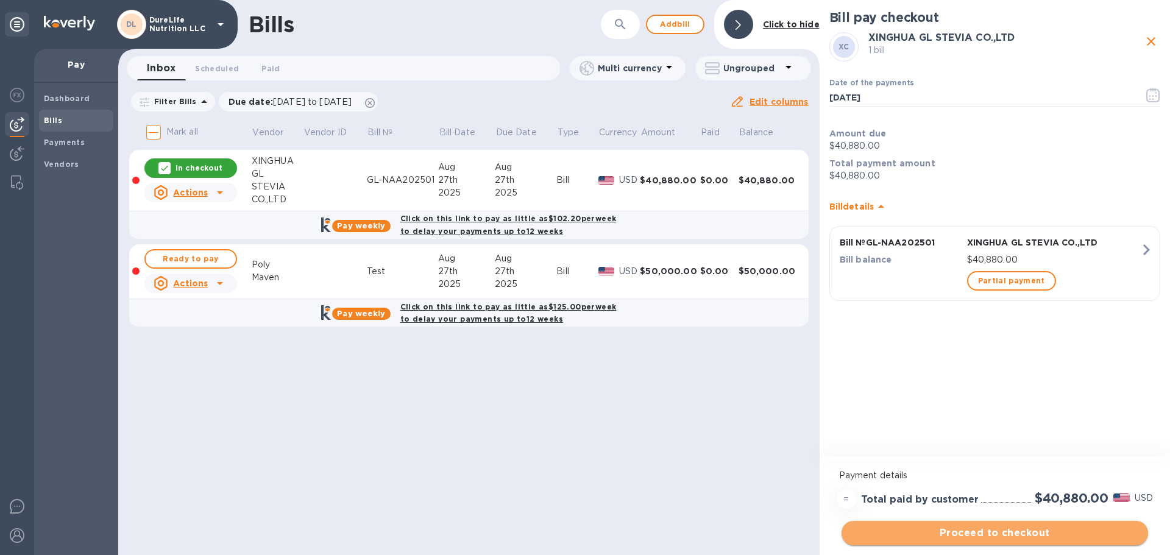
click at [583, 536] on span "Proceed to checkout" at bounding box center [994, 533] width 287 height 15
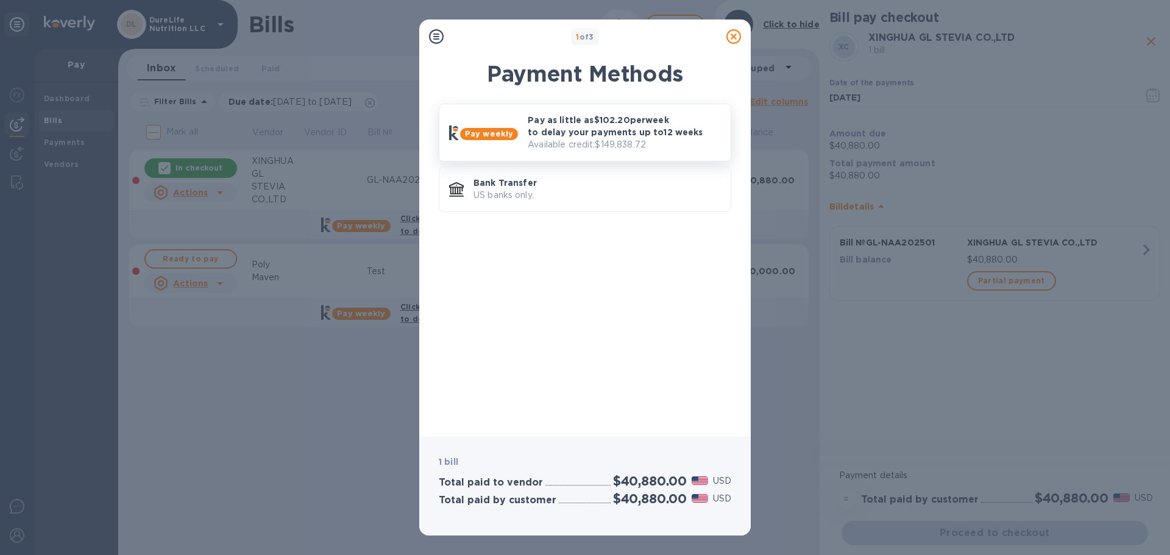
click at [583, 141] on p "Available credit: $149,838.72" at bounding box center [624, 144] width 193 height 13
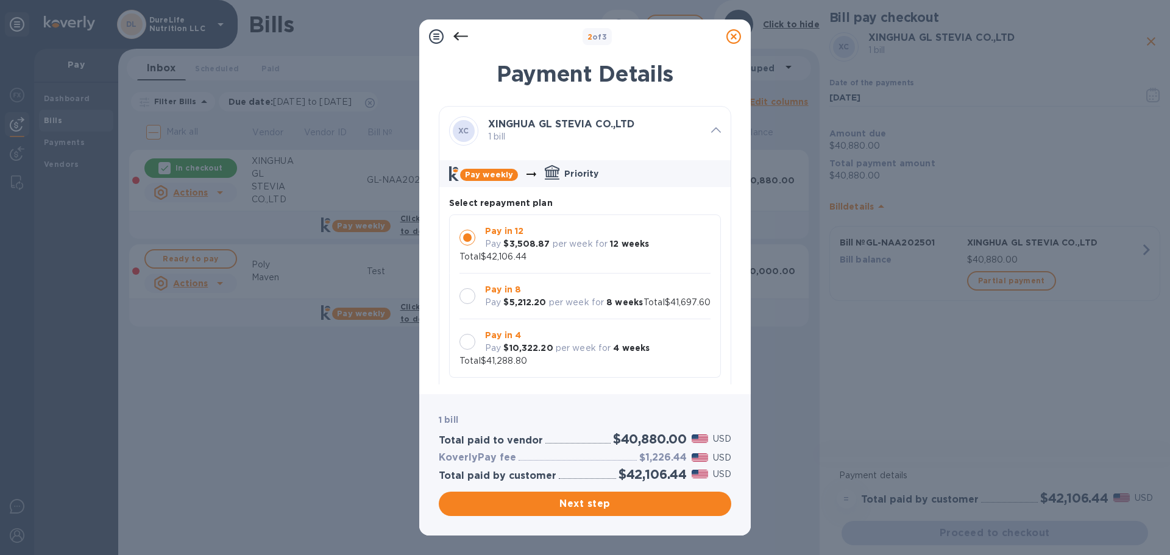
click at [583, 238] on div "Pay in 12 Pay $3,508.87 per week for 12 weeks Total $42,106.44" at bounding box center [584, 244] width 251 height 38
click at [583, 500] on span "Next step" at bounding box center [584, 504] width 273 height 15
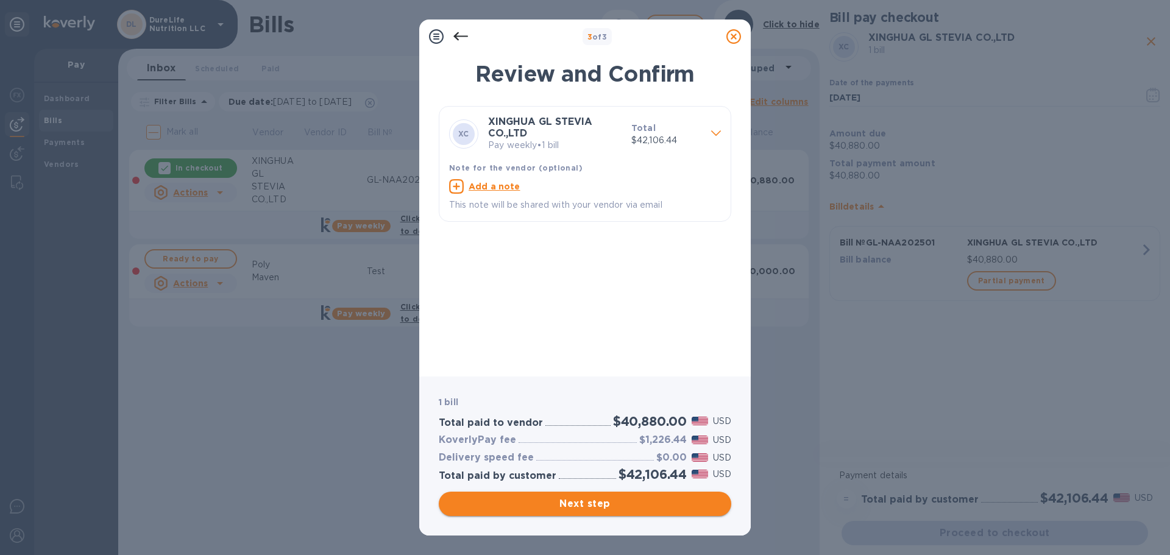
click at [583, 508] on span "Next step" at bounding box center [584, 504] width 273 height 15
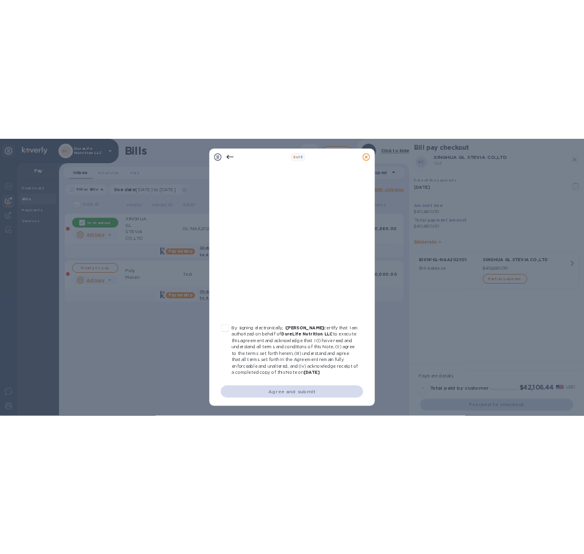
scroll to position [139, 0]
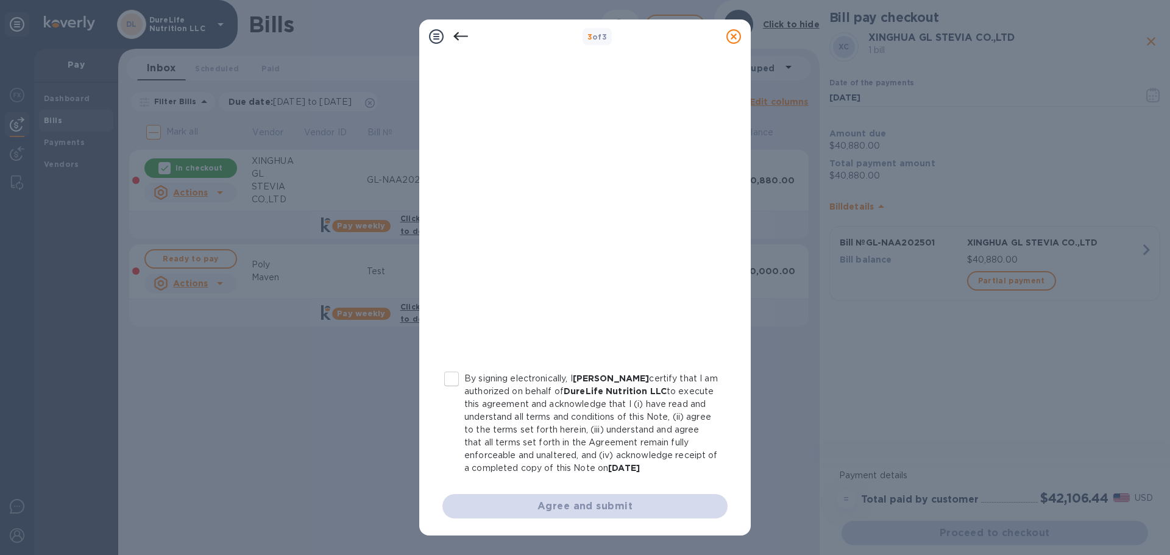
click at [457, 367] on input "By signing electronically, I Kharen Bartolome certify that I am authorized on b…" at bounding box center [452, 379] width 26 height 26
checkbox input "true"
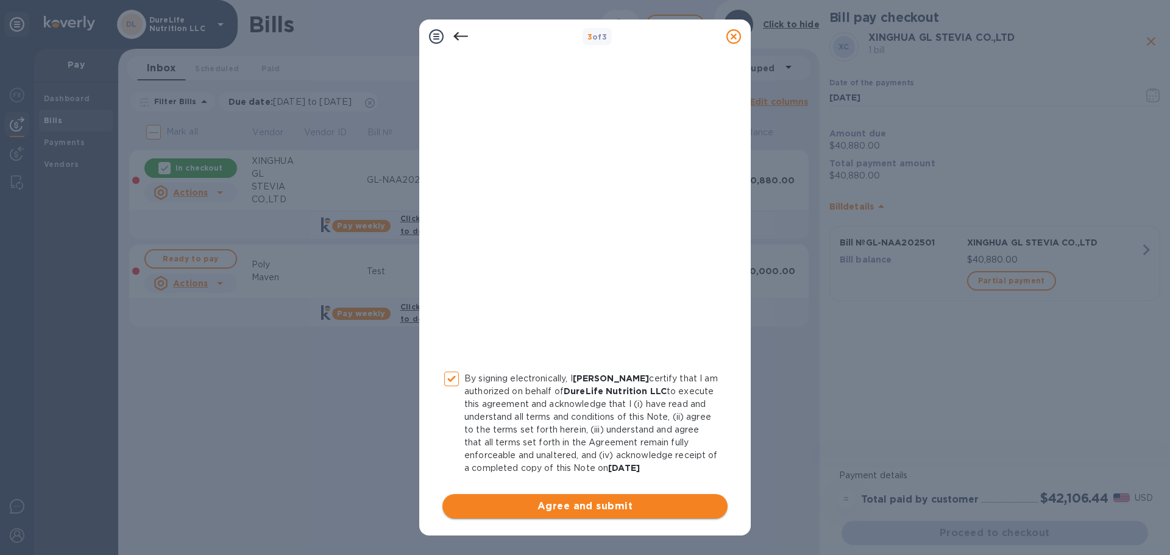
click at [583, 509] on span "Agree and submit" at bounding box center [585, 506] width 266 height 15
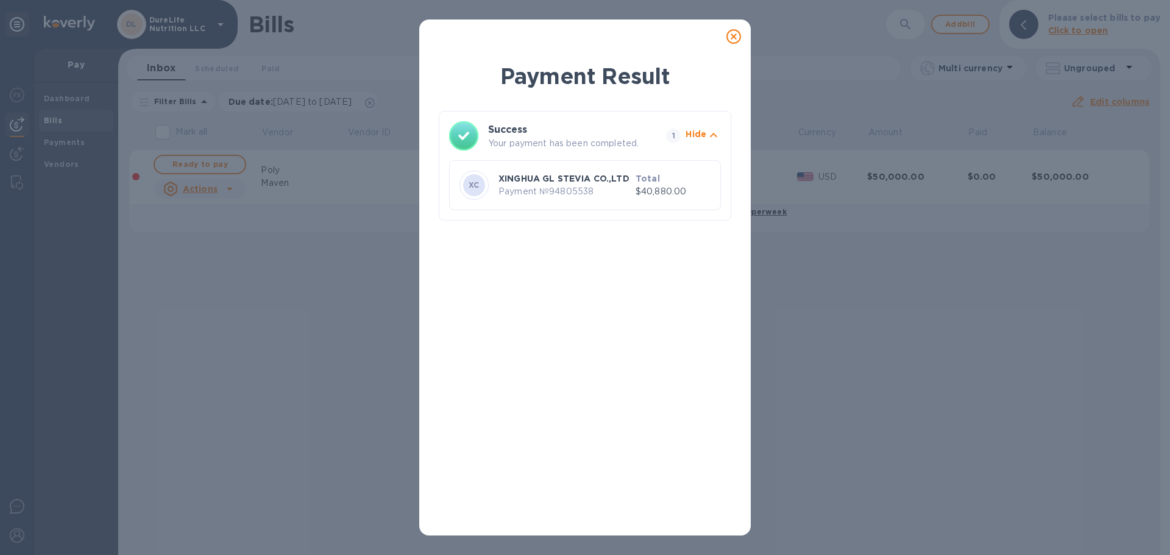
click at [583, 37] on icon at bounding box center [733, 36] width 15 height 15
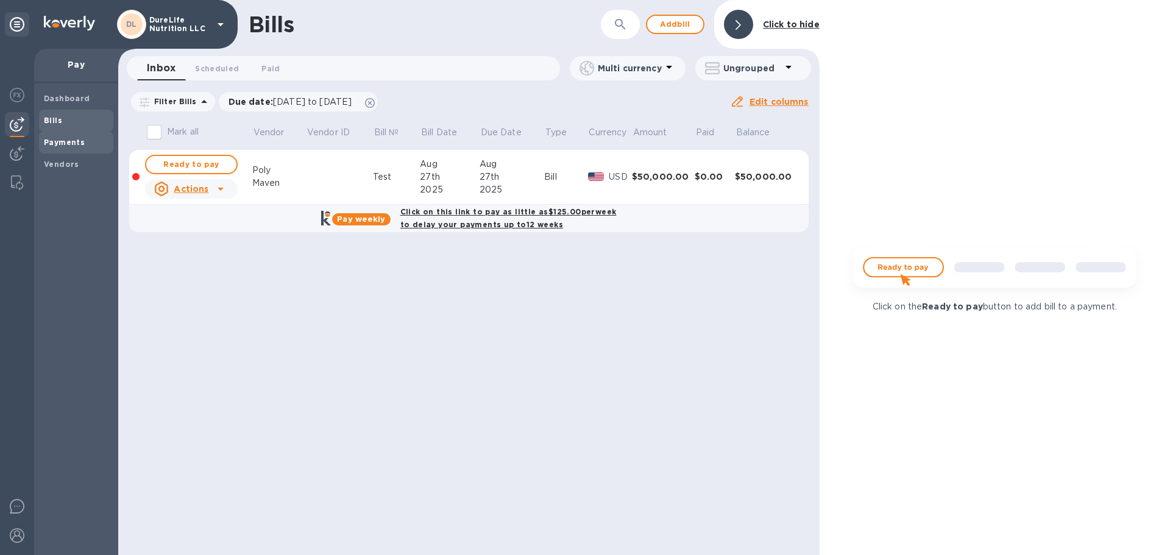
drag, startPoint x: 58, startPoint y: 163, endPoint x: 105, endPoint y: 145, distance: 50.9
click at [59, 163] on b "Vendors" at bounding box center [61, 164] width 35 height 9
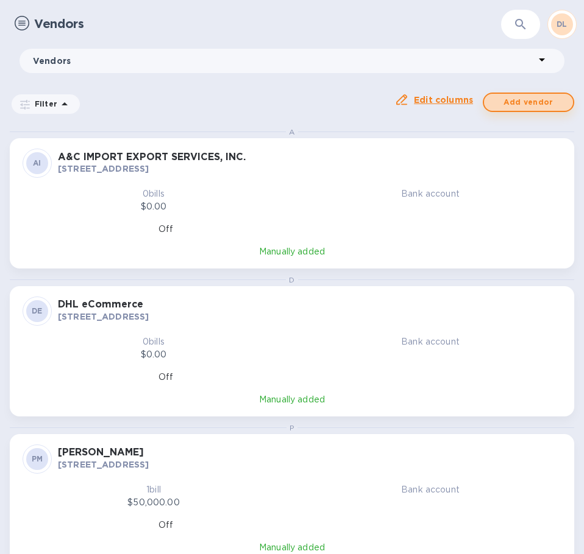
click at [536, 100] on span "Add vendor" at bounding box center [528, 102] width 69 height 15
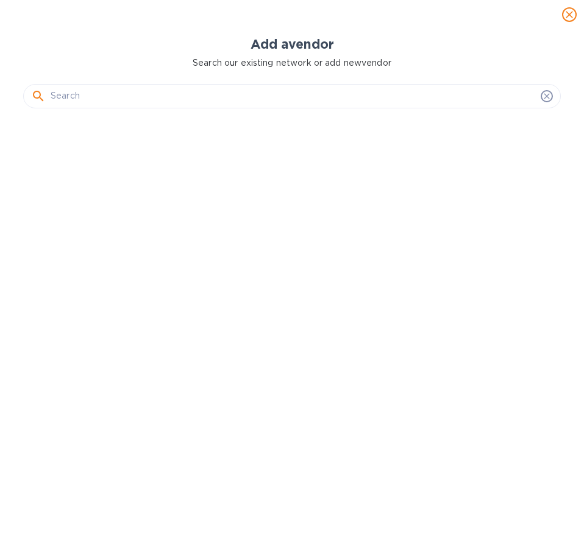
scroll to position [425, 542]
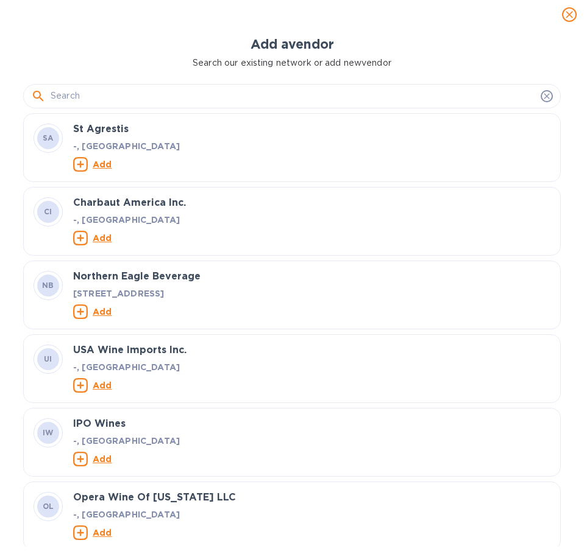
click at [211, 98] on input "text" at bounding box center [293, 96] width 485 height 18
paste input "SHANDONG SANYUAN BIOTECHNOLOGY CO.,LTD"
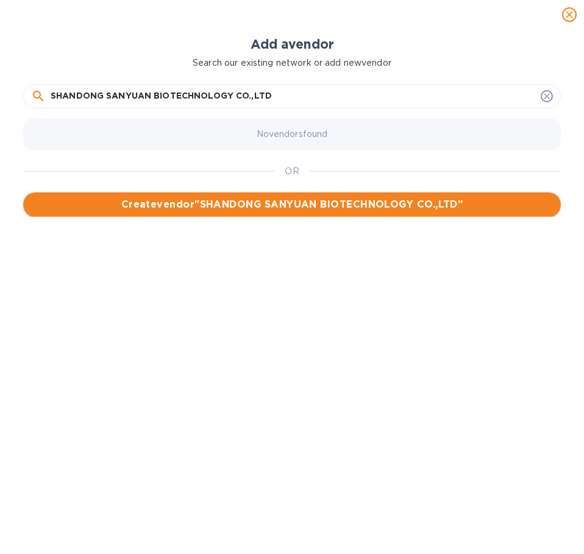
type input "SHANDONG SANYUAN BIOTECHNOLOGY CO.,LTD"
click at [355, 200] on span "Create vendor " SHANDONG SANYUAN BIOTECHNOLOGY CO.,LTD "" at bounding box center [292, 204] width 518 height 15
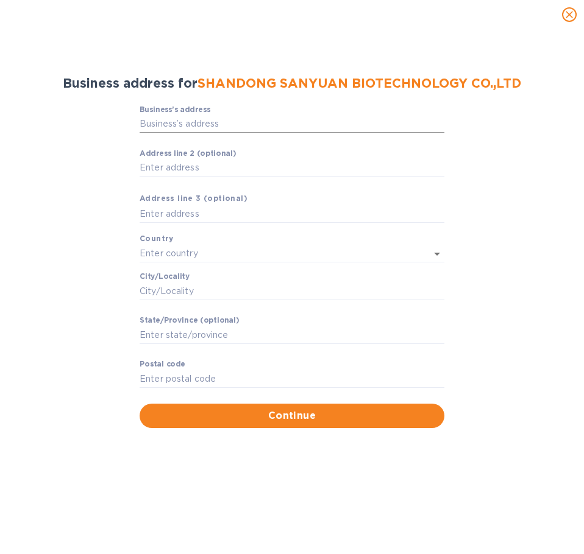
click at [171, 124] on input "Business’s аddress" at bounding box center [292, 124] width 305 height 18
paste input "NO.280 HUANGHE 4 ROAD BINZHOU SHANDONG CHINA"
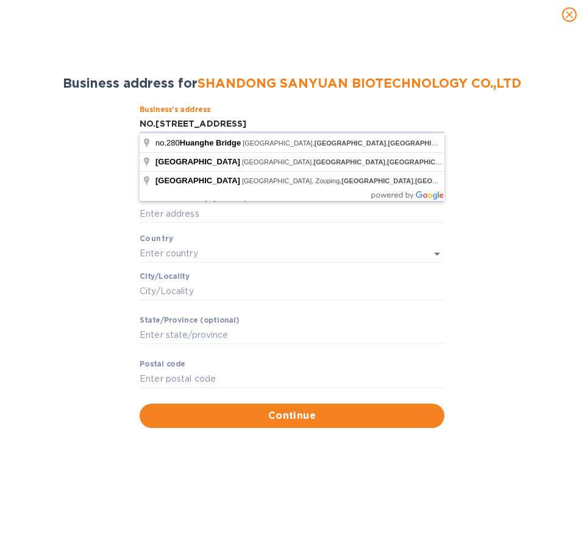
type input "NO.280 HUANGHE 4 ROAD BINZHOU SHANDONG CHINA"
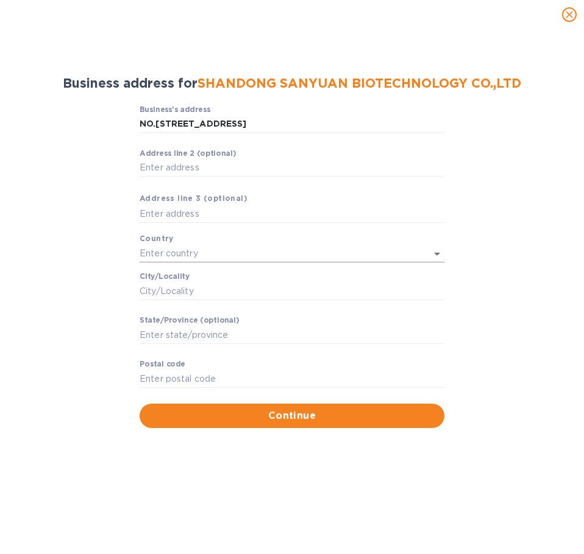
click at [198, 255] on input "text" at bounding box center [275, 254] width 271 height 18
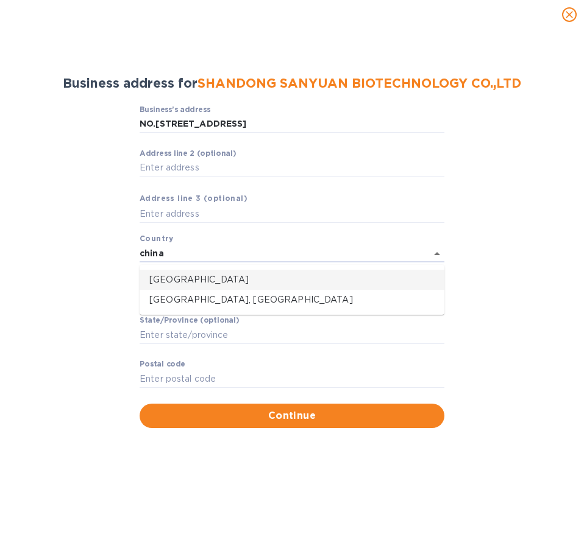
click at [206, 274] on li "China" at bounding box center [292, 280] width 305 height 20
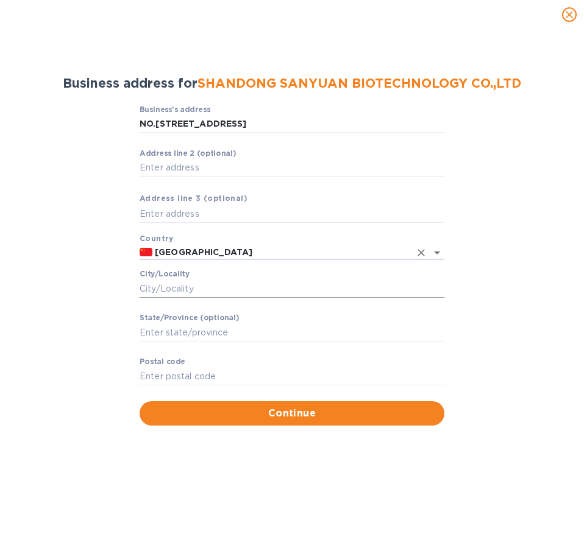
type input "China"
click at [202, 289] on input "Сity/Locаlity" at bounding box center [292, 289] width 305 height 18
paste input "[GEOGRAPHIC_DATA]"
drag, startPoint x: 204, startPoint y: 289, endPoint x: 208, endPoint y: 314, distance: 25.5
click at [205, 297] on input "[GEOGRAPHIC_DATA]" at bounding box center [292, 289] width 305 height 18
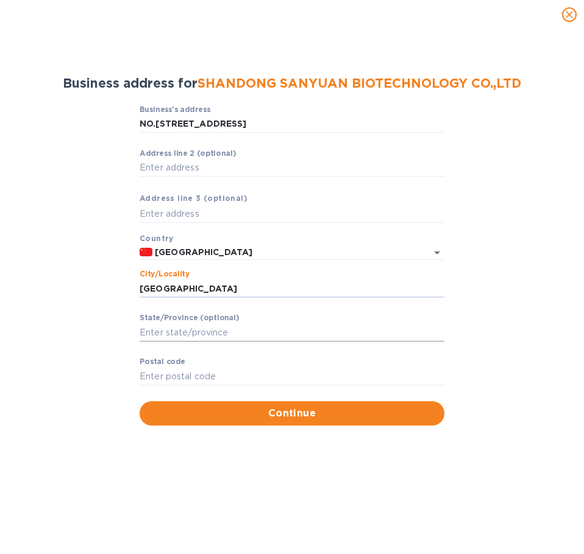
type input "[GEOGRAPHIC_DATA]"
click at [203, 329] on input "Stаte/Province (optional)" at bounding box center [292, 333] width 305 height 18
paste input "[GEOGRAPHIC_DATA]"
type input "[GEOGRAPHIC_DATA]"
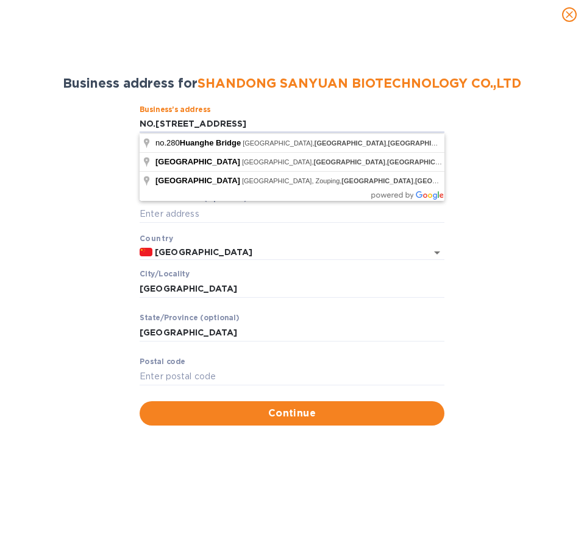
drag, startPoint x: 273, startPoint y: 120, endPoint x: 45, endPoint y: 132, distance: 228.2
click at [45, 131] on div "Business’s аddress NO.280 HUANGHE 4 ROAD BINZHOU SHANDONG CHINA ​ Аddress line …" at bounding box center [292, 265] width 552 height 335
click at [193, 373] on input "Pоstal cоde" at bounding box center [292, 376] width 305 height 18
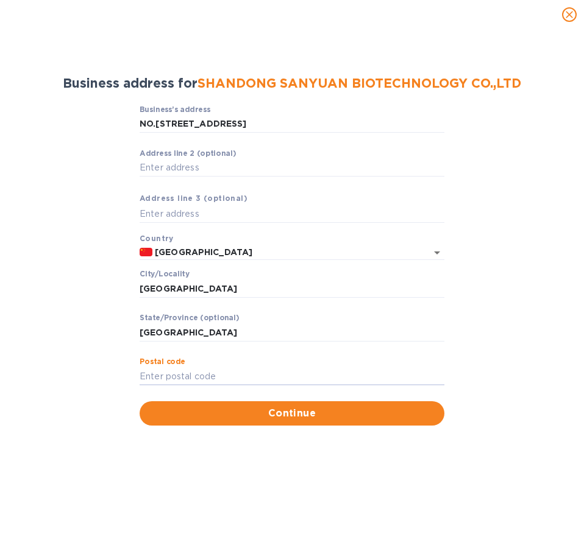
paste input "256700"
type input "256700"
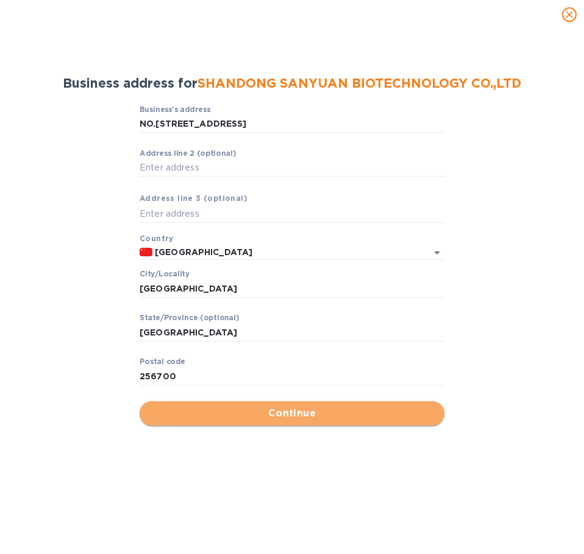
click at [177, 417] on span "Continue" at bounding box center [291, 413] width 285 height 15
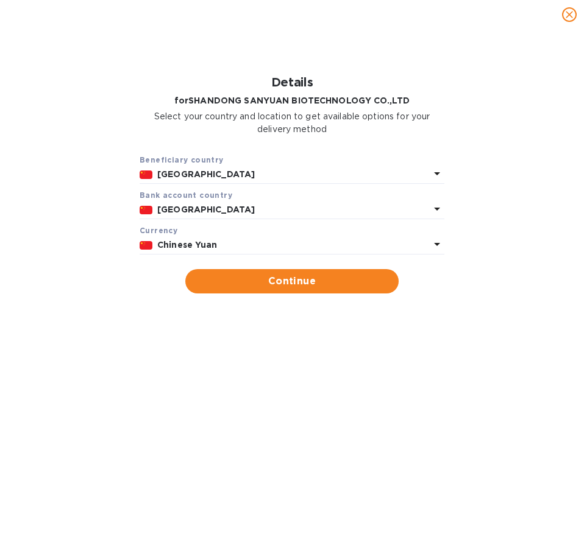
click at [434, 181] on icon at bounding box center [437, 173] width 15 height 15
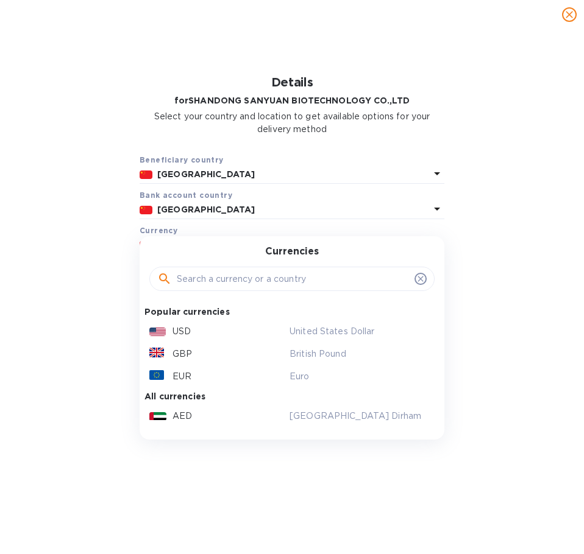
click at [172, 331] on div "USD" at bounding box center [217, 332] width 140 height 18
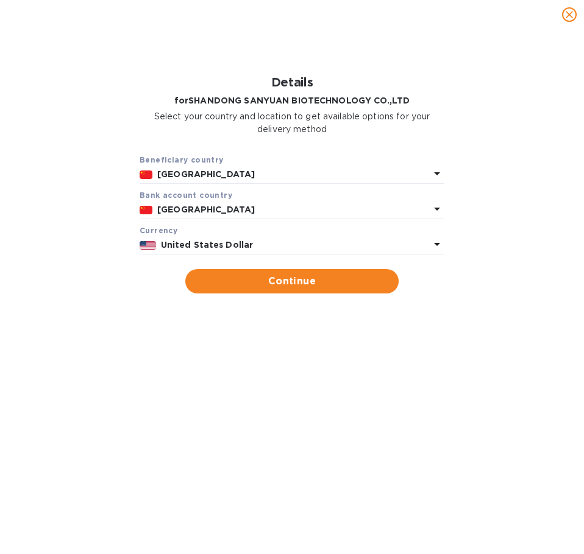
click at [267, 288] on span "Continue" at bounding box center [292, 281] width 194 height 15
type input "SHANDONG SANYUAN BIOTECHNOLOGY CO.,LTD"
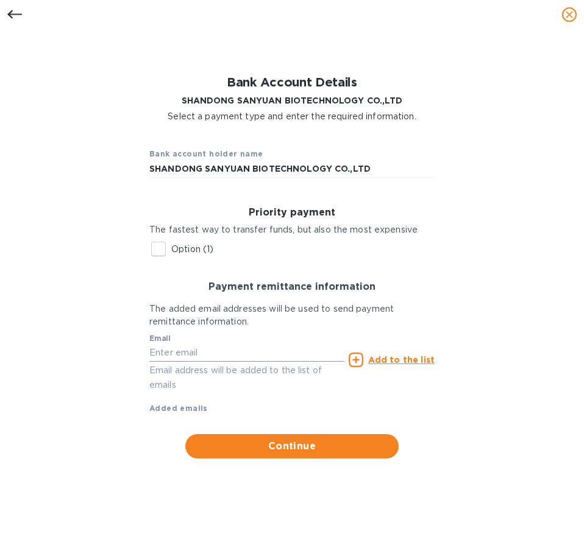
click at [258, 352] on input "text" at bounding box center [246, 353] width 194 height 18
paste input "lina@bzsanyuan.com"
type input "lina@bzsanyuan.com"
click at [356, 358] on icon at bounding box center [356, 360] width 15 height 15
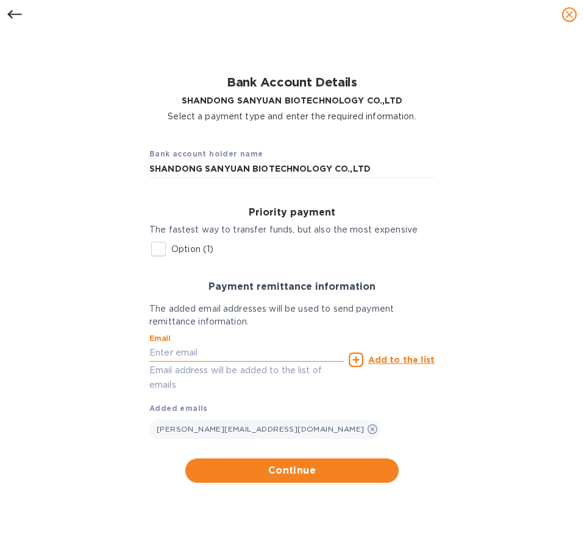
click at [296, 356] on input "text" at bounding box center [246, 353] width 194 height 18
type input "accounting@durelife.com"
type input "10980"
type input "Stony Point"
type input "15 Holt Dr"
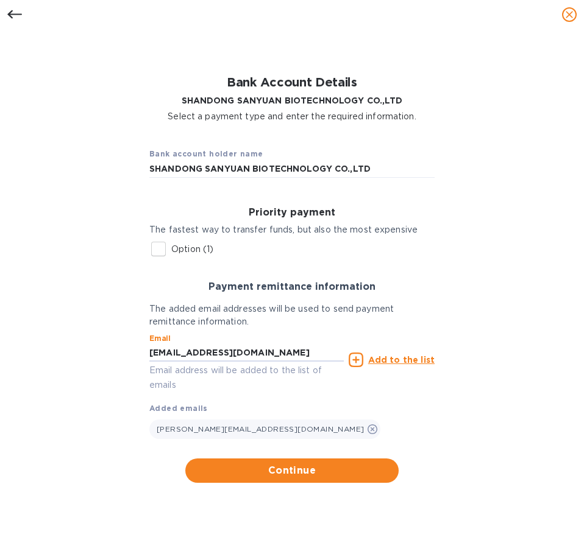
click at [359, 358] on icon at bounding box center [356, 360] width 15 height 15
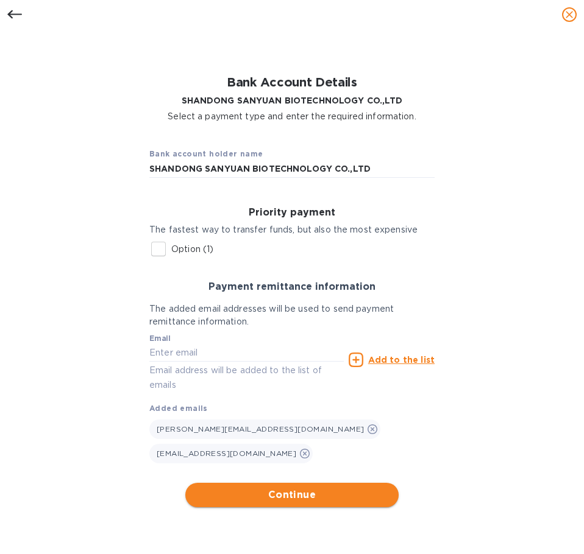
click at [319, 488] on span "Continue" at bounding box center [292, 495] width 194 height 15
click at [161, 247] on input "Option (1)" at bounding box center [159, 249] width 26 height 26
checkbox input "true"
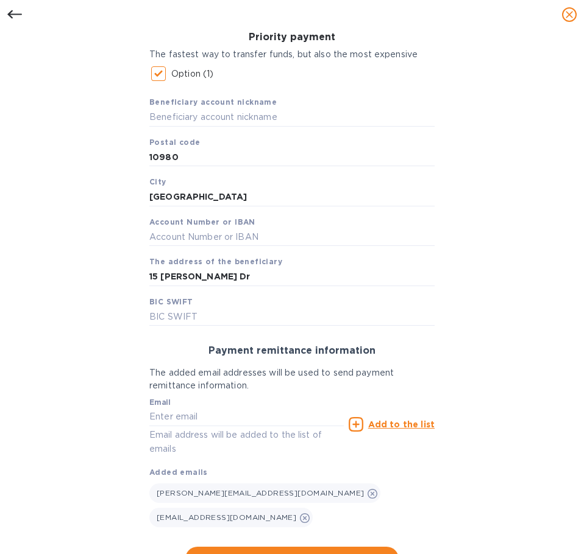
scroll to position [54, 0]
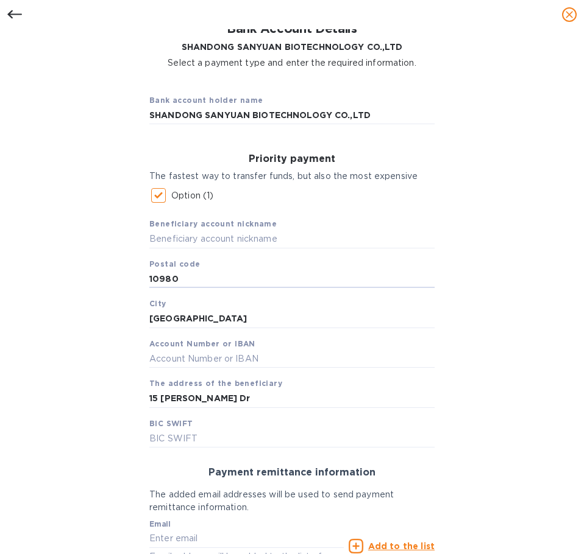
click at [141, 269] on div "Priority payment The fastest way to transfer funds, but also the most expensive…" at bounding box center [292, 301] width 305 height 314
paste input "25670"
type input "256700"
drag, startPoint x: 358, startPoint y: 108, endPoint x: 140, endPoint y: 121, distance: 218.5
click at [140, 119] on div "Bank account holder name SHANDONG SANYUAN BIOTECHNOLOGY CO.,LTD" at bounding box center [292, 109] width 305 height 51
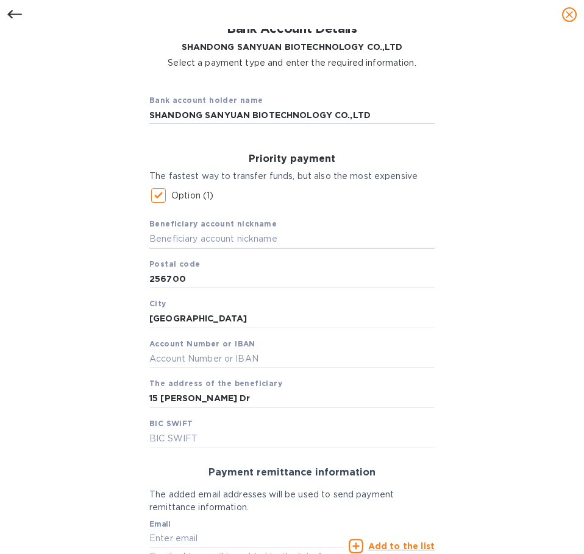
click at [230, 240] on input "text" at bounding box center [291, 239] width 285 height 18
paste input "SHANDONG SANYUAN BIOTECHNOLOGY CO.,LTD"
type input "SHANDONG SANYUAN BIOTECHNOLOGY CO.,LTD"
drag, startPoint x: 210, startPoint y: 320, endPoint x: 135, endPoint y: 315, distance: 74.5
click at [135, 315] on div "Bank account holder name SHANDONG SANYUAN BIOTECHNOLOGY CO.,LTD Priority paymen…" at bounding box center [292, 389] width 552 height 624
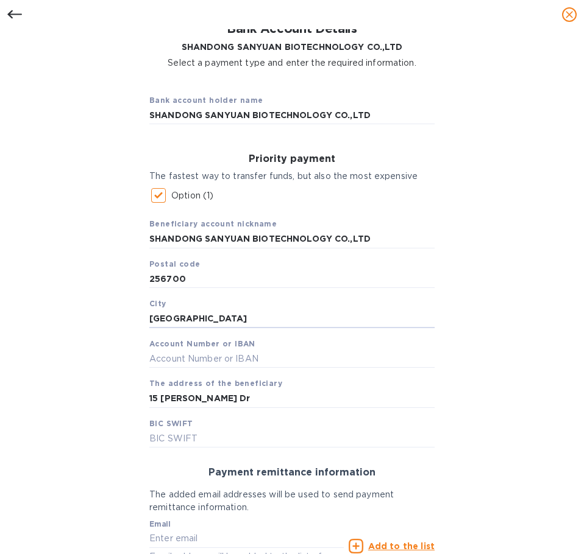
paste input "HANDONG"
type input "[GEOGRAPHIC_DATA]"
click at [194, 358] on input "text" at bounding box center [291, 359] width 285 height 18
paste input "205202541800"
type input "205202541800"
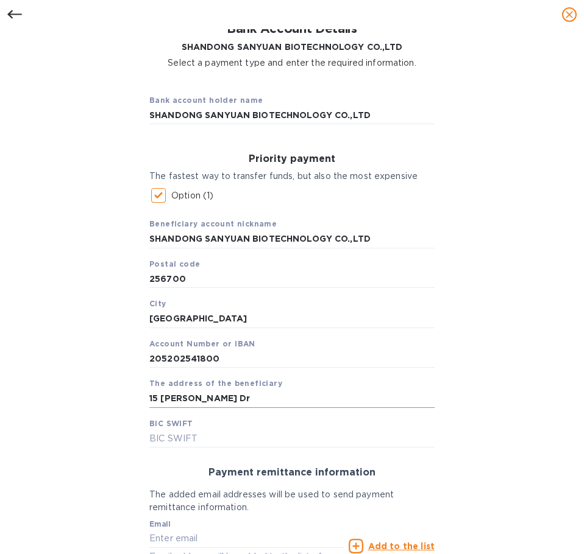
click at [290, 390] on div "Beneficiary account nickname SHANDONG SANYUAN BIOTECHNOLOGY CO.,LTD Postal code…" at bounding box center [291, 327] width 285 height 239
drag, startPoint x: 158, startPoint y: 400, endPoint x: 113, endPoint y: 404, distance: 45.2
click at [113, 404] on div "Bank account holder name SHANDONG SANYUAN BIOTECHNOLOGY CO.,LTD Priority paymen…" at bounding box center [292, 389] width 552 height 624
paste input "NO.280 HUANGHE 4 ROAD BINZHOU SHANDONG CHINA"
type input "NO.280 HUANGHE 4 ROAD BINZHOU SHANDONG CHINA"
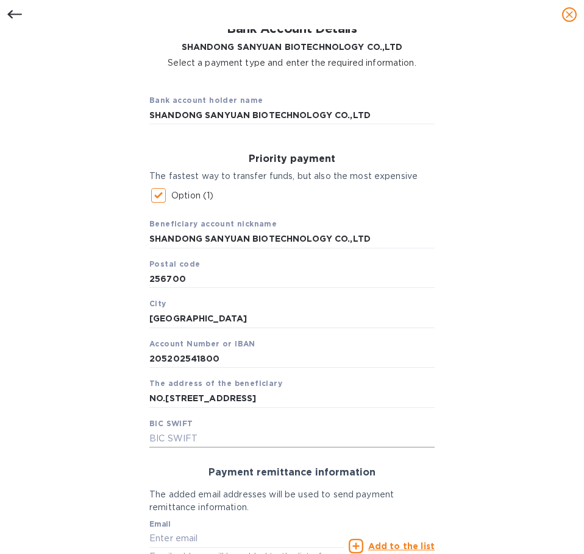
click at [197, 441] on input "text" at bounding box center [291, 439] width 285 height 18
paste input "BKCHCNBJ500"
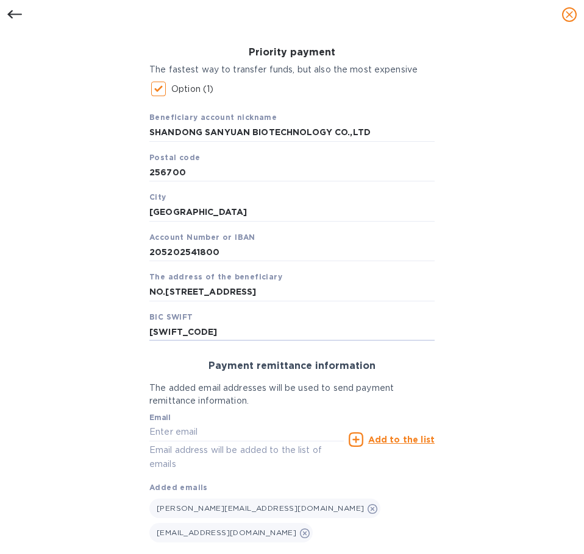
scroll to position [175, 0]
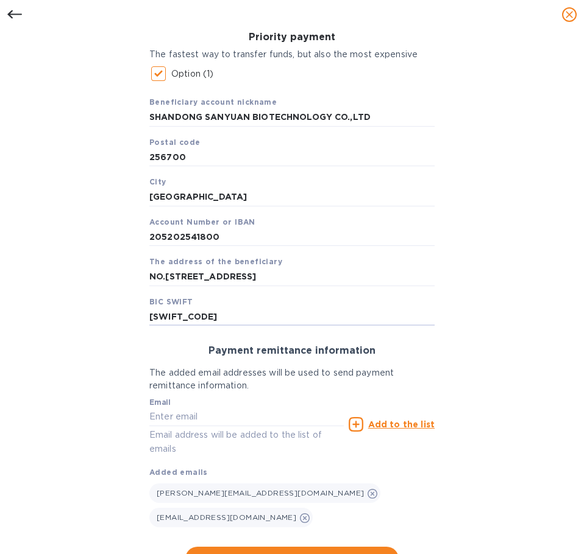
type input "BKCHCNBJ500"
click at [155, 77] on input "Option (1)" at bounding box center [159, 74] width 26 height 26
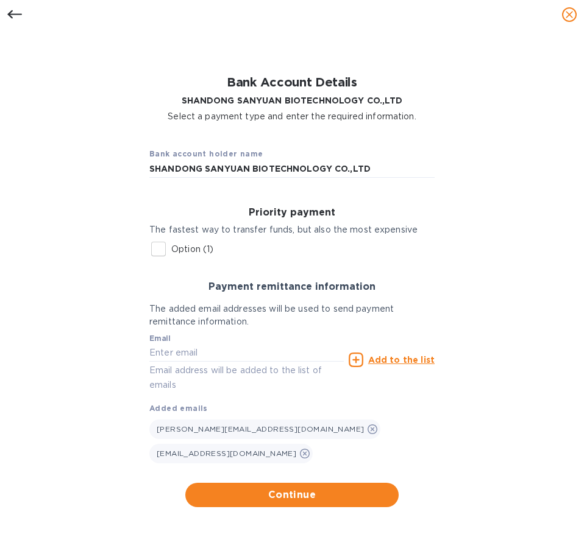
scroll to position [0, 0]
click at [158, 253] on input "Option (1)" at bounding box center [159, 249] width 26 height 26
checkbox input "true"
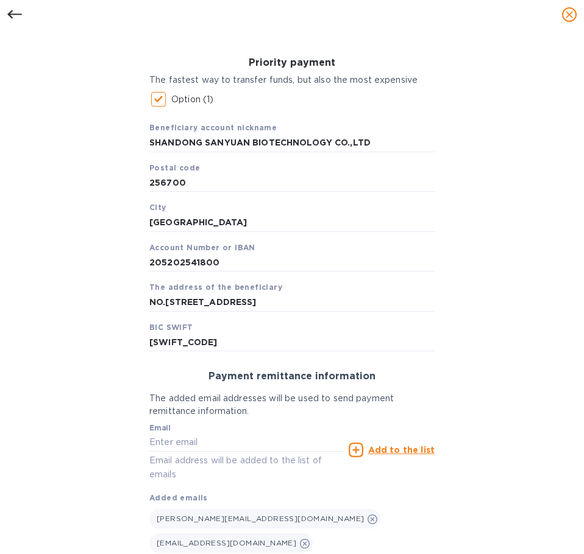
scroll to position [175, 0]
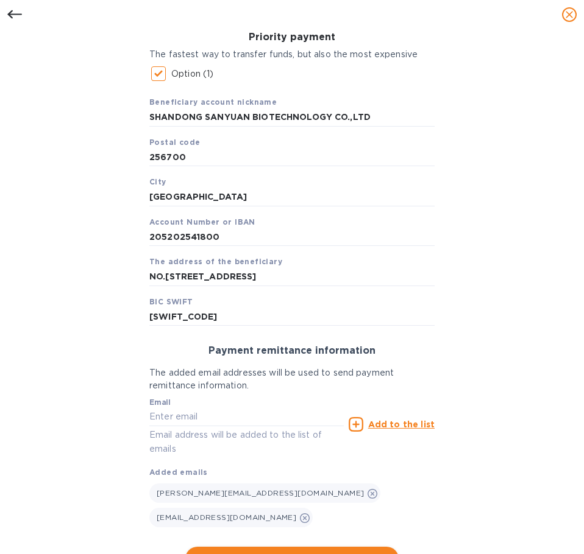
click at [330, 552] on span "Continue" at bounding box center [292, 559] width 194 height 15
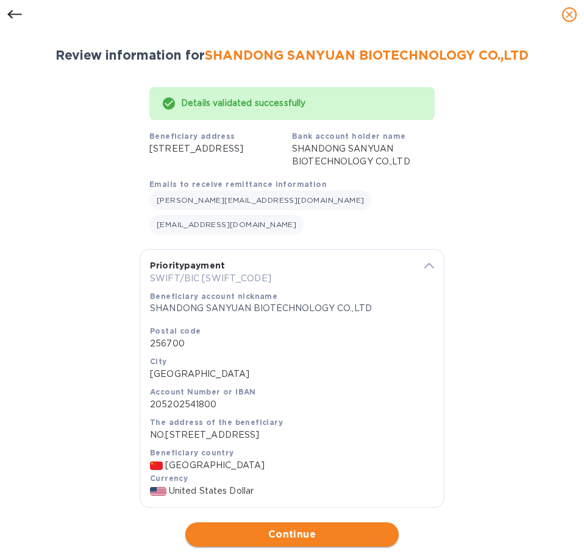
scroll to position [29, 0]
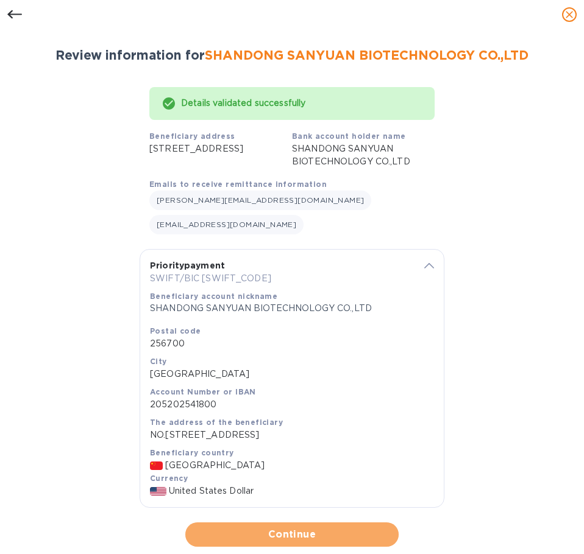
click at [357, 525] on button "Continue" at bounding box center [291, 535] width 213 height 24
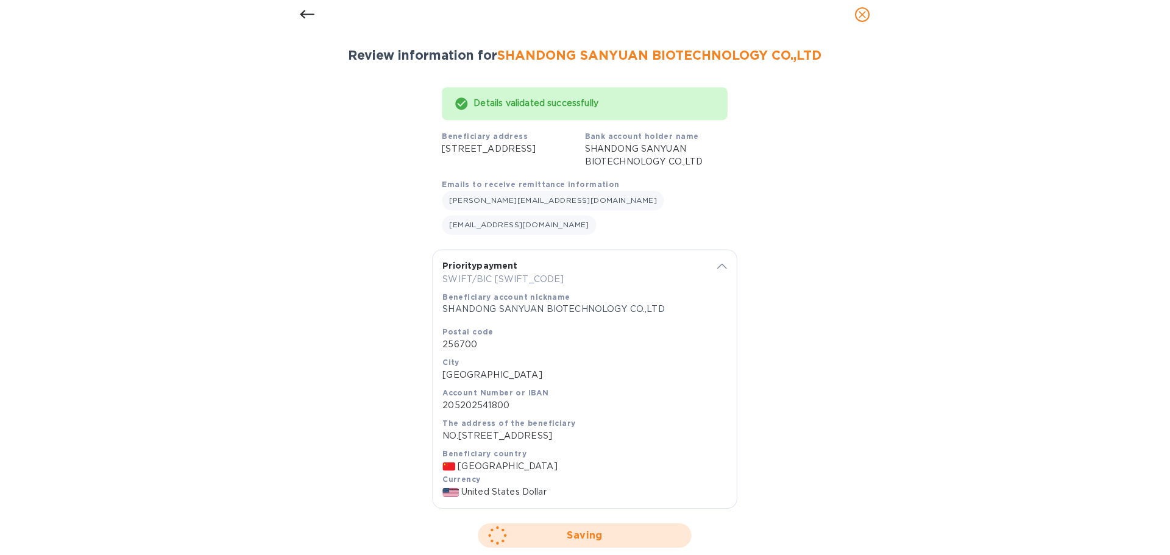
scroll to position [0, 0]
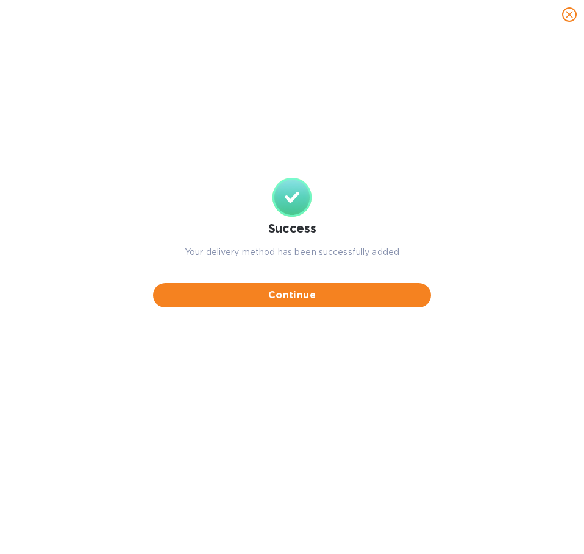
click at [344, 297] on span "Continue" at bounding box center [292, 295] width 258 height 15
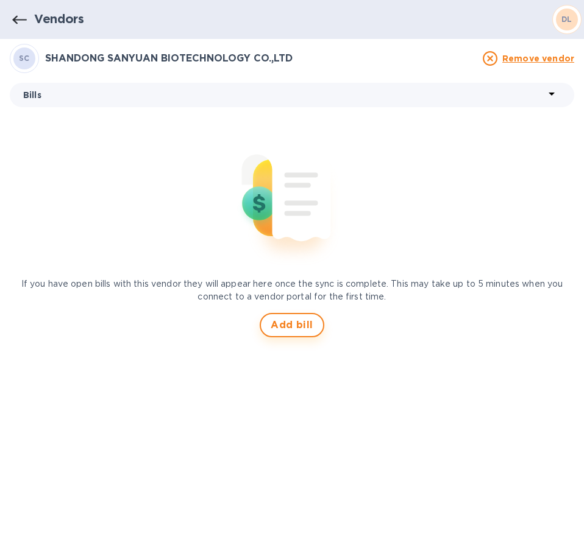
click at [295, 330] on span "Add bill" at bounding box center [292, 325] width 43 height 15
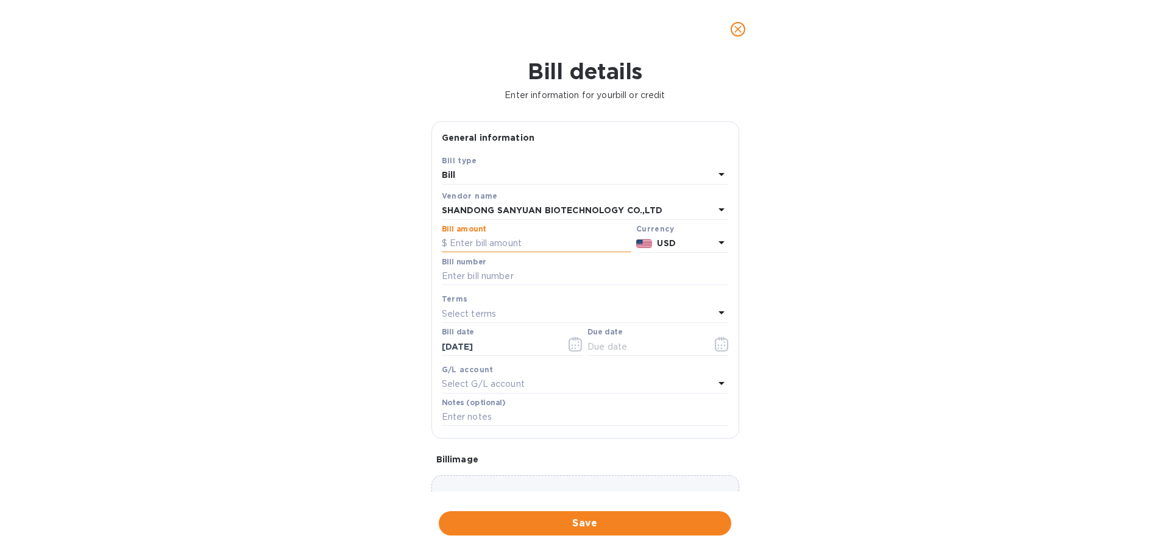
click at [486, 237] on input "text" at bounding box center [536, 244] width 189 height 18
type input "60,000"
click at [565, 274] on input "text" at bounding box center [585, 276] width 287 height 18
paste input "W250710409"
type input "W250710409"
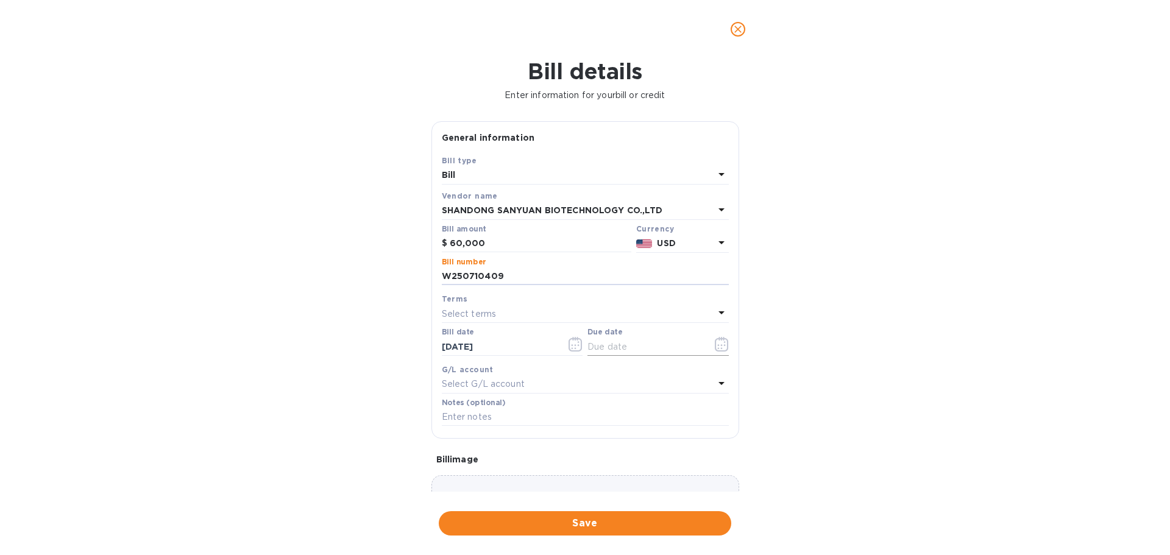
click at [583, 346] on input "text" at bounding box center [644, 347] width 115 height 18
click at [583, 345] on icon "button" at bounding box center [722, 344] width 14 height 15
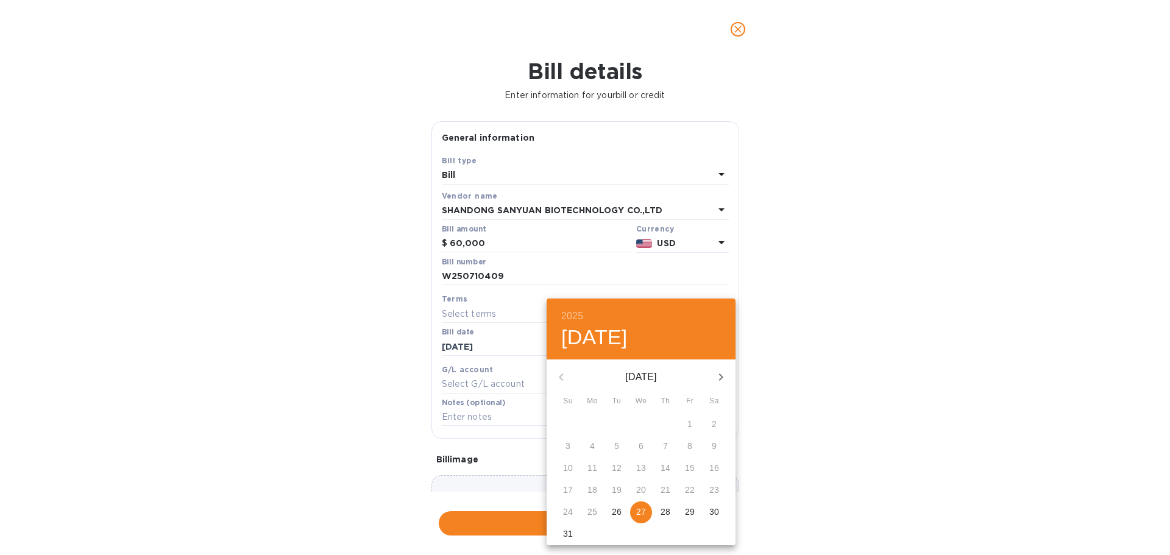
click at [583, 515] on p "27" at bounding box center [641, 512] width 10 height 12
type input "08/27/2025"
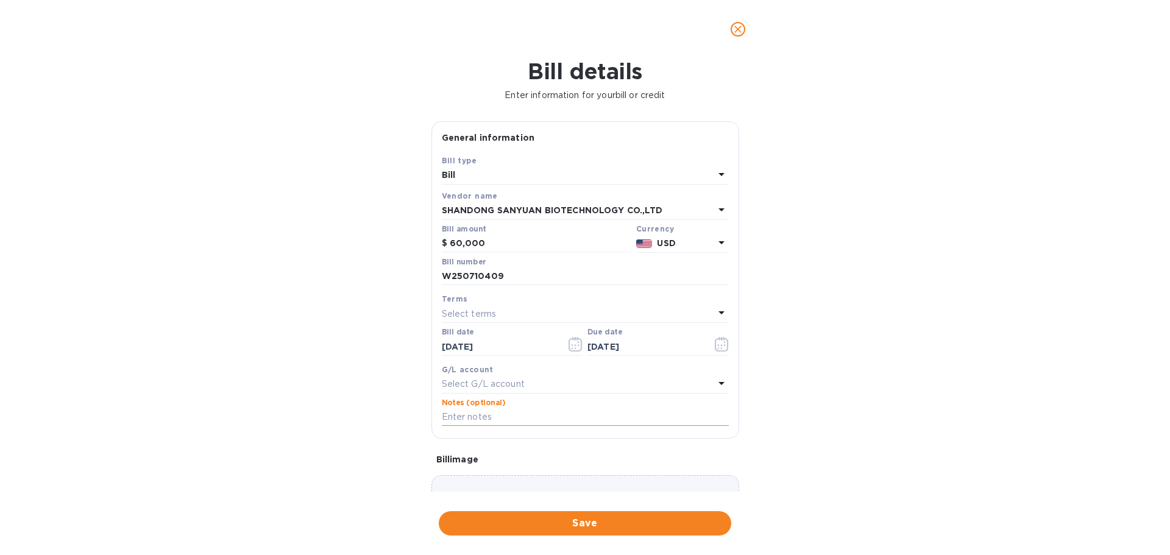
click at [570, 415] on input "text" at bounding box center [585, 417] width 287 height 18
paste input "6385"
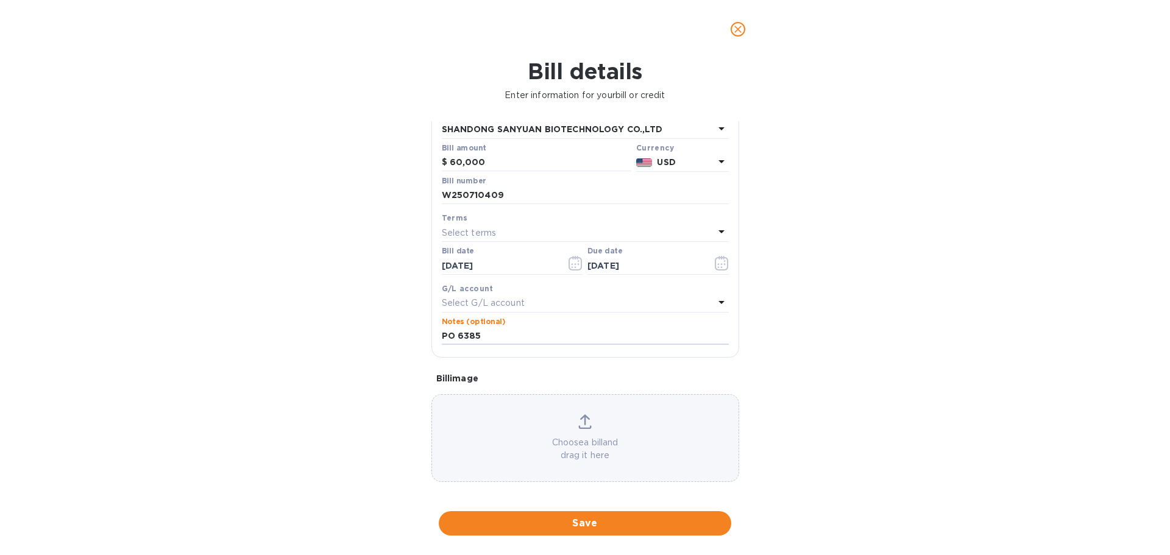
scroll to position [86, 0]
type input "PO 6385"
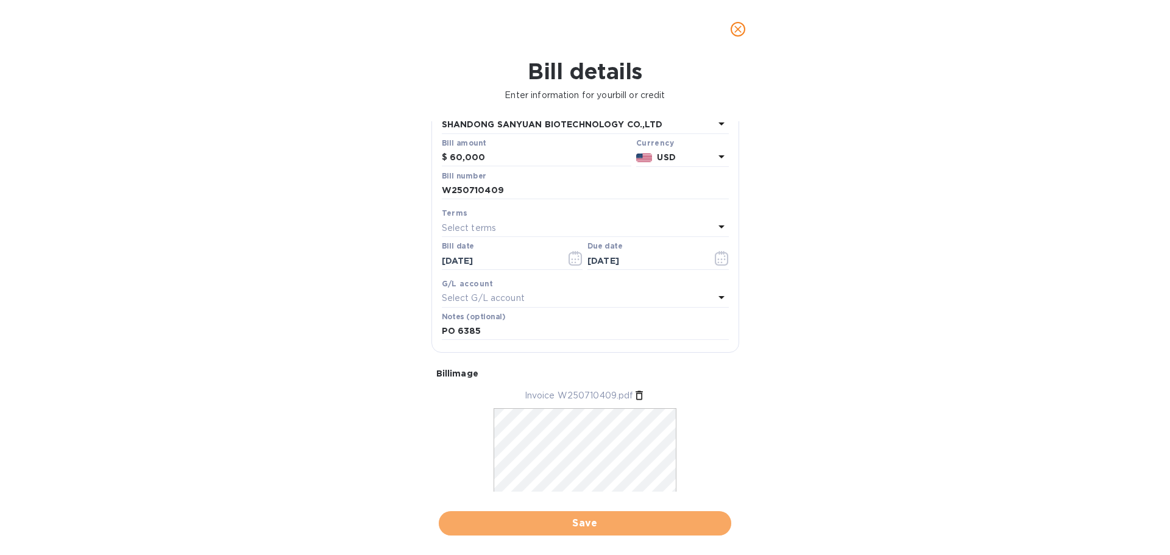
click at [583, 525] on span "Save" at bounding box center [584, 523] width 273 height 15
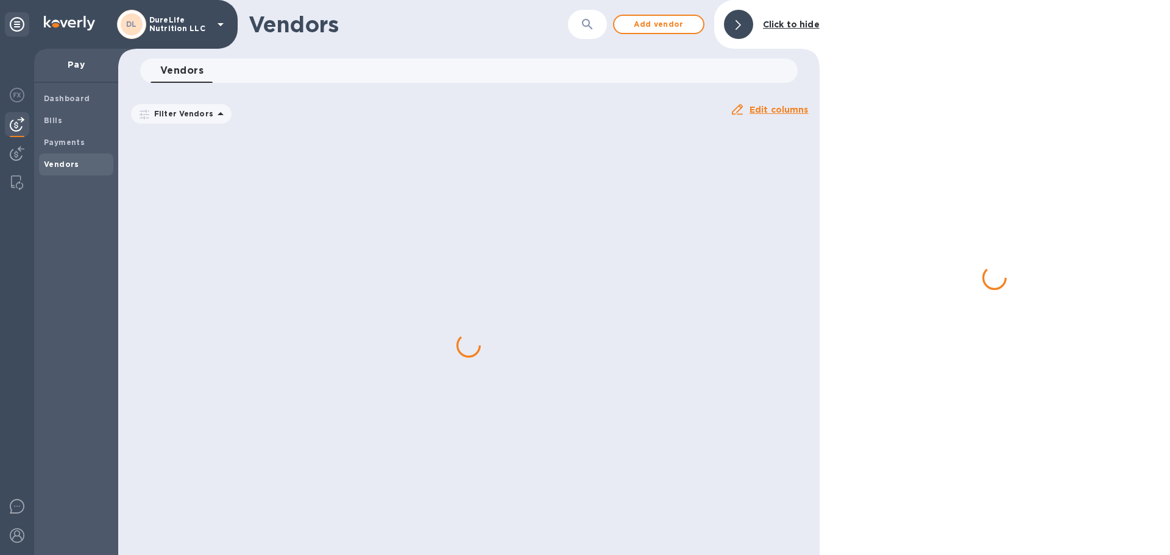
click at [583, 54] on div at bounding box center [994, 277] width 350 height 555
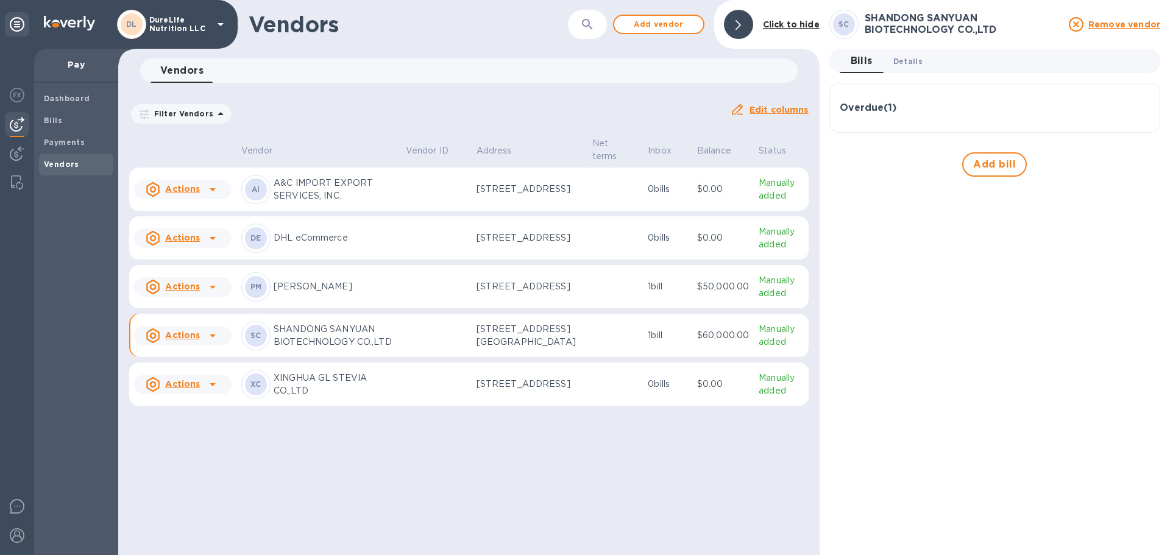
click at [583, 65] on span "Details 0" at bounding box center [907, 61] width 29 height 13
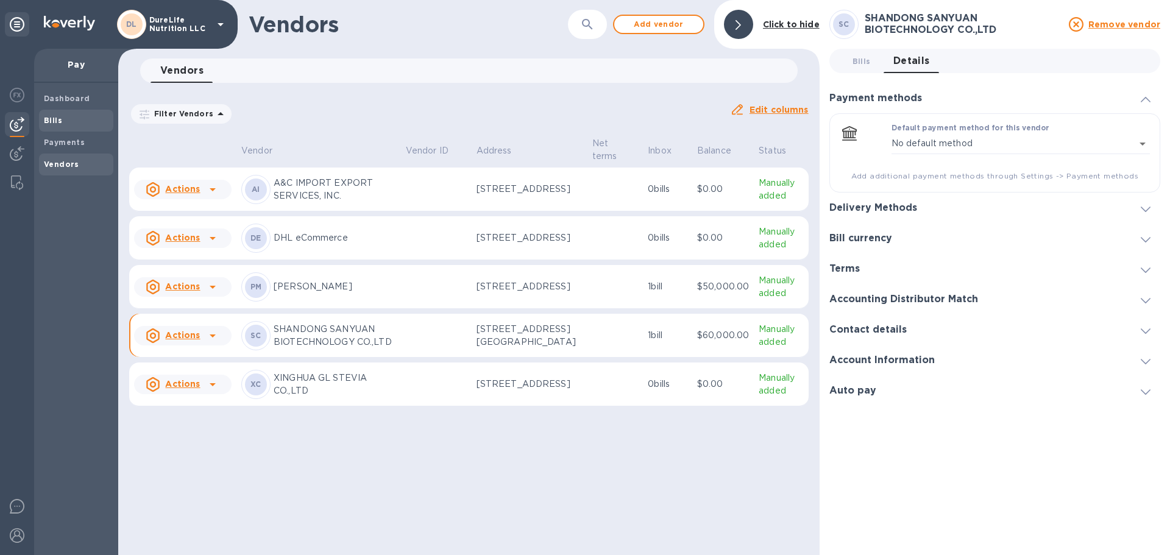
click at [74, 121] on span "Bills" at bounding box center [76, 121] width 65 height 12
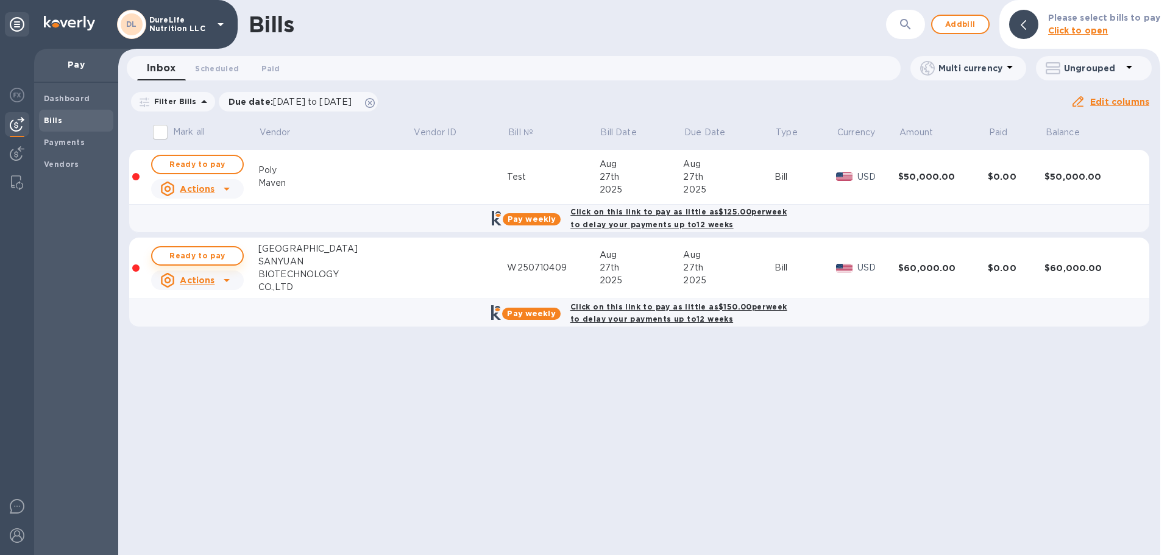
click at [202, 255] on span "Ready to pay" at bounding box center [197, 256] width 71 height 15
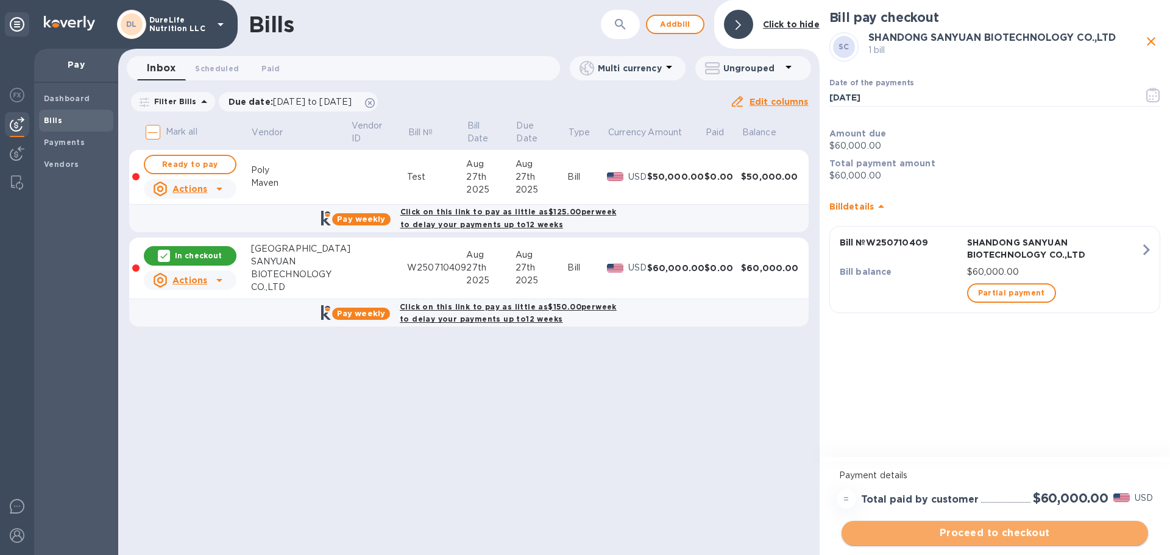
click at [583, 534] on span "Proceed to checkout" at bounding box center [994, 533] width 287 height 15
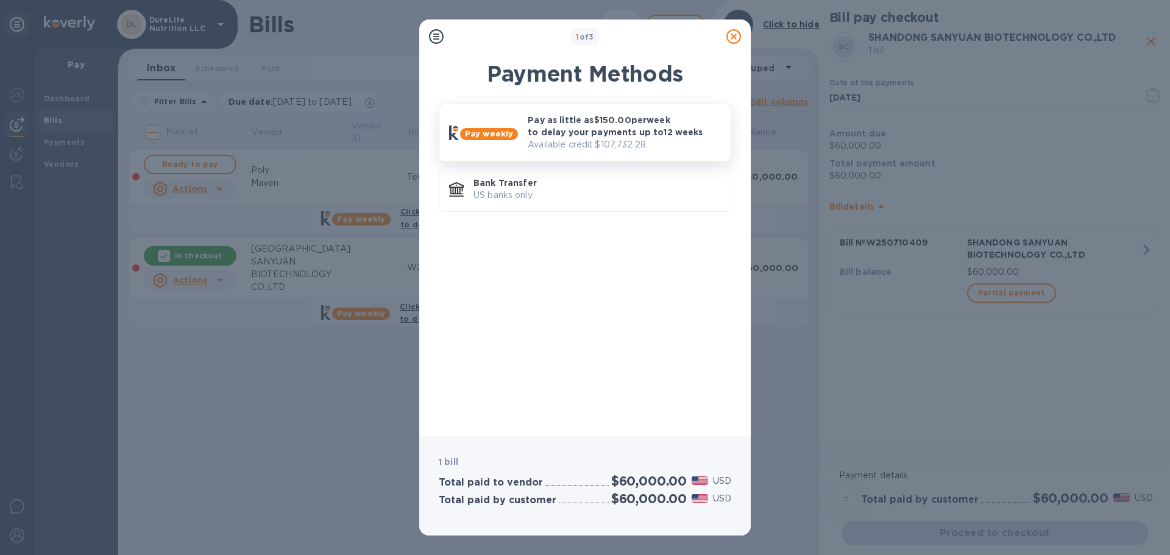
click at [583, 129] on p "Pay as little as $150.00 per week to delay your payments up to 12 weeks" at bounding box center [624, 126] width 193 height 24
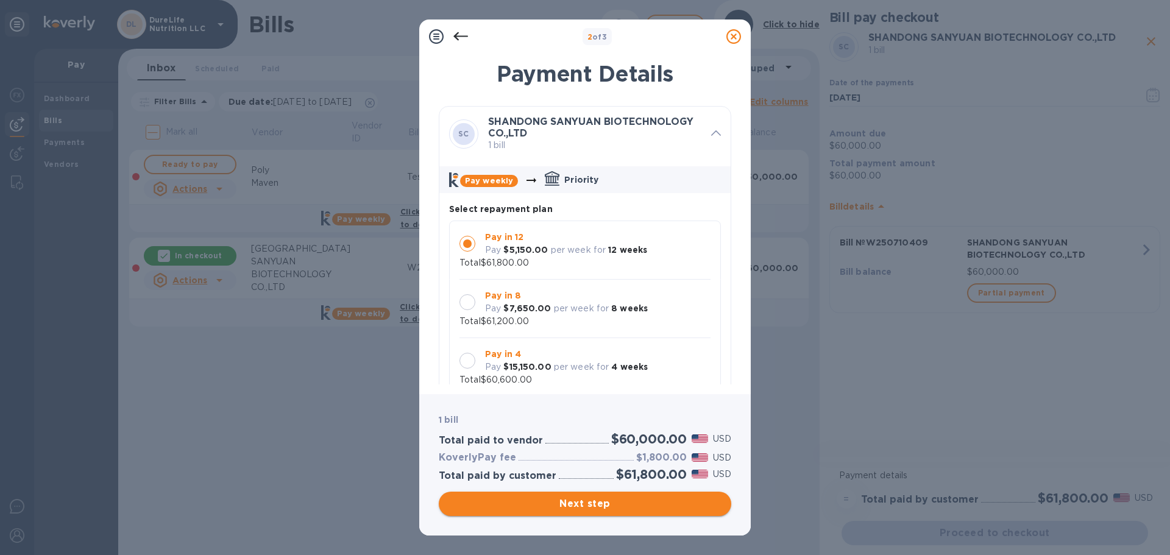
click at [583, 503] on span "Next step" at bounding box center [584, 504] width 273 height 15
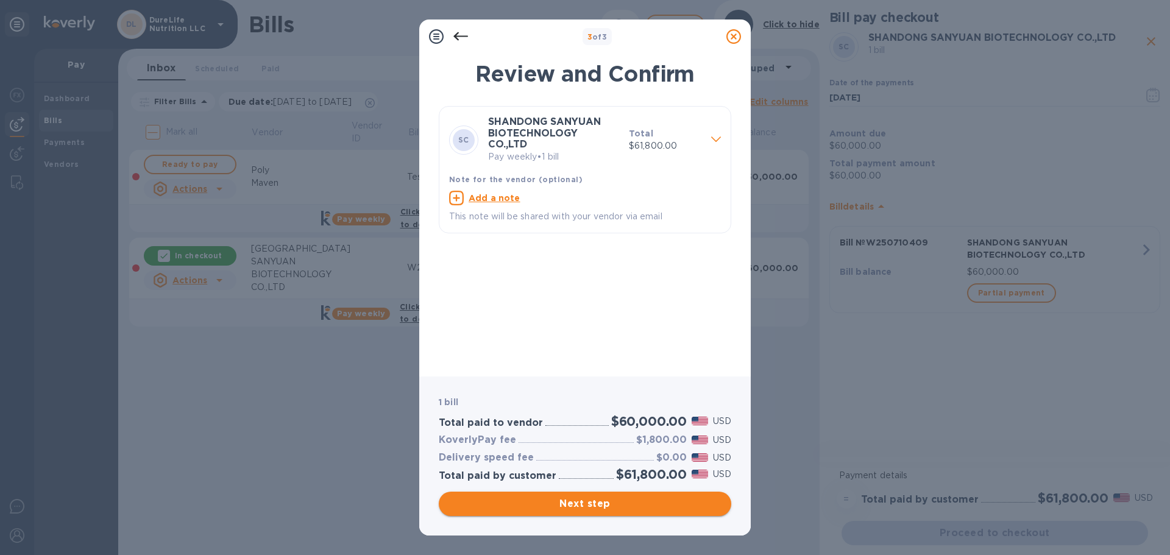
click at [583, 506] on span "Next step" at bounding box center [584, 504] width 273 height 15
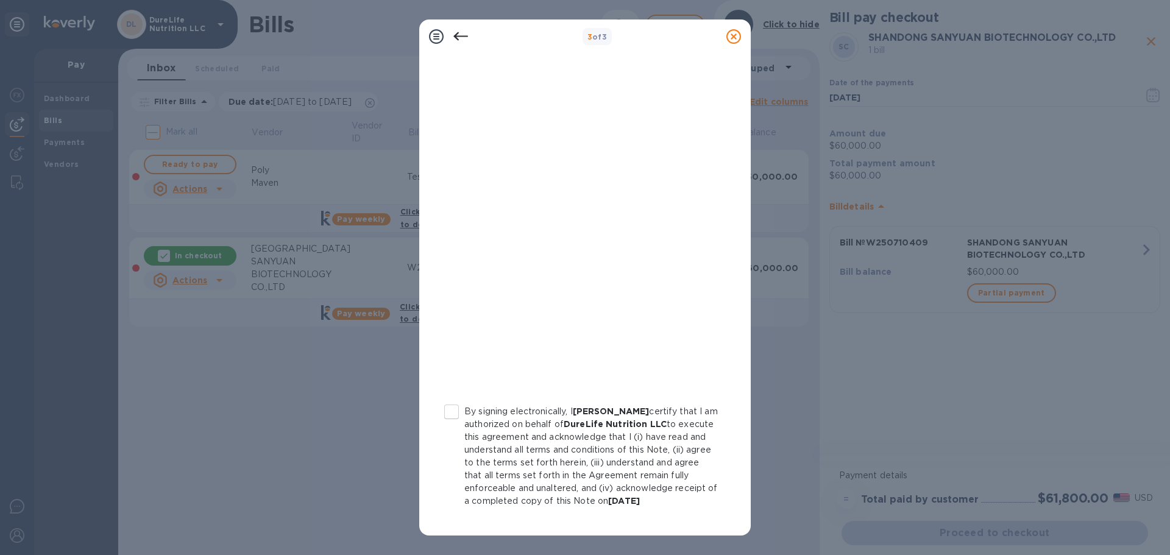
scroll to position [139, 0]
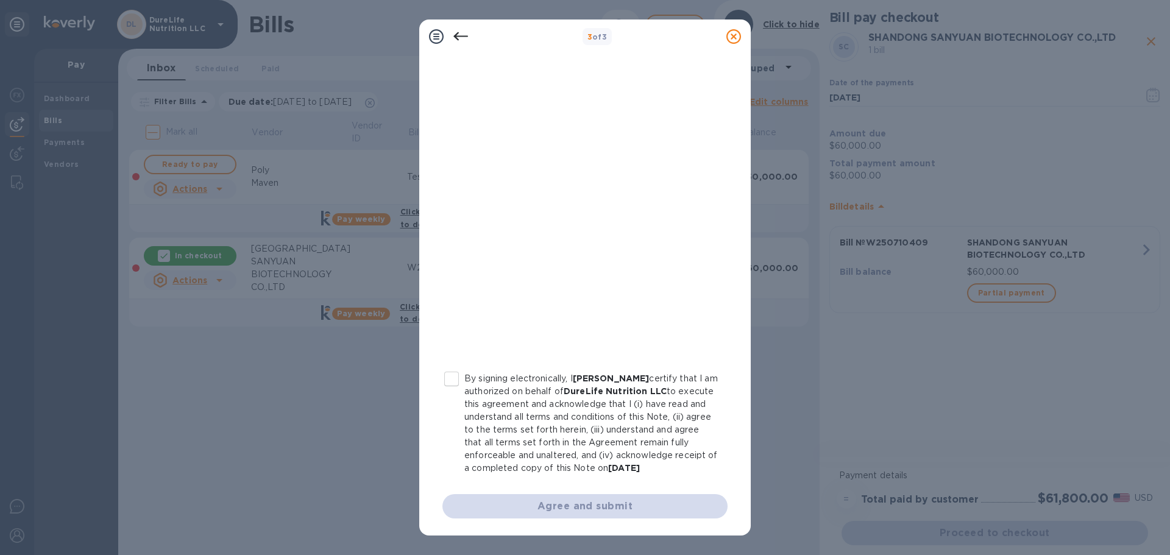
click at [457, 366] on input "By signing electronically, I Kharen Bartolome certify that I am authorized on b…" at bounding box center [452, 379] width 26 height 26
checkbox input "true"
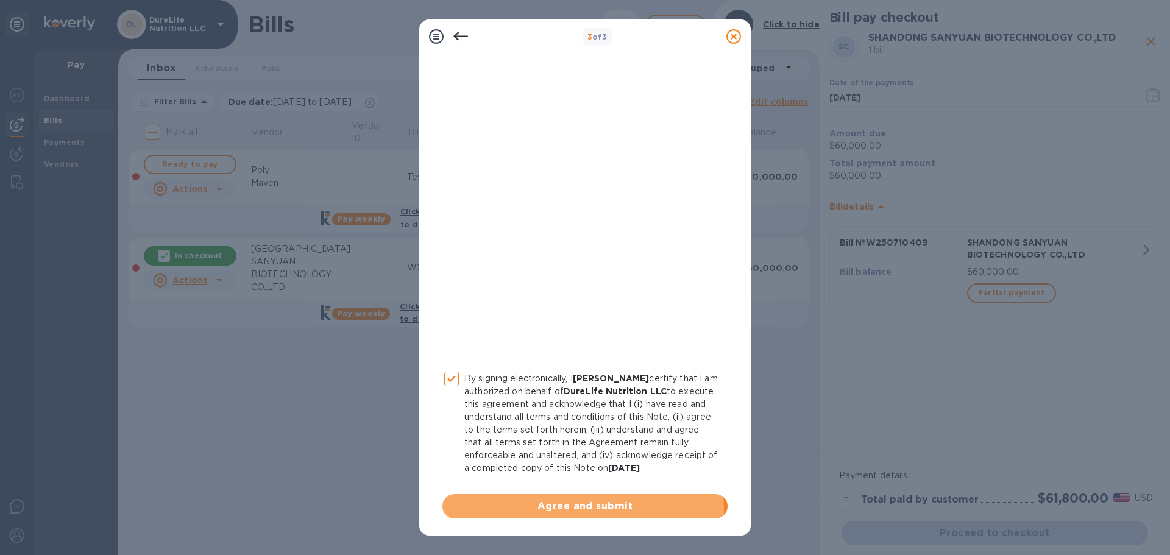
click at [547, 511] on span "Agree and submit" at bounding box center [585, 506] width 266 height 15
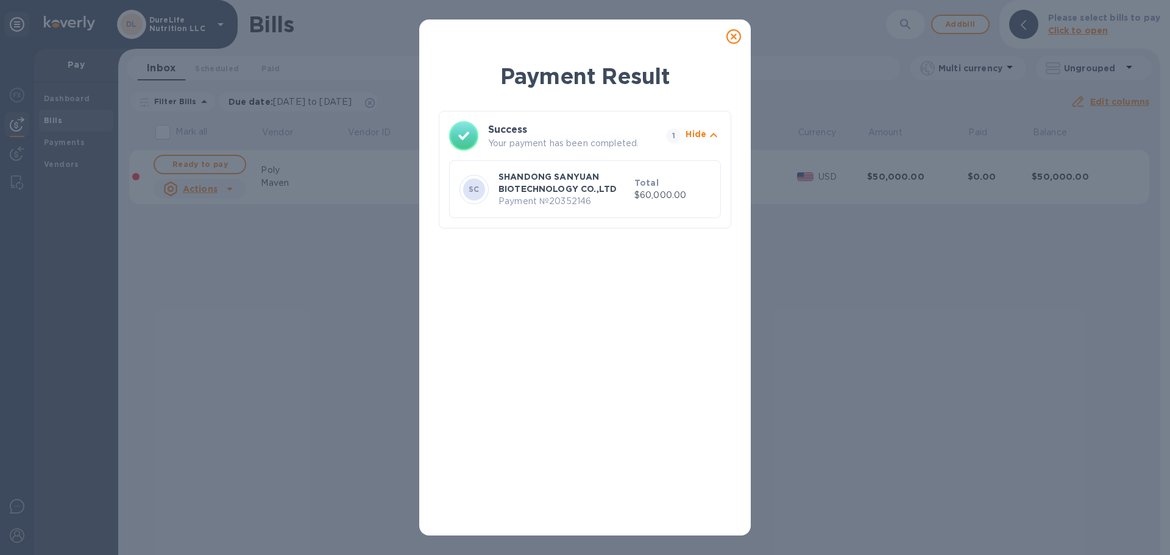
click at [583, 32] on icon at bounding box center [733, 36] width 15 height 15
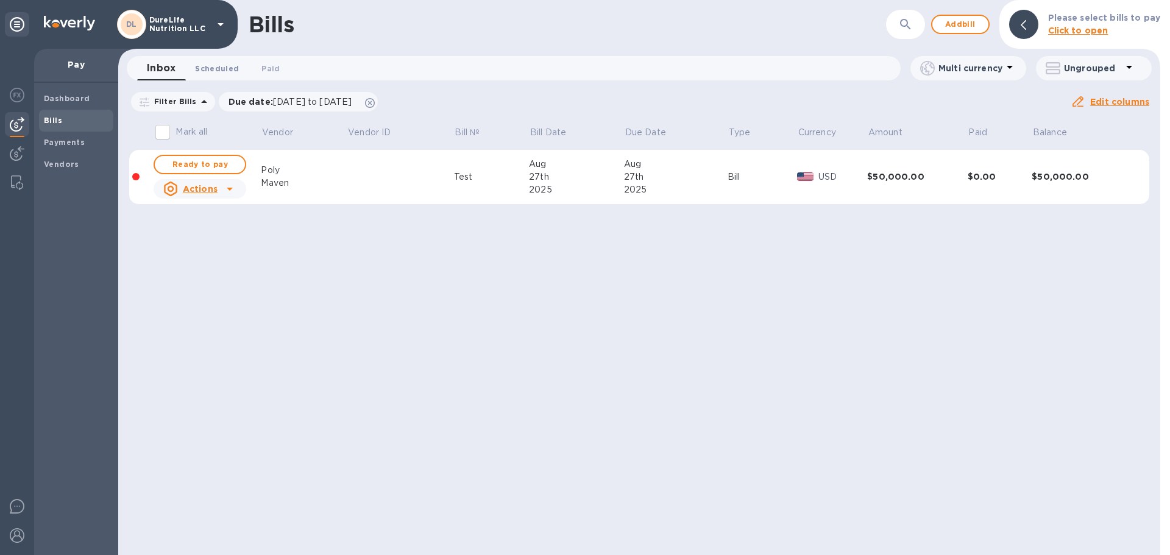
click at [219, 71] on span "Scheduled 0" at bounding box center [217, 68] width 44 height 13
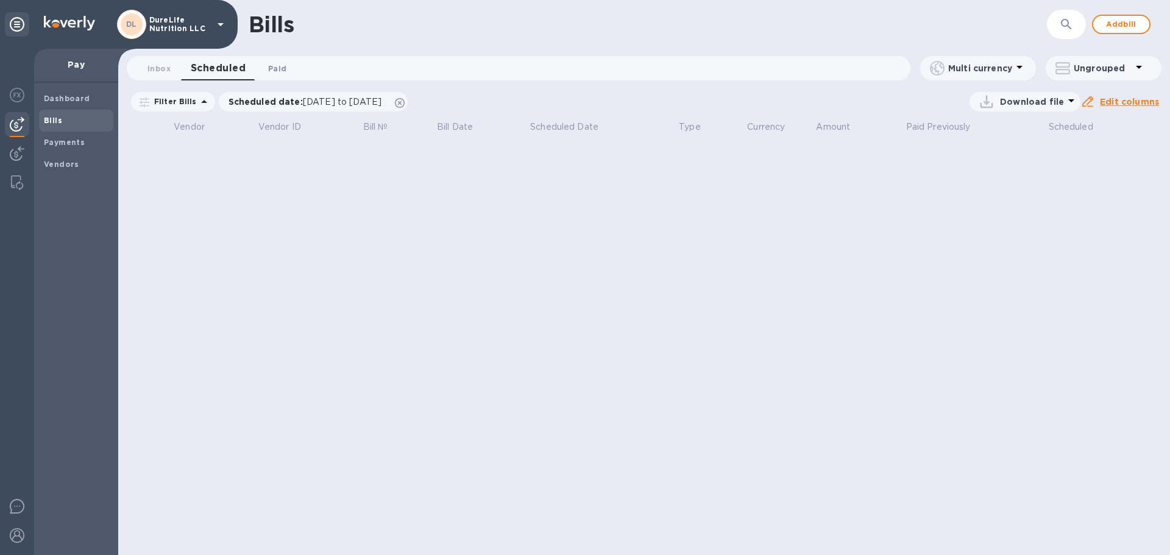
click at [276, 68] on span "Paid 0" at bounding box center [277, 68] width 18 height 13
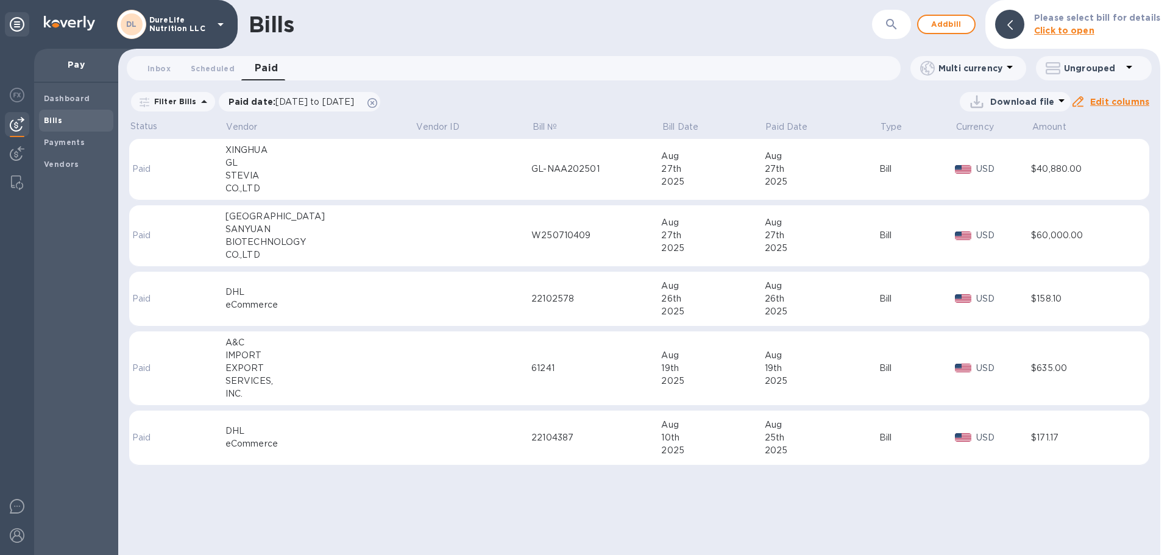
click at [416, 242] on td at bounding box center [474, 236] width 116 height 62
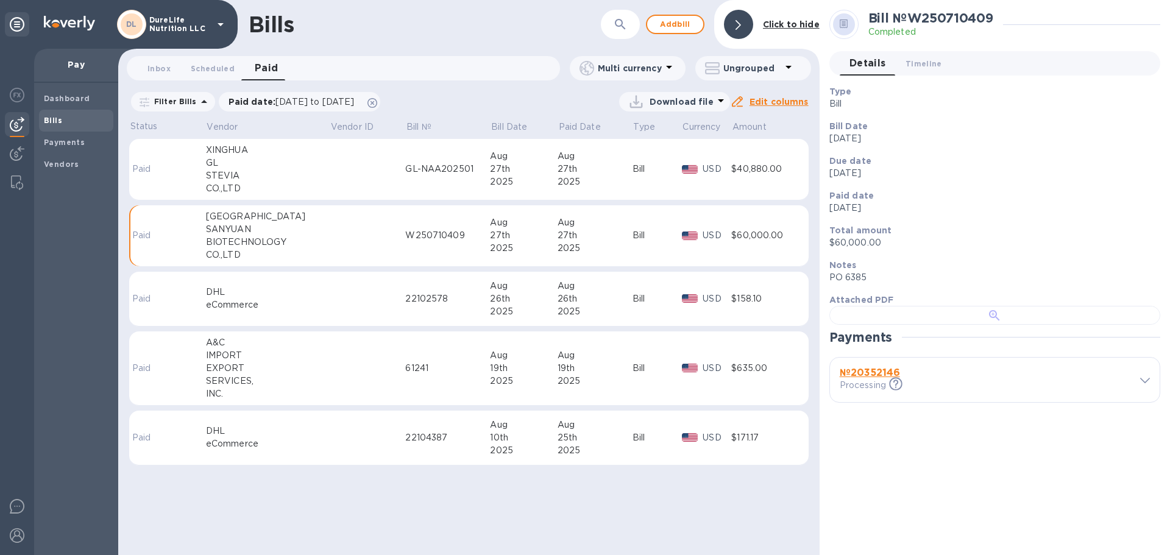
scroll to position [314, 0]
click at [583, 378] on b "№ 20352146" at bounding box center [870, 373] width 60 height 12
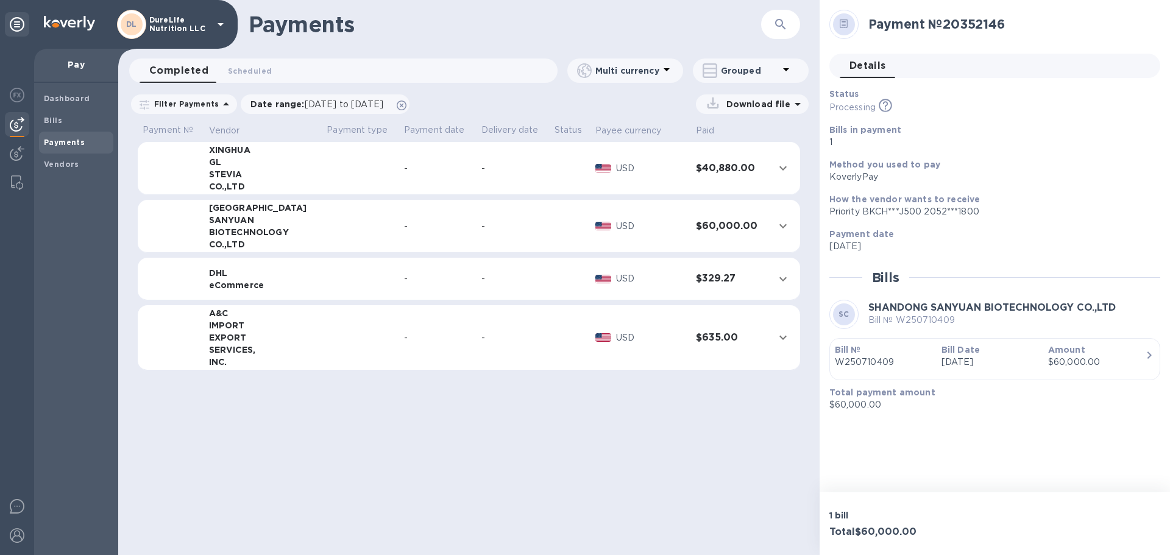
click at [583, 357] on div "$60,000.00" at bounding box center [1096, 362] width 97 height 13
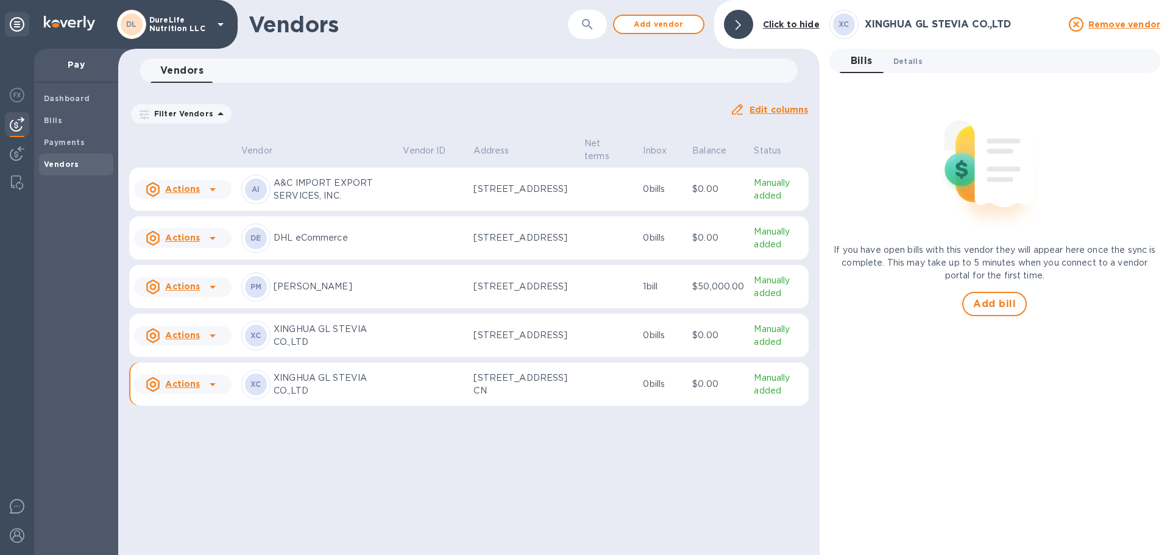
click at [899, 63] on span "Details 0" at bounding box center [907, 61] width 29 height 13
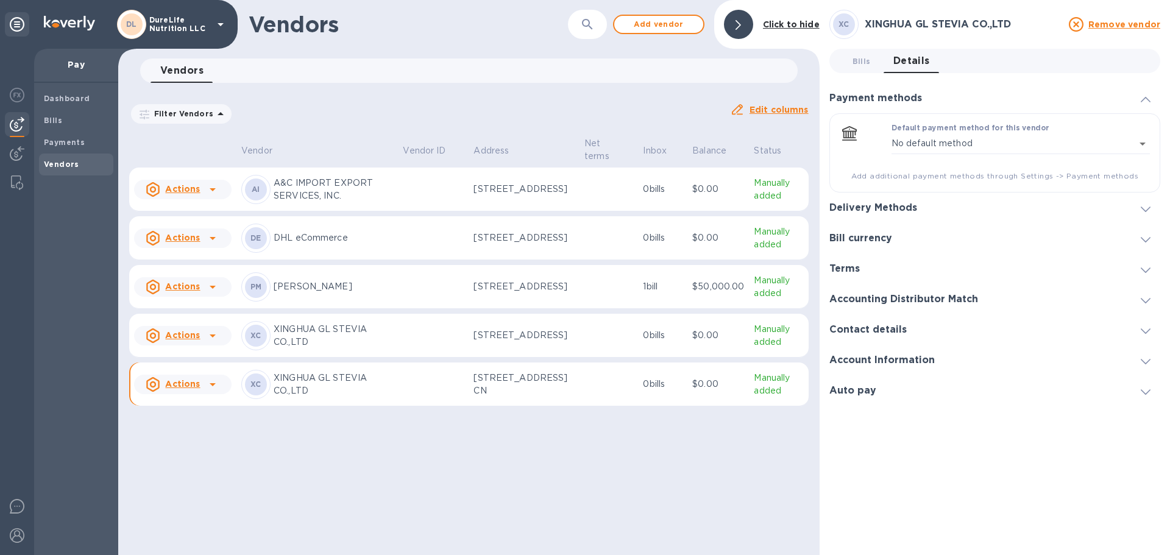
click at [1152, 217] on div "Delivery Methods" at bounding box center [994, 208] width 331 height 30
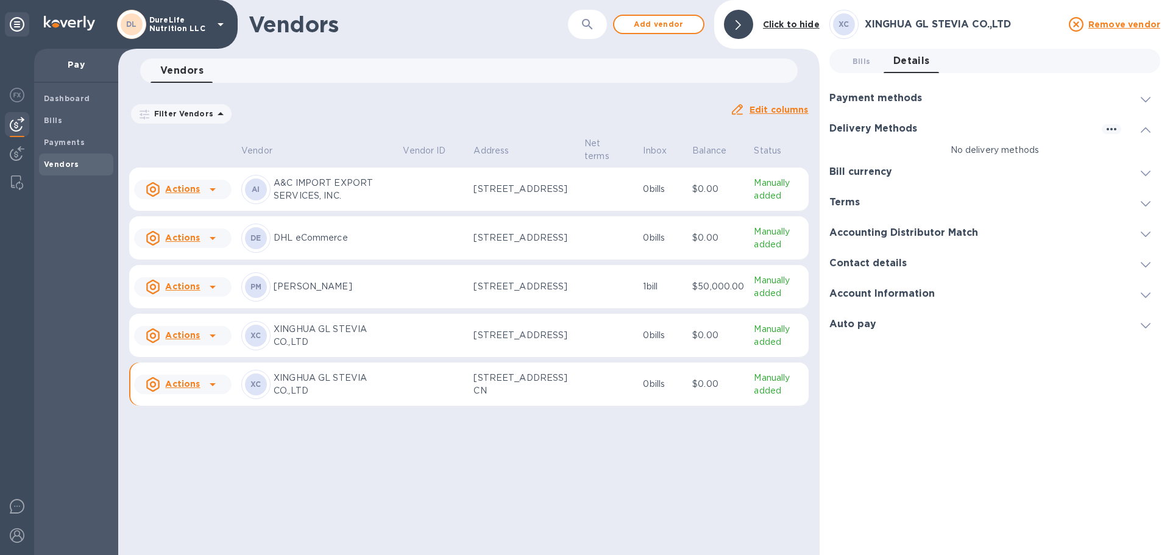
click at [1144, 132] on icon at bounding box center [1146, 129] width 10 height 5
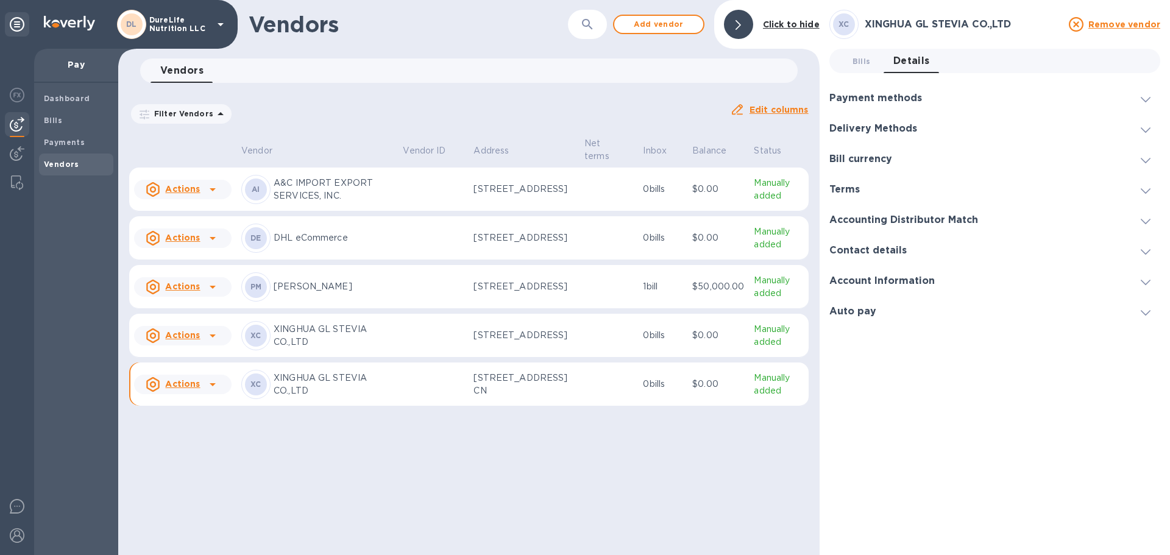
click at [1145, 132] on icon at bounding box center [1146, 129] width 10 height 5
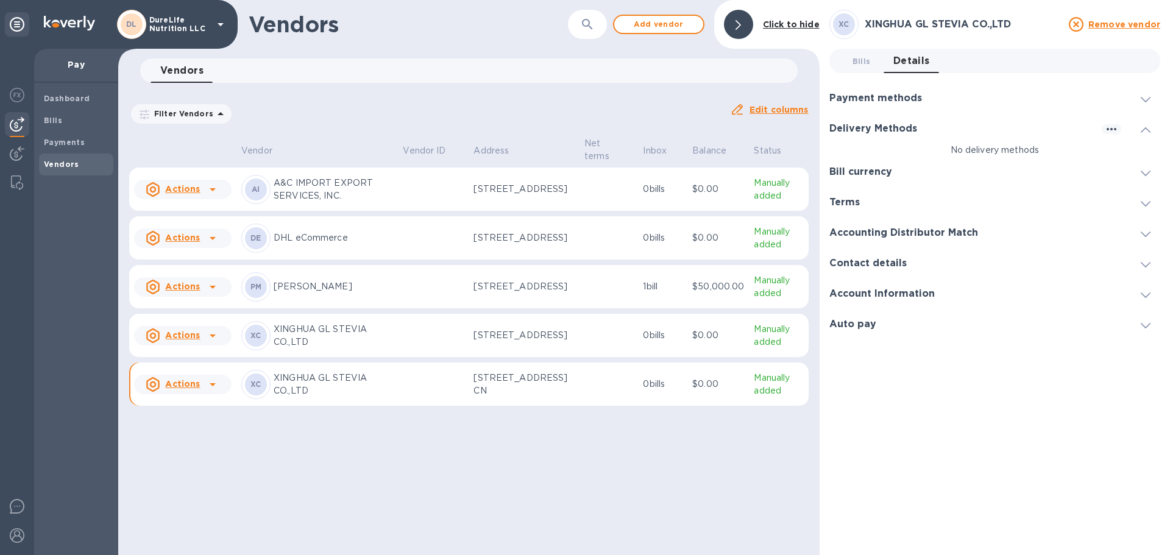
click at [1142, 99] on icon at bounding box center [1146, 99] width 10 height 5
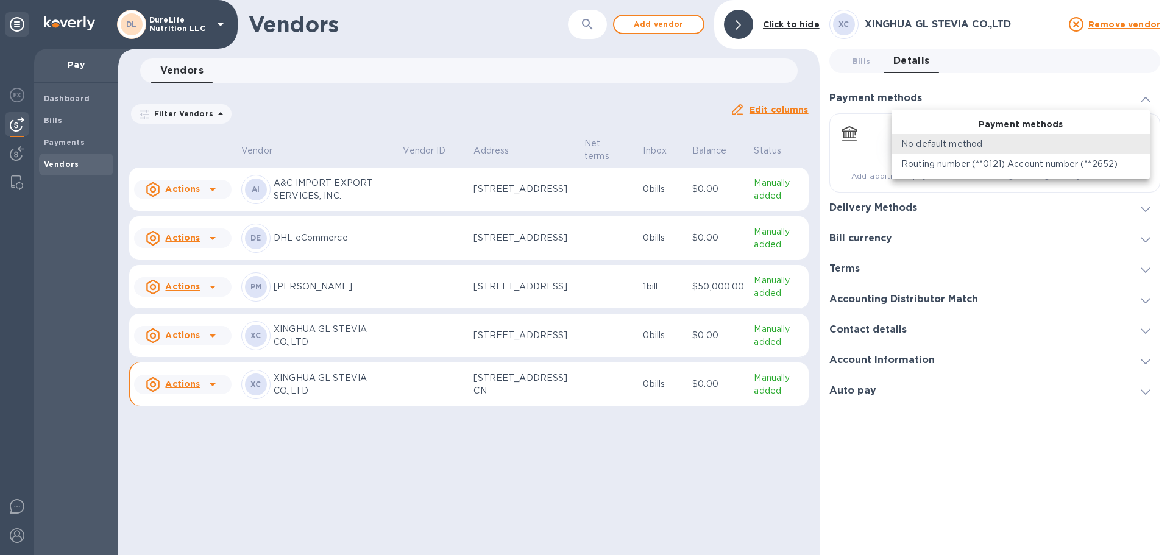
click at [1137, 149] on body "DL DureLife Nutrition LLC Pay Dashboard Bills Payments Vendors Vendors ​ Add ve…" at bounding box center [585, 277] width 1170 height 555
click at [1079, 146] on div "No default method" at bounding box center [1020, 144] width 239 height 13
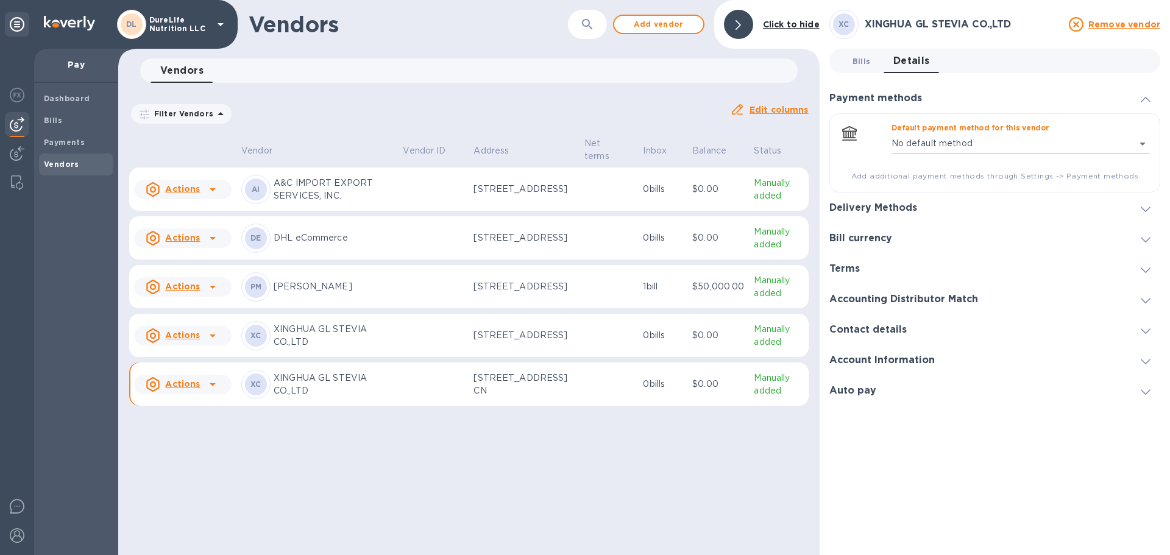
click at [862, 61] on span "Bills 0" at bounding box center [861, 61] width 18 height 13
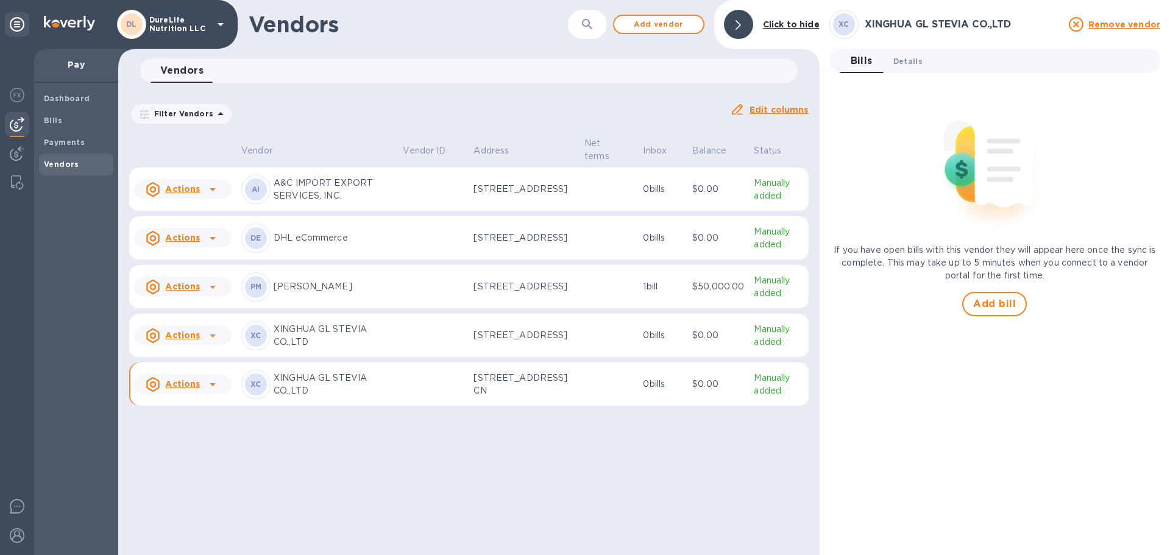
click at [920, 65] on span "Details 0" at bounding box center [907, 61] width 29 height 13
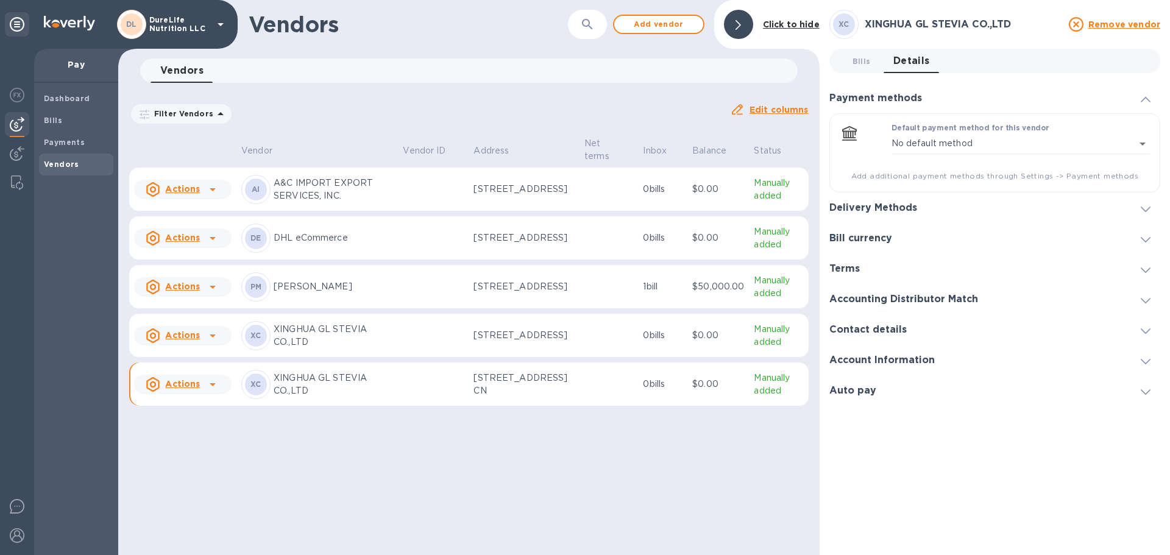
click at [372, 349] on p "XINGHUA GL STEVIA CO.,LTD" at bounding box center [333, 336] width 119 height 26
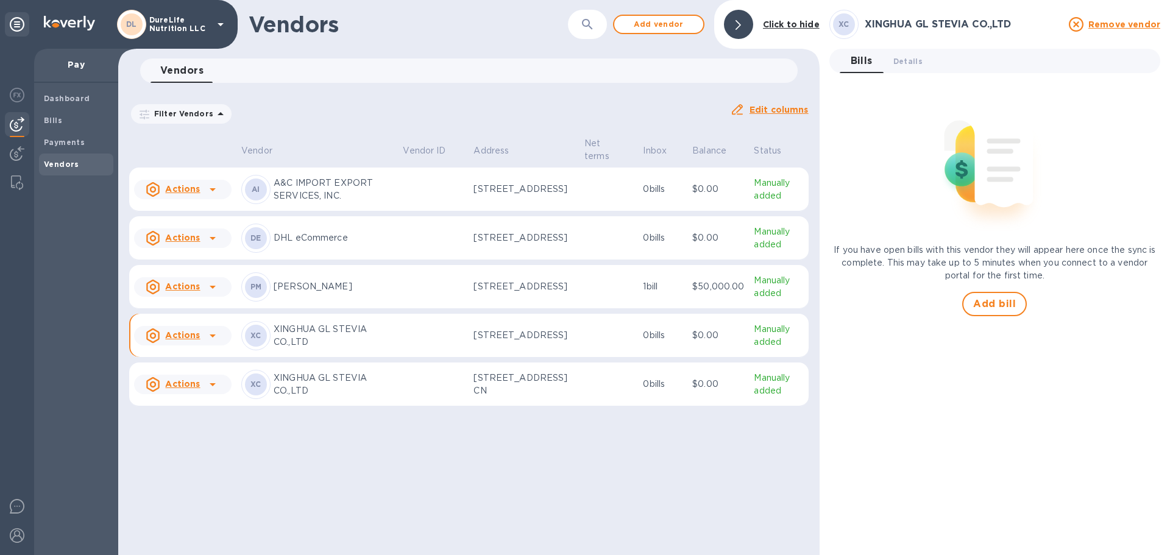
click at [373, 349] on p "XINGHUA GL STEVIA CO.,LTD" at bounding box center [333, 336] width 119 height 26
click at [910, 67] on button "Details 0" at bounding box center [907, 61] width 49 height 24
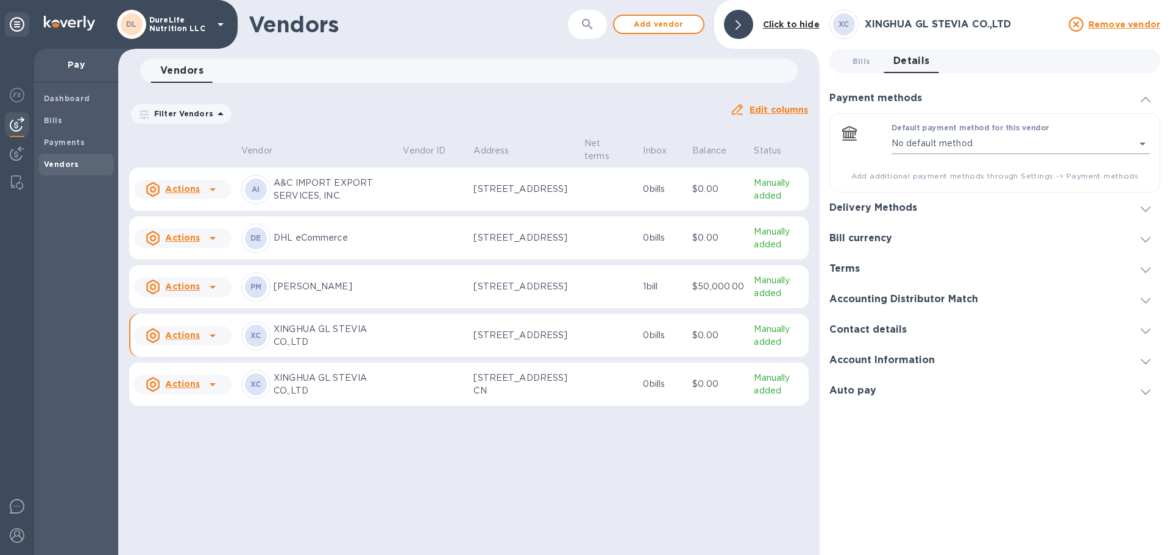
click at [1146, 144] on body "DL DureLife Nutrition LLC Pay Dashboard Bills Payments Vendors Vendors ​ Add ve…" at bounding box center [585, 277] width 1170 height 555
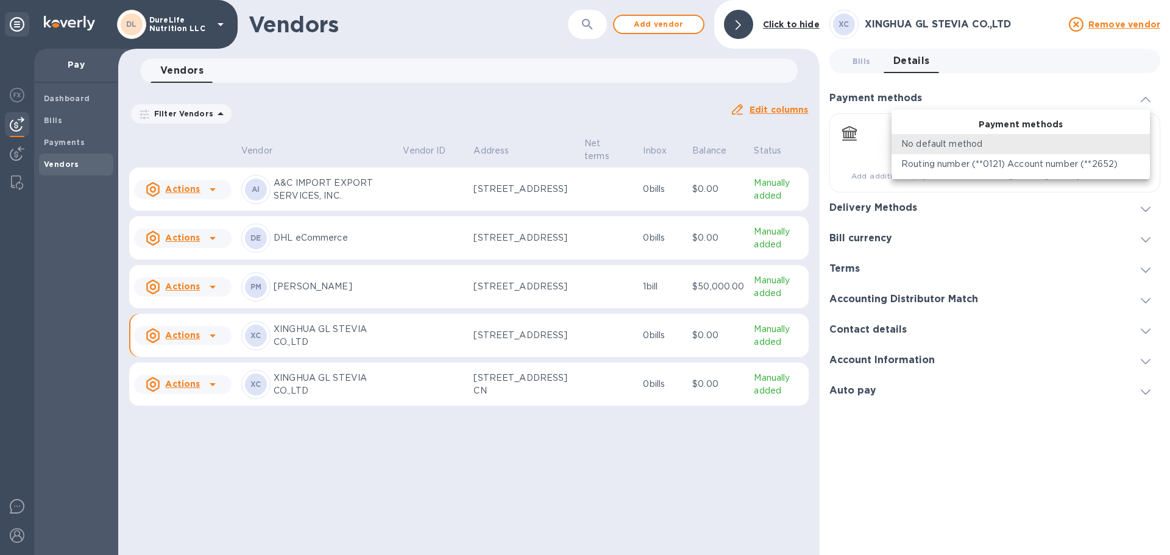
click at [1146, 144] on li "No default method" at bounding box center [1020, 144] width 258 height 20
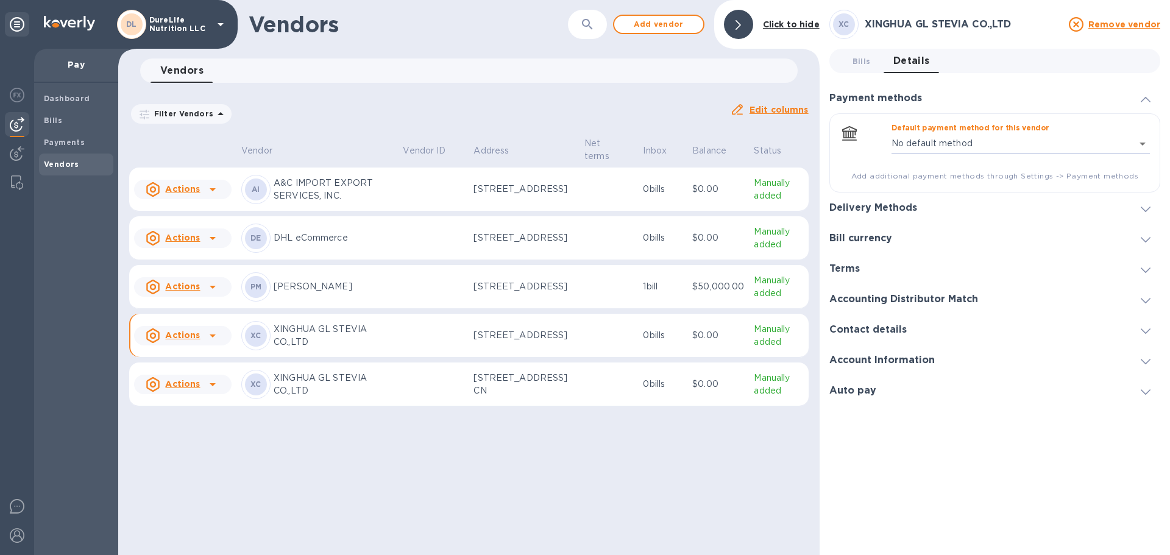
click at [1146, 216] on div "Delivery Methods" at bounding box center [994, 208] width 331 height 30
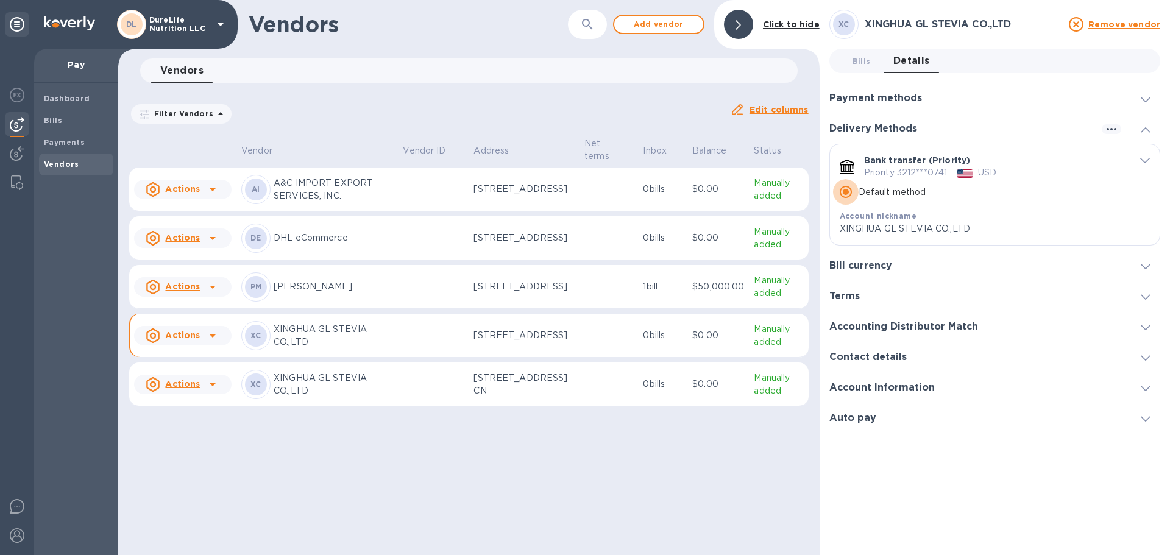
drag, startPoint x: 848, startPoint y: 196, endPoint x: 868, endPoint y: 187, distance: 22.1
click at [848, 197] on input "Default method" at bounding box center [846, 192] width 26 height 26
click at [1139, 163] on div "default-method" at bounding box center [1137, 160] width 26 height 12
click at [1142, 103] on span at bounding box center [1146, 99] width 10 height 12
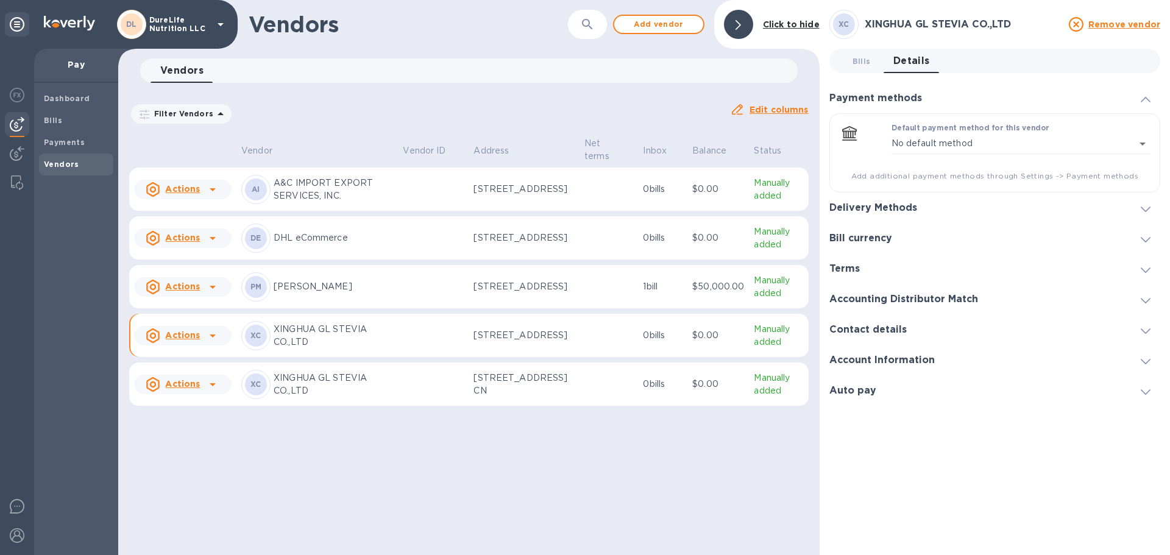
click at [637, 114] on div "Filter Vendors Auto pay: All" at bounding box center [424, 113] width 591 height 23
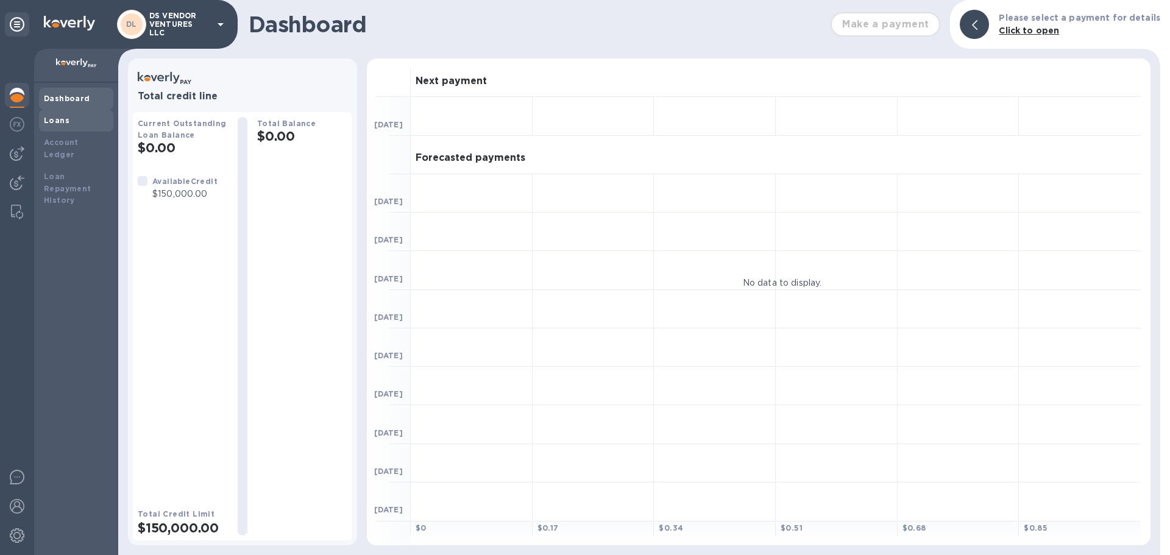
click at [62, 118] on b "Loans" at bounding box center [57, 120] width 26 height 9
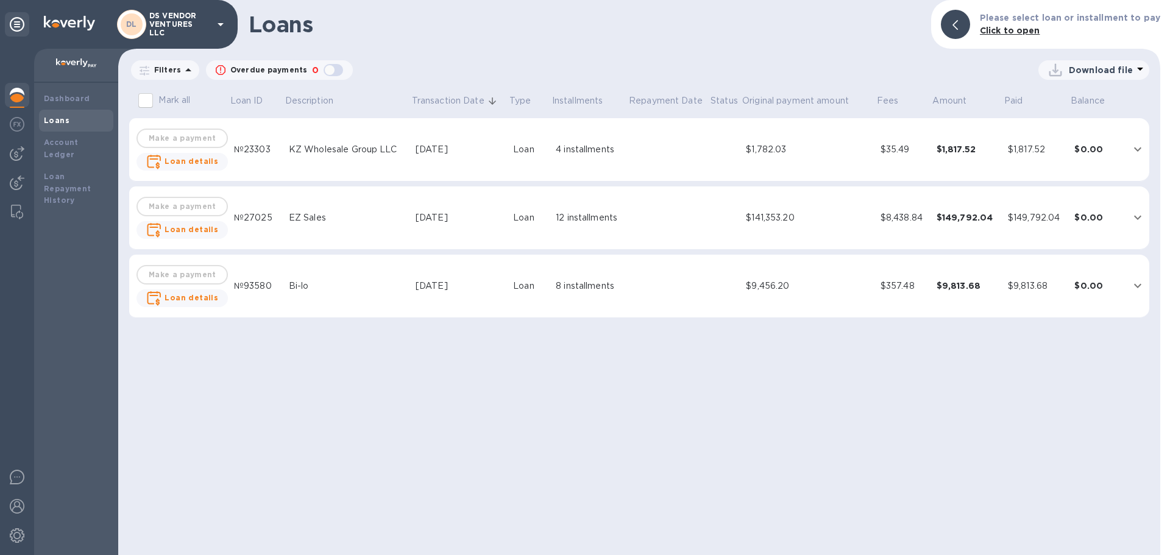
click at [205, 29] on p "DS VENDOR VENTURES LLC" at bounding box center [179, 25] width 61 height 26
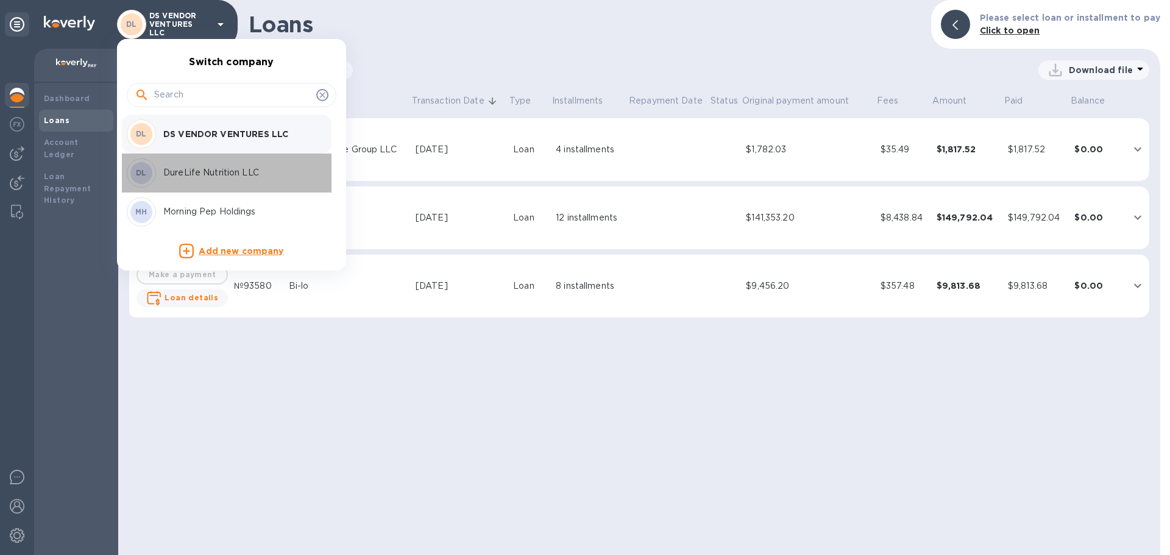
click at [205, 175] on p "DureLife Nutrition LLC" at bounding box center [240, 172] width 154 height 13
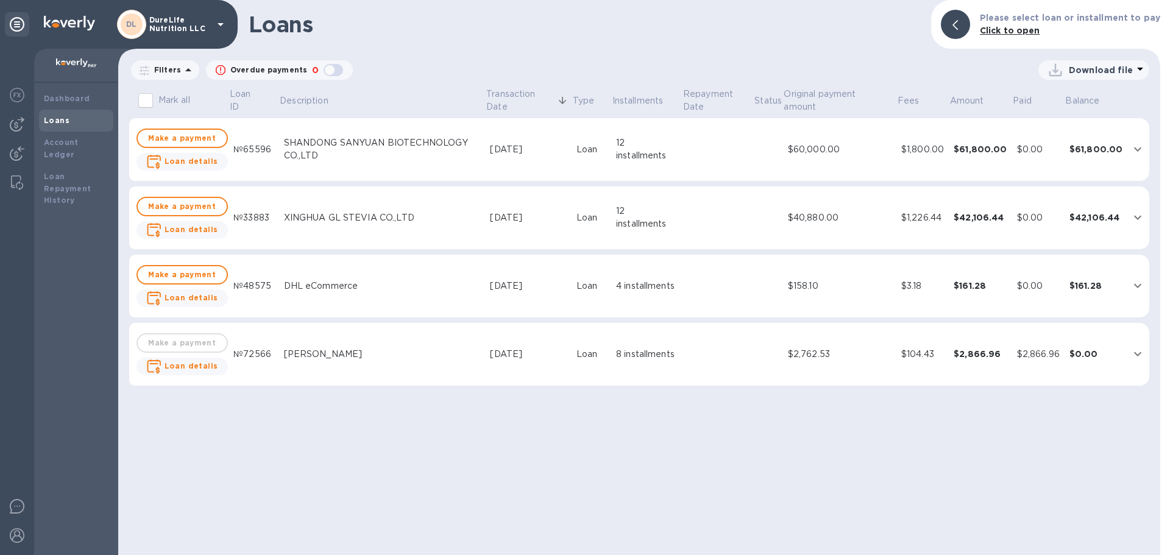
click at [443, 231] on td "XINGHUA GL STEVIA CO.,LTD" at bounding box center [382, 217] width 207 height 63
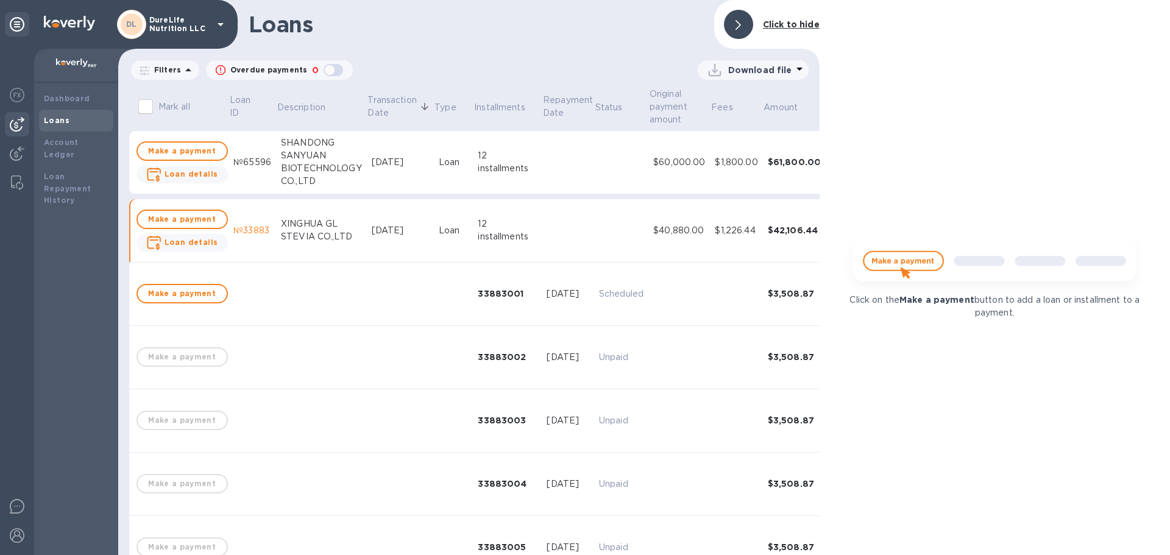
click at [13, 123] on img at bounding box center [17, 124] width 15 height 15
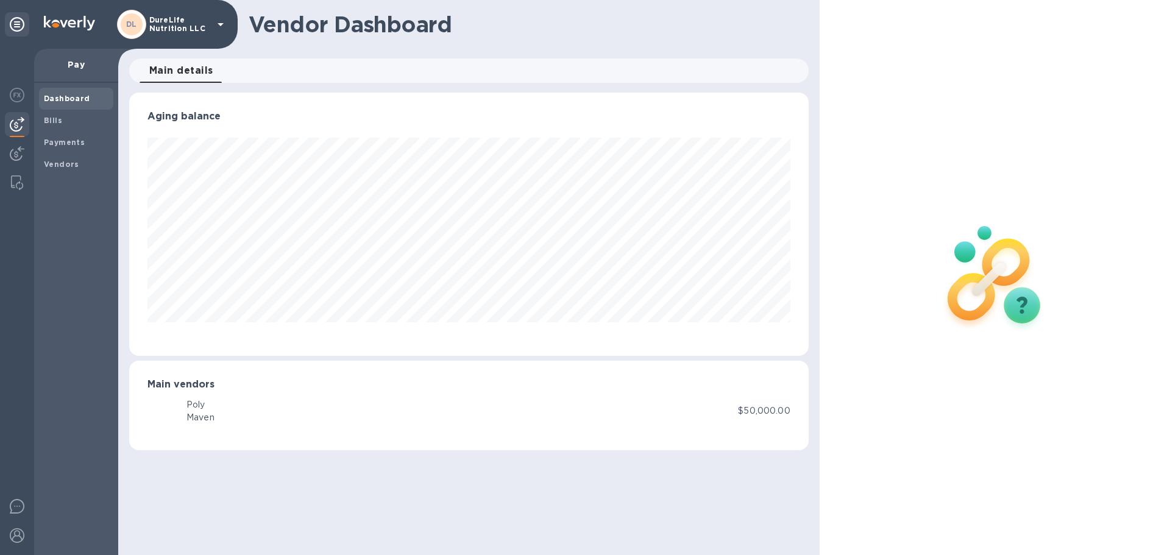
scroll to position [263, 679]
click at [74, 64] on p "Pay" at bounding box center [76, 64] width 65 height 12
click at [81, 146] on b "Payments" at bounding box center [64, 142] width 41 height 9
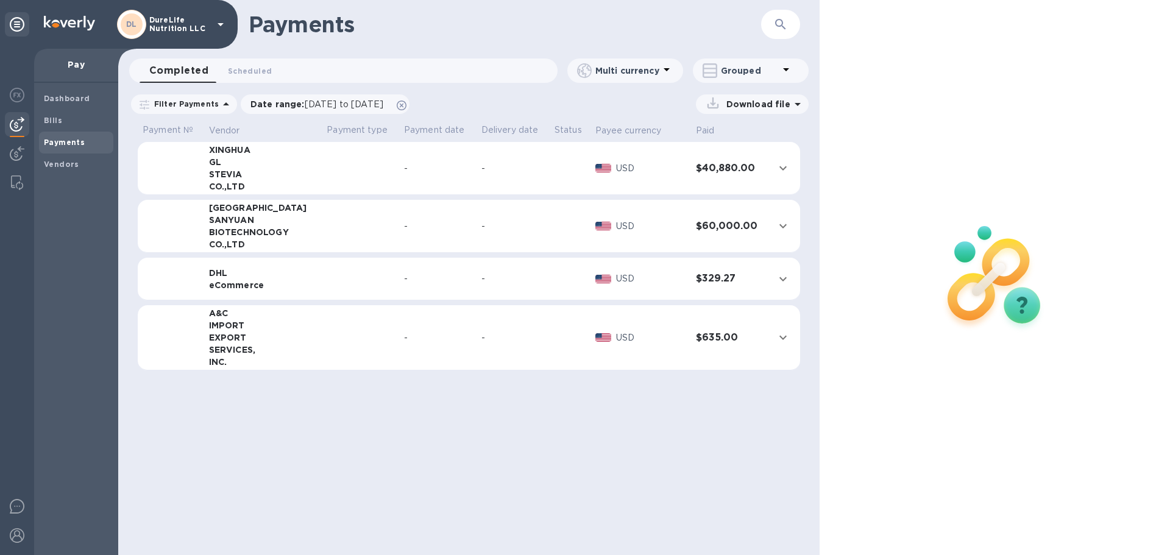
click at [598, 183] on td "USD" at bounding box center [640, 168] width 101 height 53
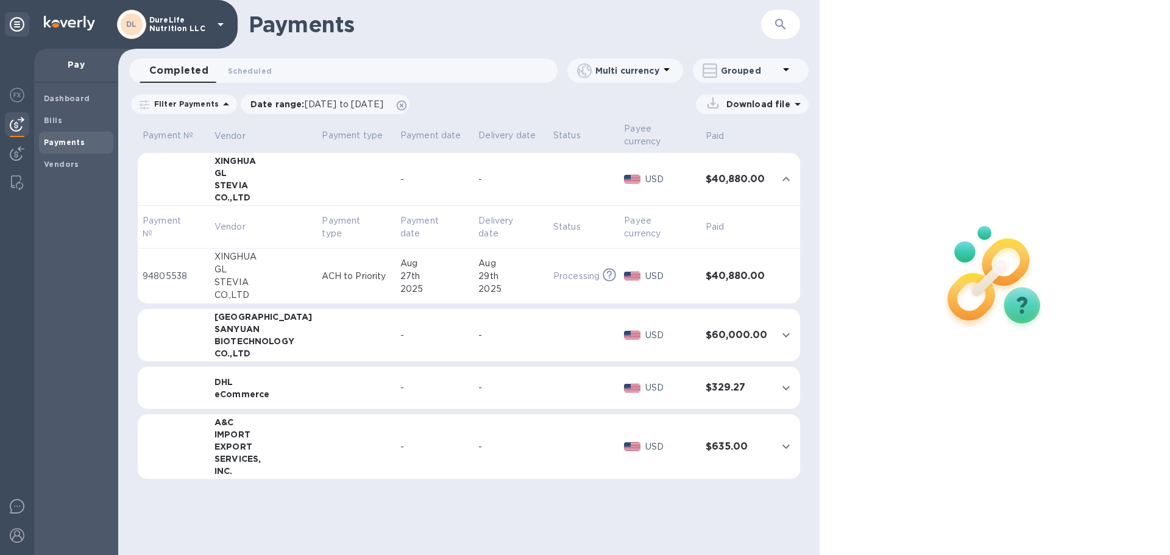
click at [317, 252] on td "ACH to Priority" at bounding box center [356, 276] width 78 height 55
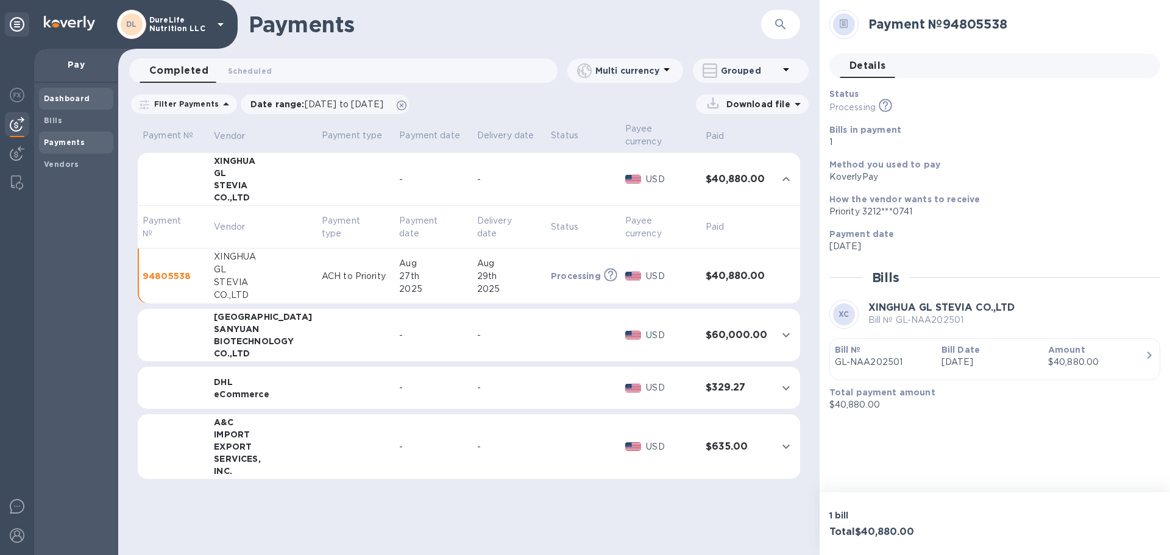
click at [71, 101] on b "Dashboard" at bounding box center [67, 98] width 46 height 9
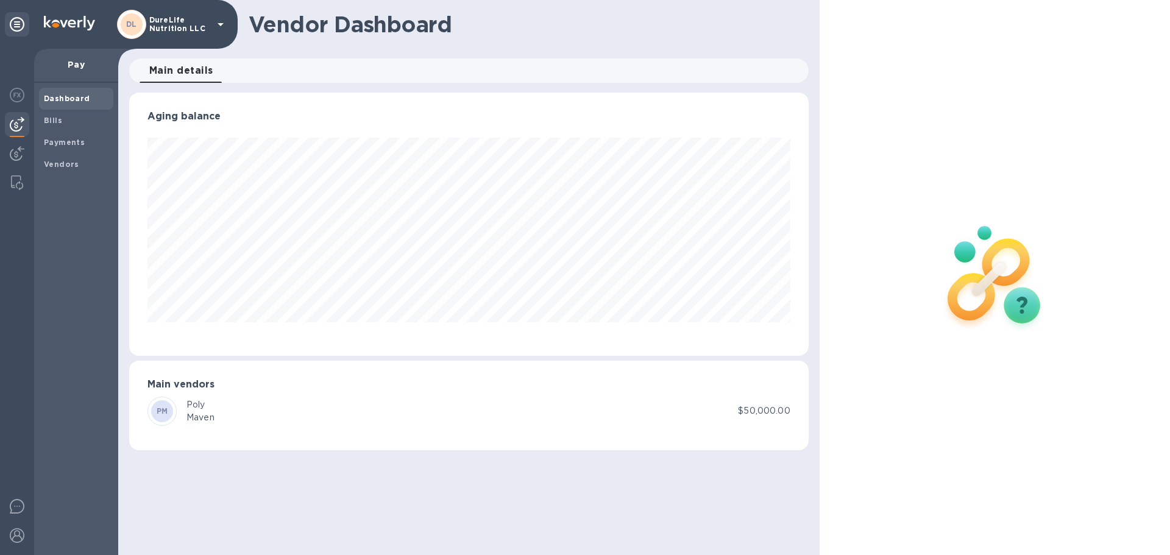
scroll to position [263, 679]
click at [76, 138] on b "Payments" at bounding box center [64, 142] width 41 height 9
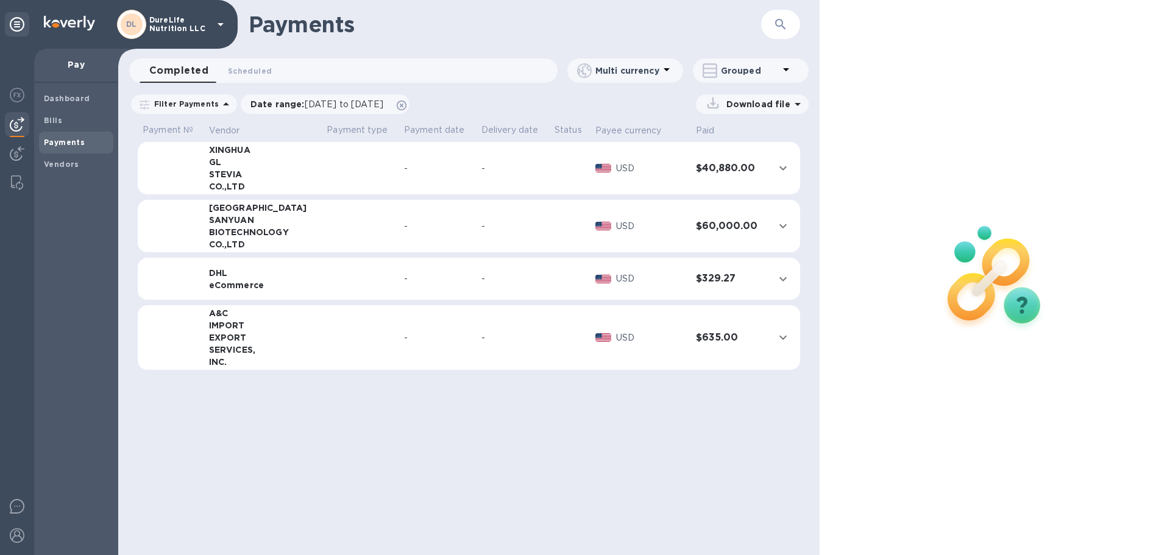
click at [402, 185] on td "-" at bounding box center [437, 168] width 77 height 53
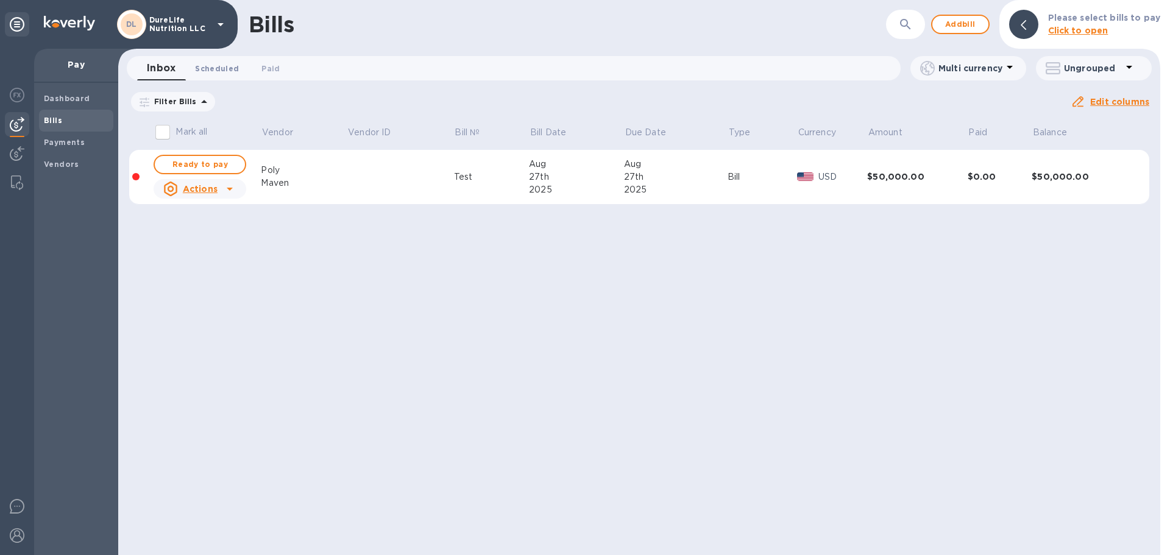
drag, startPoint x: 219, startPoint y: 73, endPoint x: 241, endPoint y: 68, distance: 22.5
click at [219, 73] on span "Scheduled 0" at bounding box center [217, 68] width 44 height 13
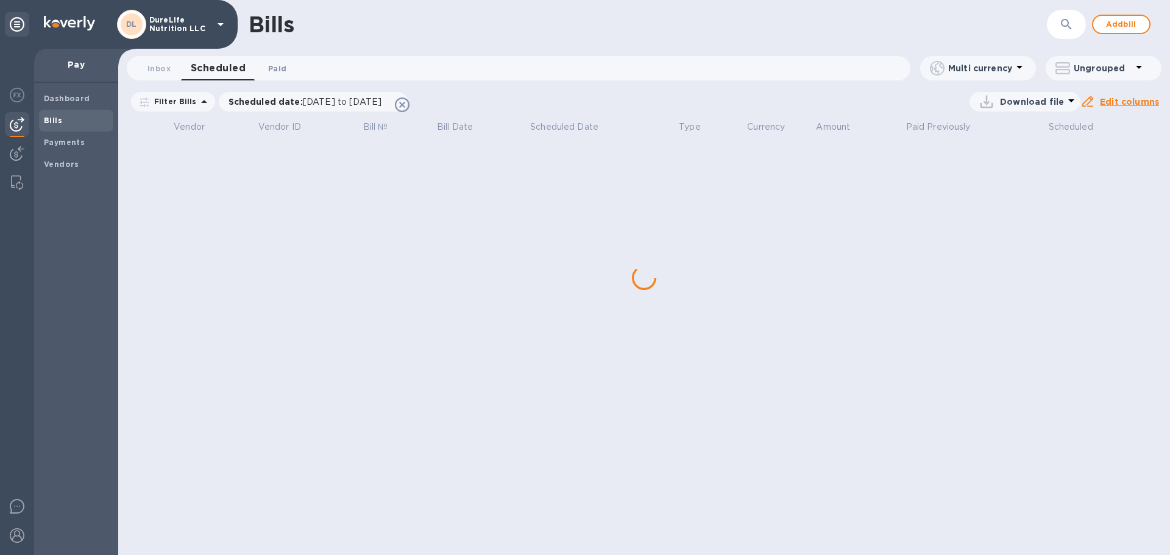
click at [271, 68] on span "Paid 0" at bounding box center [277, 68] width 18 height 13
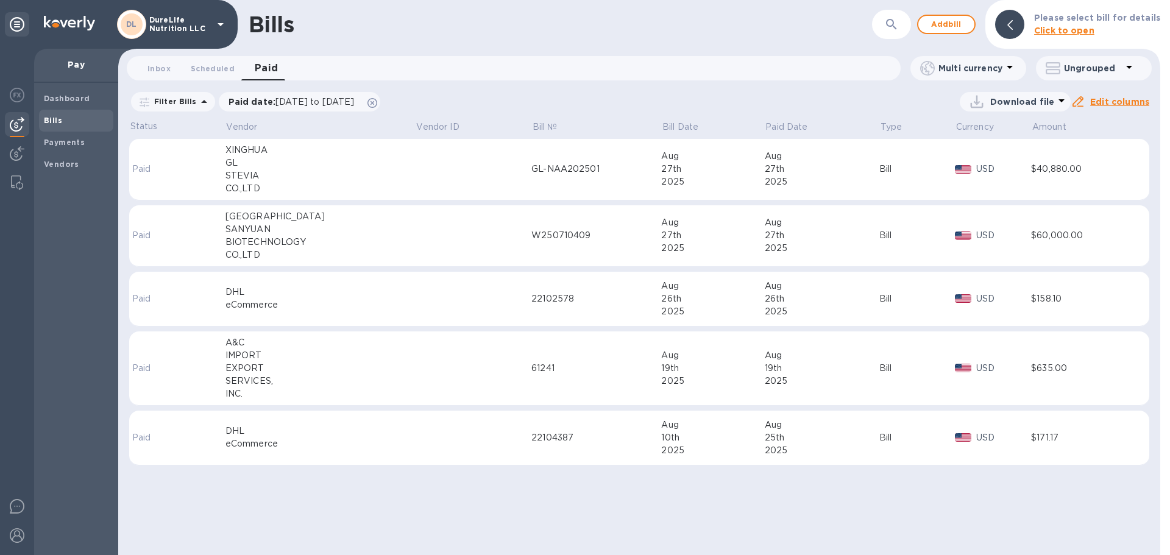
click at [416, 174] on td at bounding box center [474, 170] width 116 height 62
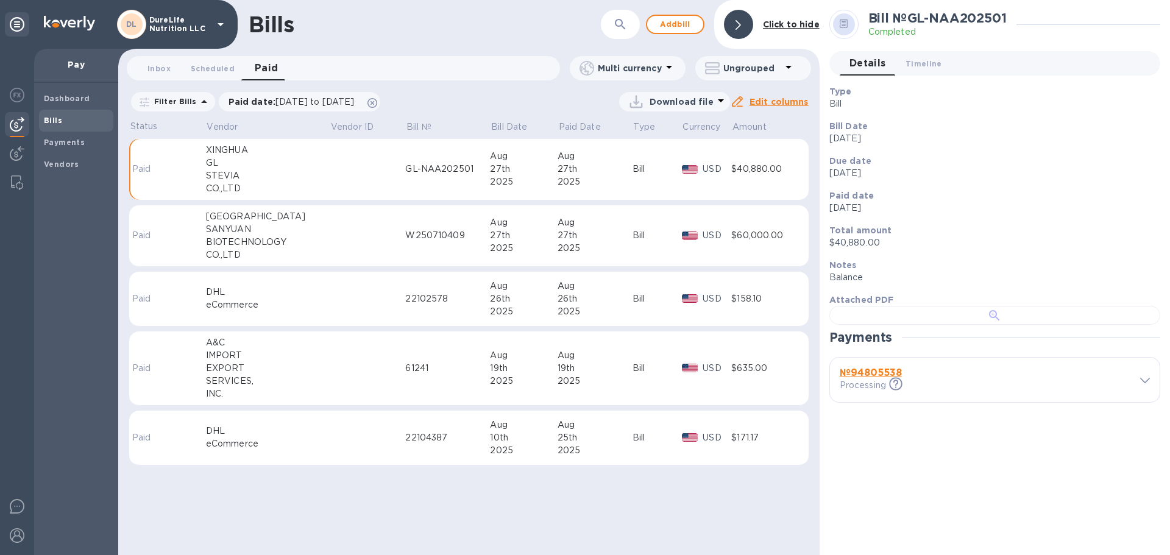
scroll to position [315, 0]
click at [887, 378] on b "№ 94805538" at bounding box center [871, 373] width 62 height 12
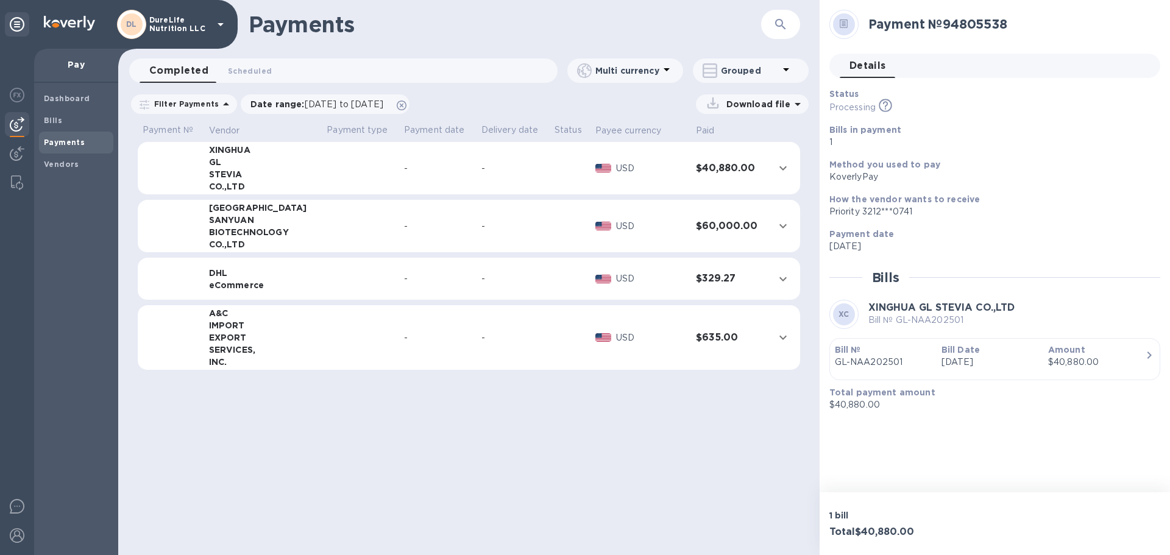
click at [1151, 353] on icon "button" at bounding box center [1149, 355] width 15 height 15
